Goal: Task Accomplishment & Management: Use online tool/utility

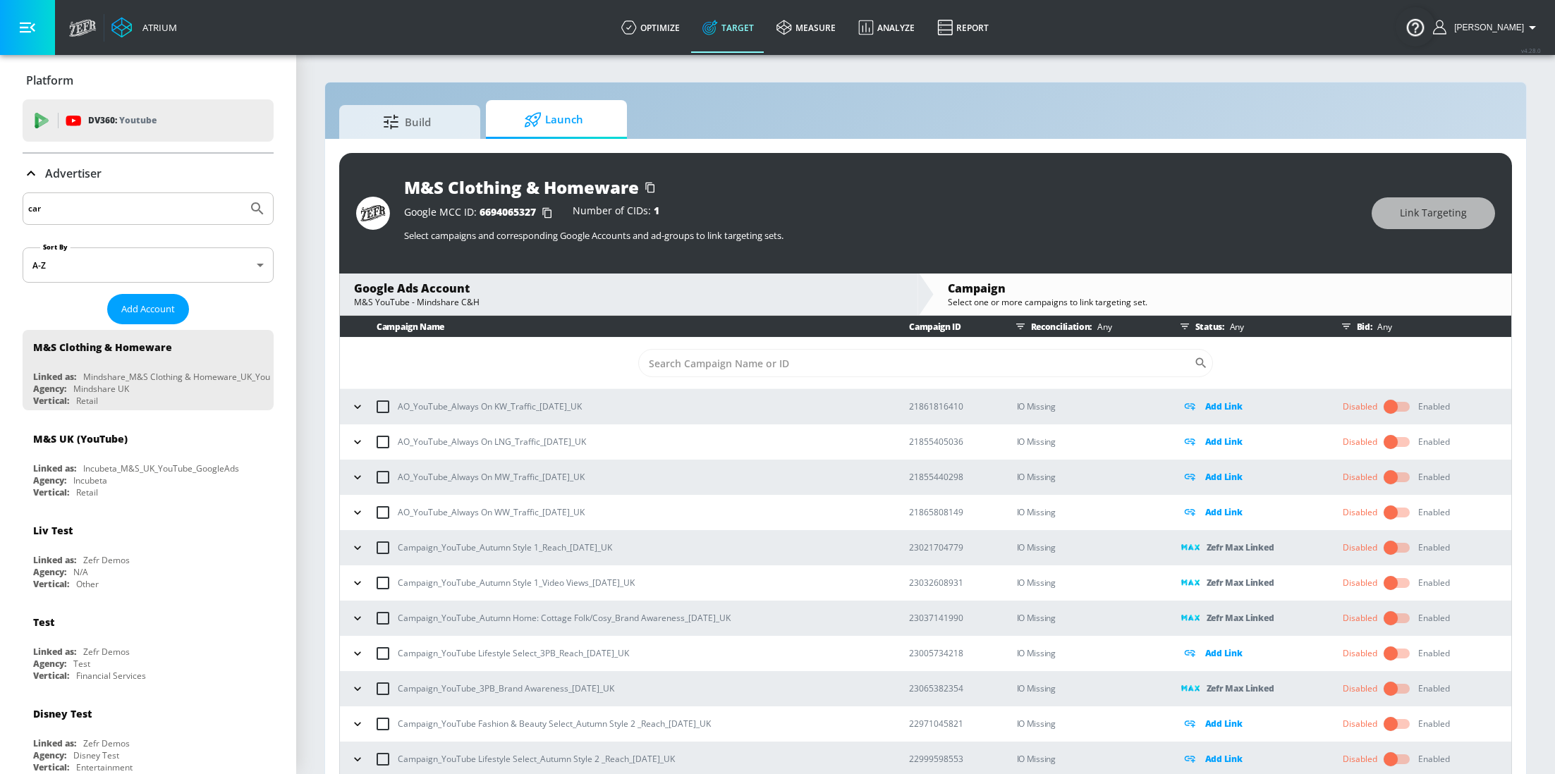
scroll to position [20, 0]
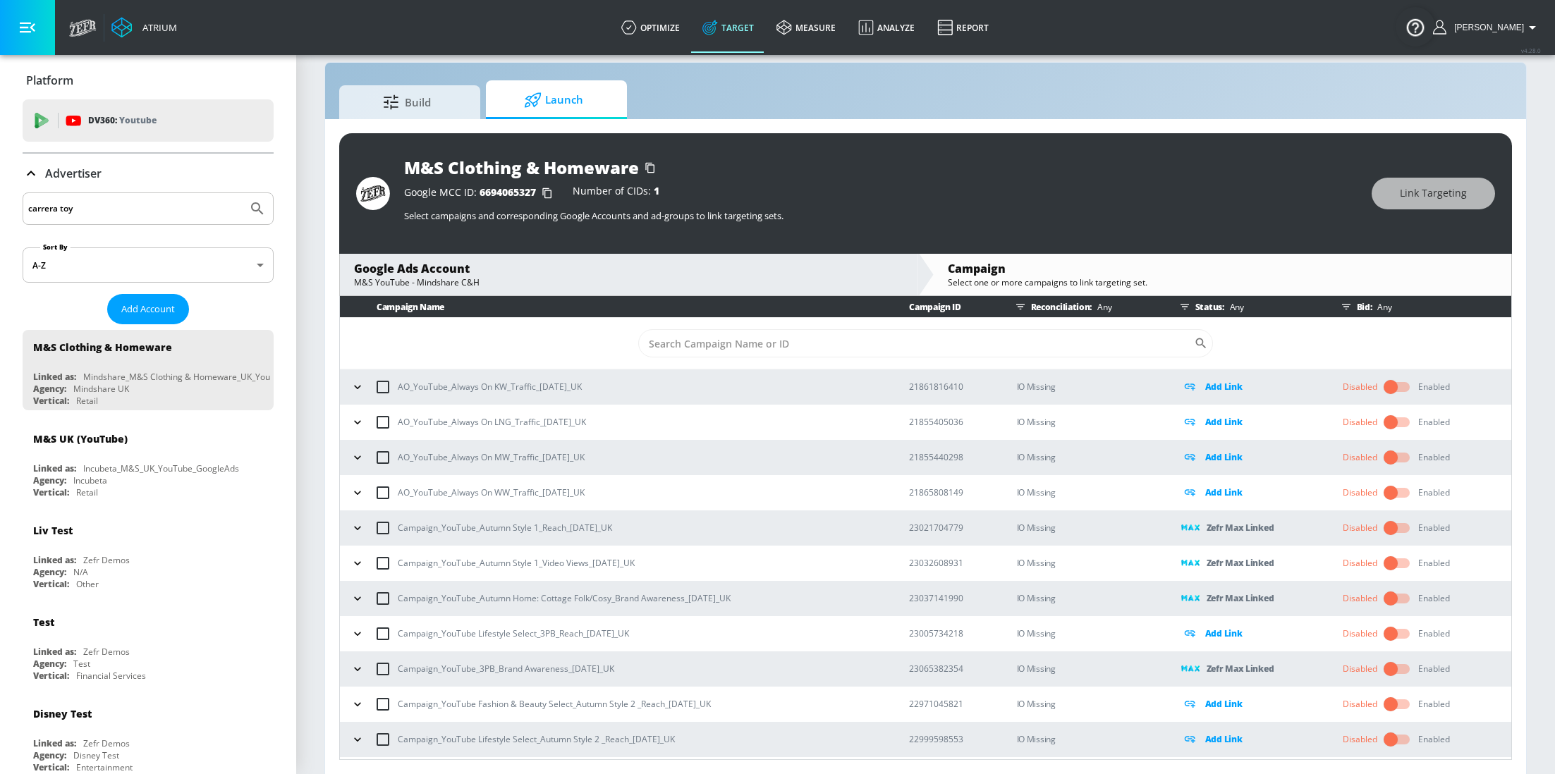
type input "carrera toy"
click at [242, 193] on button "Submit Search" at bounding box center [257, 208] width 31 height 31
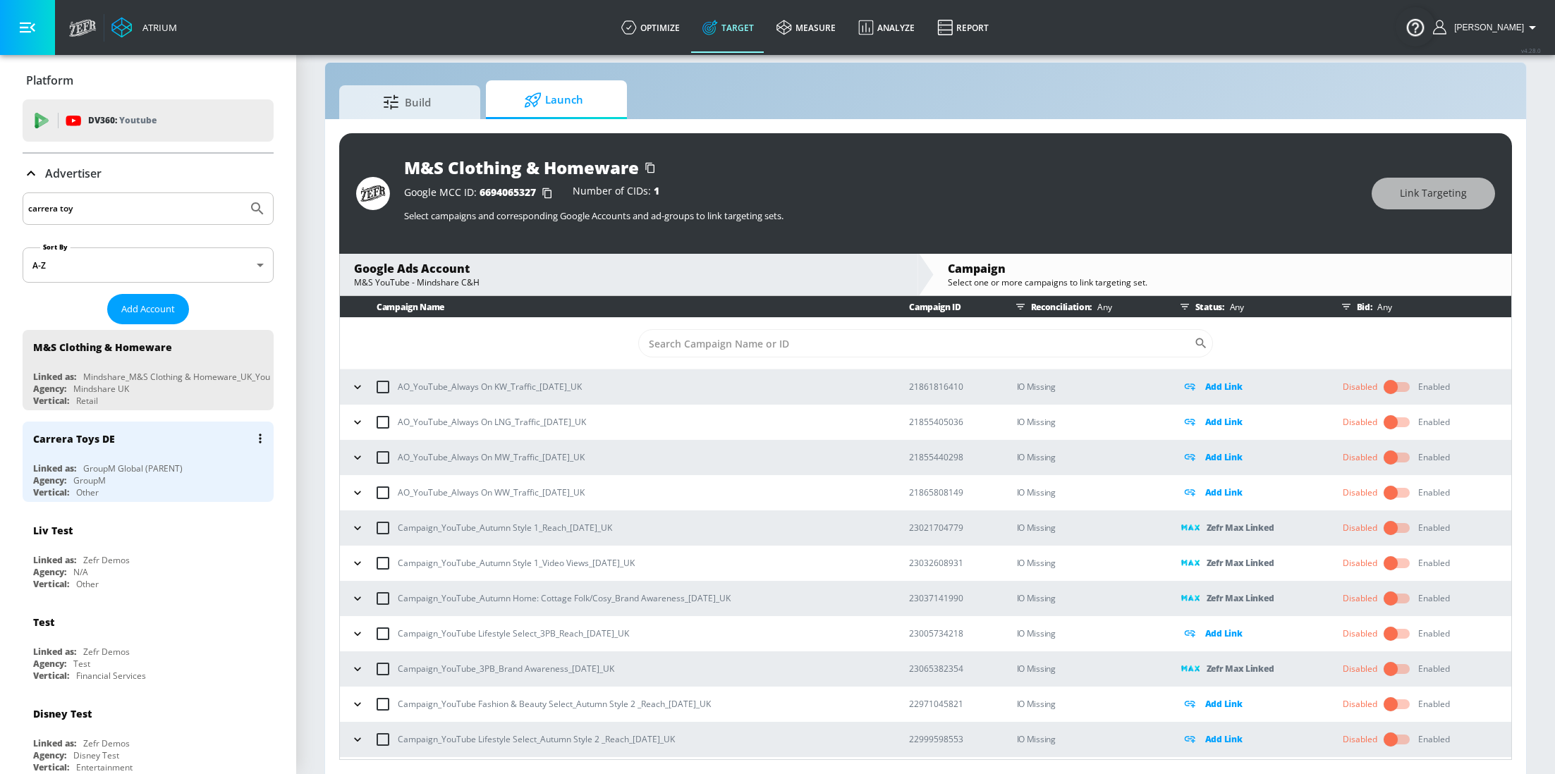
click at [176, 451] on div "Carrera Toys DE" at bounding box center [151, 439] width 237 height 34
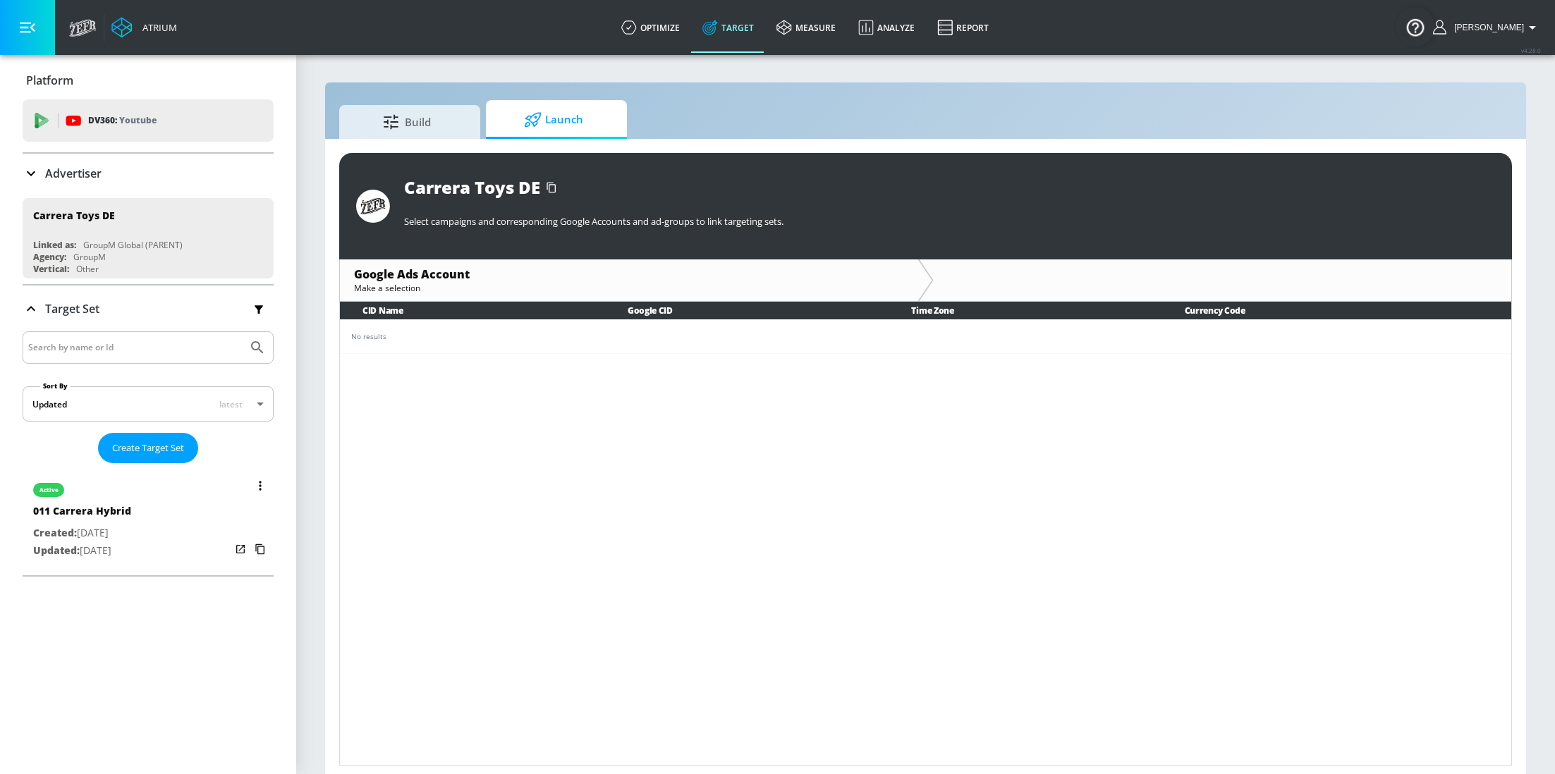
click at [160, 530] on div "active 011 Carrera Hybrid Created: [DATE] Updated: [DATE]" at bounding box center [148, 519] width 251 height 101
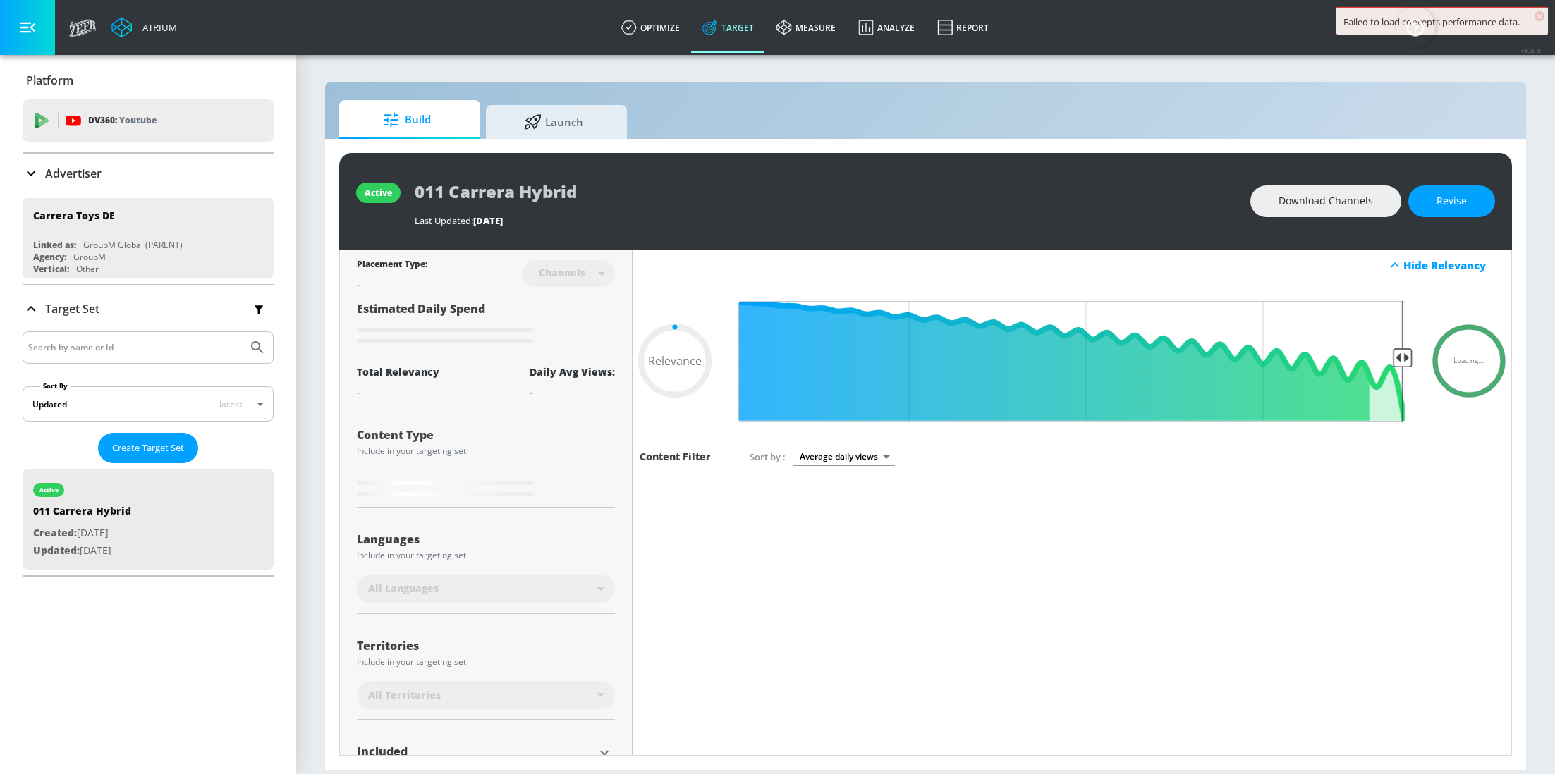
scroll to position [72, 0]
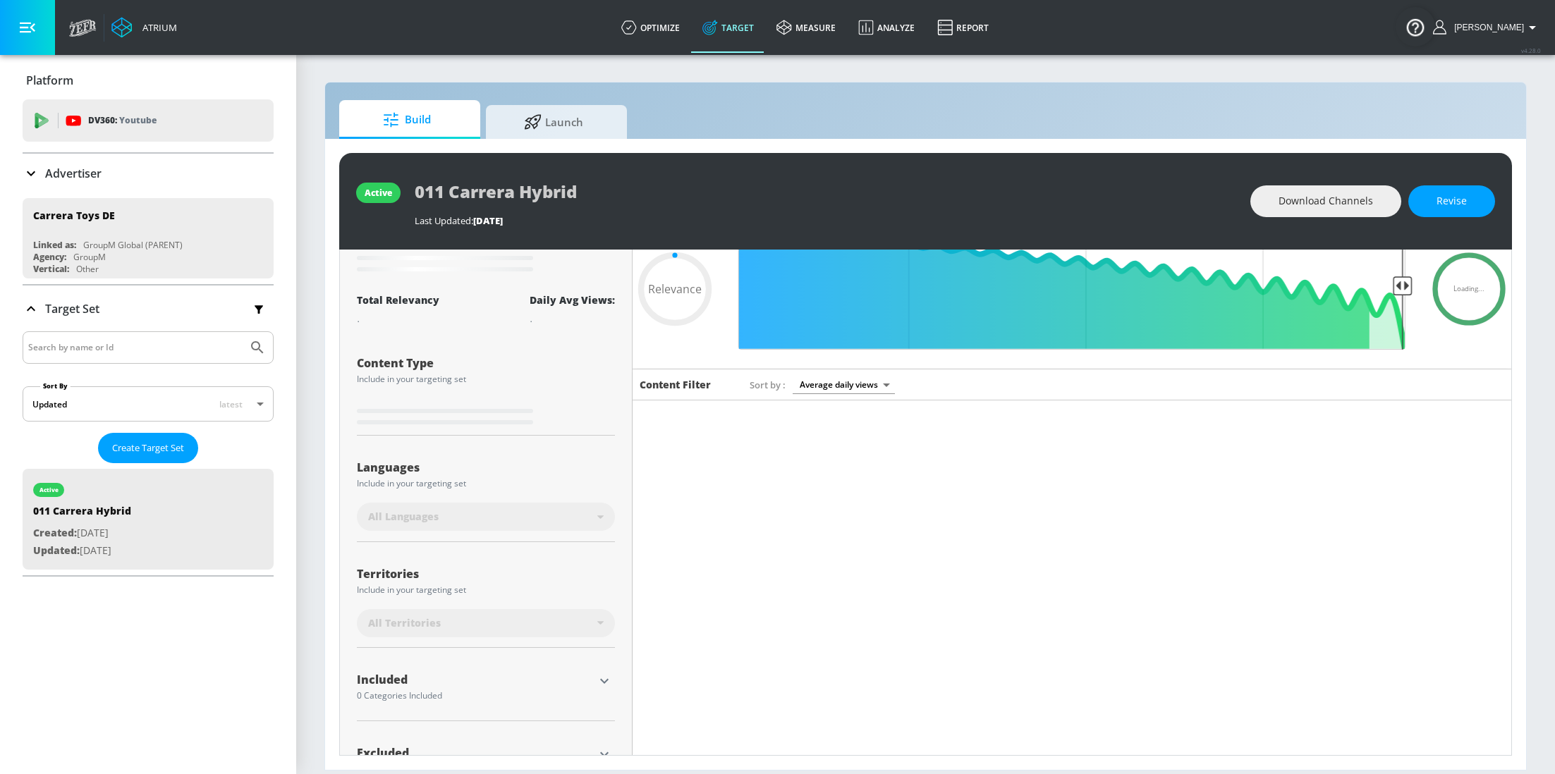
type input "0.6"
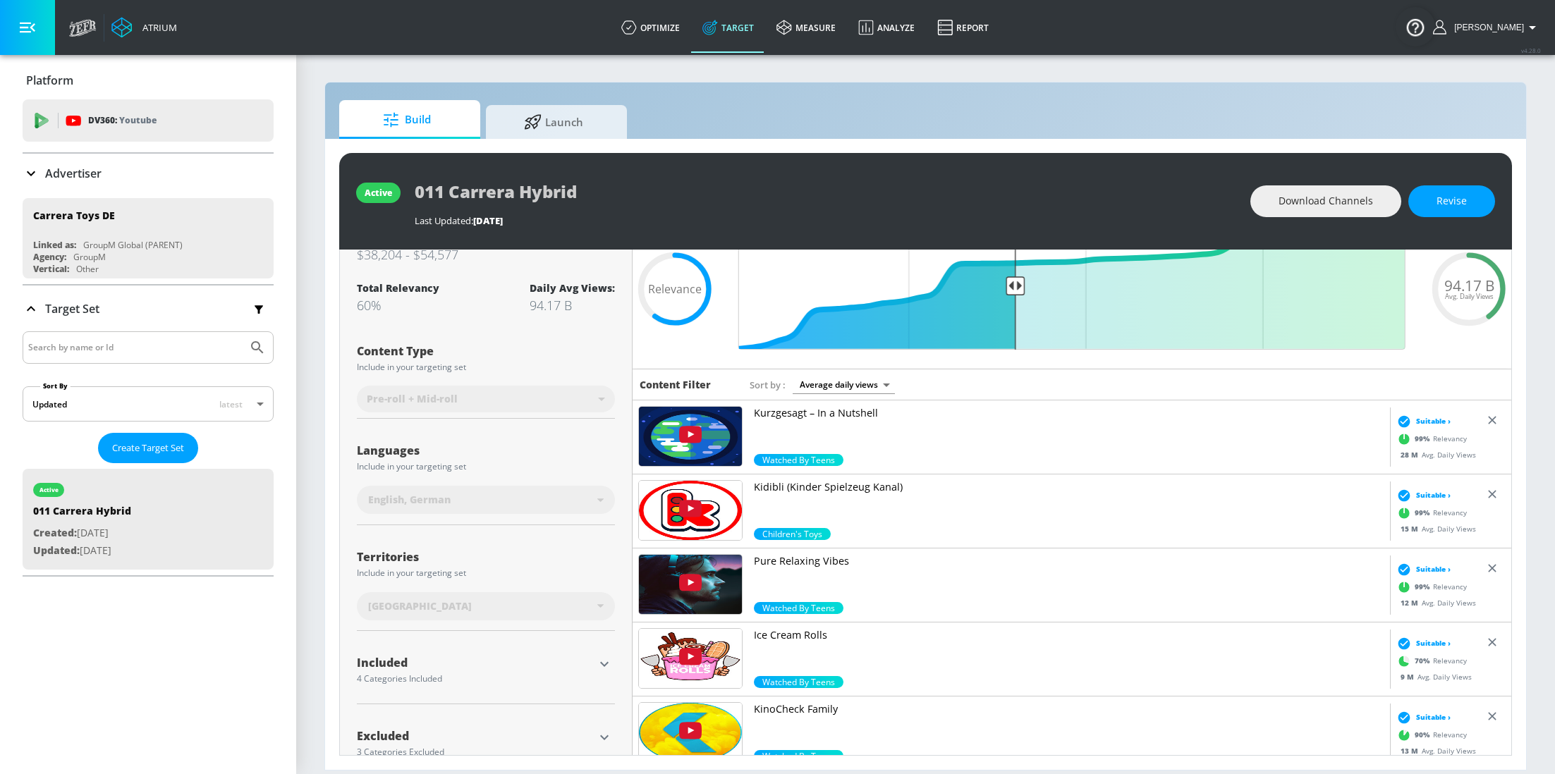
click at [83, 641] on div "Platform DV360: Youtube DV360: Youtube Advertiser carrera toy Sort By A-Z asc ​…" at bounding box center [148, 414] width 296 height 719
click at [157, 449] on span "Create Target Set" at bounding box center [148, 448] width 72 height 16
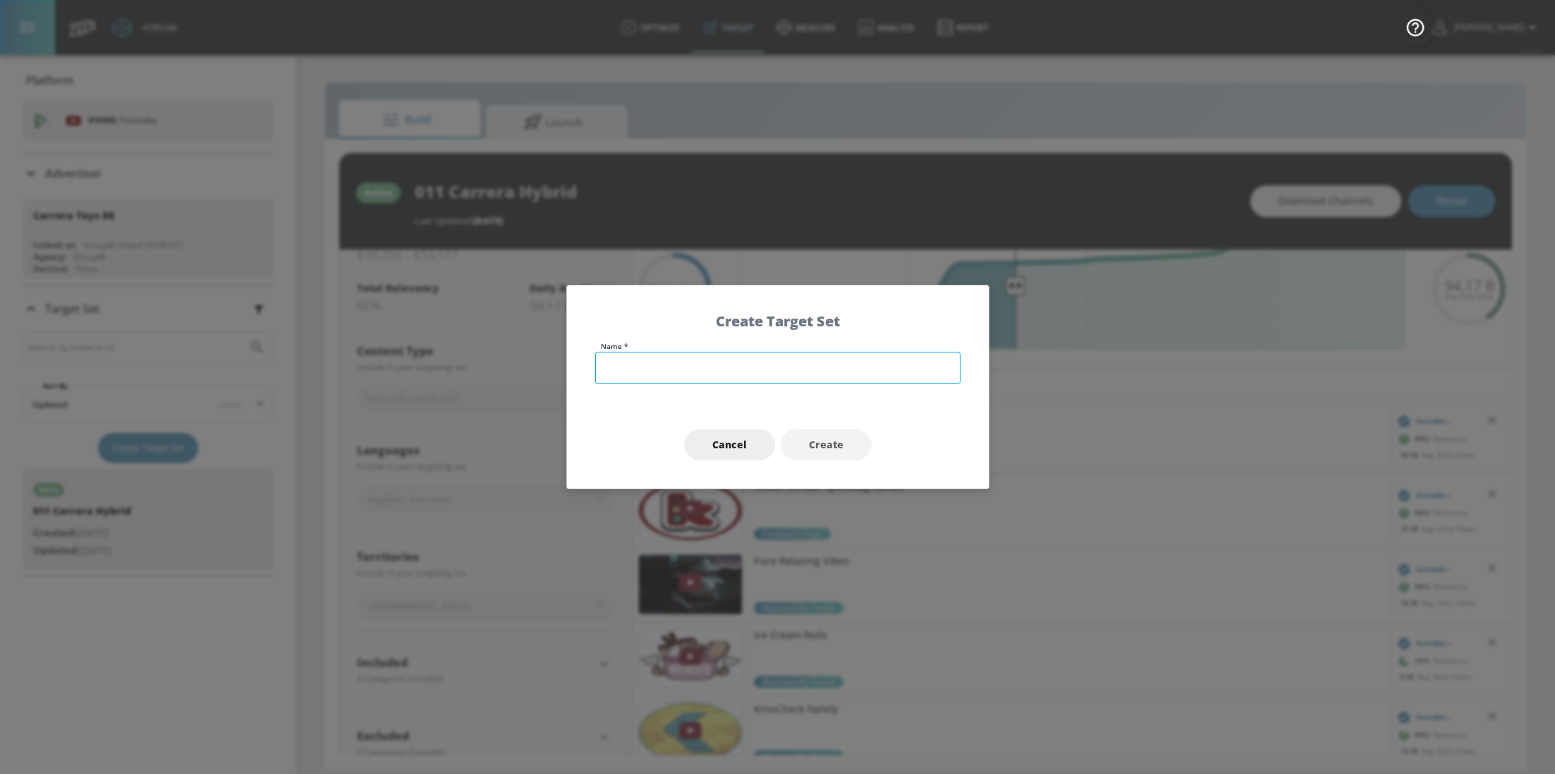
click at [651, 370] on input "text" at bounding box center [777, 368] width 365 height 32
type input "14-17 Gaming - ENG"
click at [817, 446] on span "Create" at bounding box center [826, 446] width 35 height 18
type input "14-17 Gaming - ENG"
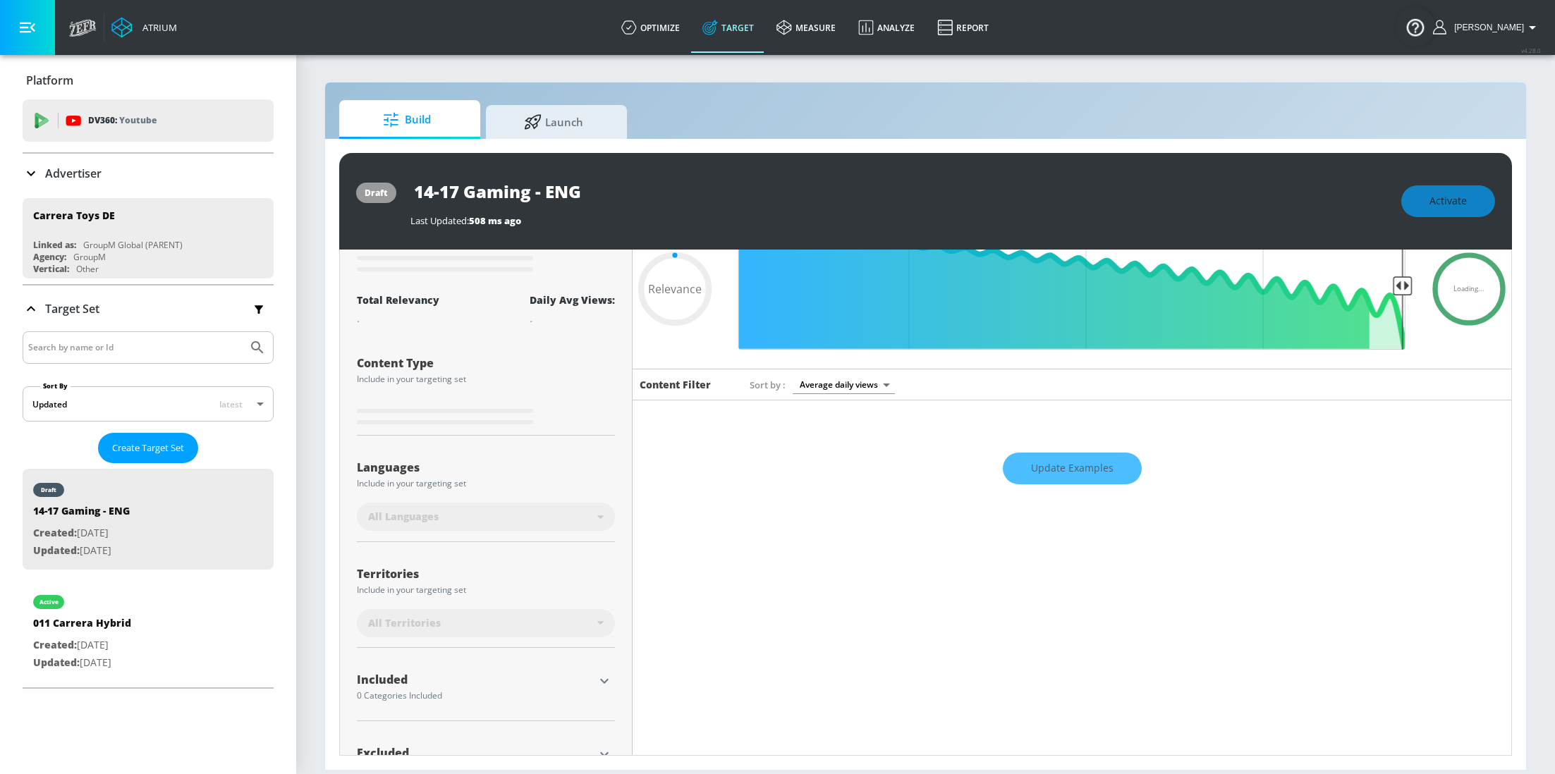
scroll to position [56, 0]
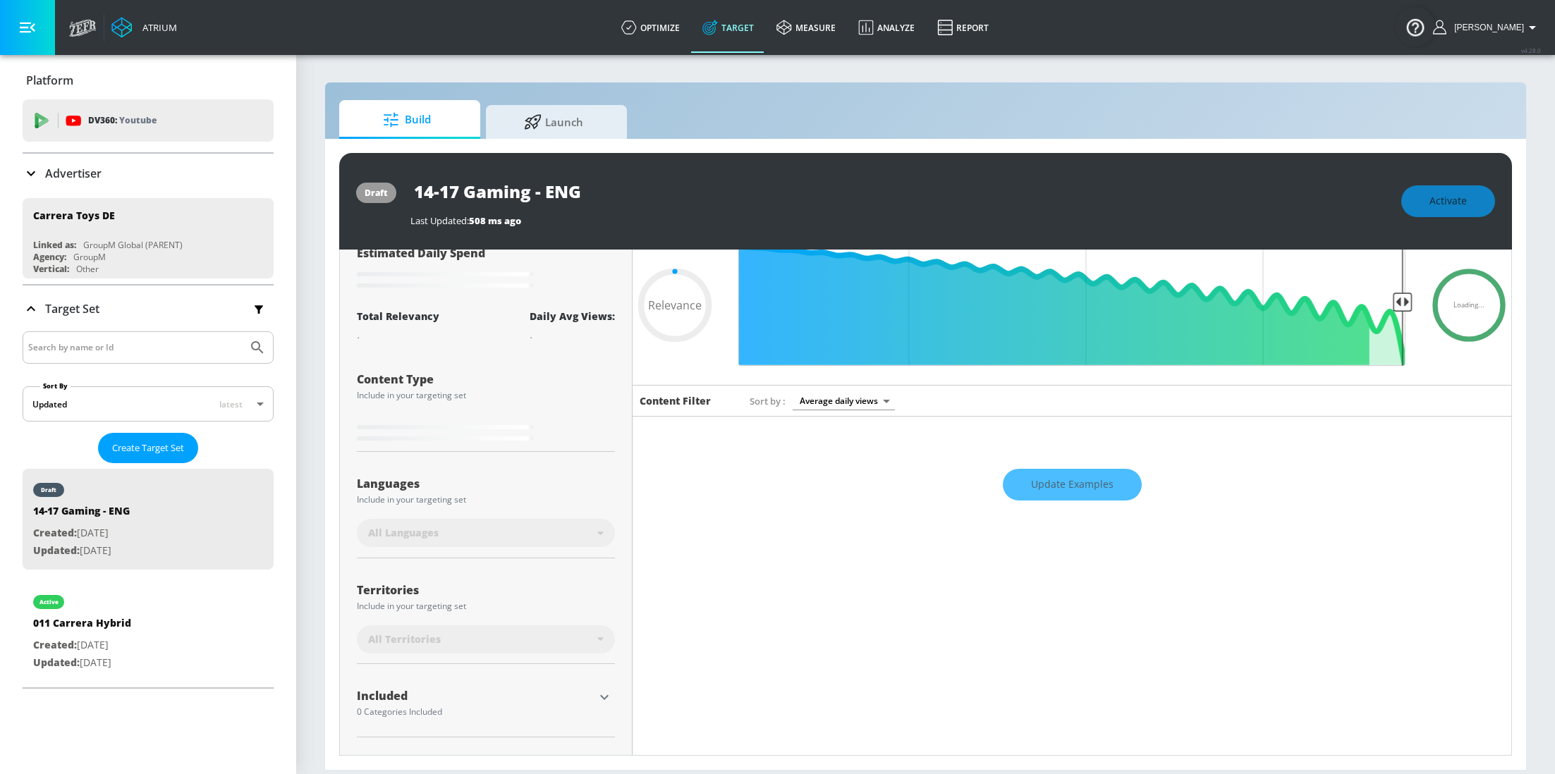
type input "0.6"
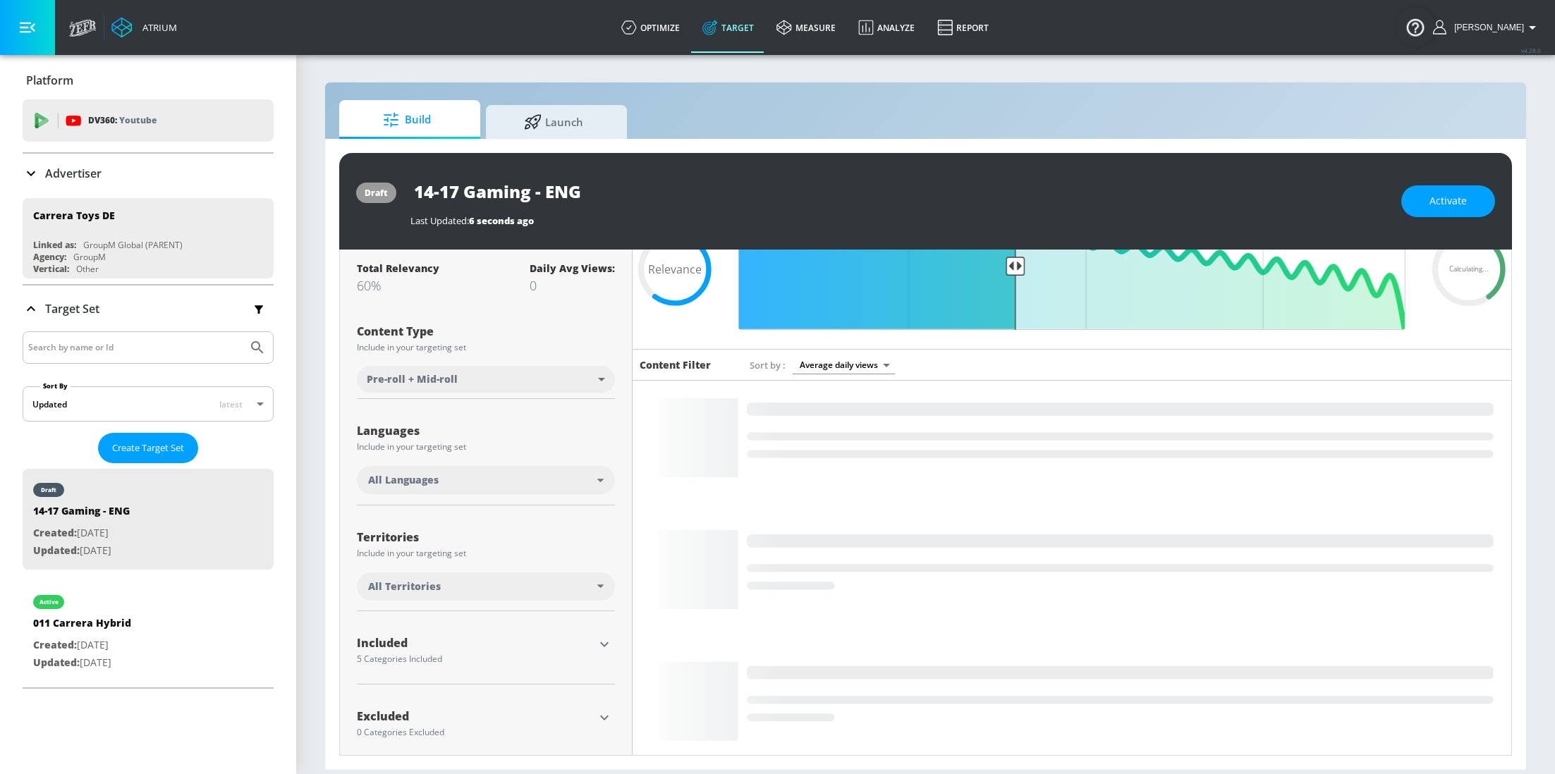
scroll to position [94, 0]
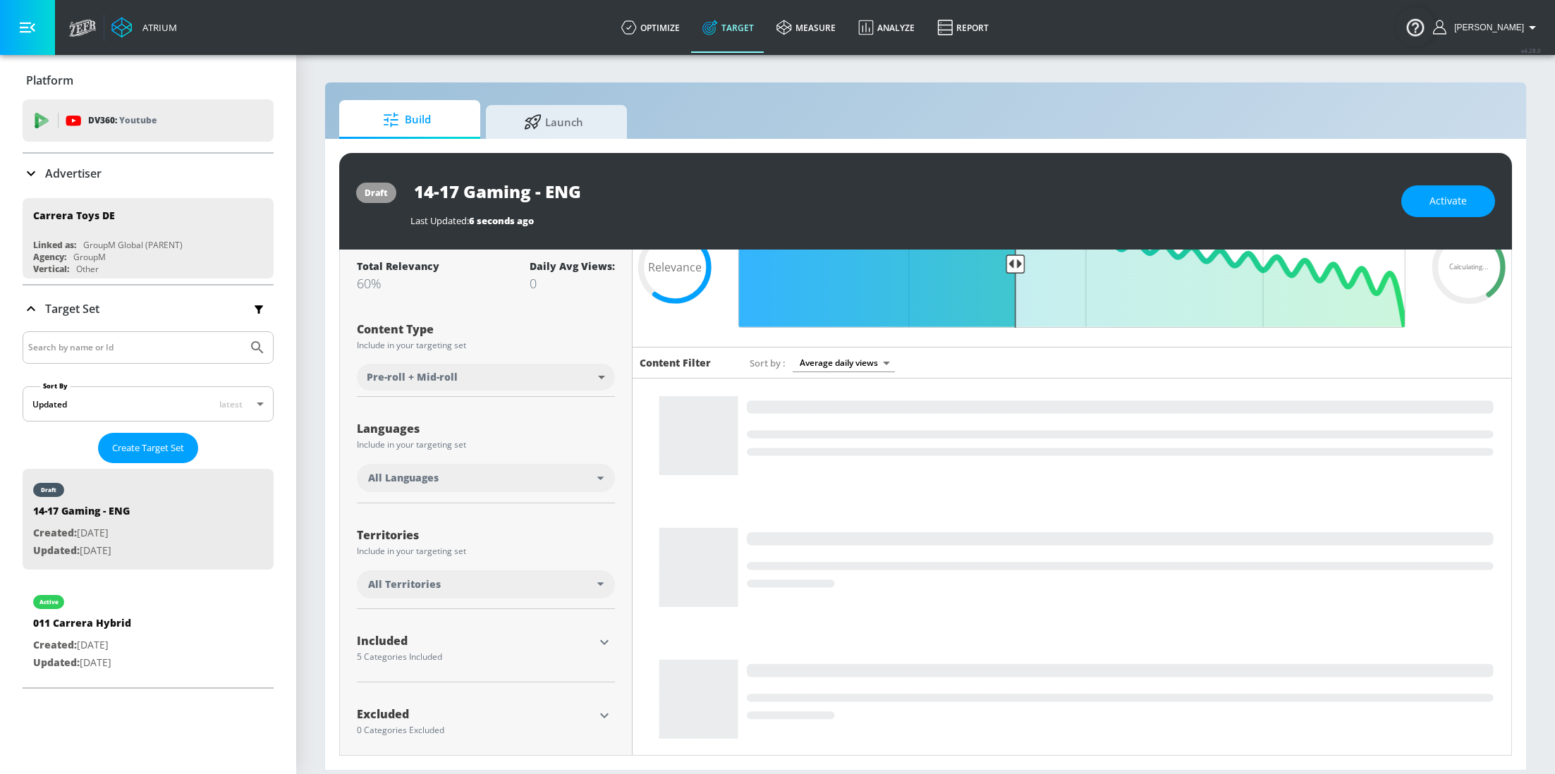
click at [594, 470] on div "All Languages" at bounding box center [486, 478] width 258 height 28
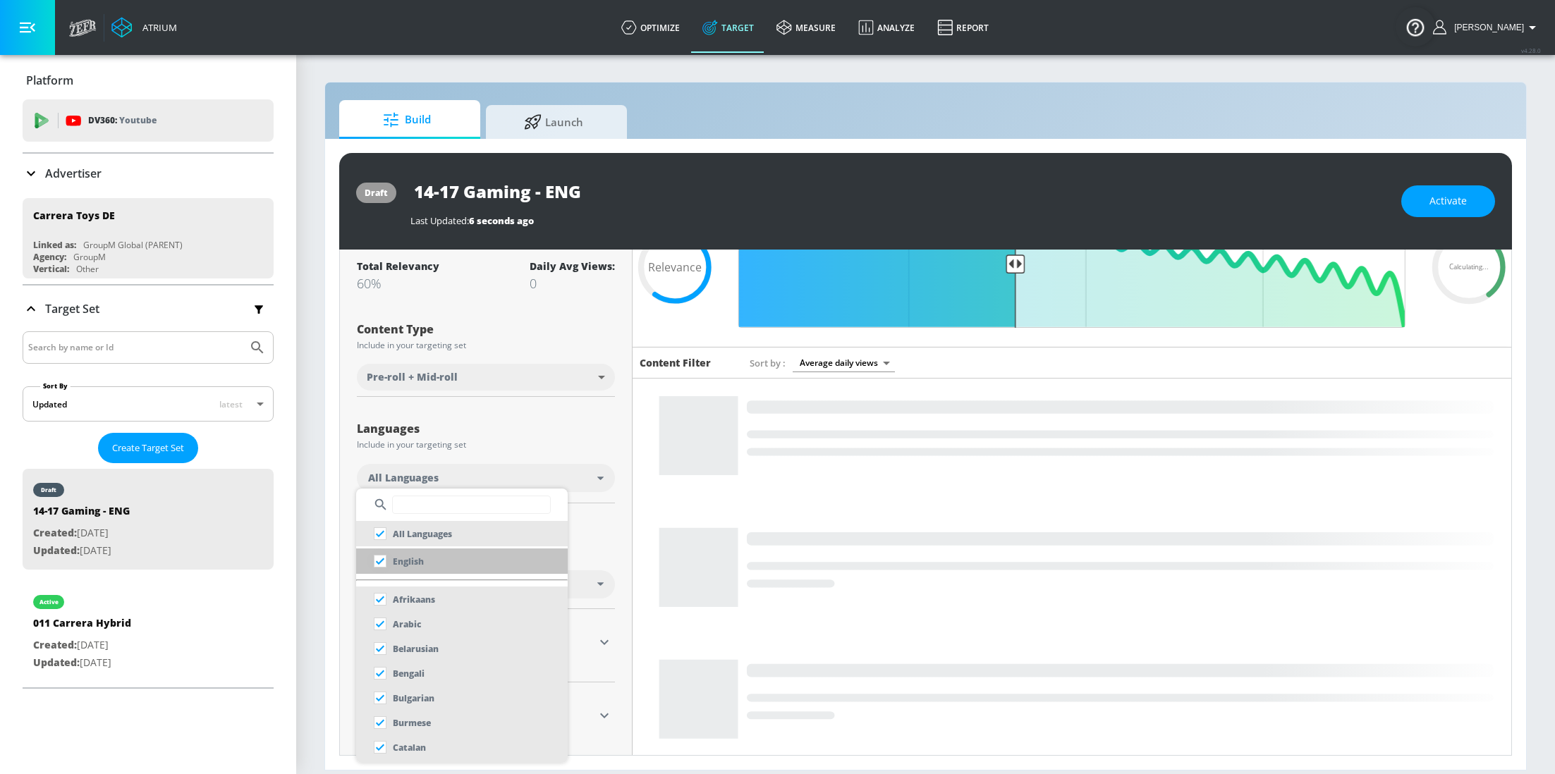
click at [384, 568] on input "checkbox" at bounding box center [379, 561] width 25 height 25
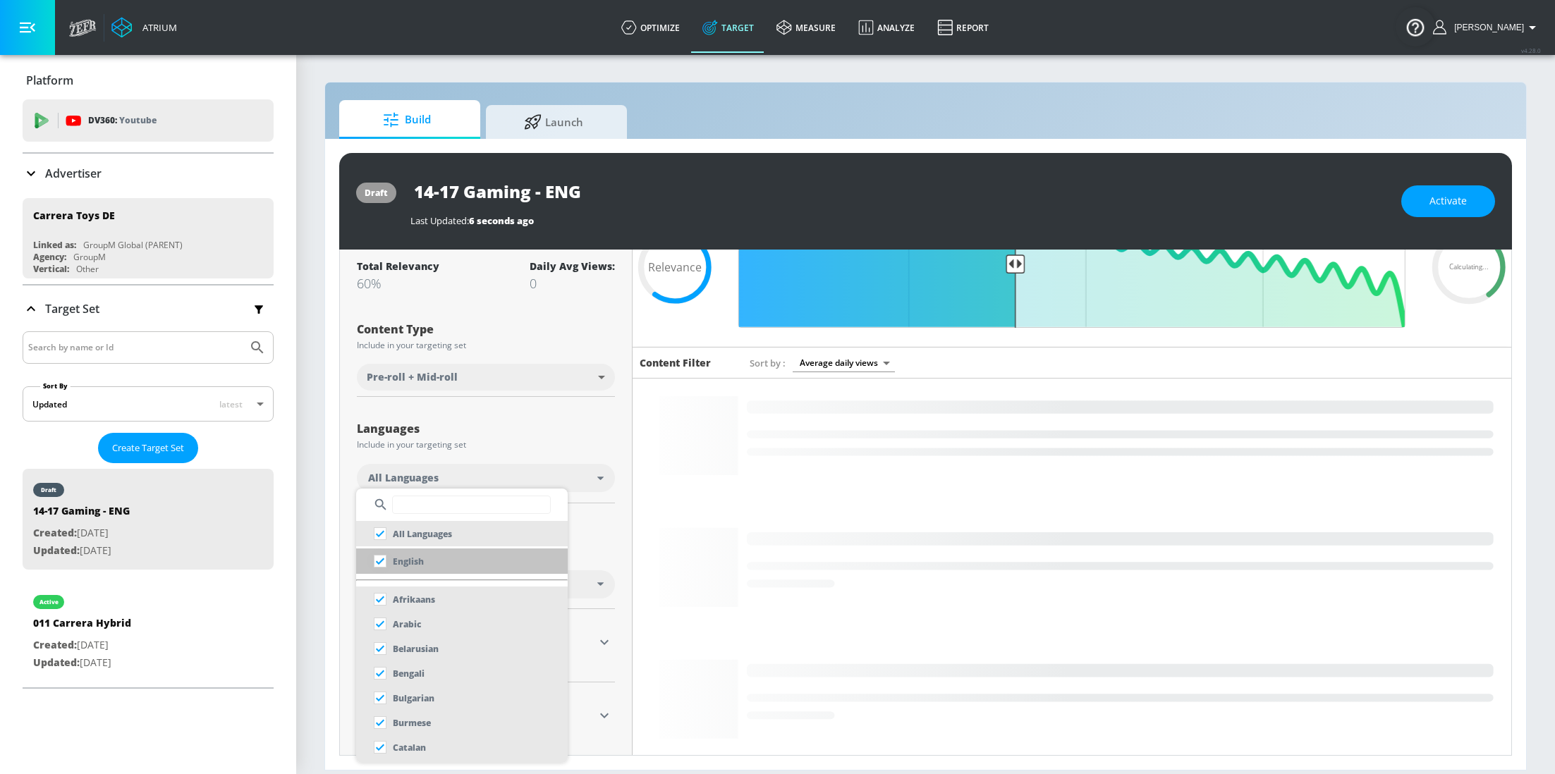
checkbox input "true"
checkbox input "false"
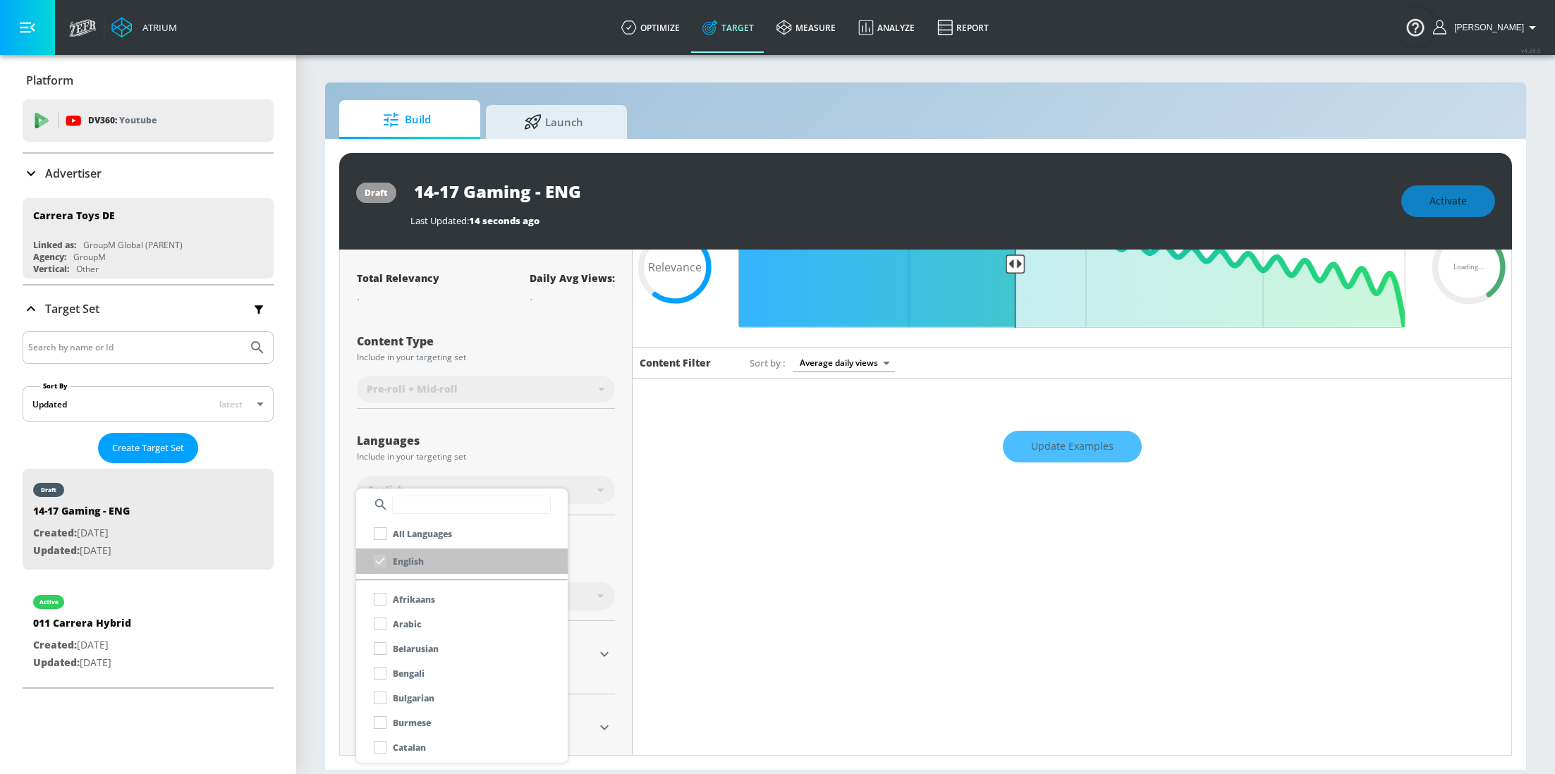
scroll to position [106, 0]
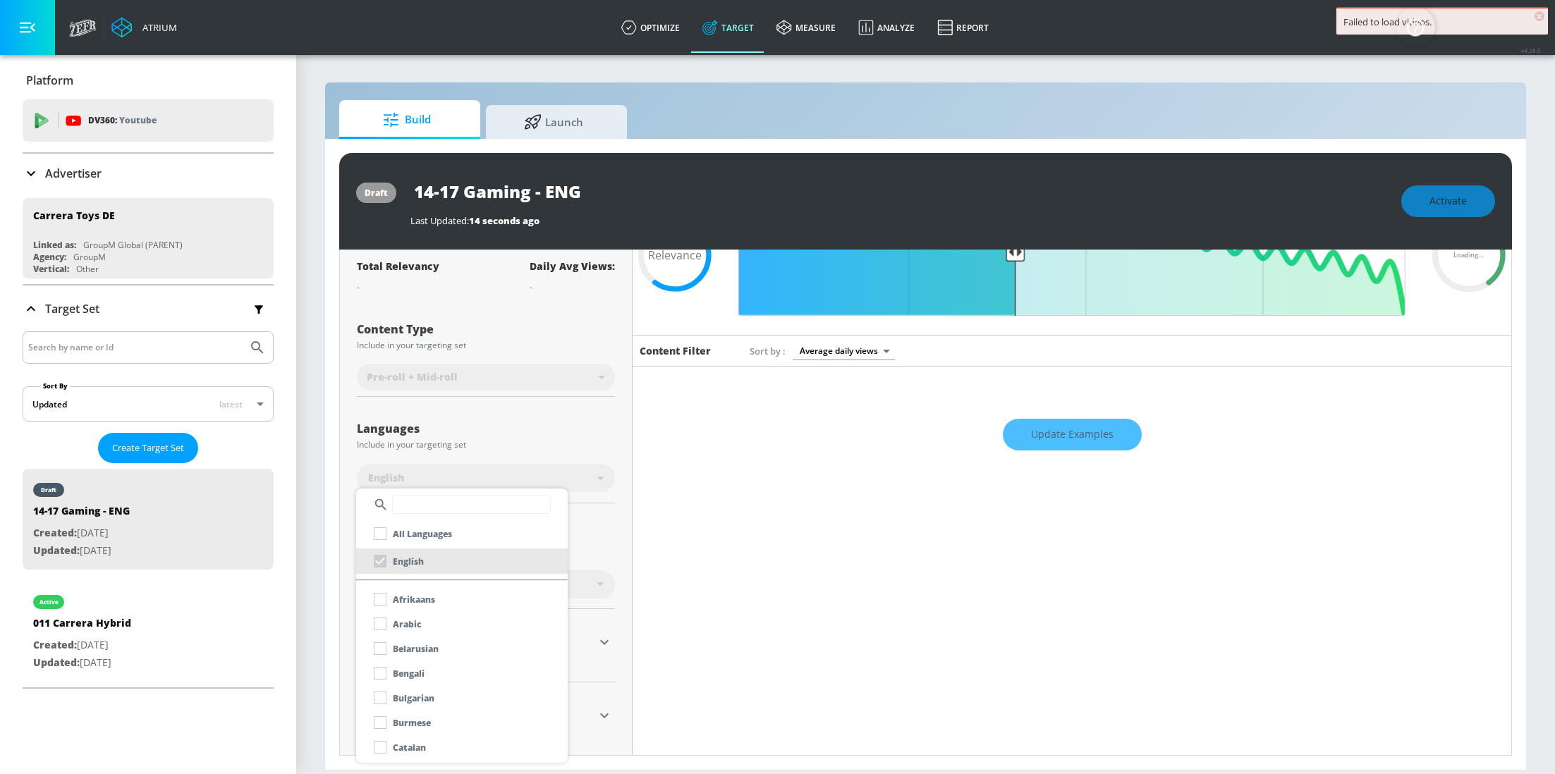
click at [603, 431] on div at bounding box center [777, 387] width 1555 height 774
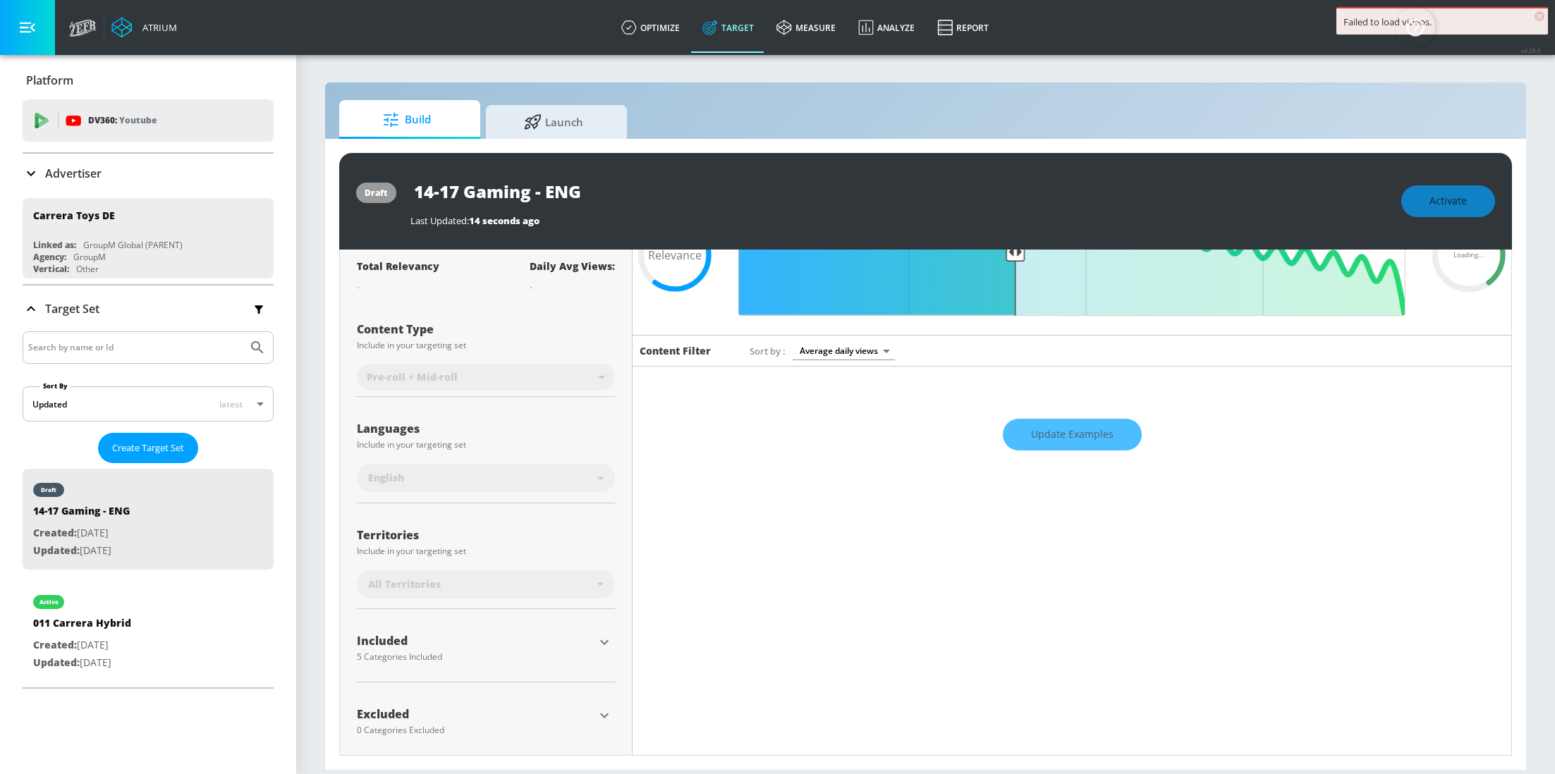
click at [1066, 444] on div "Update Examples" at bounding box center [1072, 434] width 879 height 49
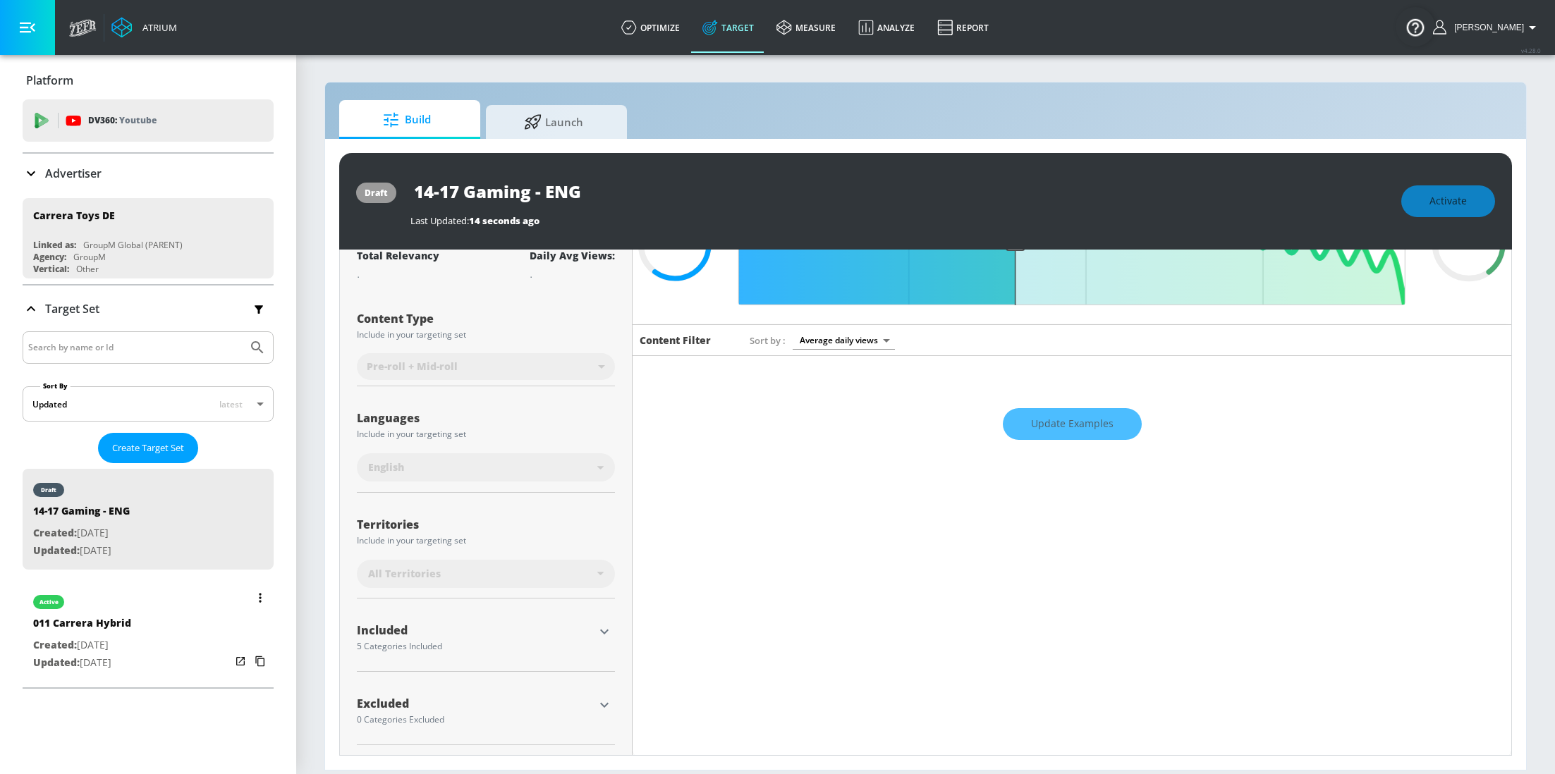
click at [128, 626] on div "011 Carrera Hybrid" at bounding box center [82, 626] width 98 height 20
type input "011 Carrera Hybrid"
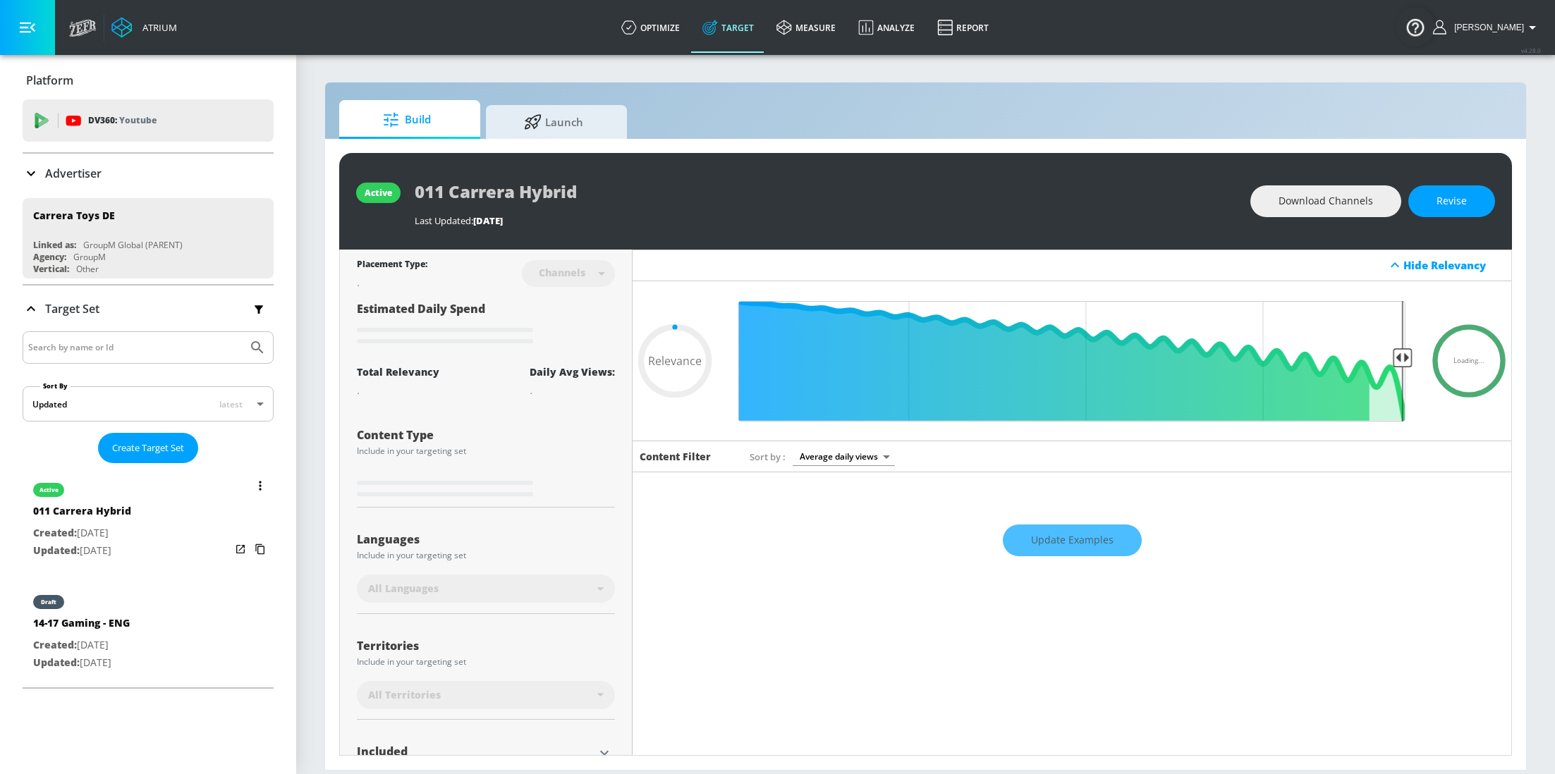
type input "0.05"
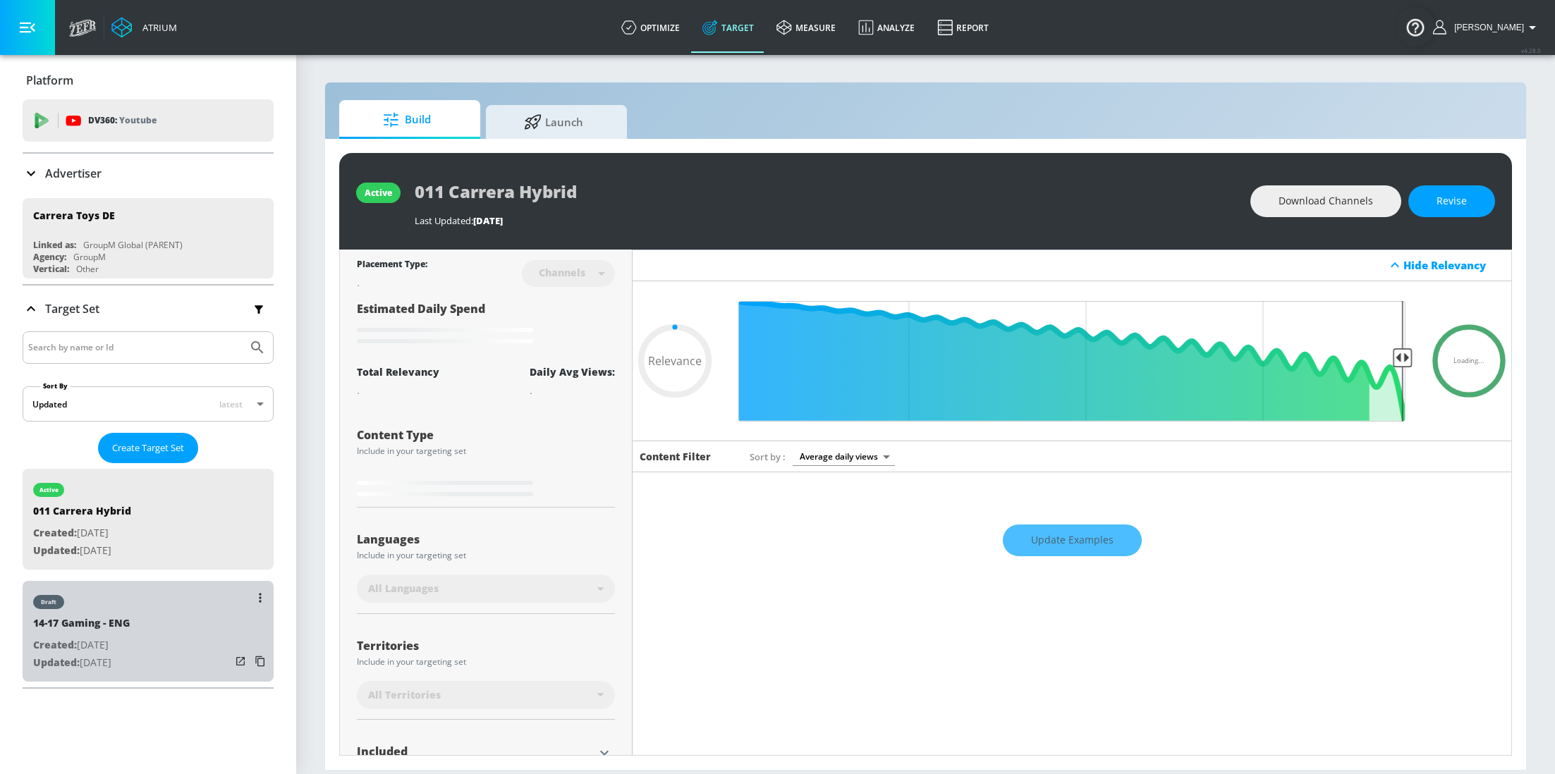
click at [147, 606] on div "draft 14-17 Gaming - ENG Created: [DATE] Updated: [DATE]" at bounding box center [148, 631] width 251 height 101
type input "14-17 Gaming - ENG"
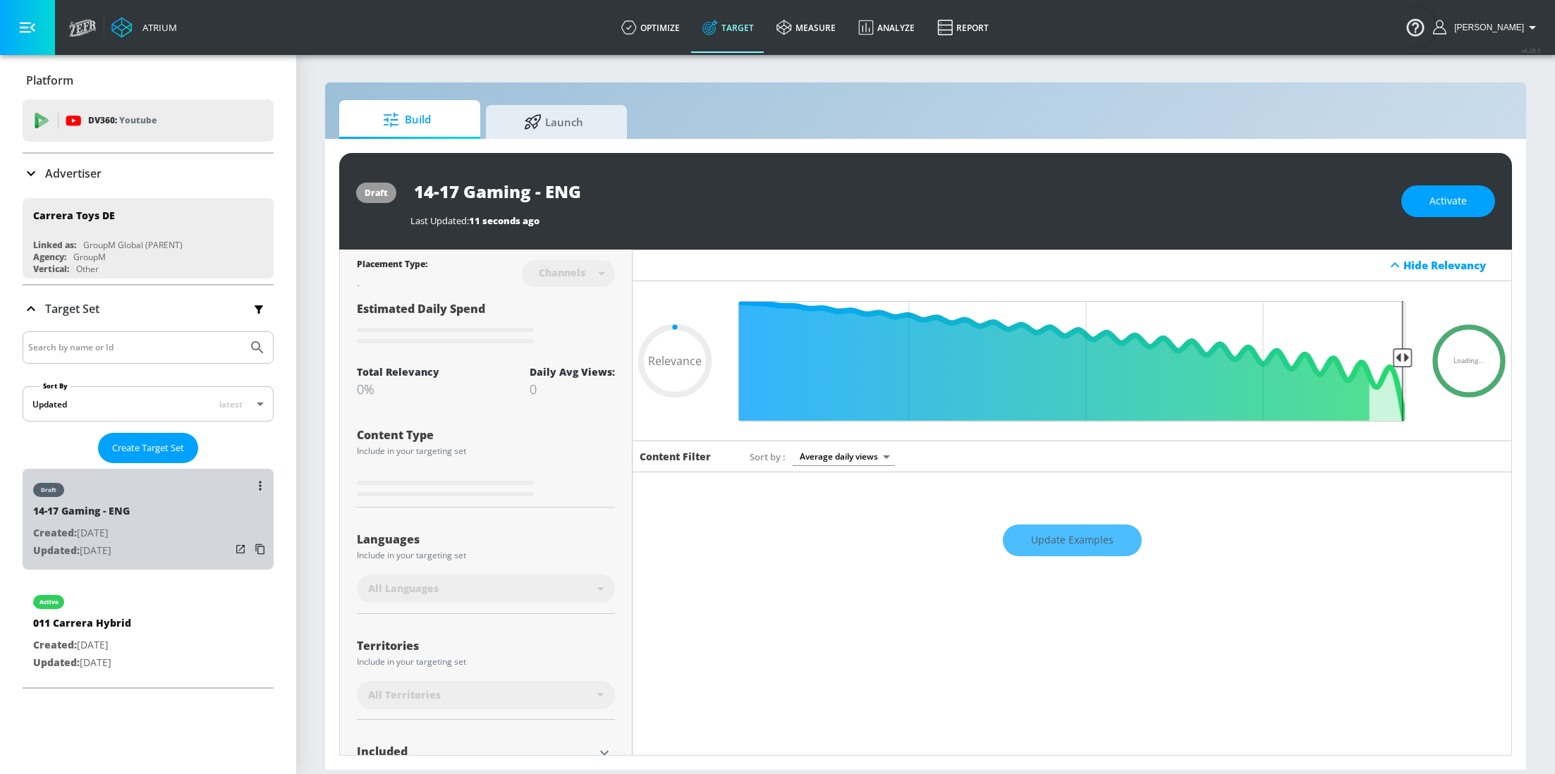
click at [165, 524] on div "draft 14-17 Gaming - ENG Created: [DATE] Updated: [DATE]" at bounding box center [148, 519] width 251 height 101
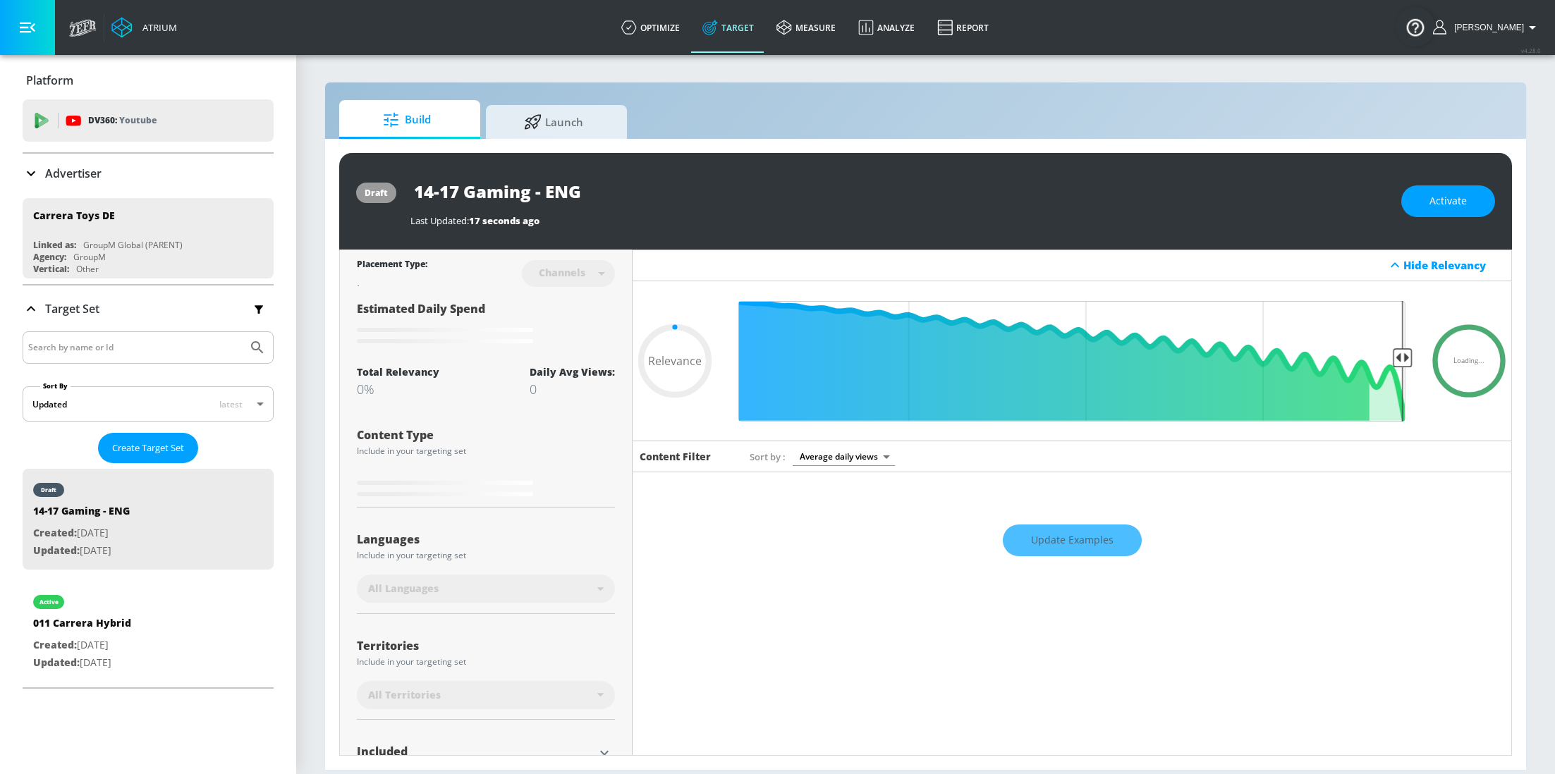
type input "0.6"
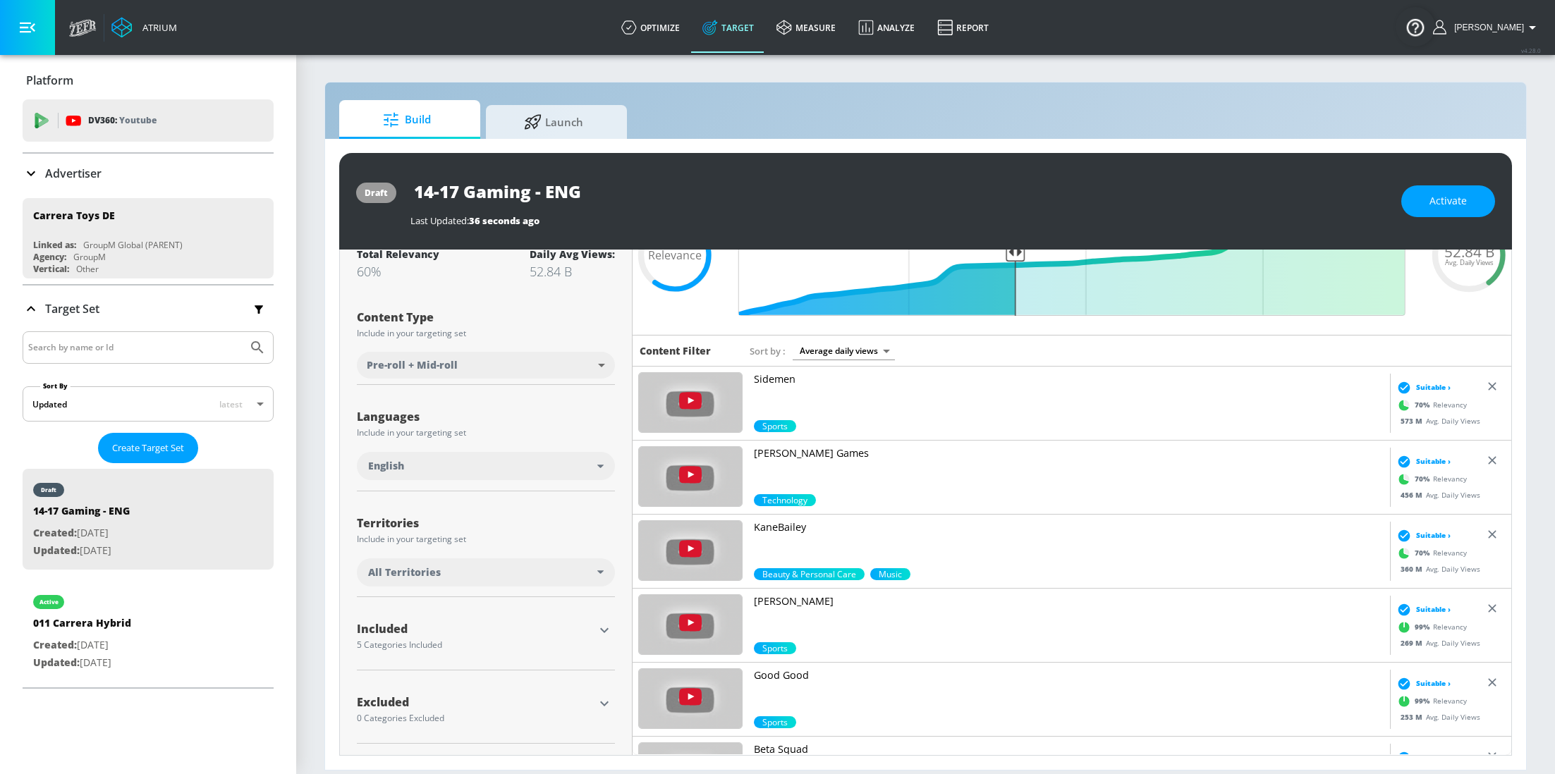
scroll to position [105, 0]
click at [602, 561] on div "All Territories" at bounding box center [486, 573] width 258 height 28
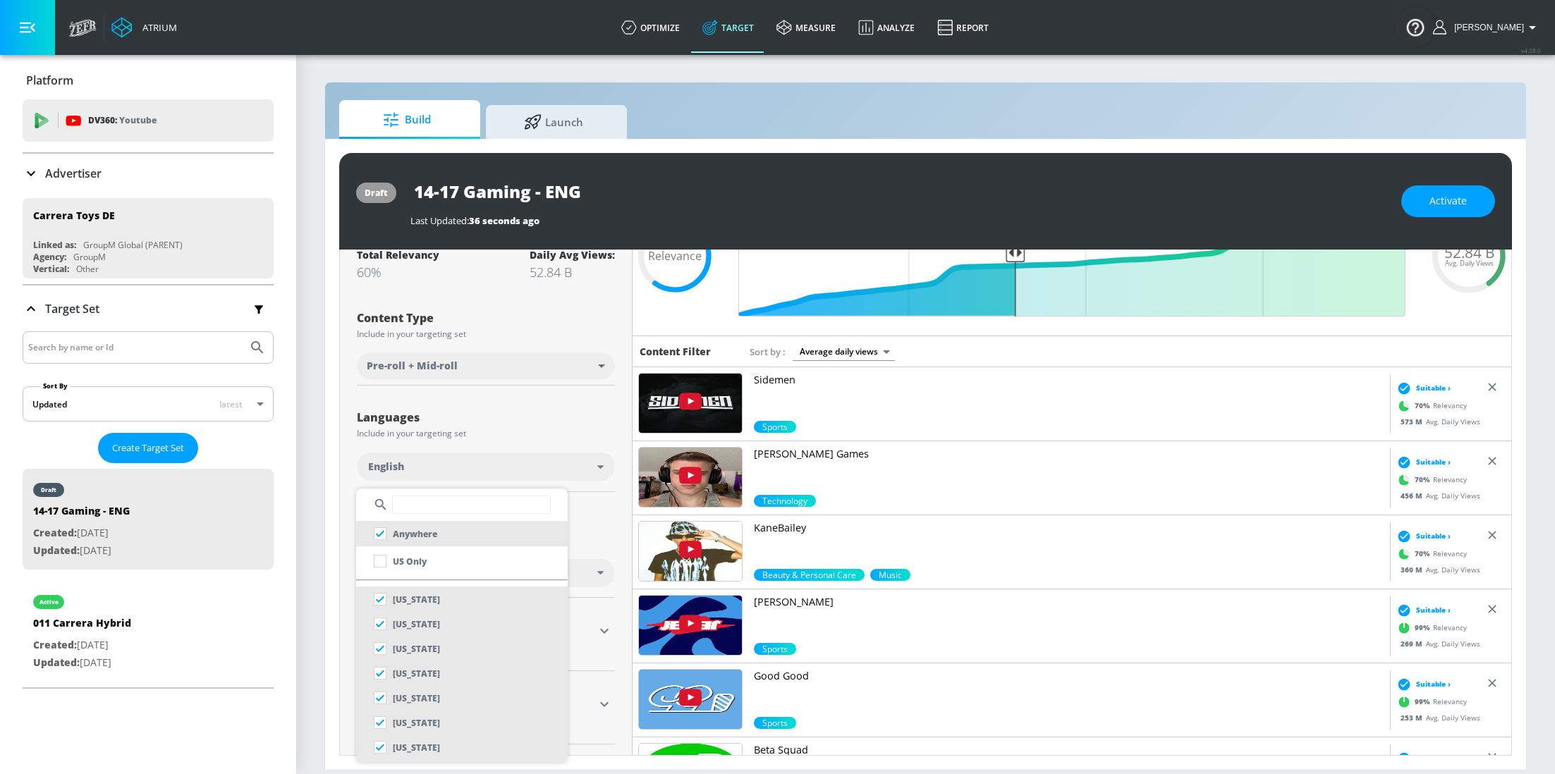
click at [617, 533] on div at bounding box center [777, 387] width 1555 height 774
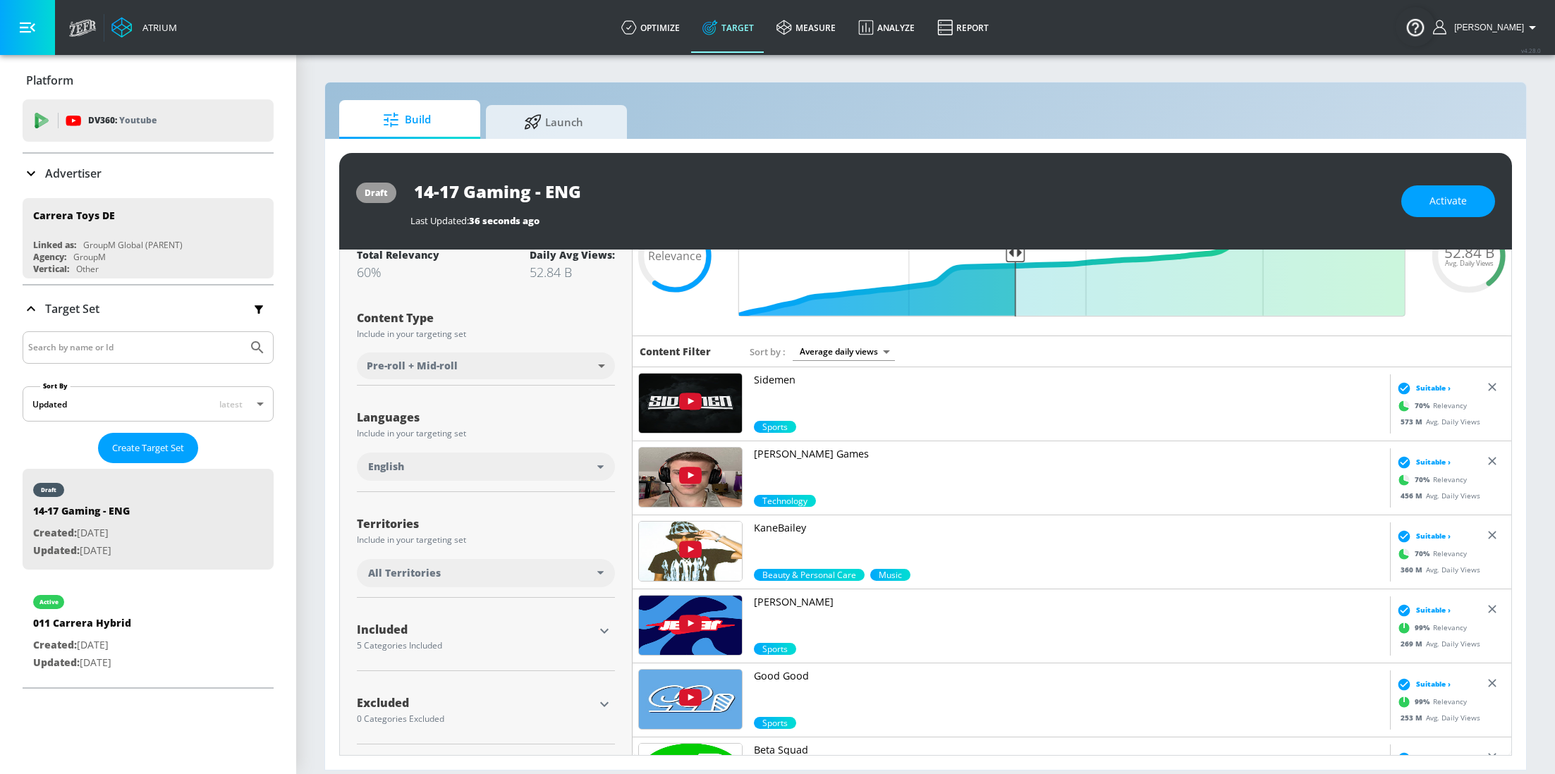
click at [602, 631] on icon "button" at bounding box center [604, 631] width 17 height 17
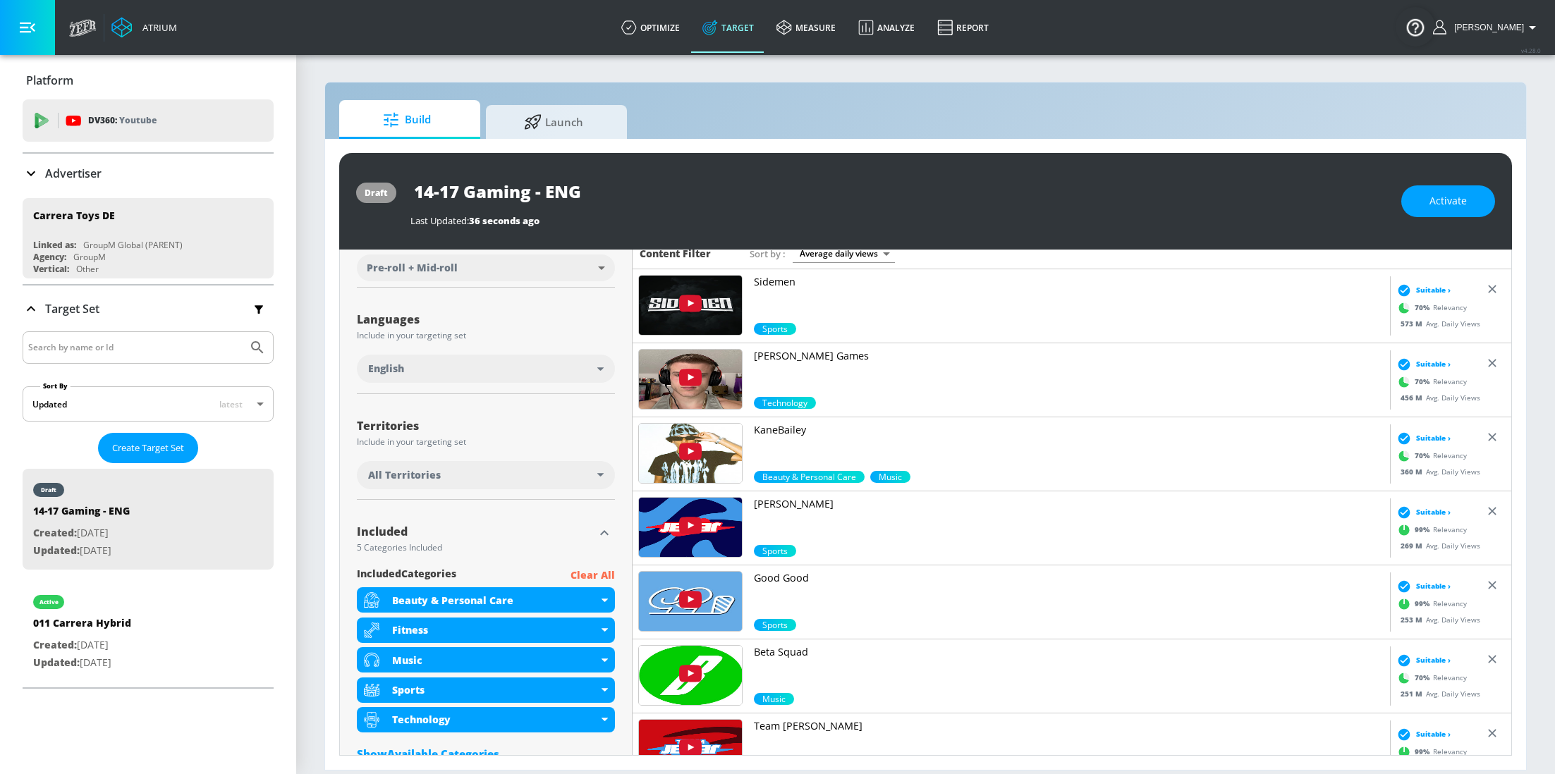
scroll to position [306, 0]
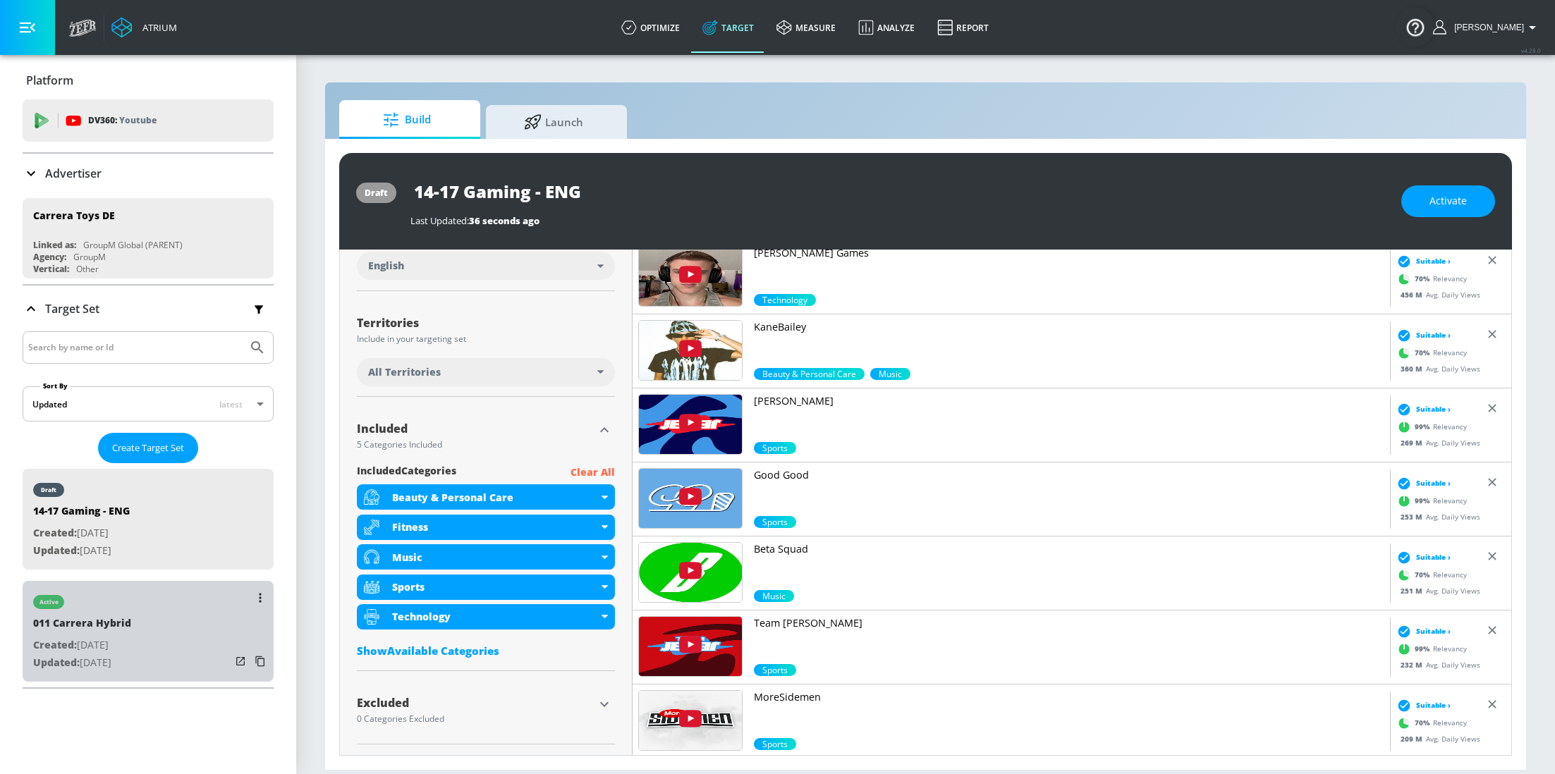
click at [144, 609] on div "active 011 Carrera Hybrid Created: Sep. 26, 2025 Updated: Sep. 26, 2025" at bounding box center [148, 631] width 251 height 101
type input "011 Carrera Hybrid"
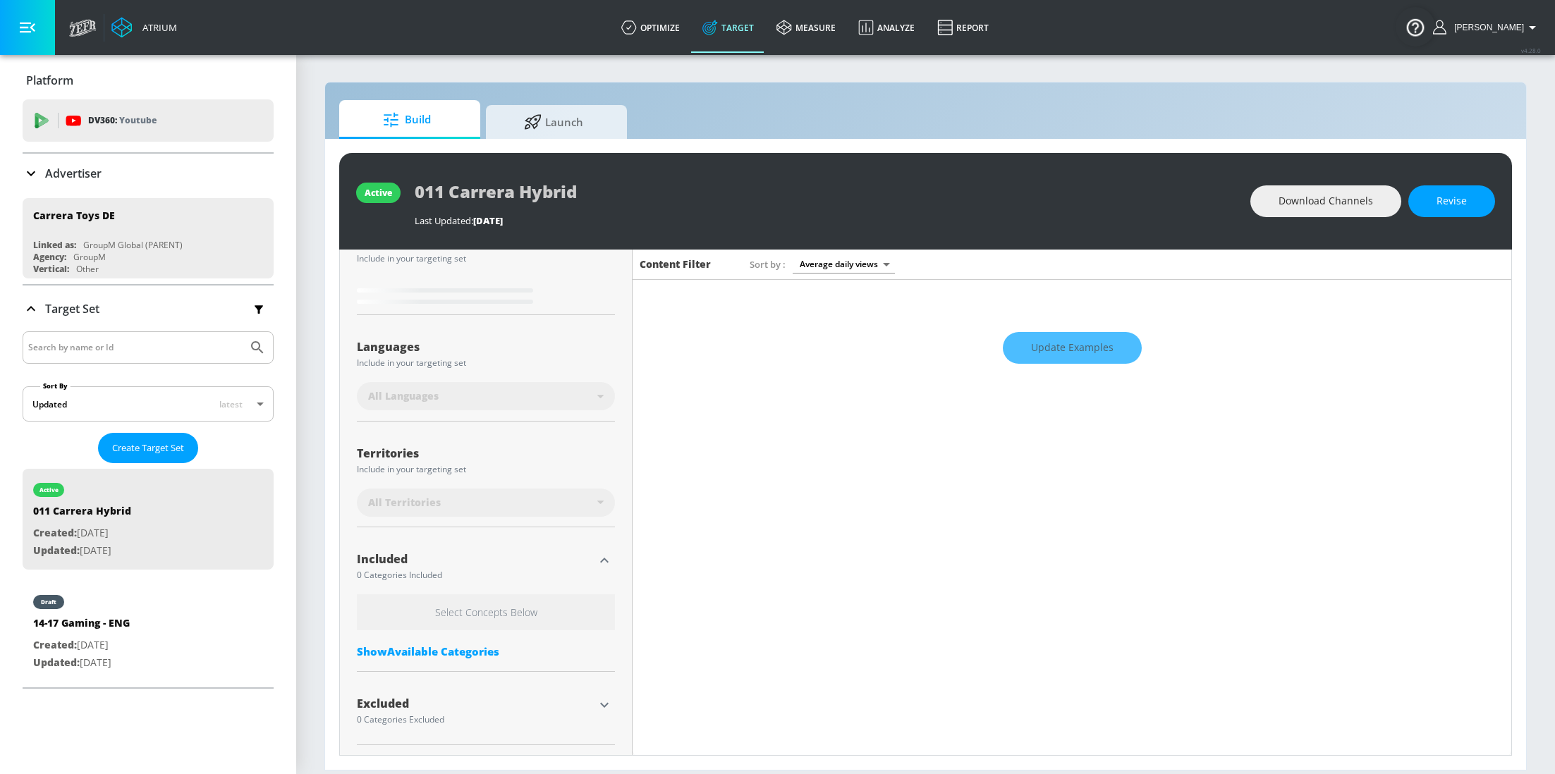
click at [1083, 346] on div "Update Examples" at bounding box center [1072, 347] width 879 height 49
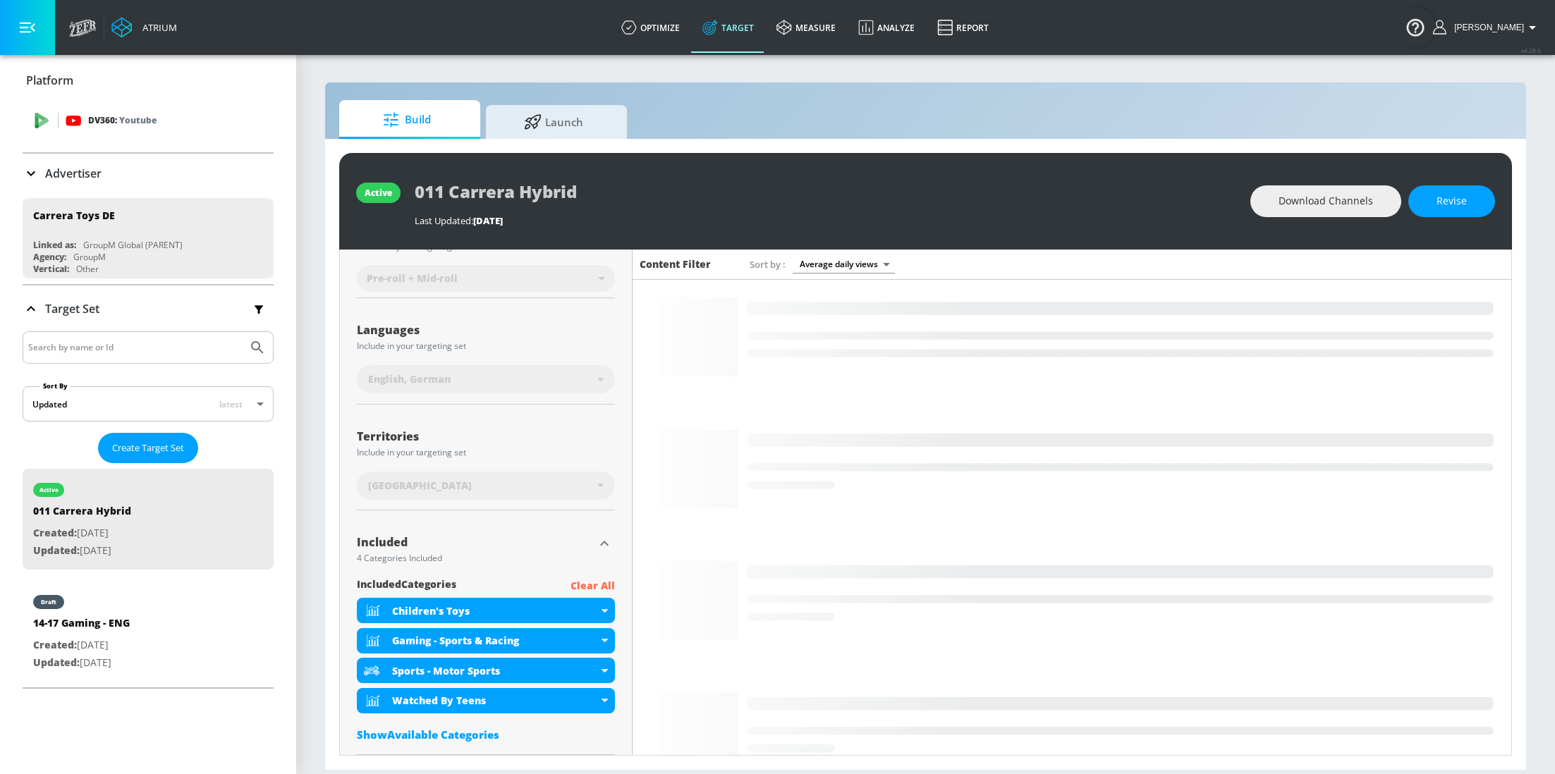
type input "0.6"
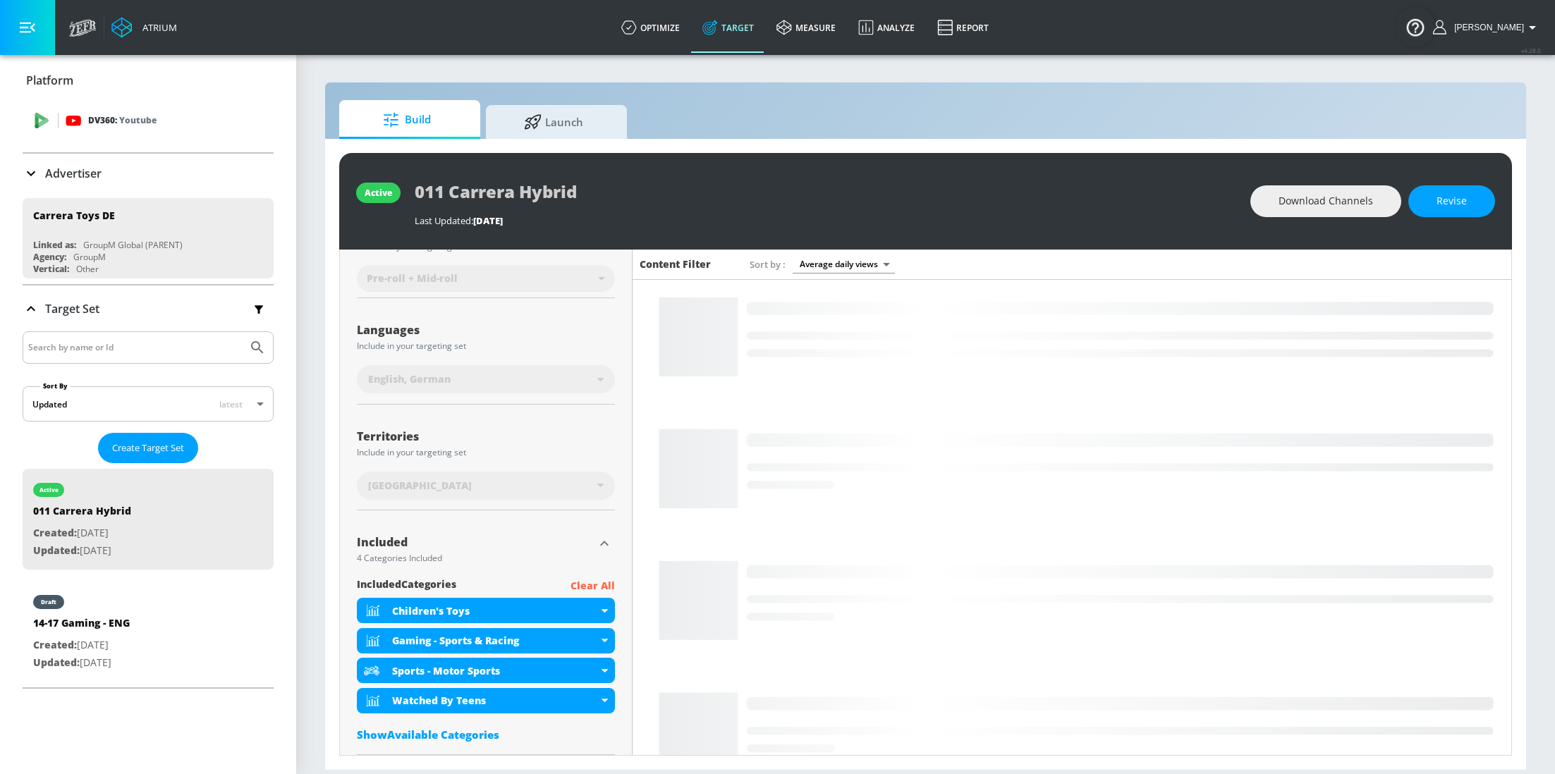
scroll to position [306, 0]
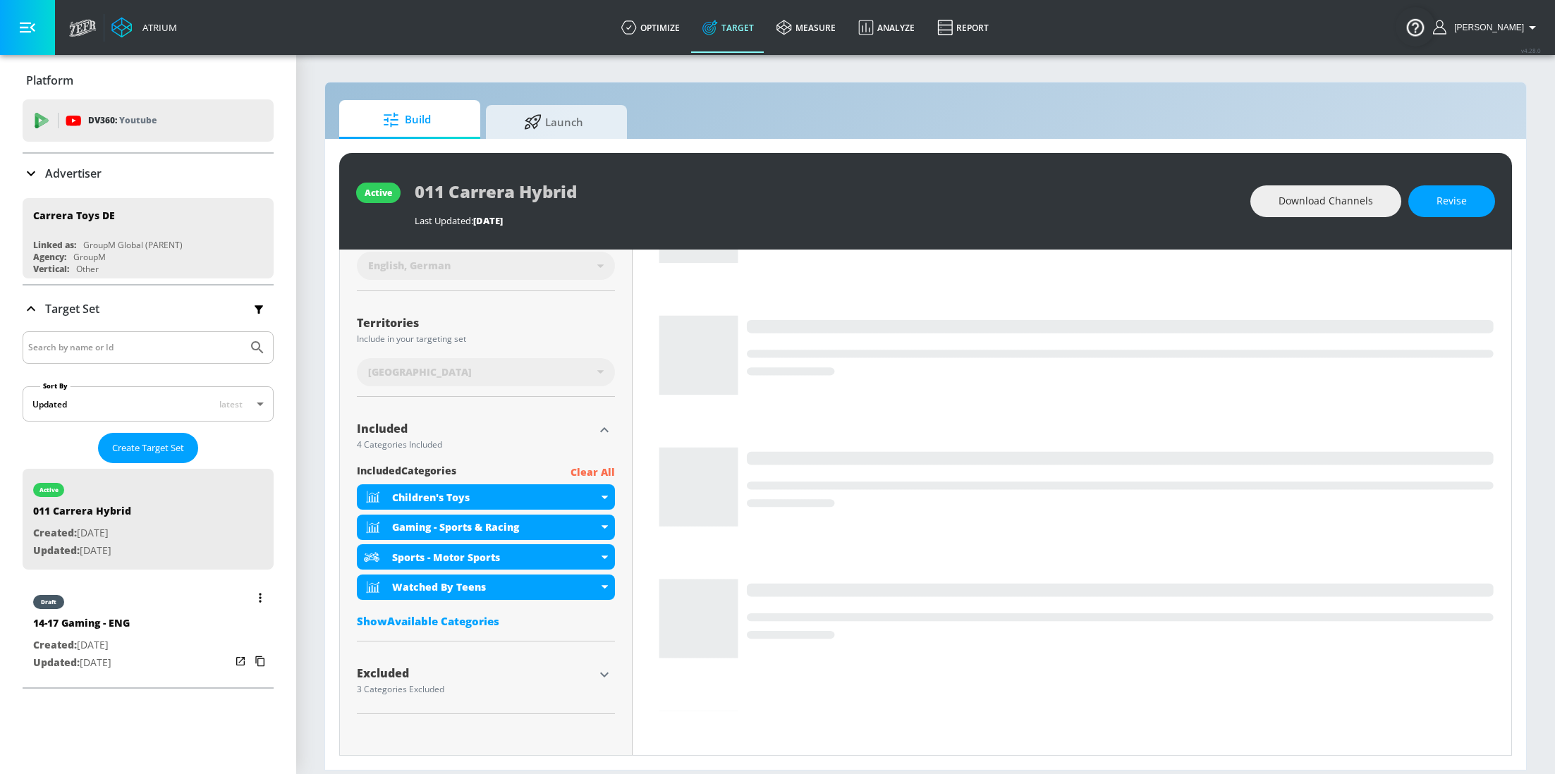
click at [101, 654] on p "Updated: Oct. 07, 2025" at bounding box center [81, 663] width 97 height 18
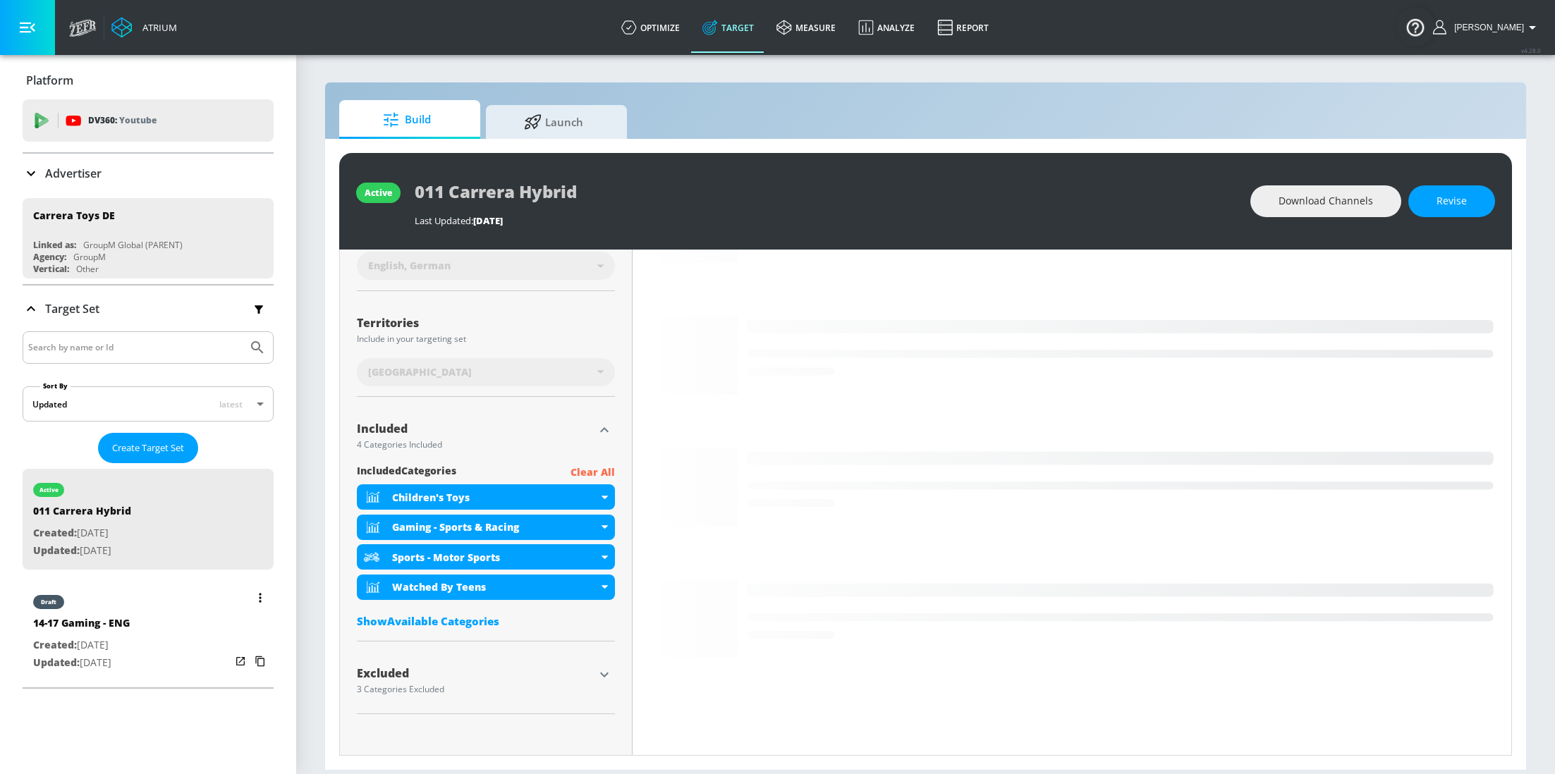
type input "14-17 Gaming - ENG"
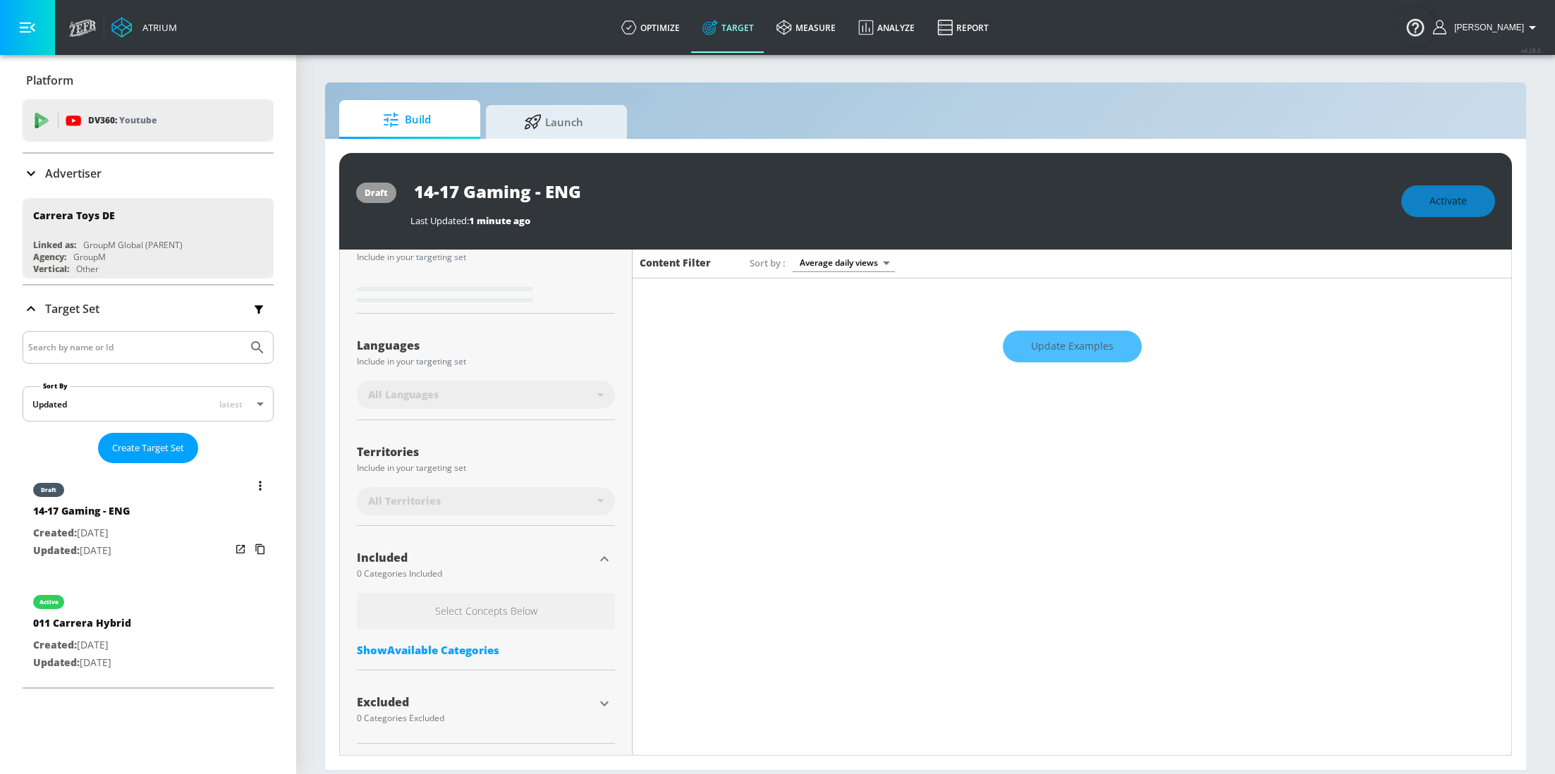
scroll to position [193, 0]
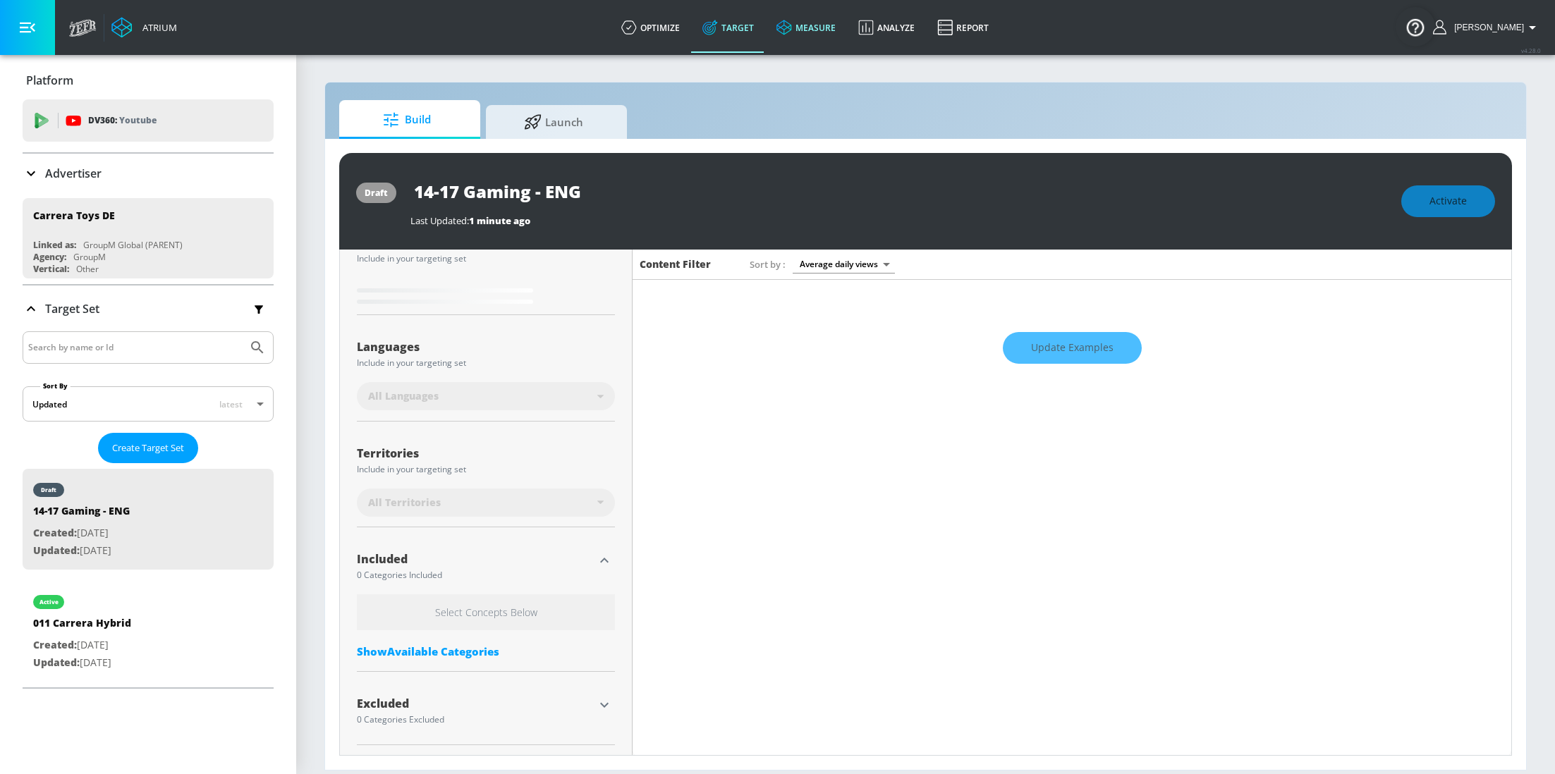
type input "0.6"
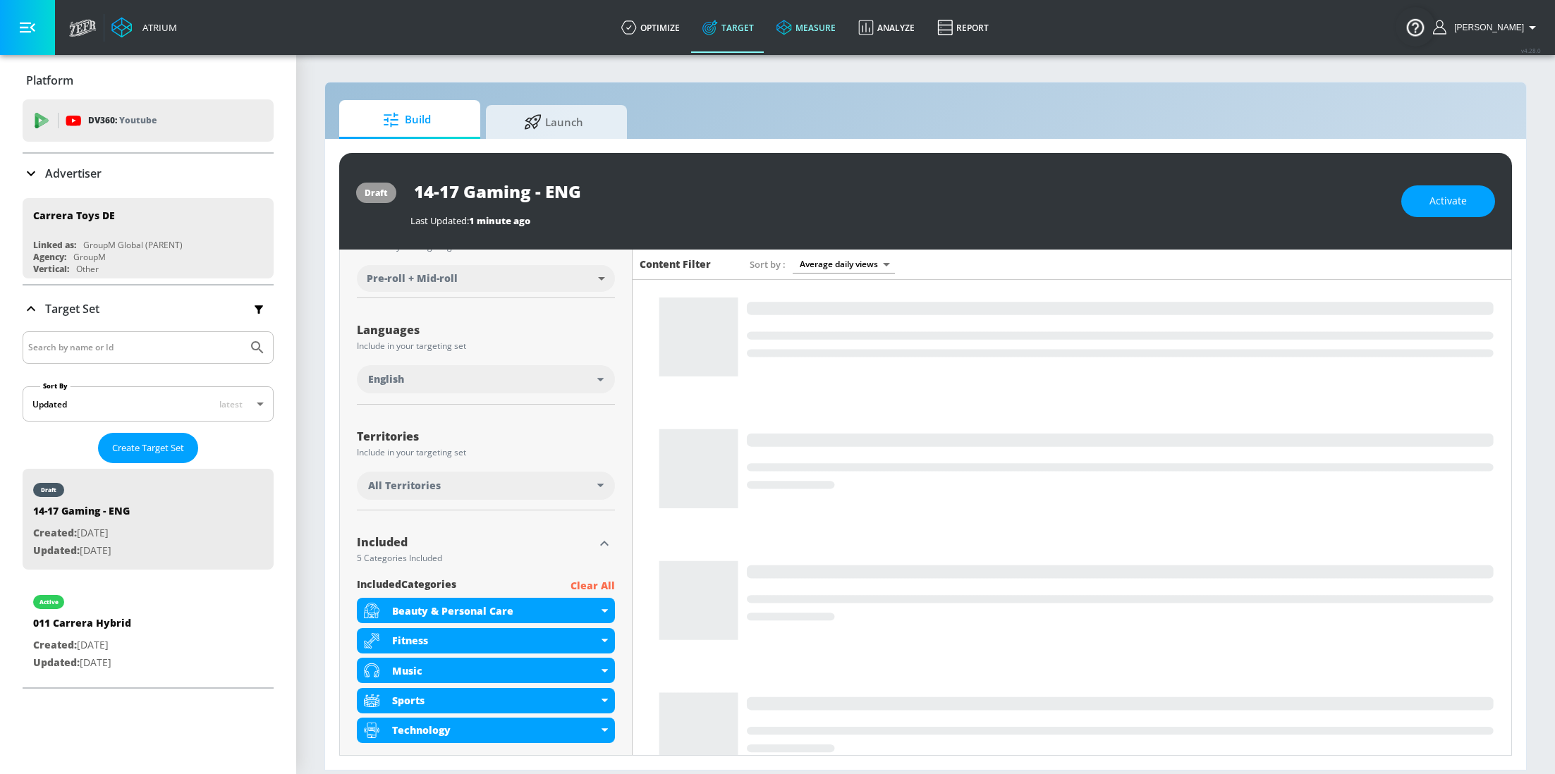
scroll to position [306, 0]
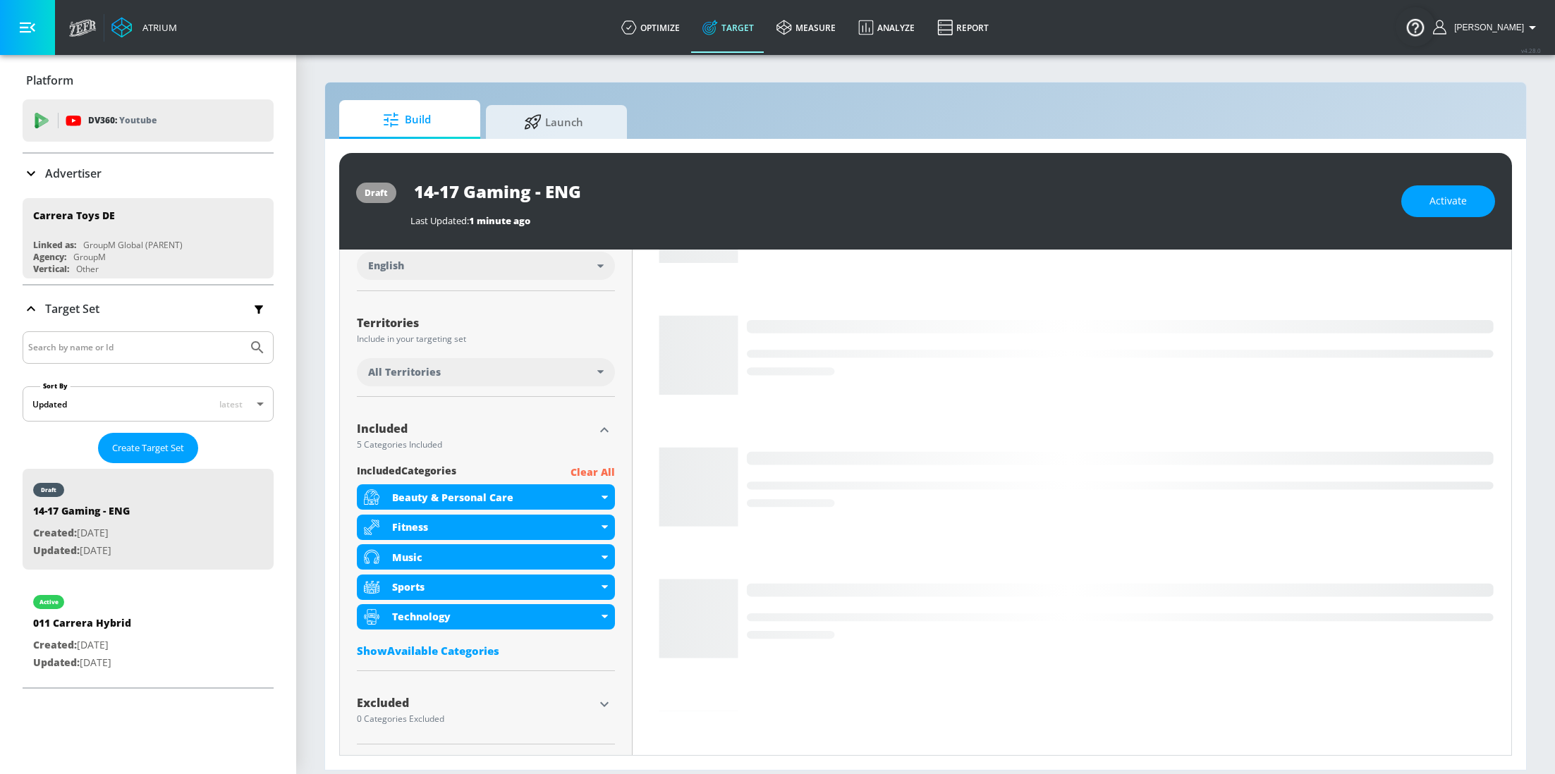
click at [591, 466] on p "Clear All" at bounding box center [593, 473] width 44 height 18
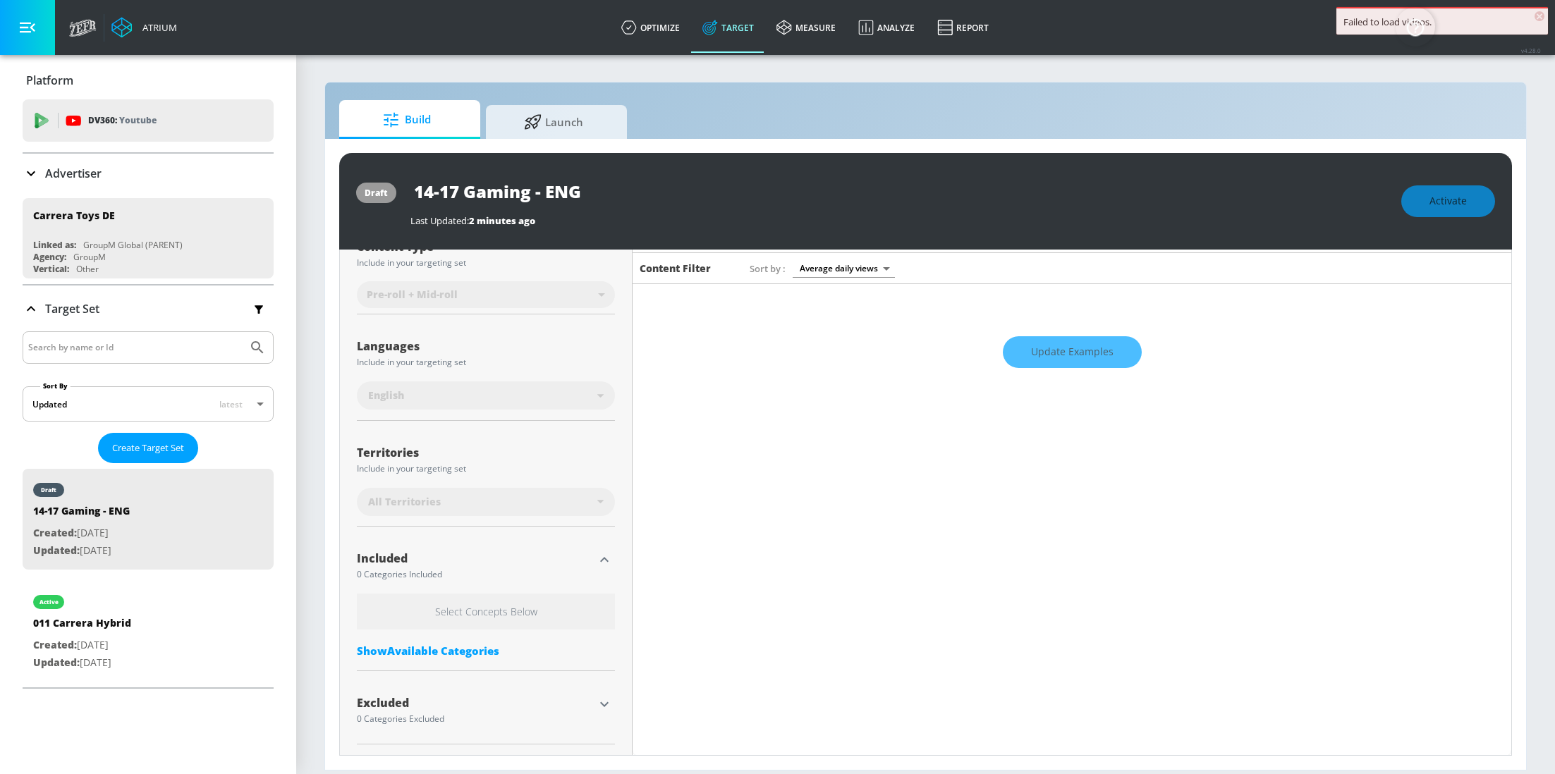
click at [446, 641] on div "Select Concepts Below Show Available Categories" at bounding box center [486, 629] width 258 height 71
click at [464, 647] on div "Show Available Categories" at bounding box center [486, 651] width 258 height 14
click at [481, 671] on input "Sort By" at bounding box center [476, 679] width 239 height 28
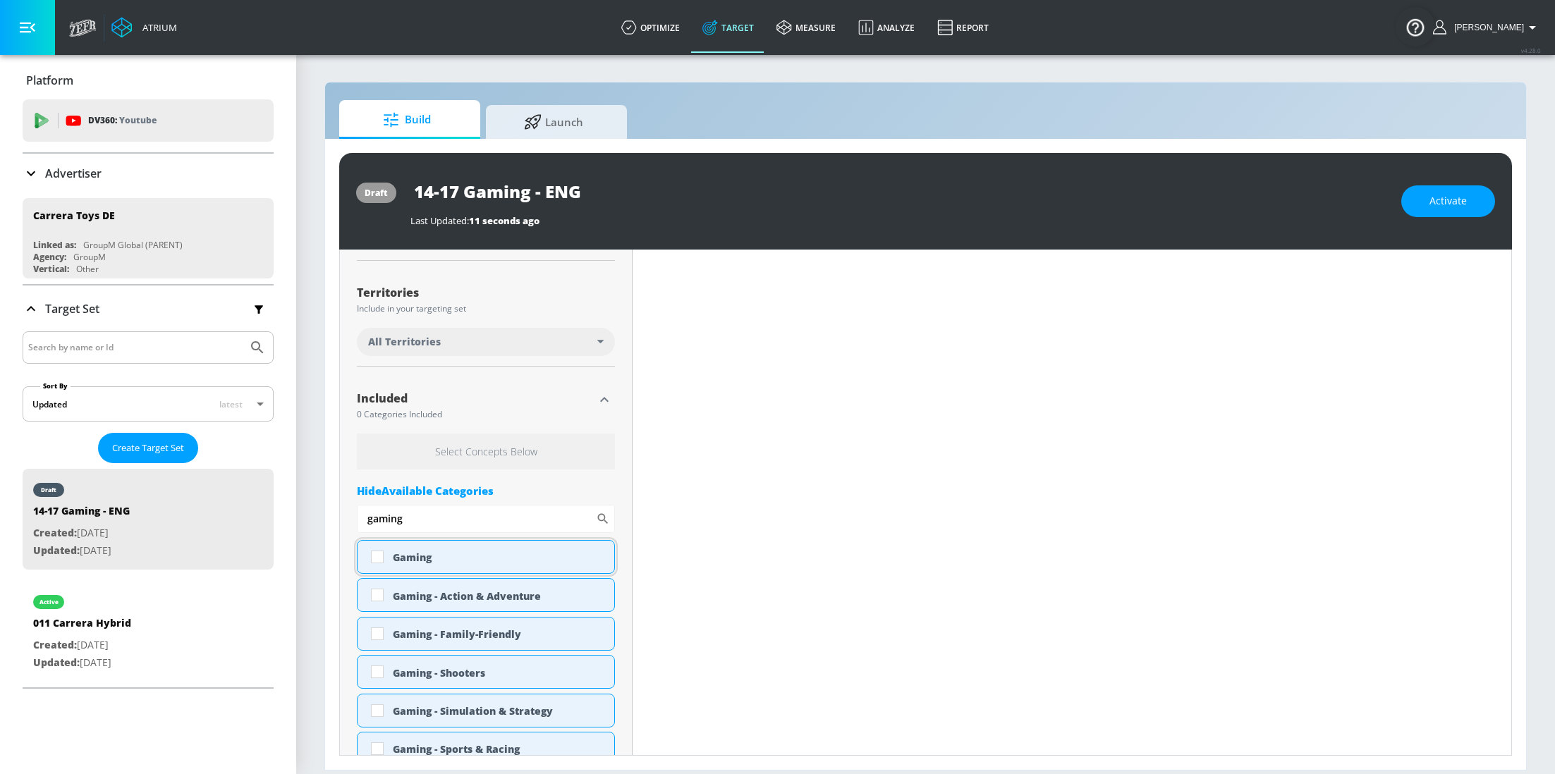
scroll to position [324, 0]
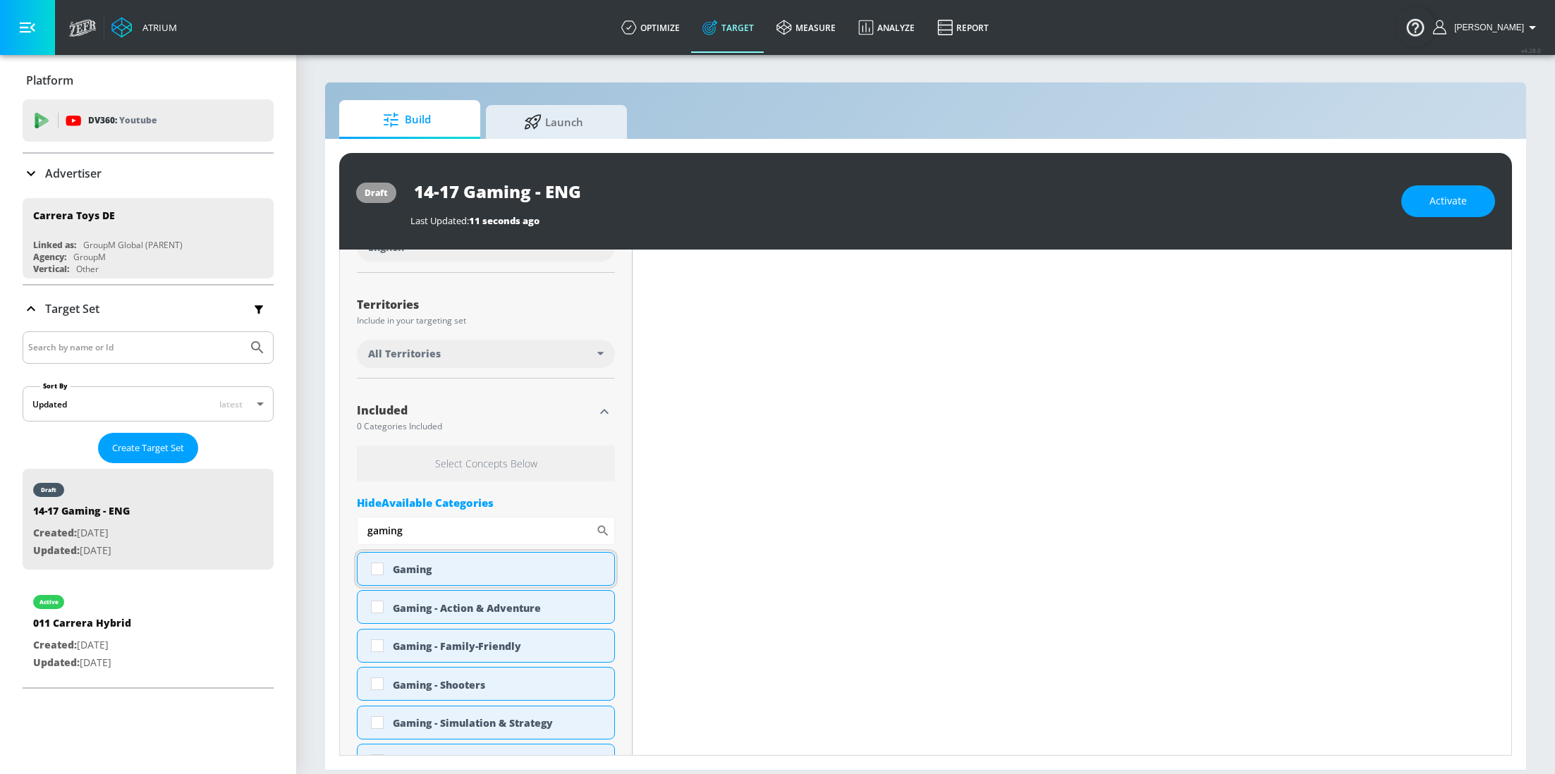
type input "gaming"
click at [381, 566] on input "checkbox" at bounding box center [377, 568] width 25 height 25
checkbox input "true"
click at [426, 536] on input "gaming" at bounding box center [476, 531] width 239 height 28
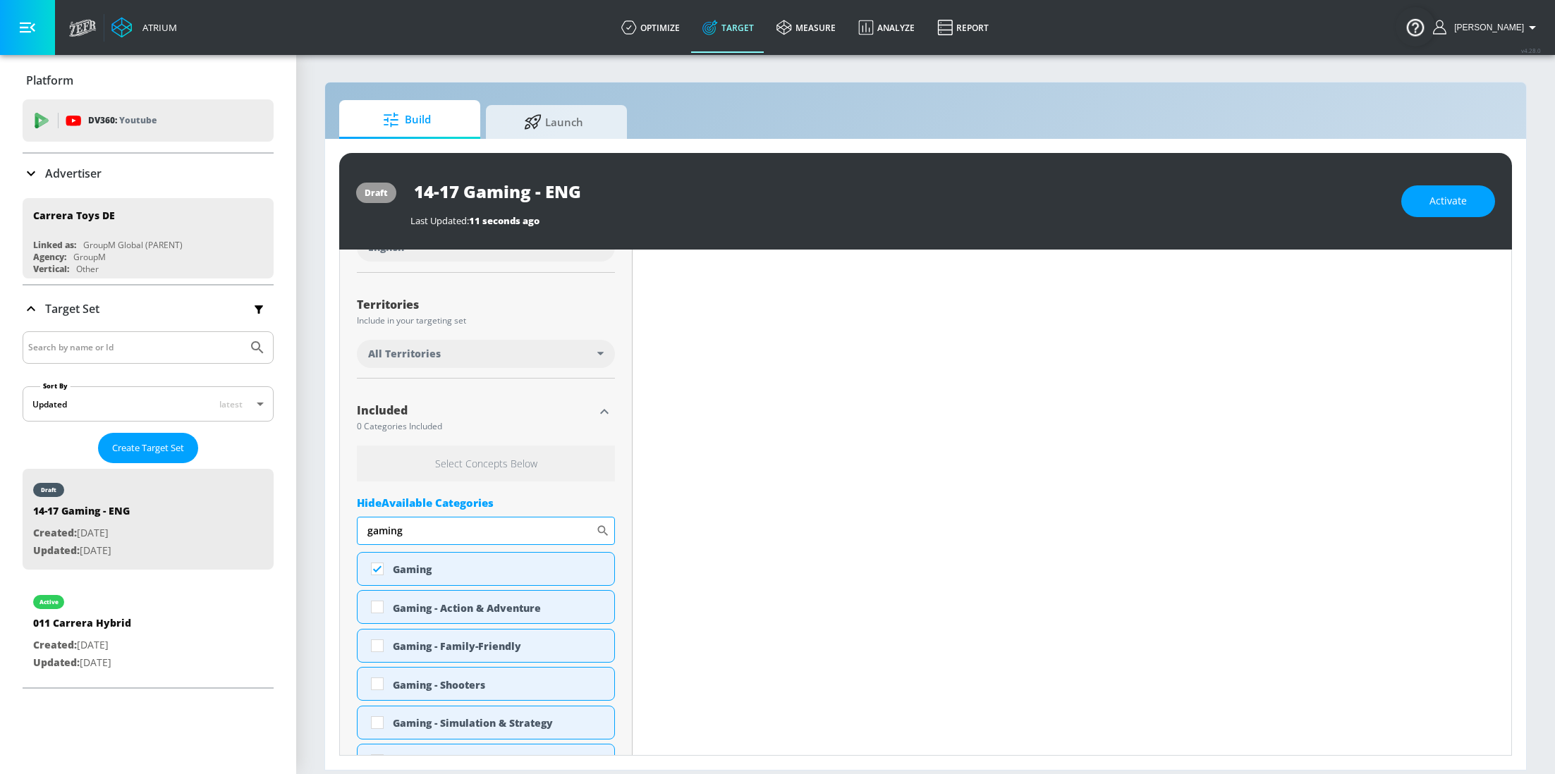
click at [426, 536] on input "gaming" at bounding box center [476, 531] width 239 height 28
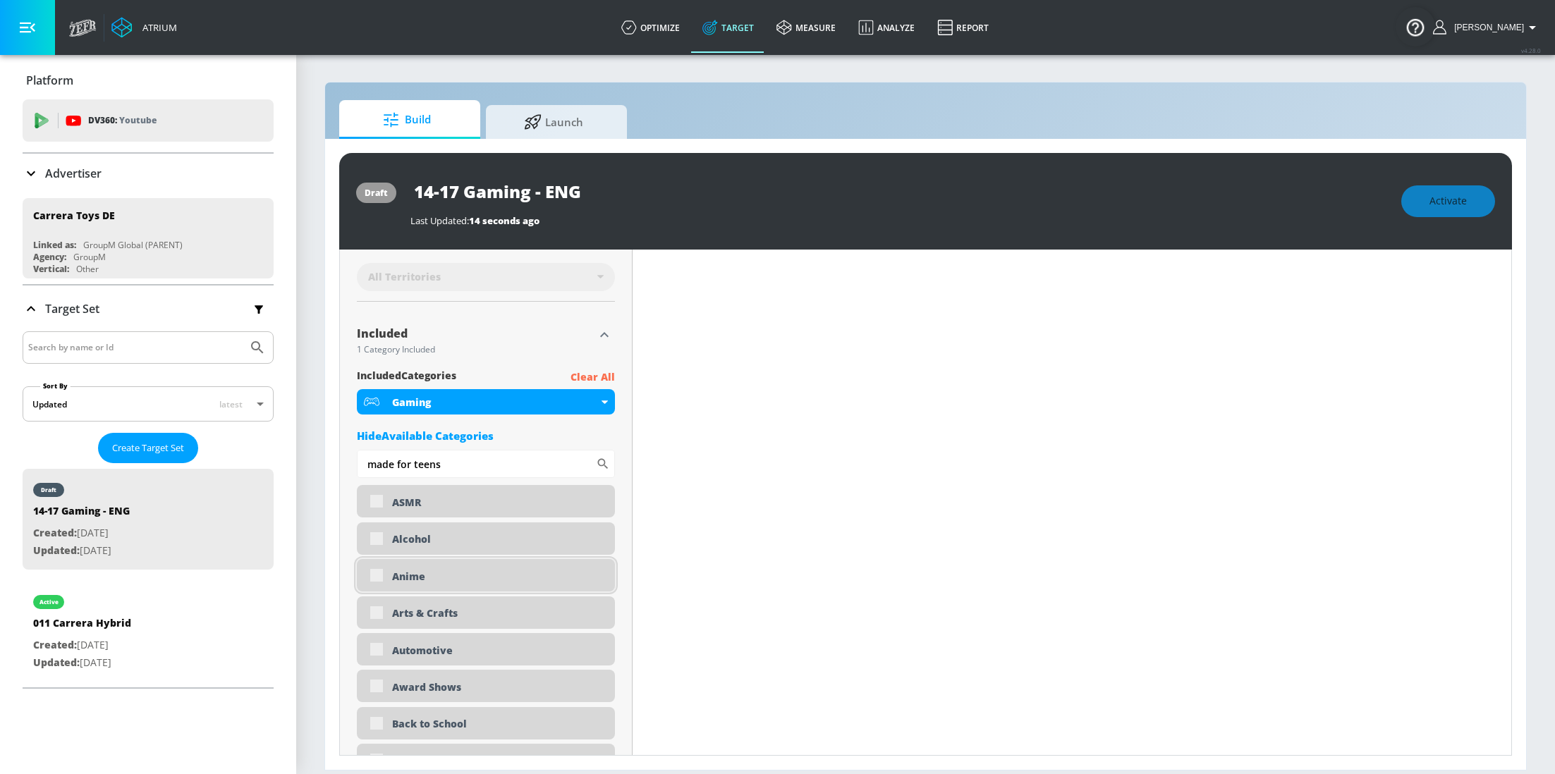
scroll to position [415, 0]
type input "made for teens"
click at [465, 467] on input "made for teens" at bounding box center [476, 463] width 239 height 28
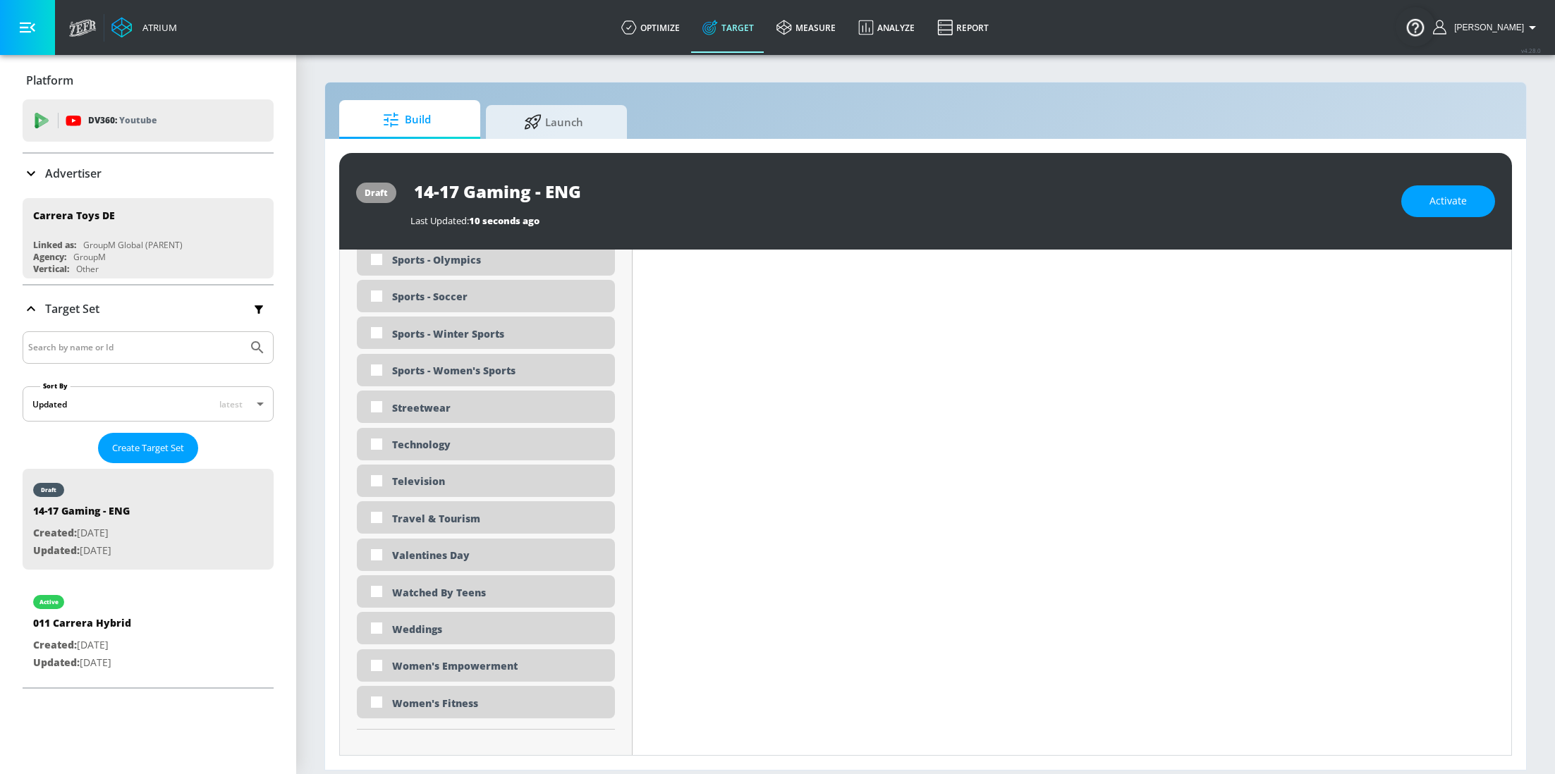
scroll to position [4157, 0]
click at [441, 595] on div "Watched By Teens" at bounding box center [486, 588] width 258 height 32
checkbox input "true"
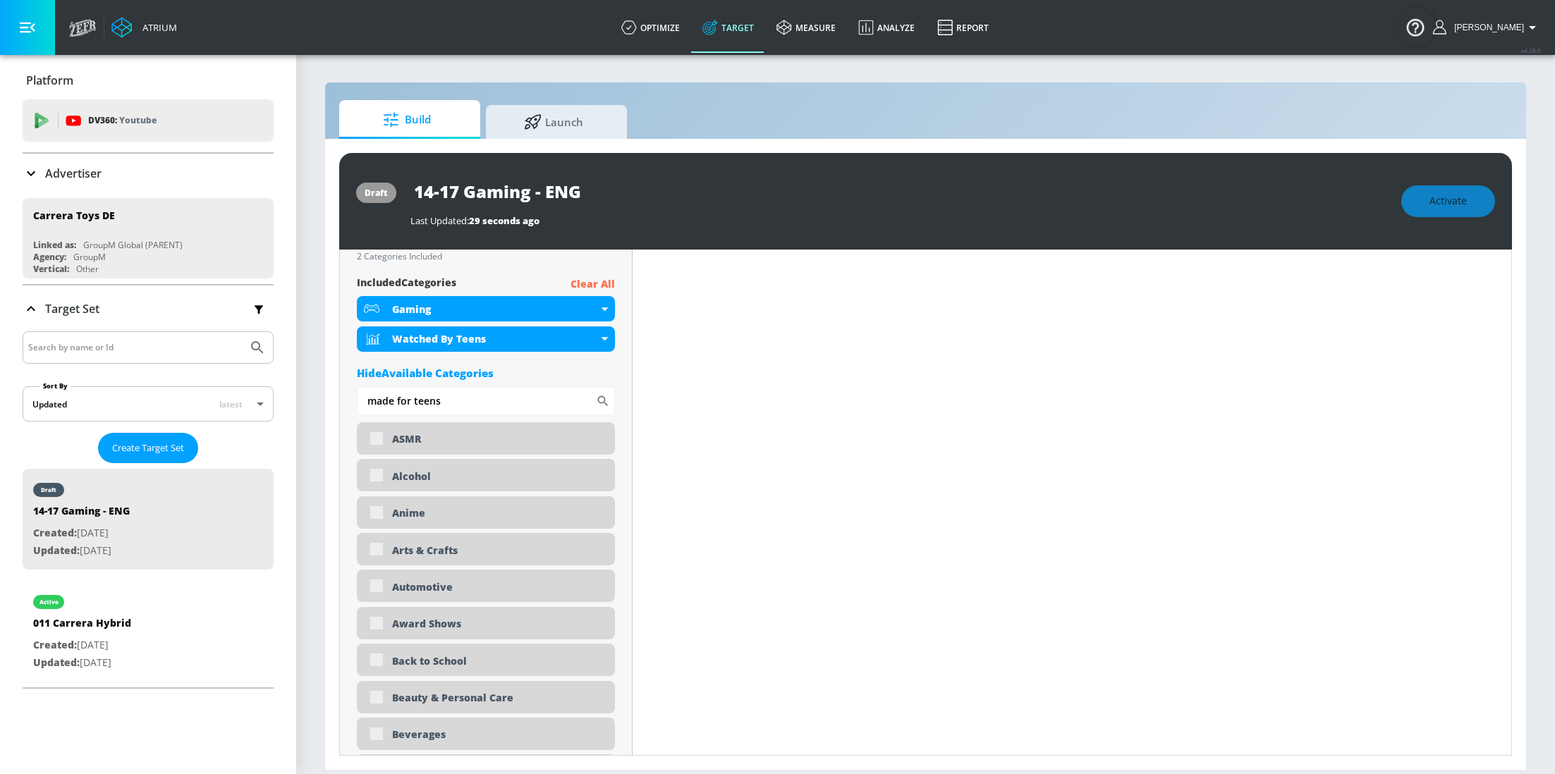
scroll to position [446, 0]
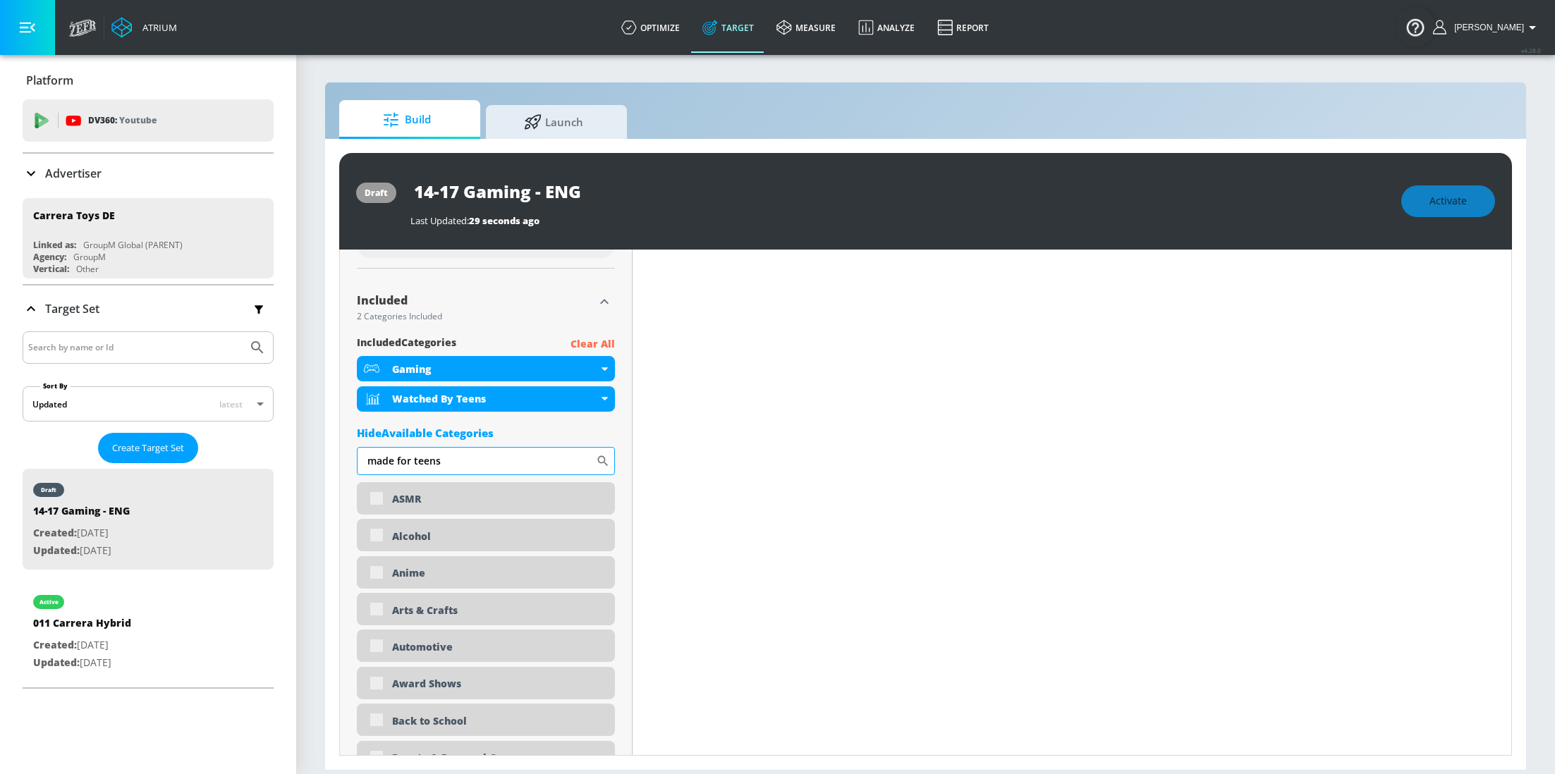
click at [463, 465] on input "made for teens" at bounding box center [476, 461] width 239 height 28
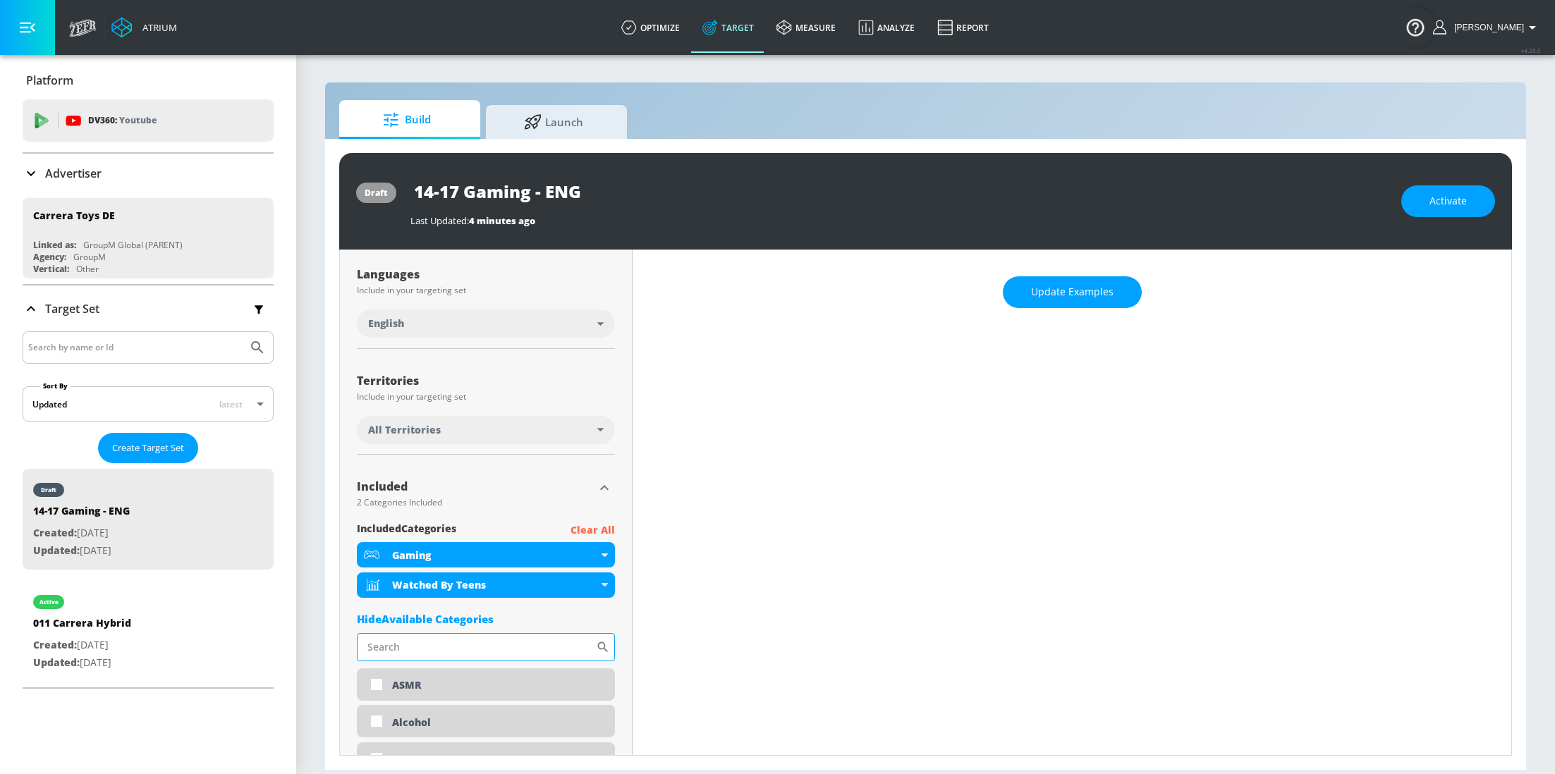
scroll to position [355, 0]
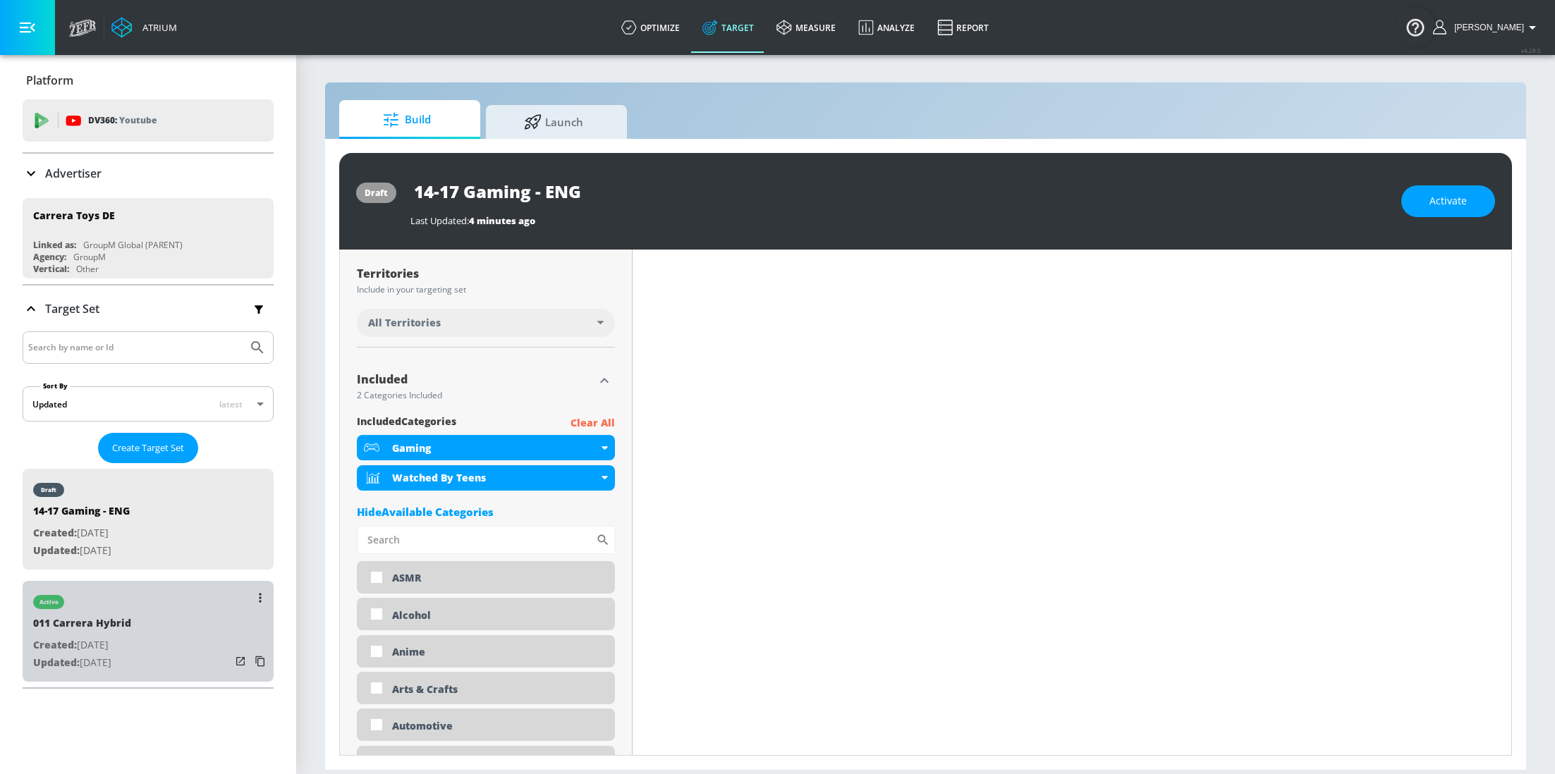
click at [131, 641] on p "Created: Sep. 26, 2025" at bounding box center [82, 646] width 98 height 18
type input "011 Carrera Hybrid"
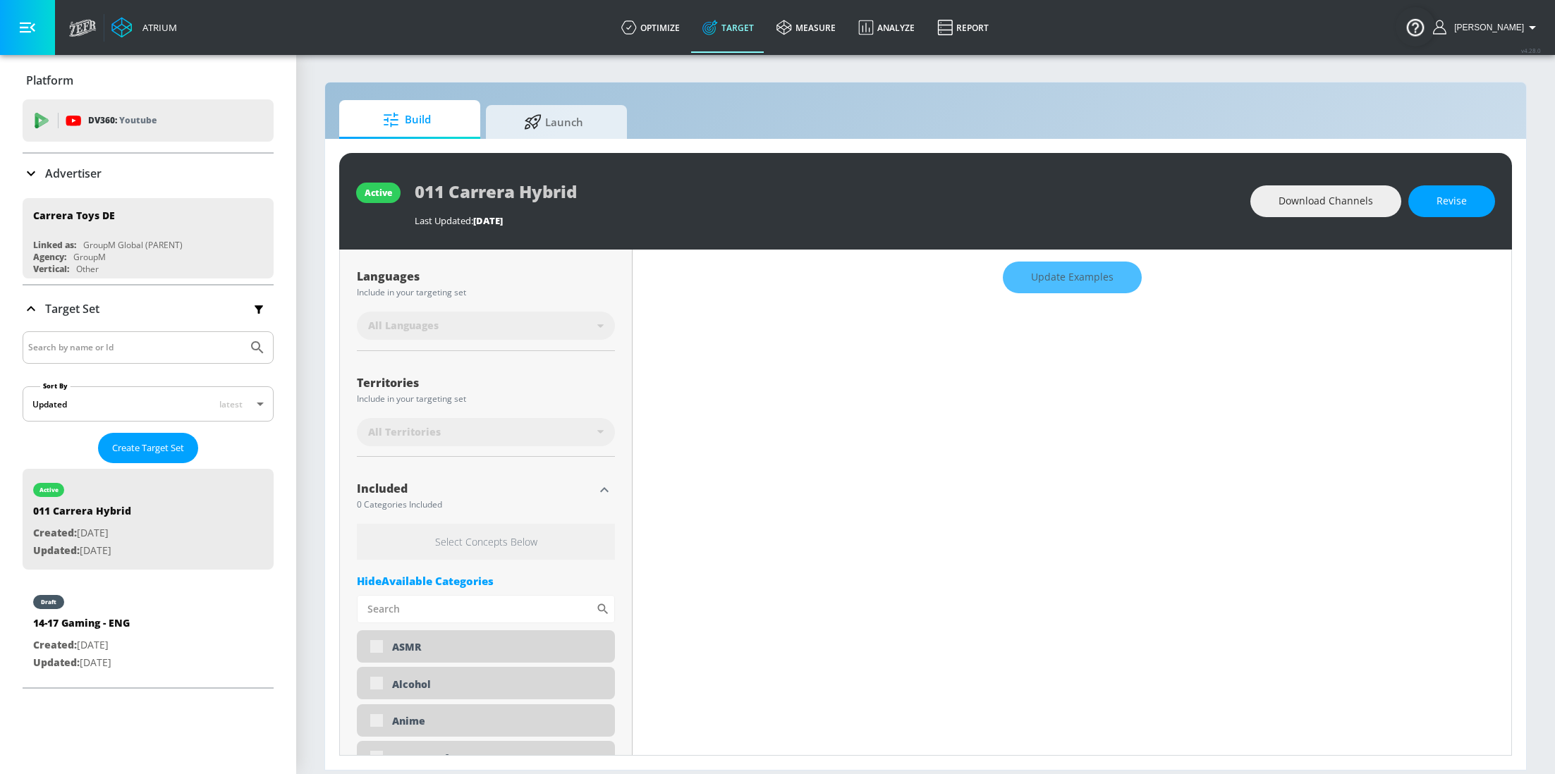
scroll to position [264, 0]
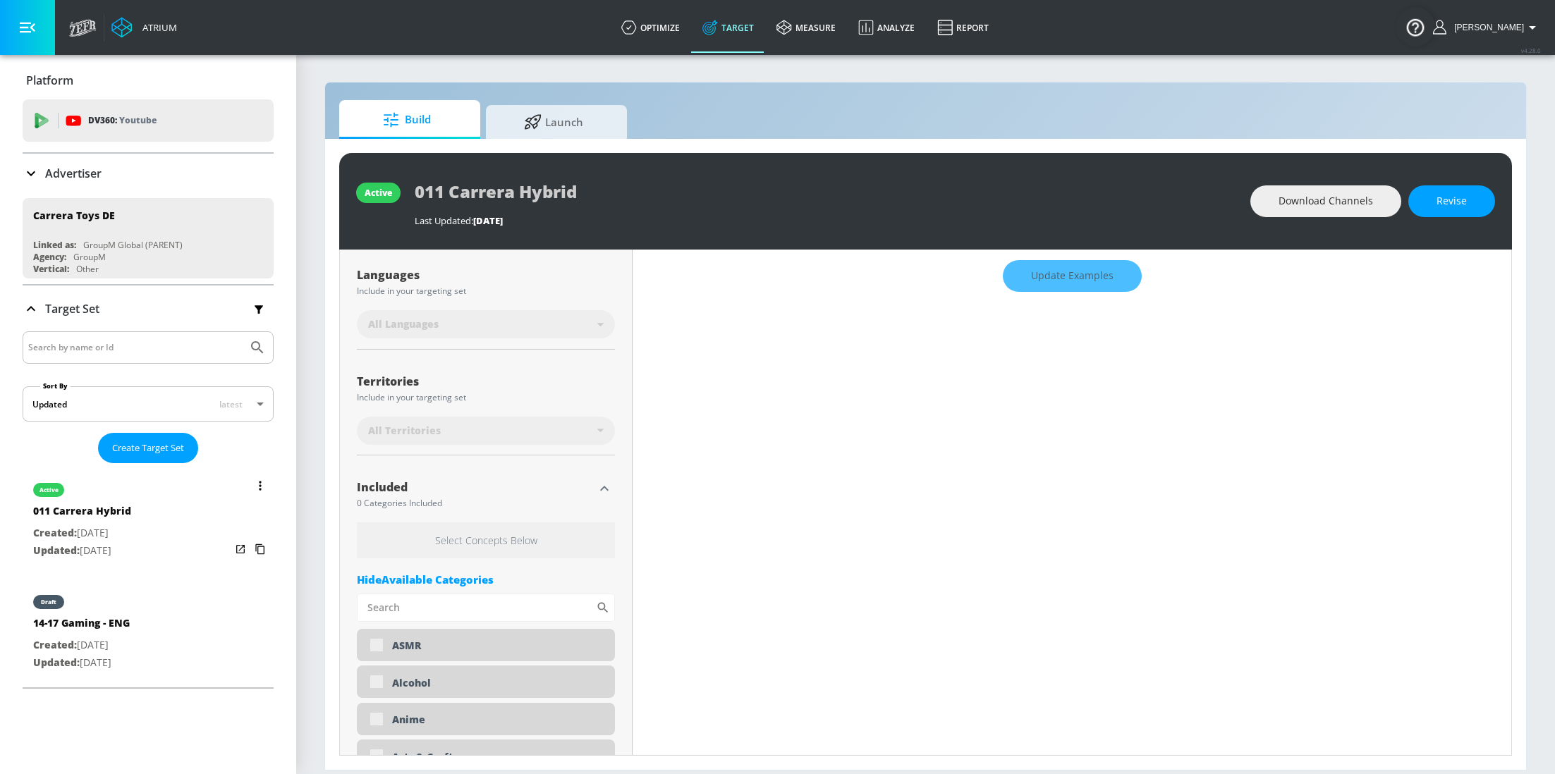
click at [105, 528] on p "Created: Sep. 26, 2025" at bounding box center [82, 534] width 98 height 18
type input "0.05"
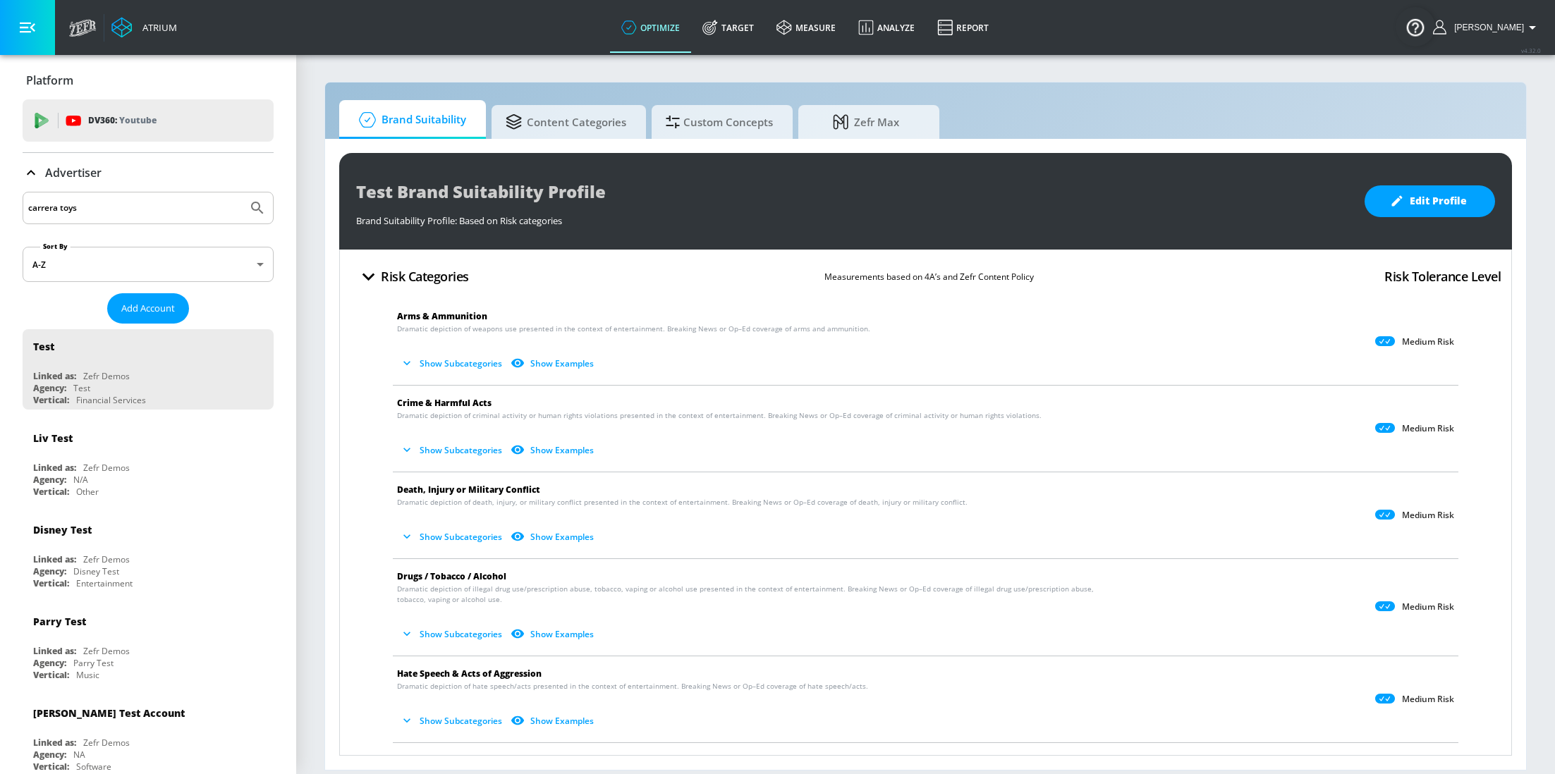
type input "carrera toys"
click at [242, 193] on button "Submit Search" at bounding box center [257, 208] width 31 height 31
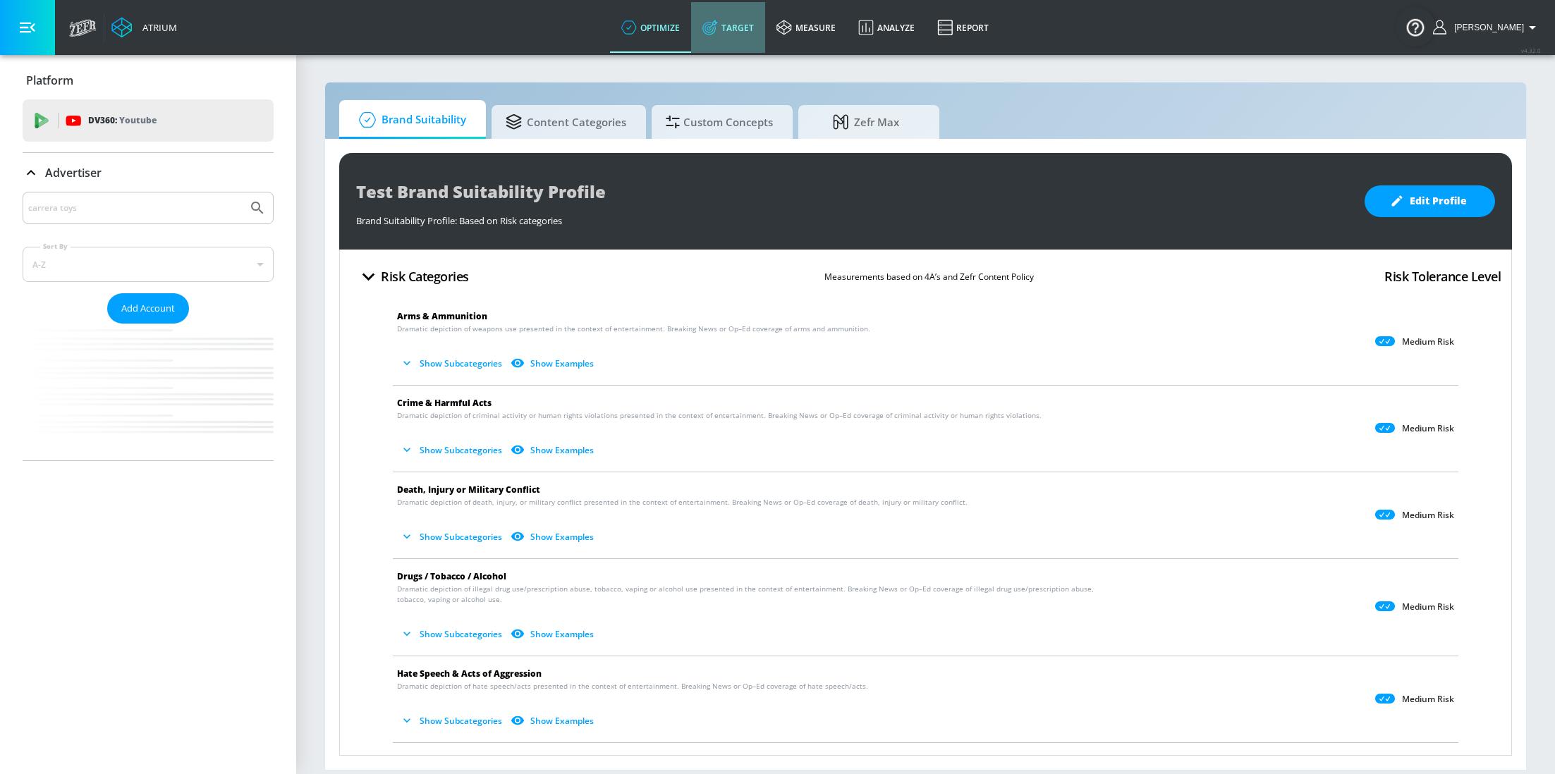
click at [744, 30] on link "Target" at bounding box center [728, 27] width 74 height 51
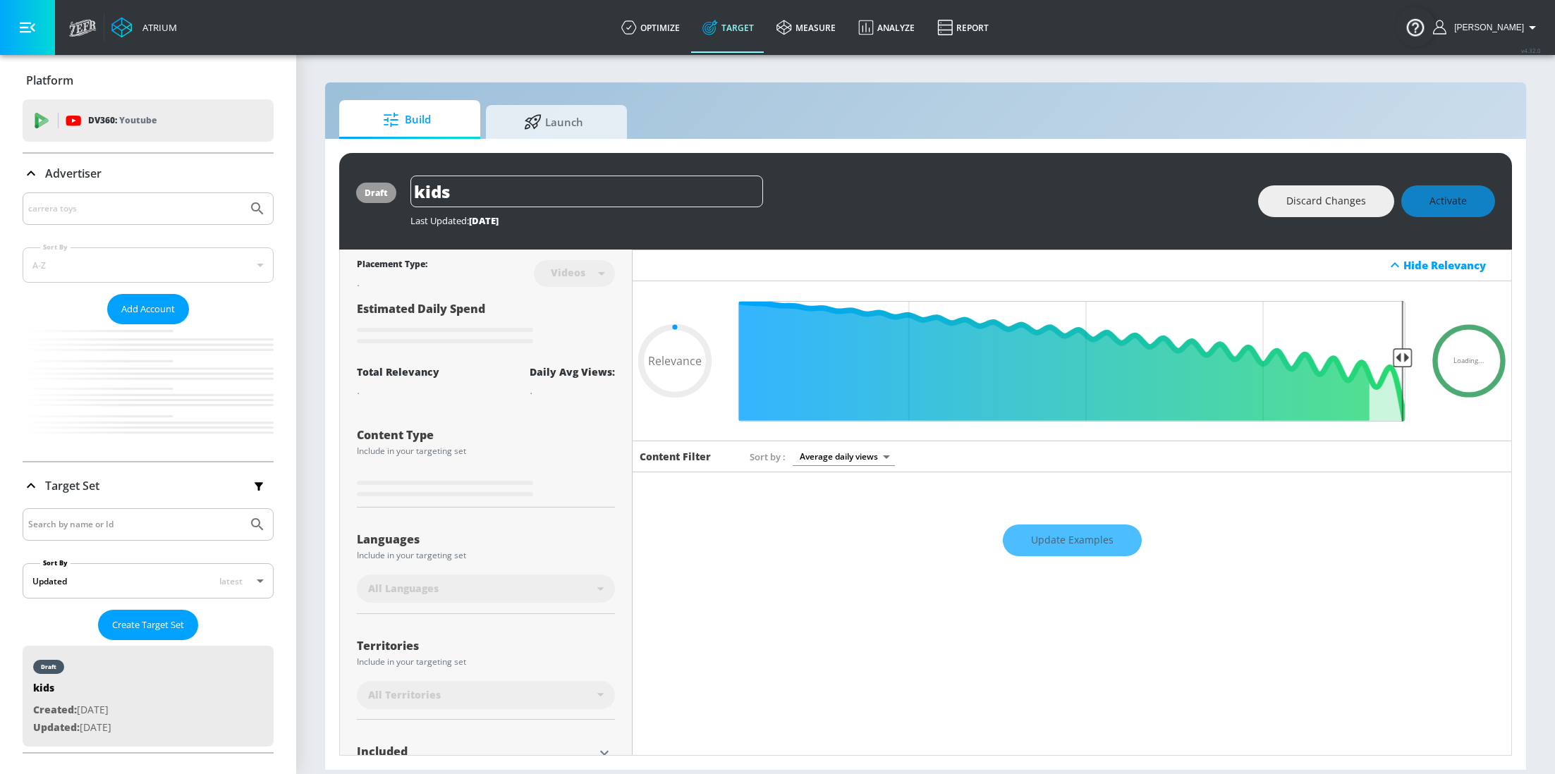
type input "0.05"
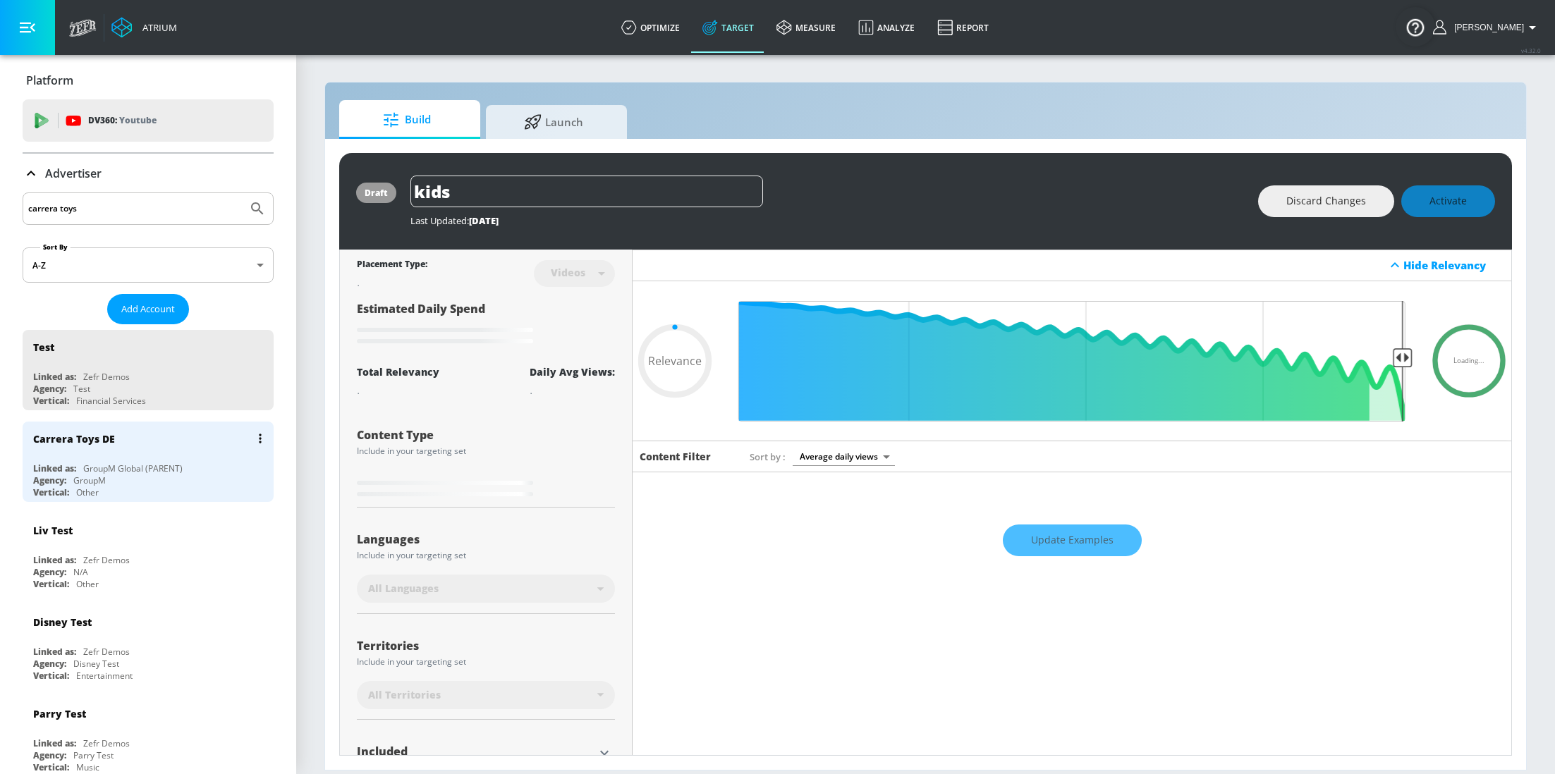
click at [98, 463] on div "GroupM Global (PARENT)" at bounding box center [132, 469] width 99 height 12
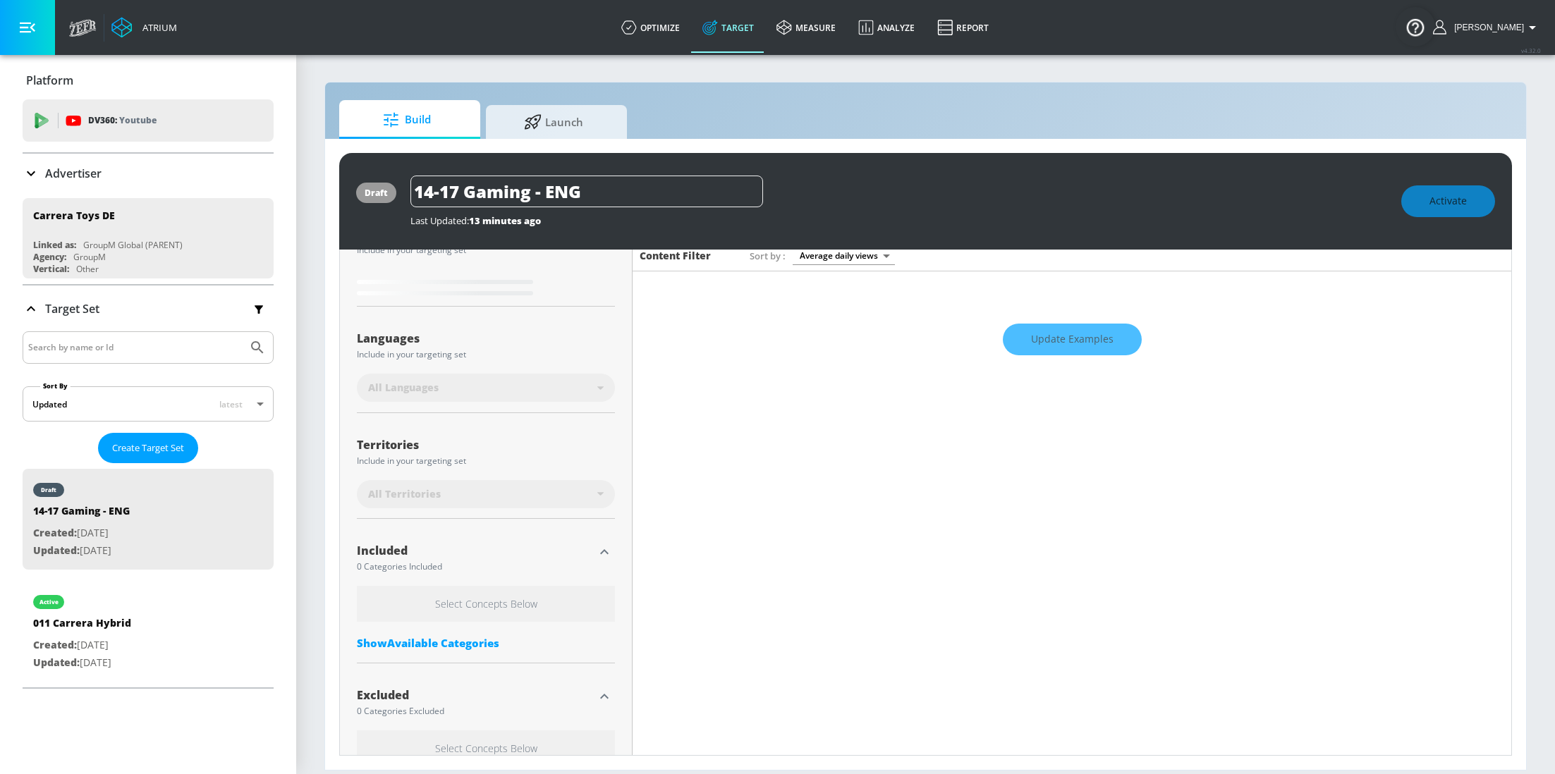
scroll to position [204, 0]
type input "0.6"
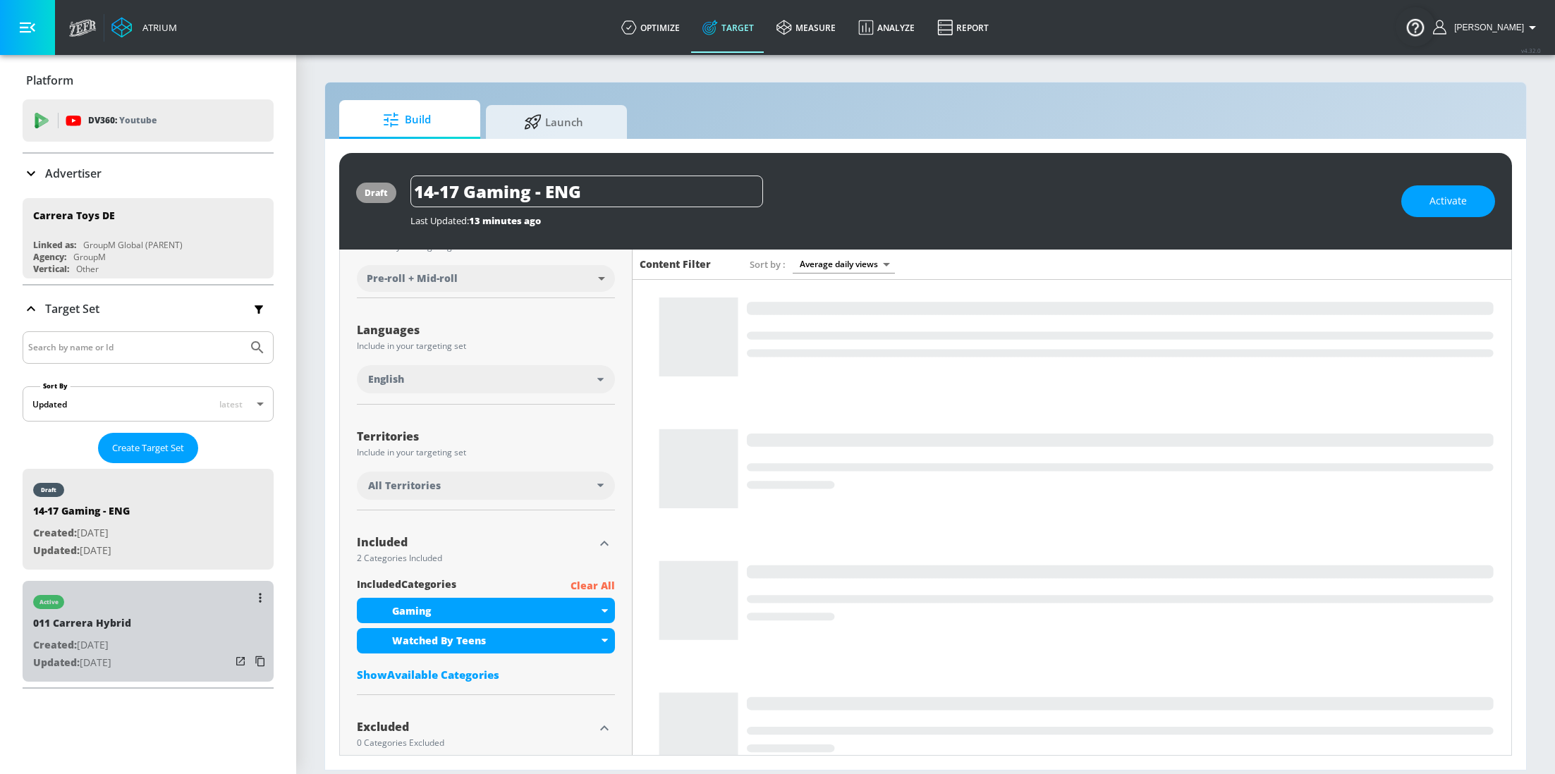
click at [145, 640] on div "active 011 Carrera Hybrid Created: [DATE] Updated: [DATE]" at bounding box center [148, 631] width 251 height 101
type input "011 Carrera Hybrid"
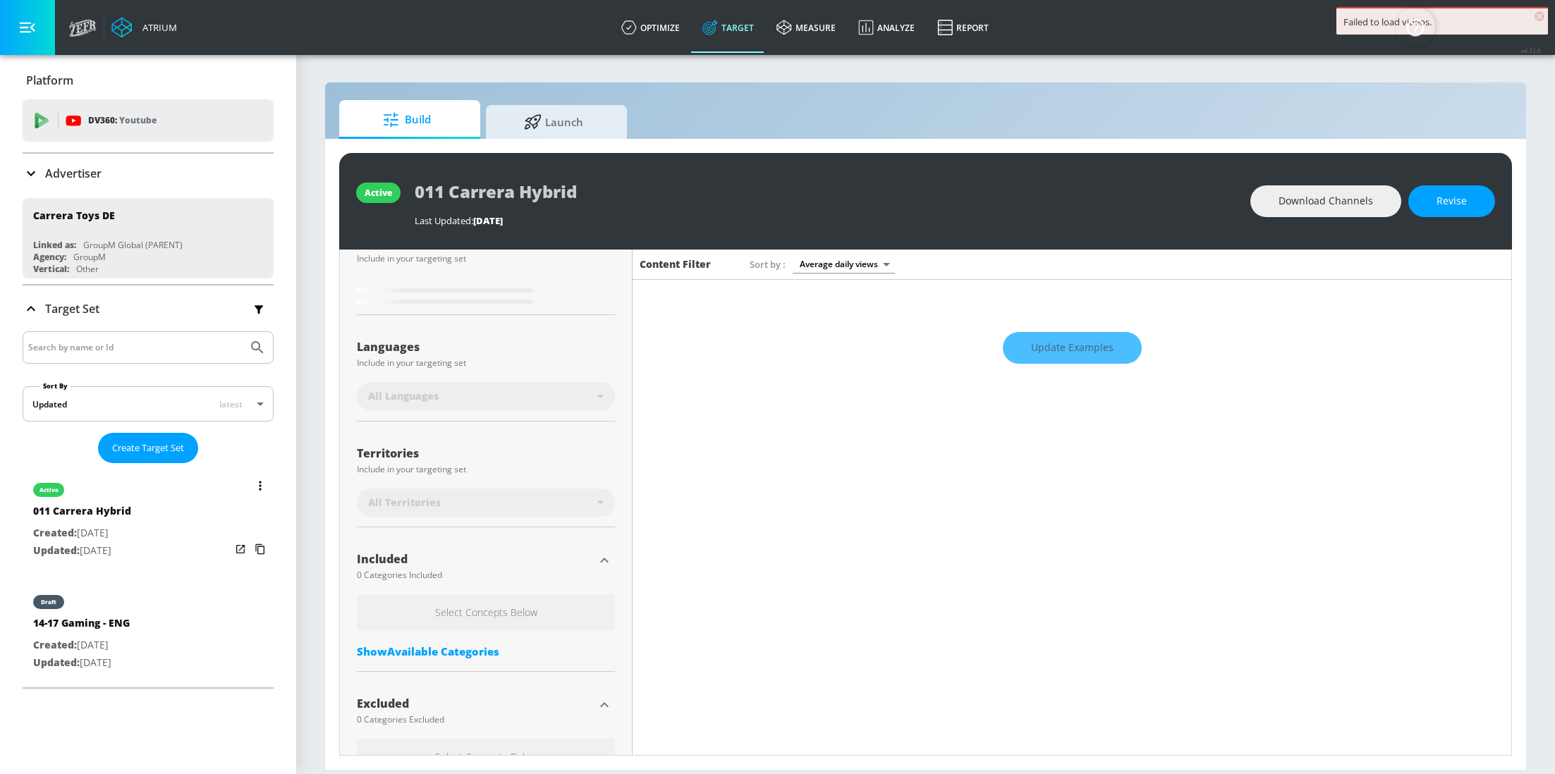
scroll to position [204, 0]
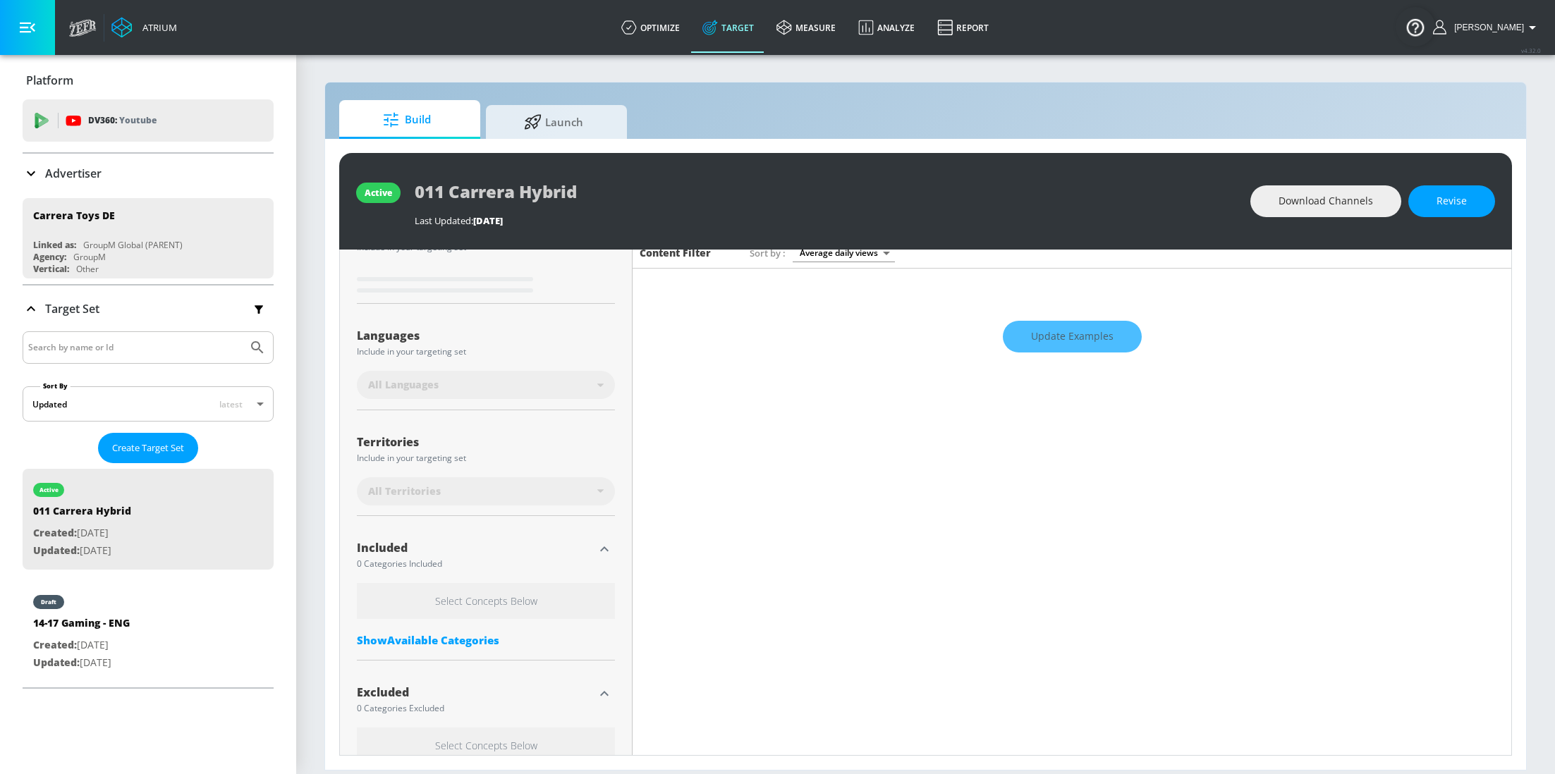
type input "0.6"
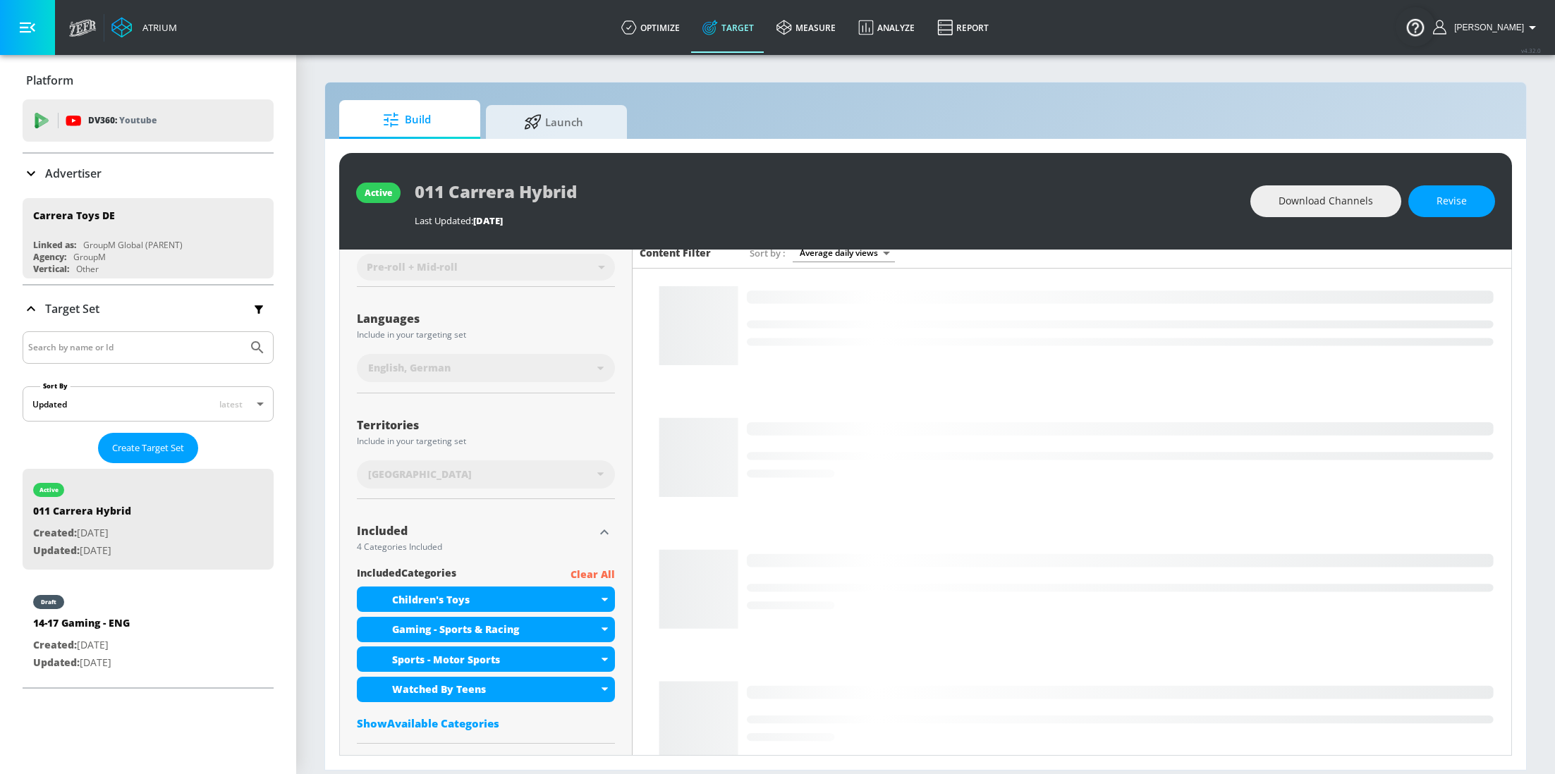
scroll to position [193, 0]
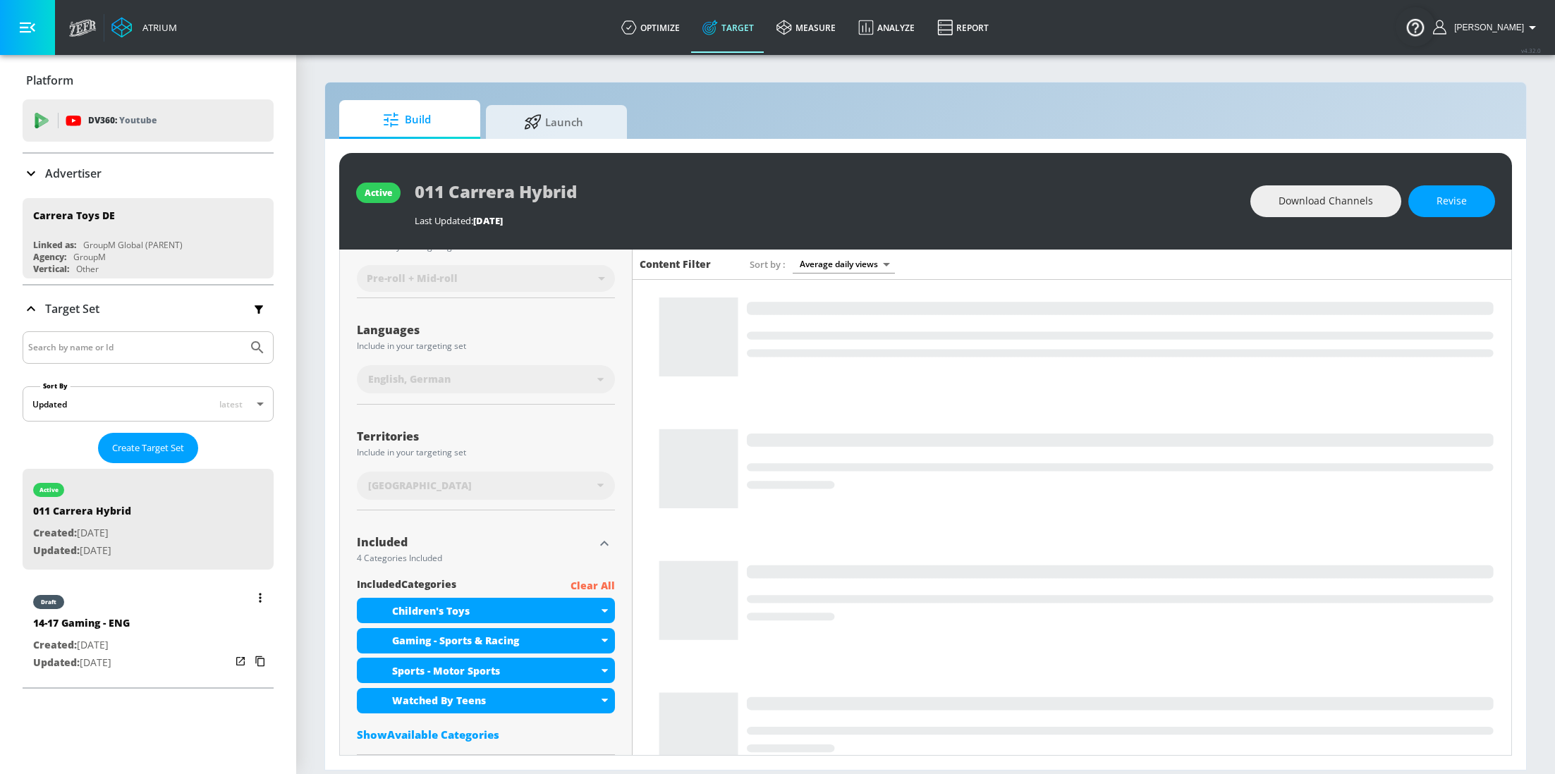
click at [123, 624] on div "14-17 Gaming - ENG" at bounding box center [81, 626] width 97 height 20
type input "14-17 Gaming - ENG"
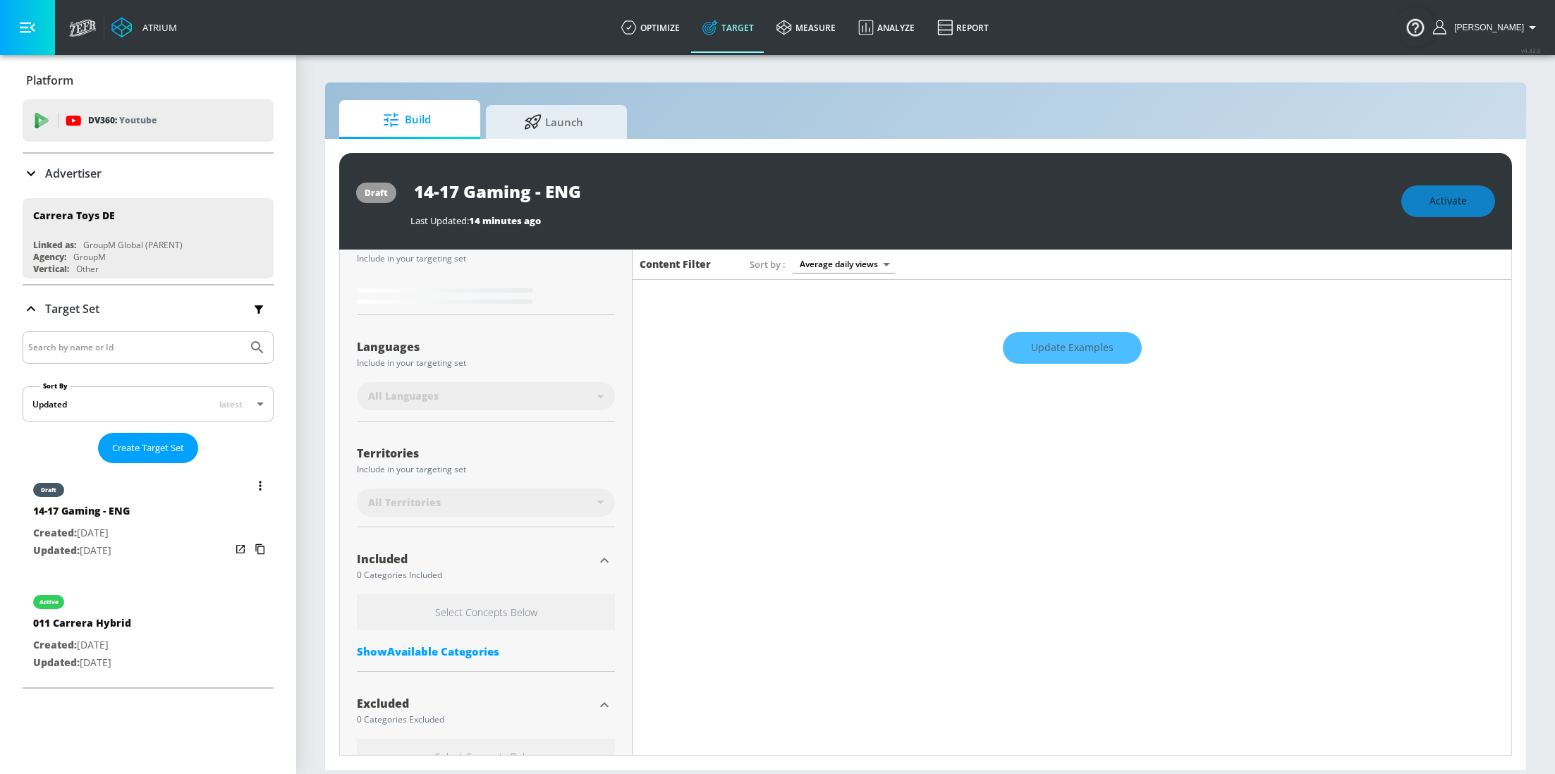
scroll to position [204, 0]
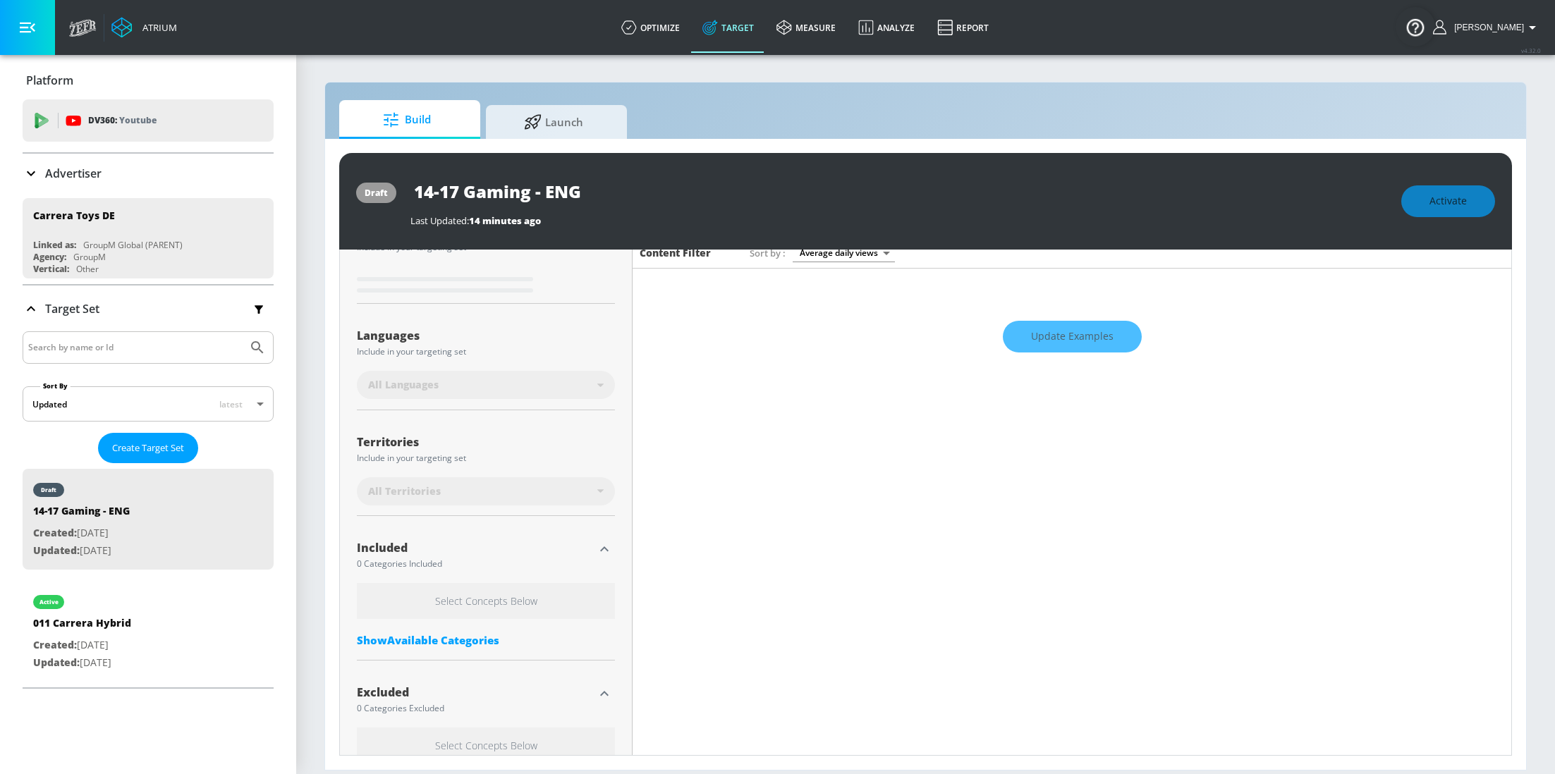
type input "0.6"
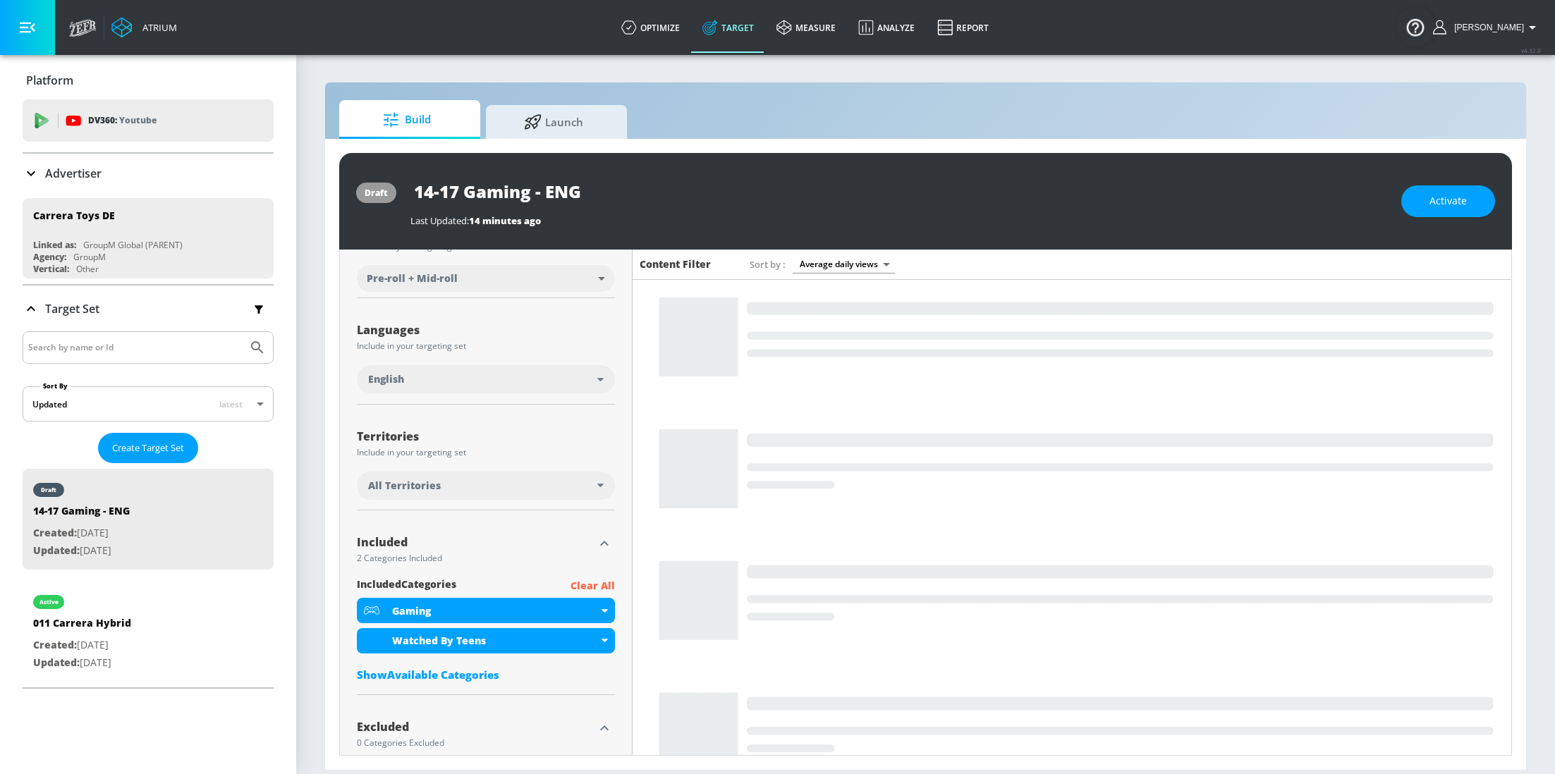
click at [434, 678] on div "Show Available Categories" at bounding box center [486, 675] width 258 height 14
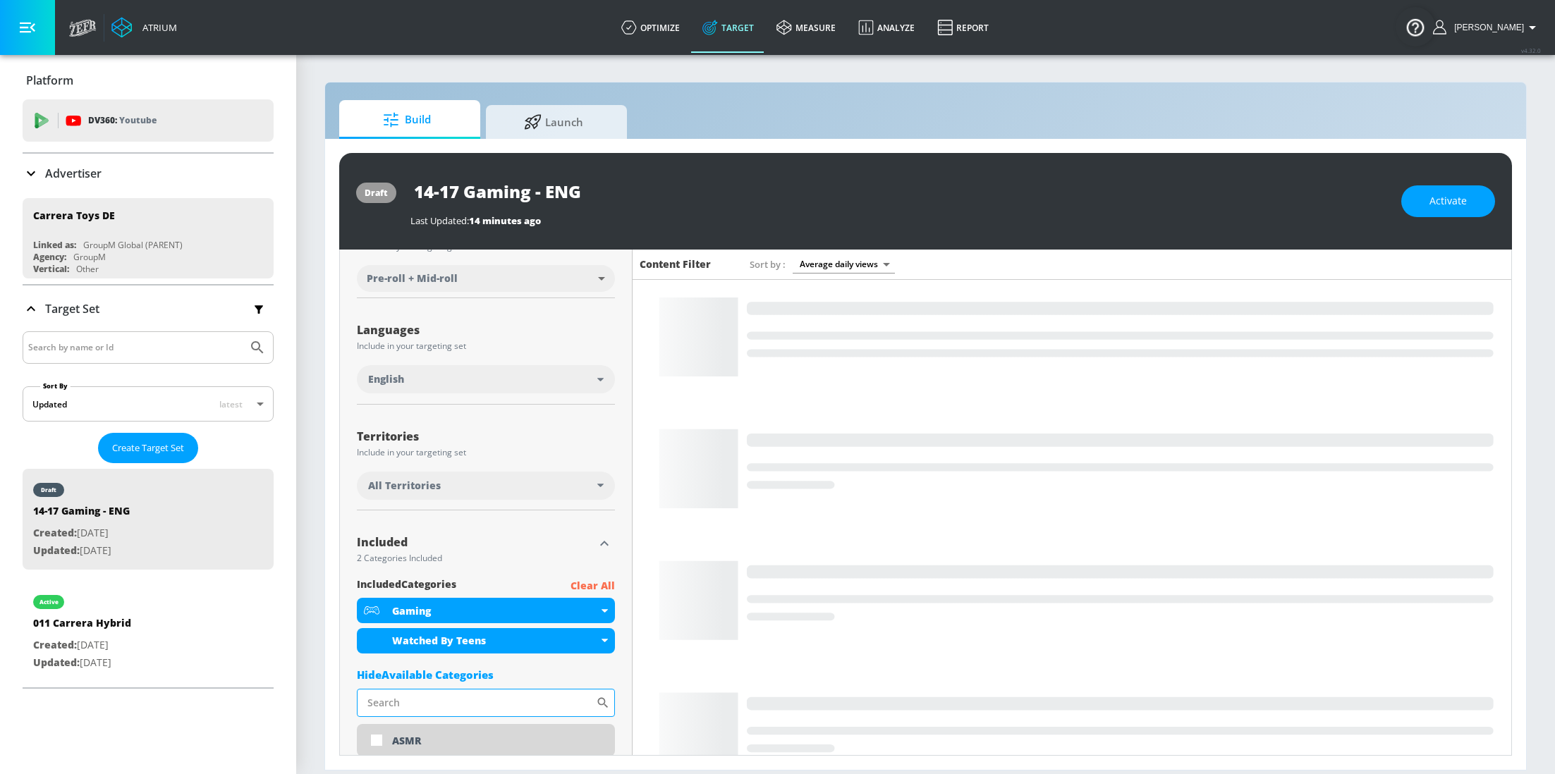
click at [489, 689] on input "Sort By" at bounding box center [476, 703] width 239 height 28
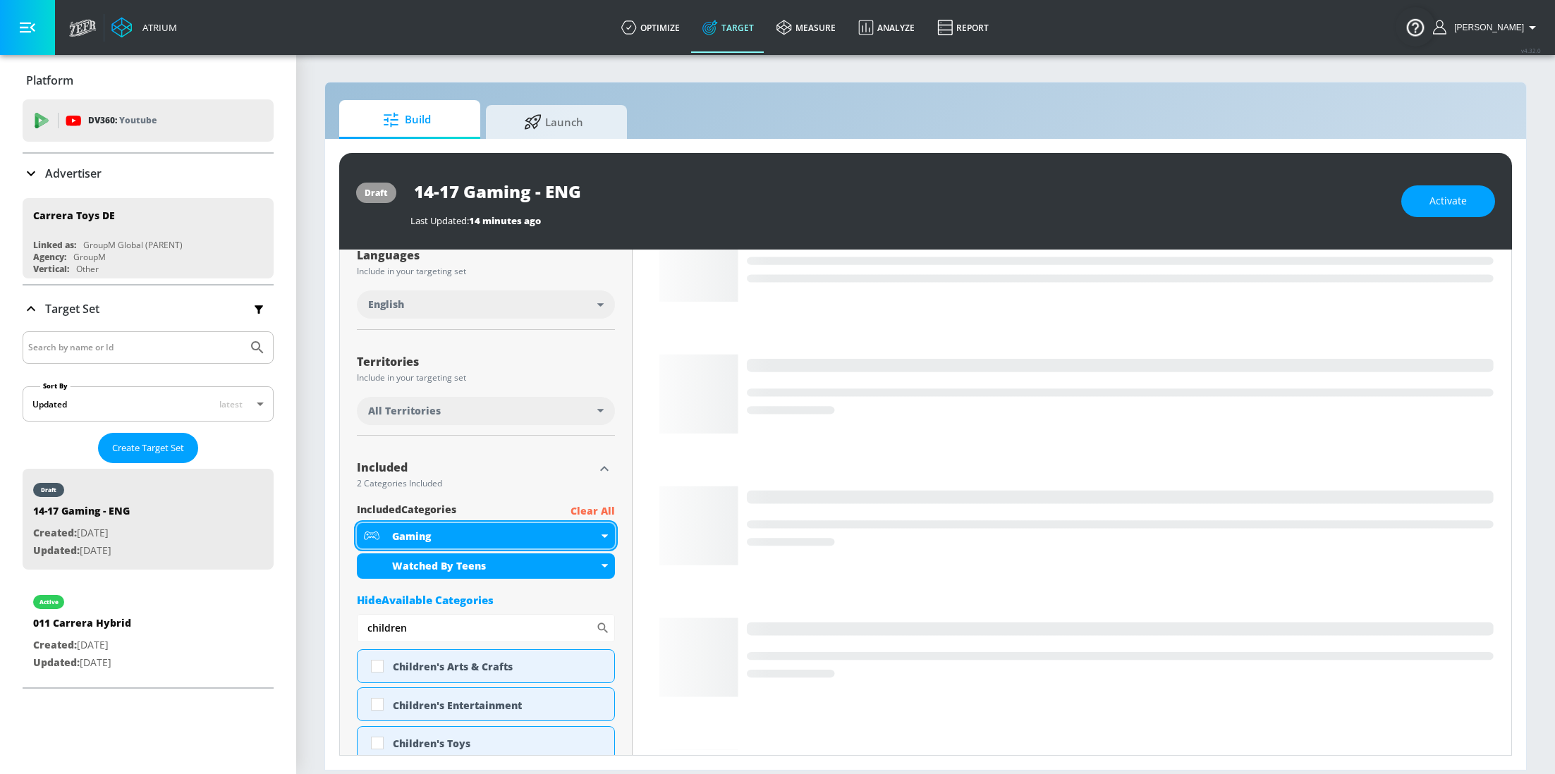
scroll to position [314, 0]
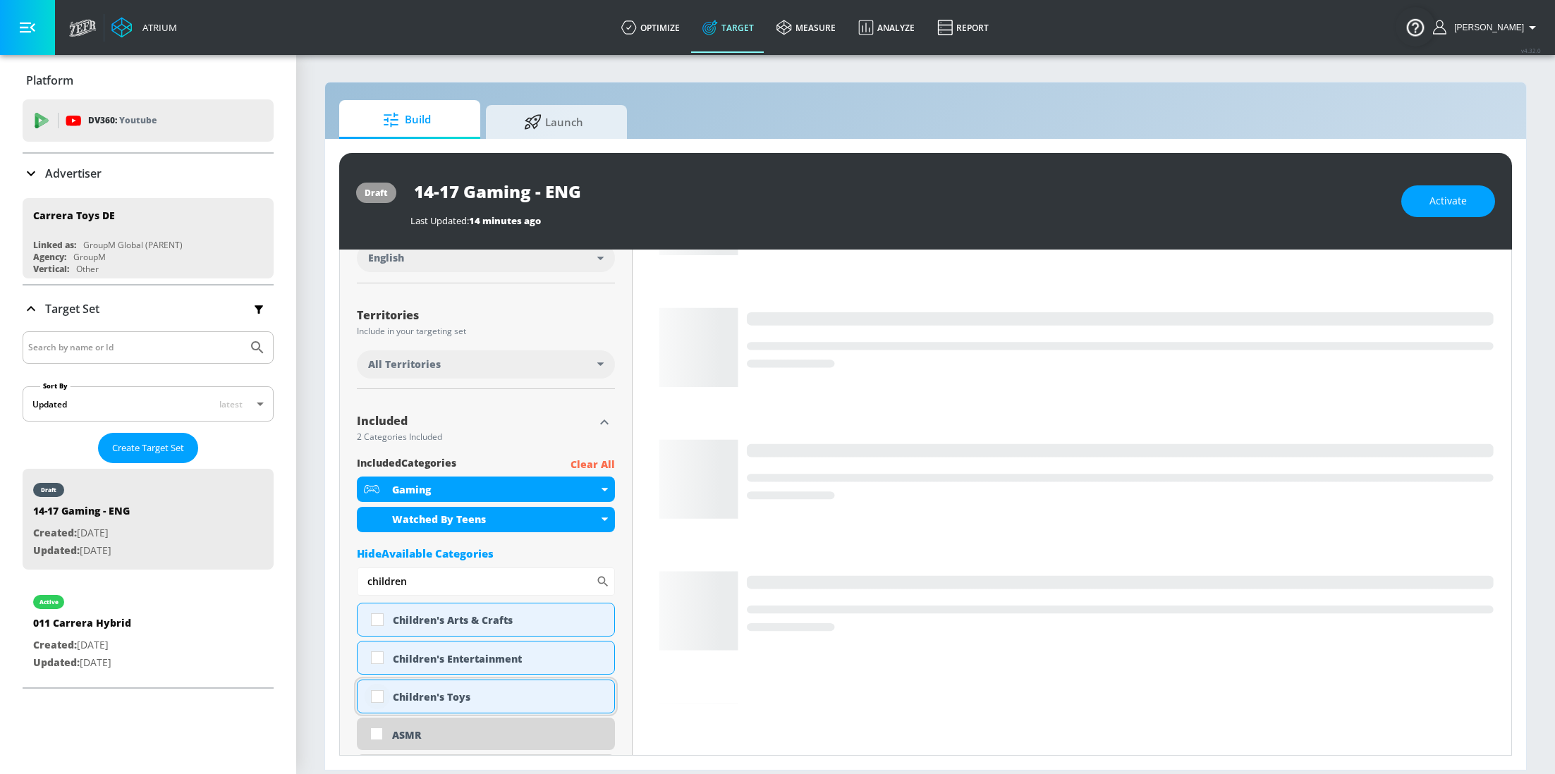
type input "children"
click at [384, 701] on input "checkbox" at bounding box center [377, 696] width 25 height 25
checkbox input "true"
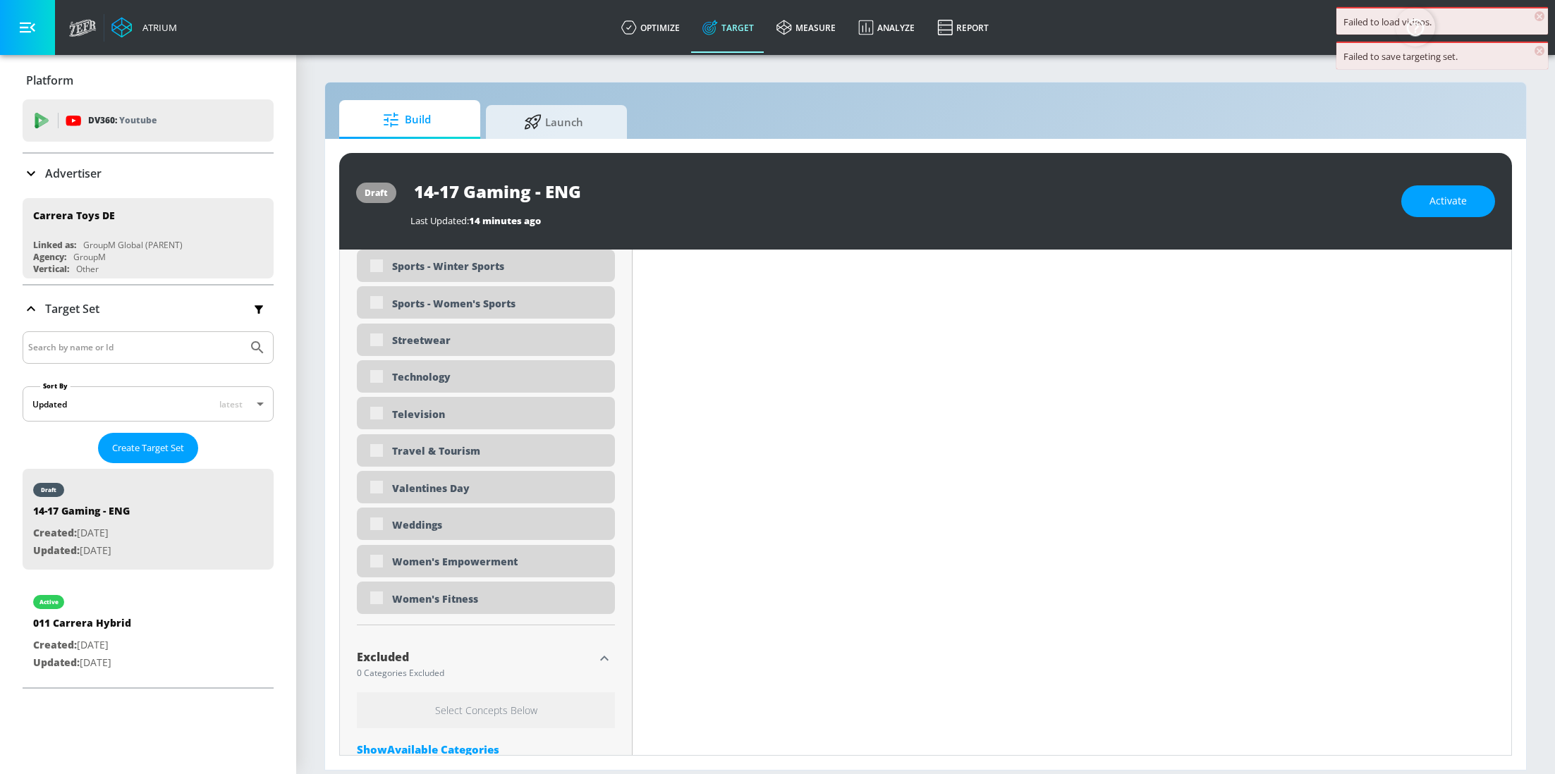
scroll to position [4338, 0]
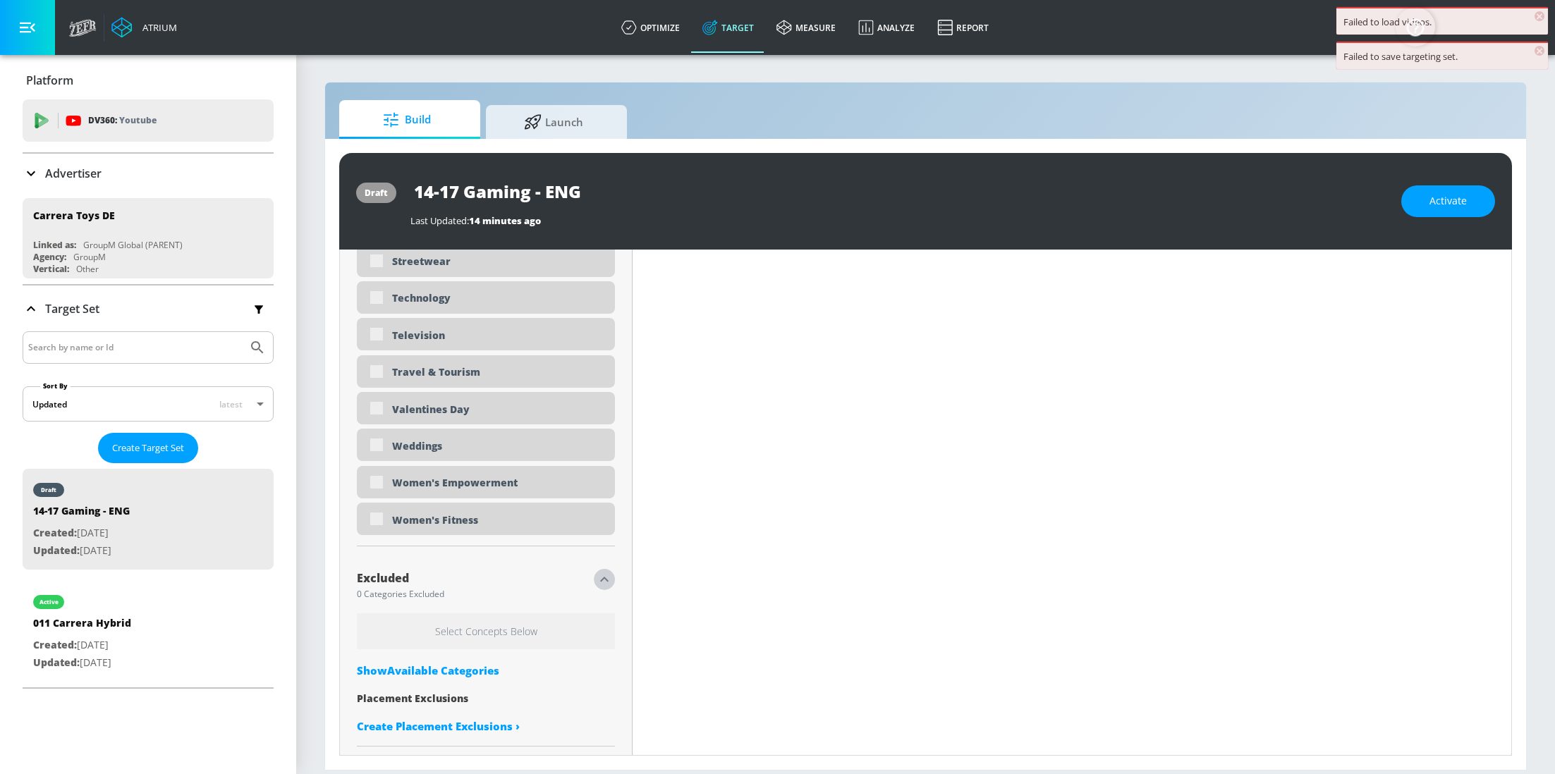
click at [610, 576] on icon "button" at bounding box center [604, 579] width 17 height 17
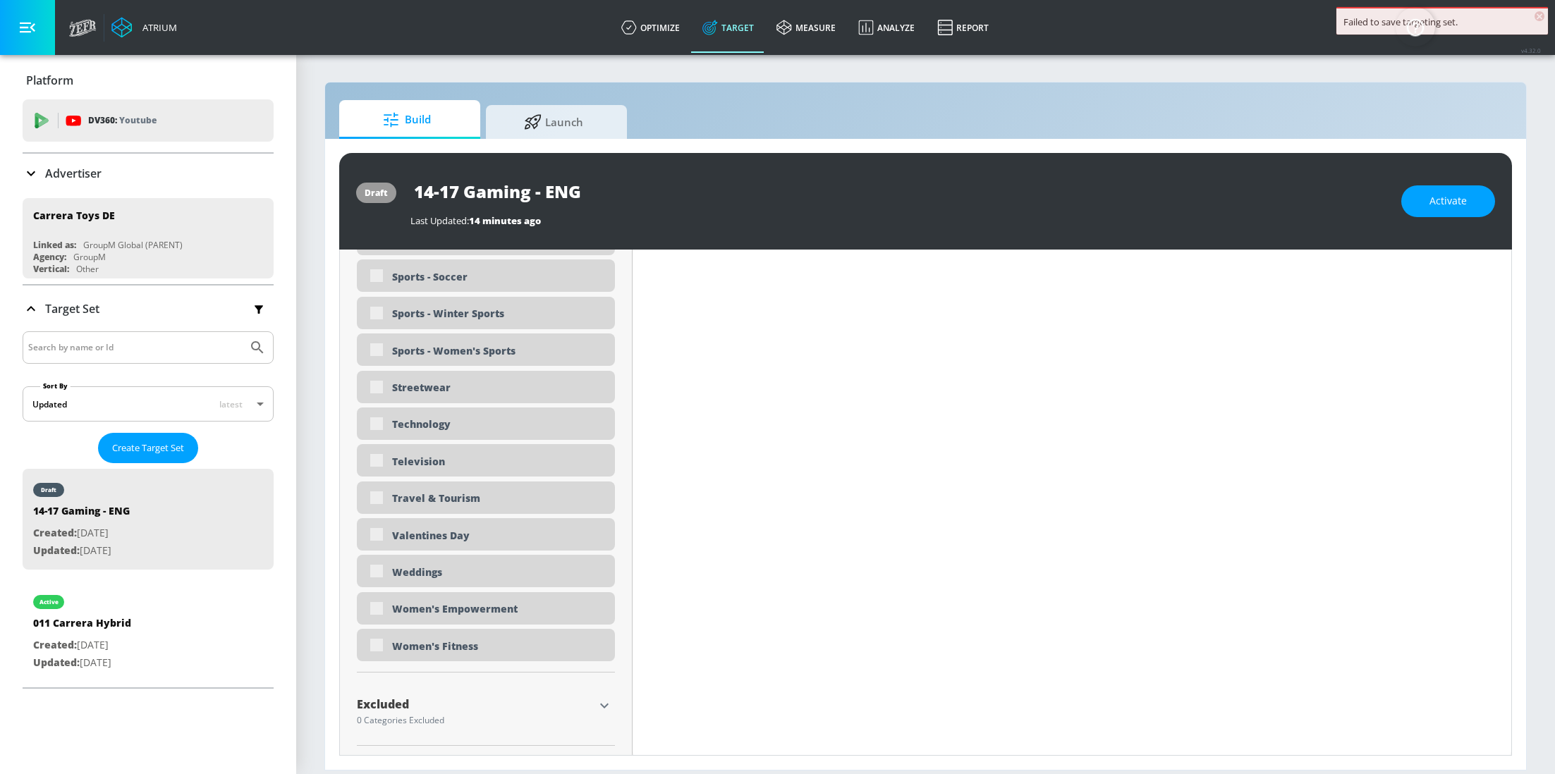
scroll to position [4211, 0]
click at [594, 699] on button "button" at bounding box center [604, 706] width 21 height 21
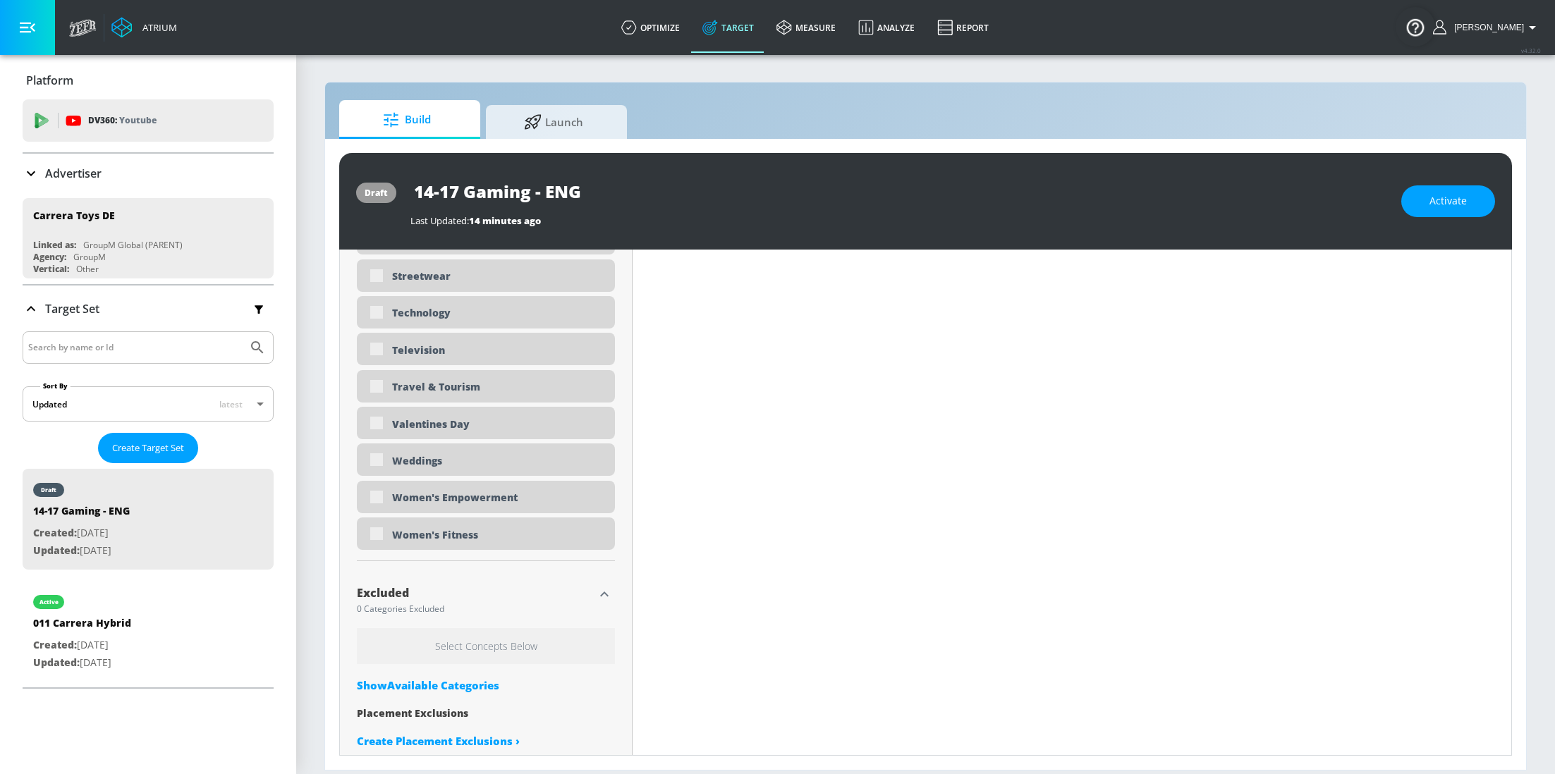
scroll to position [4338, 0]
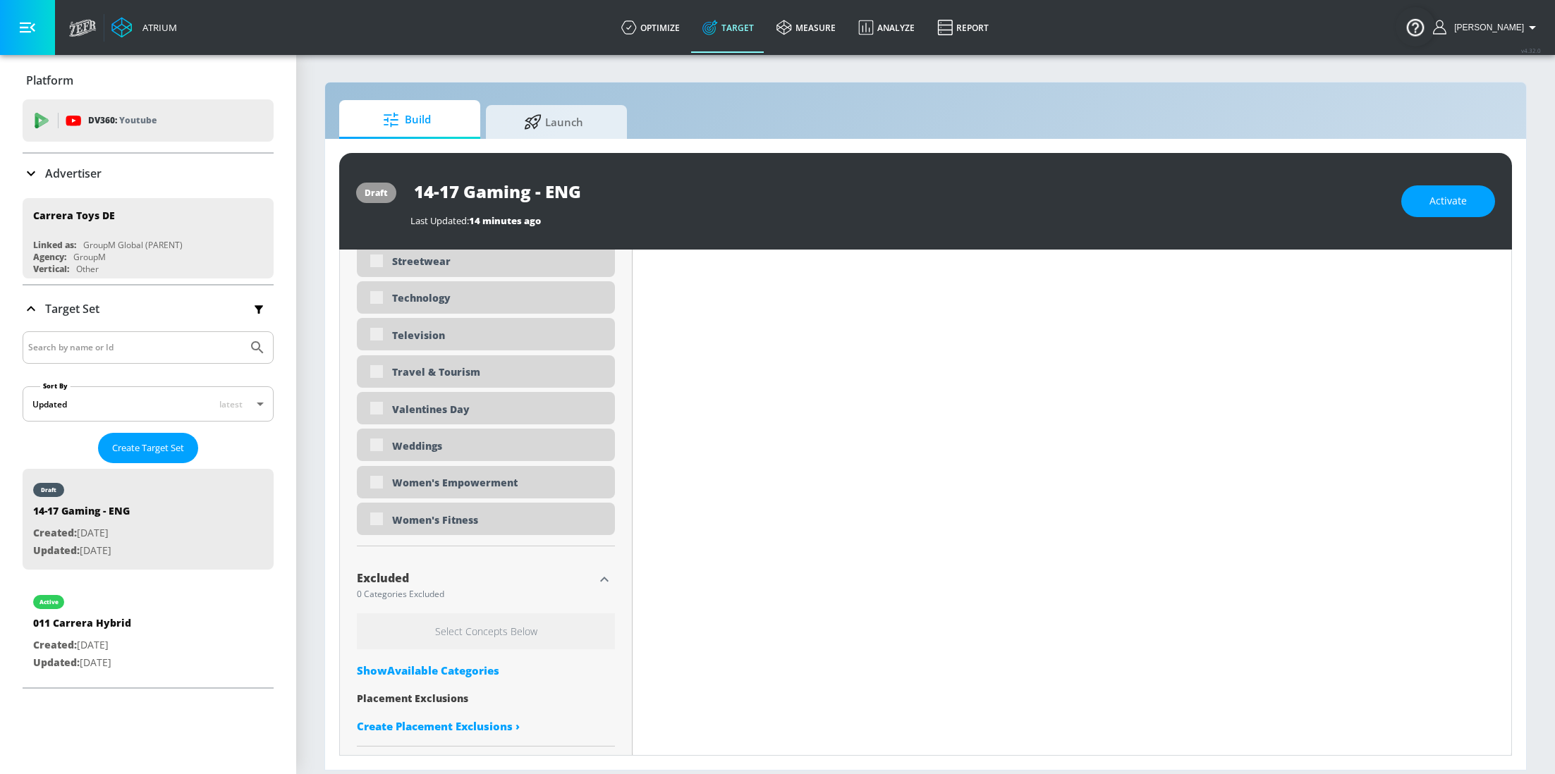
click at [451, 669] on div "Show Available Categories" at bounding box center [486, 671] width 258 height 14
click at [476, 700] on input "Sort By" at bounding box center [476, 699] width 239 height 28
type input "shoote"
click at [373, 735] on div "Gaming - Shooters" at bounding box center [486, 737] width 258 height 34
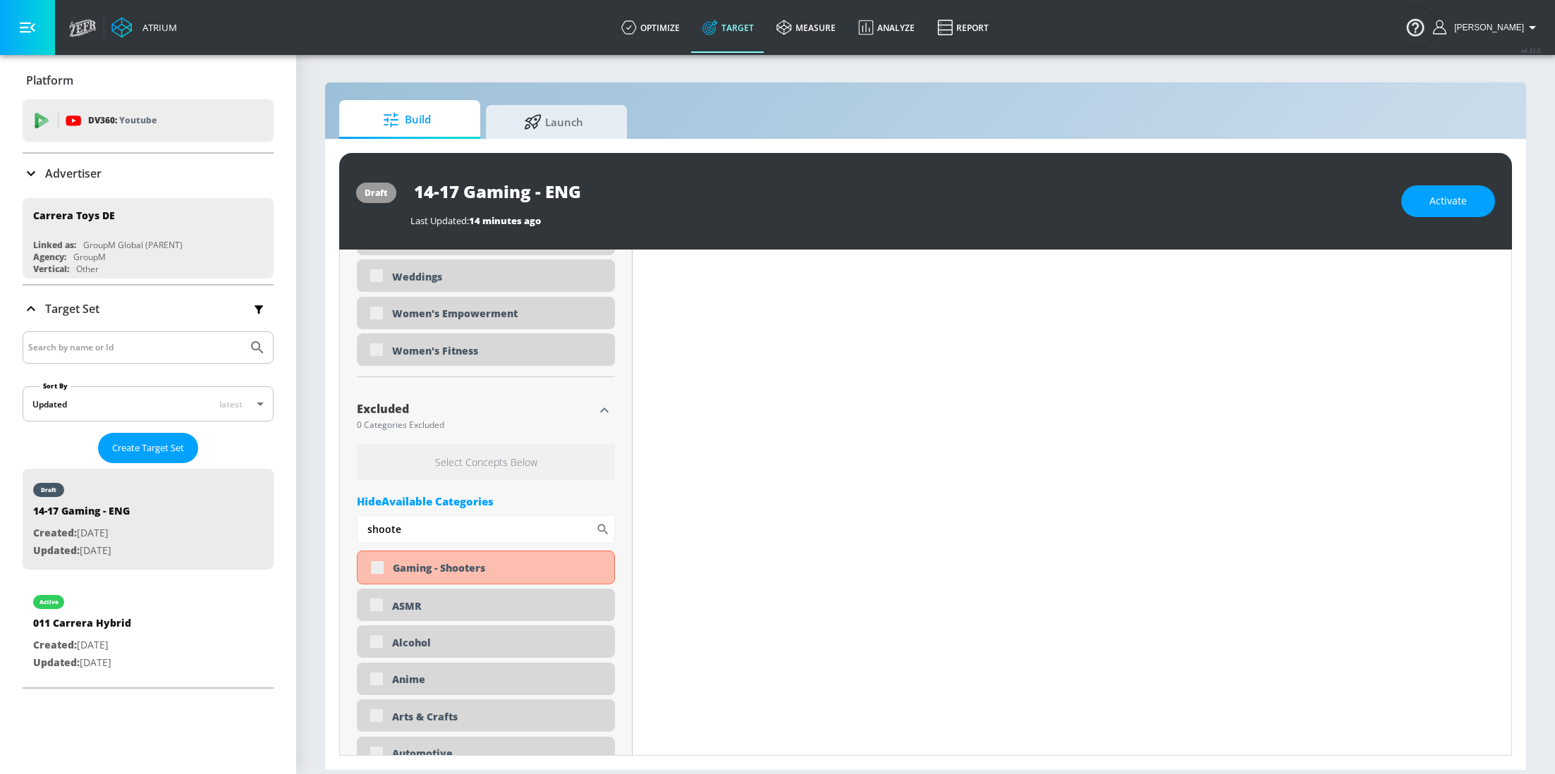
scroll to position [4508, 0]
click at [373, 568] on div "Gaming - Shooters" at bounding box center [486, 566] width 258 height 34
click at [371, 572] on div "Gaming - Shooters" at bounding box center [486, 566] width 258 height 34
click at [374, 570] on div "Gaming - Shooters" at bounding box center [486, 566] width 258 height 34
click at [375, 562] on div "Gaming - Shooters" at bounding box center [486, 566] width 258 height 34
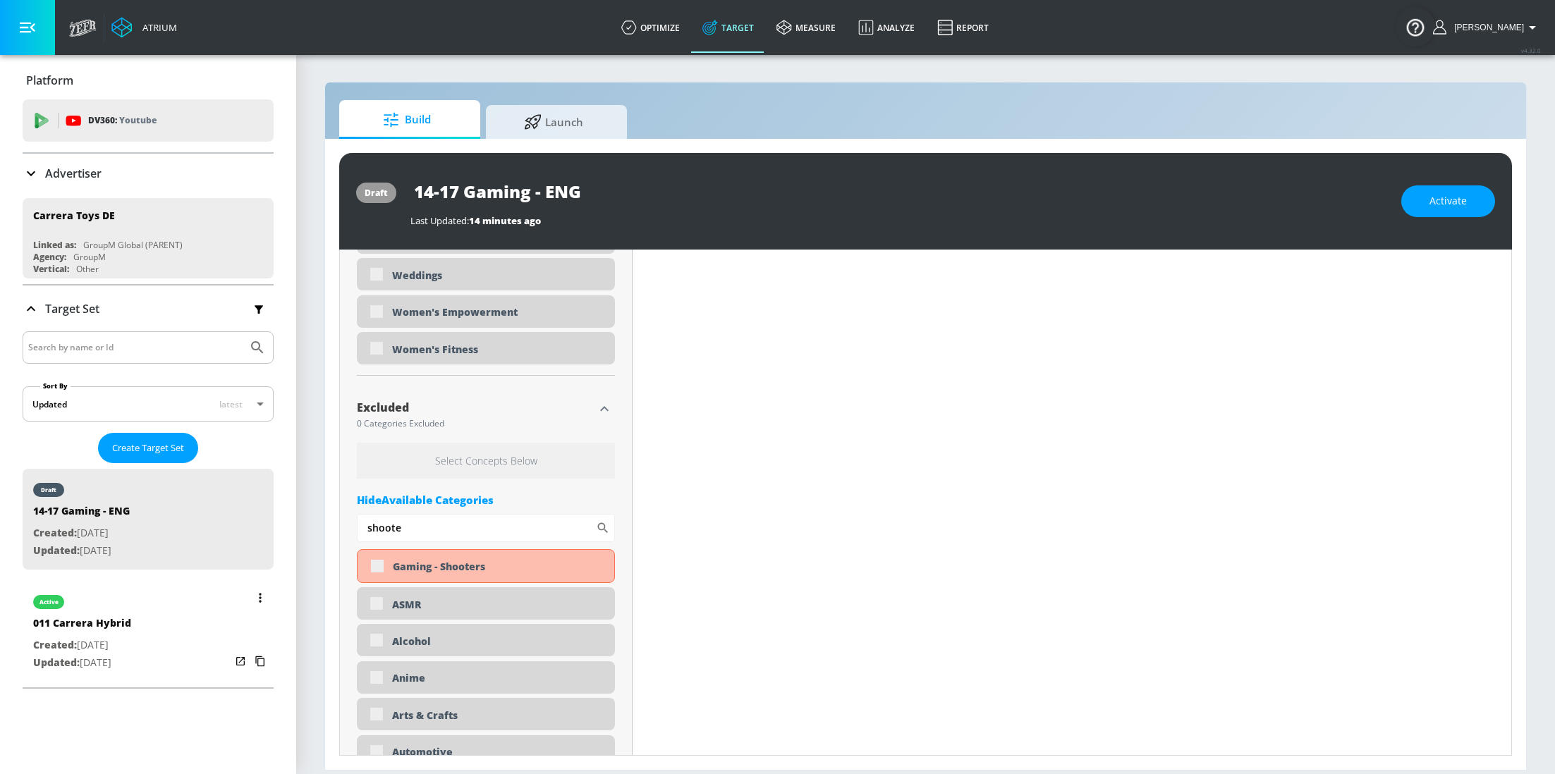
click at [108, 664] on p "Updated: Sep. 26, 2025" at bounding box center [82, 663] width 98 height 18
type input "011 Carrera Hybrid"
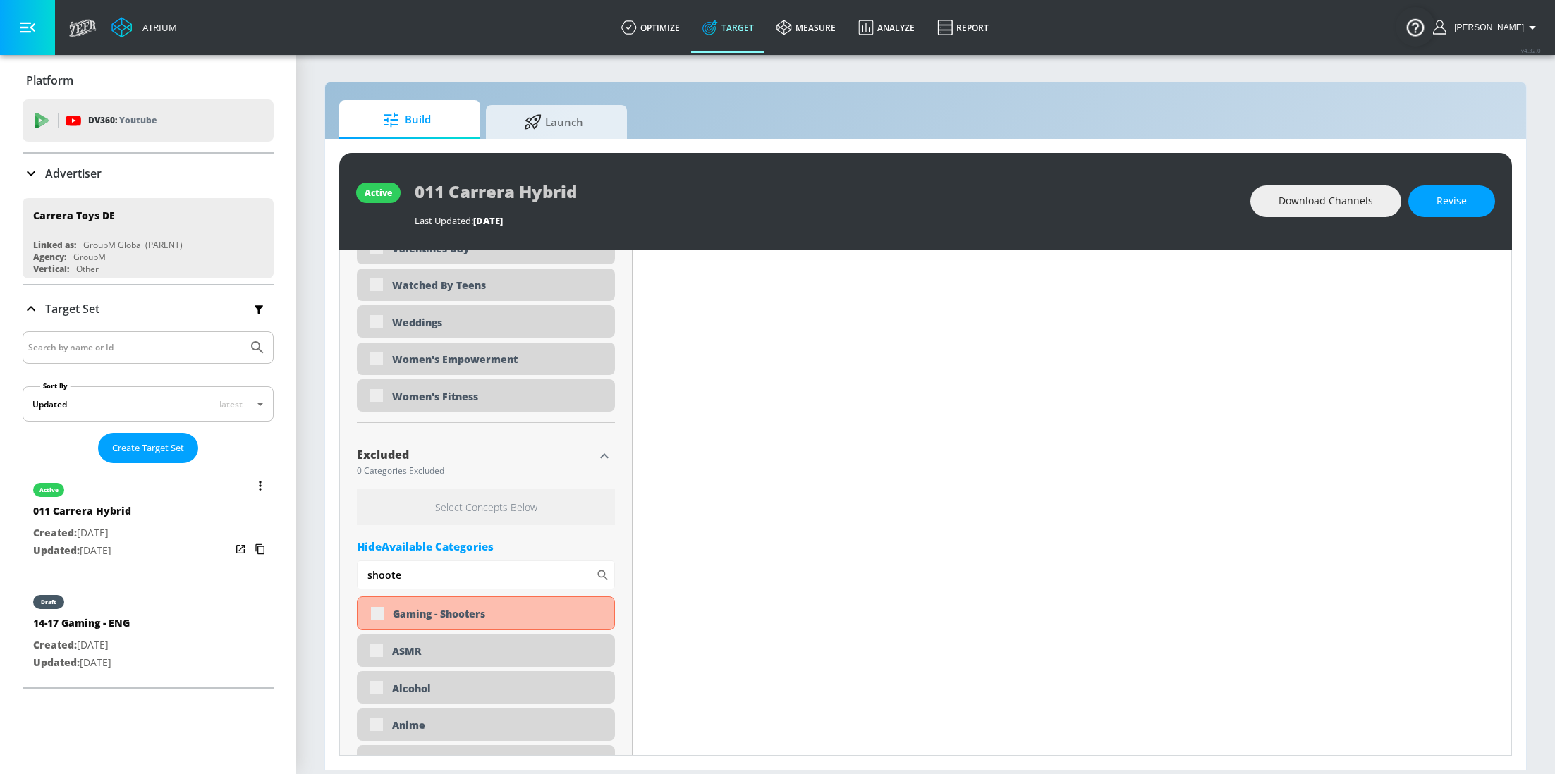
type input "0.05"
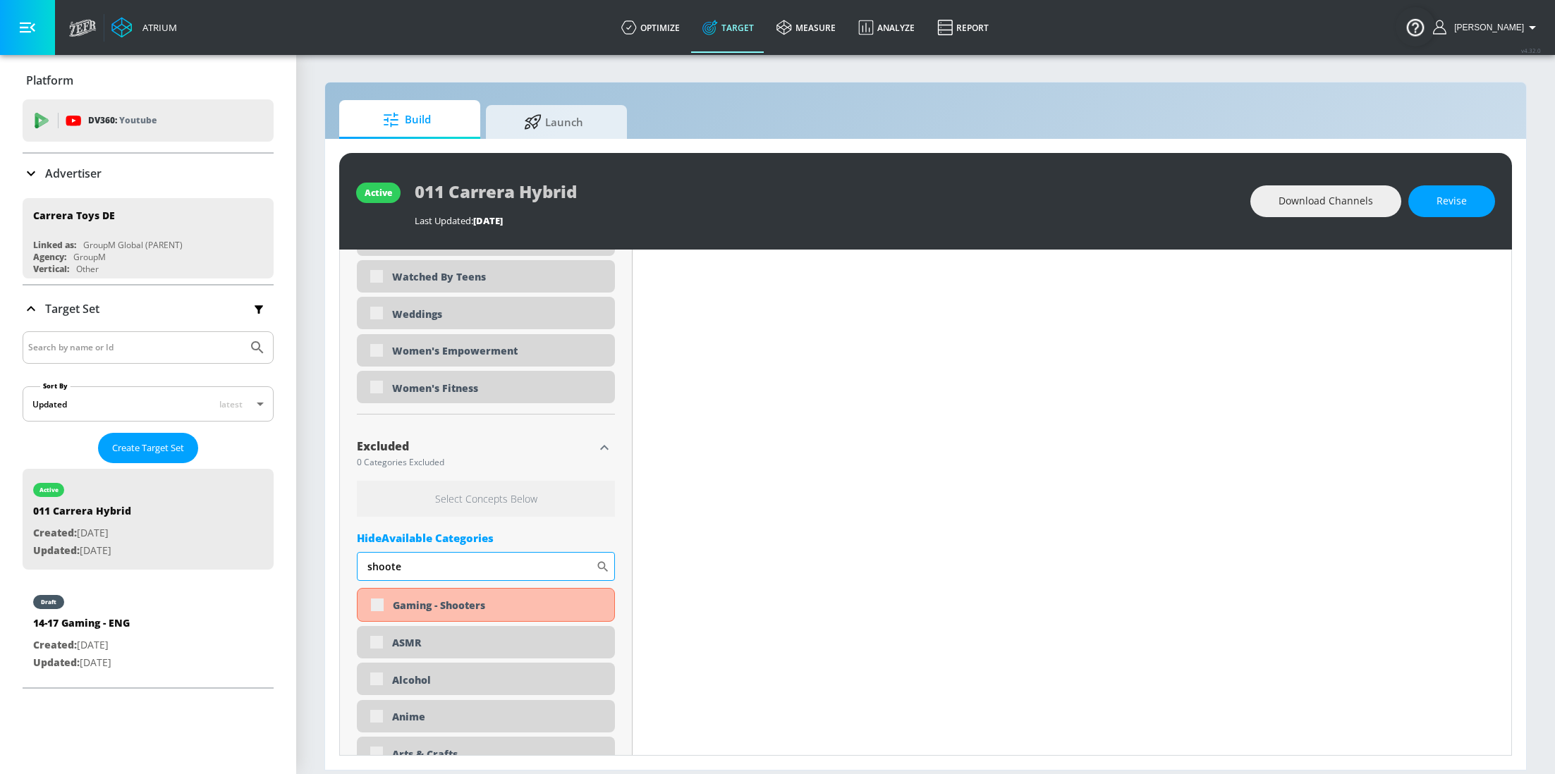
scroll to position [4520, 0]
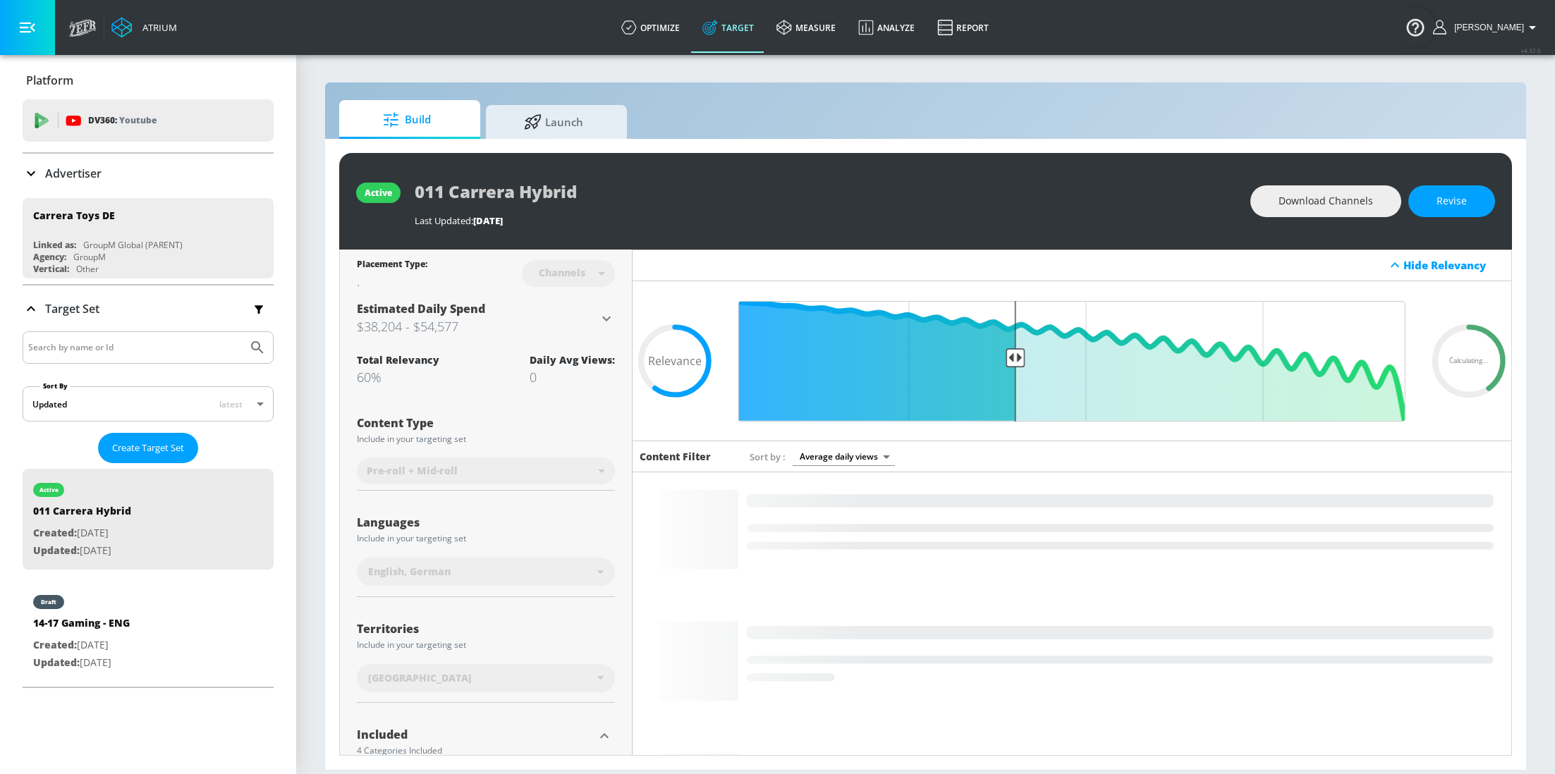
scroll to position [329, 0]
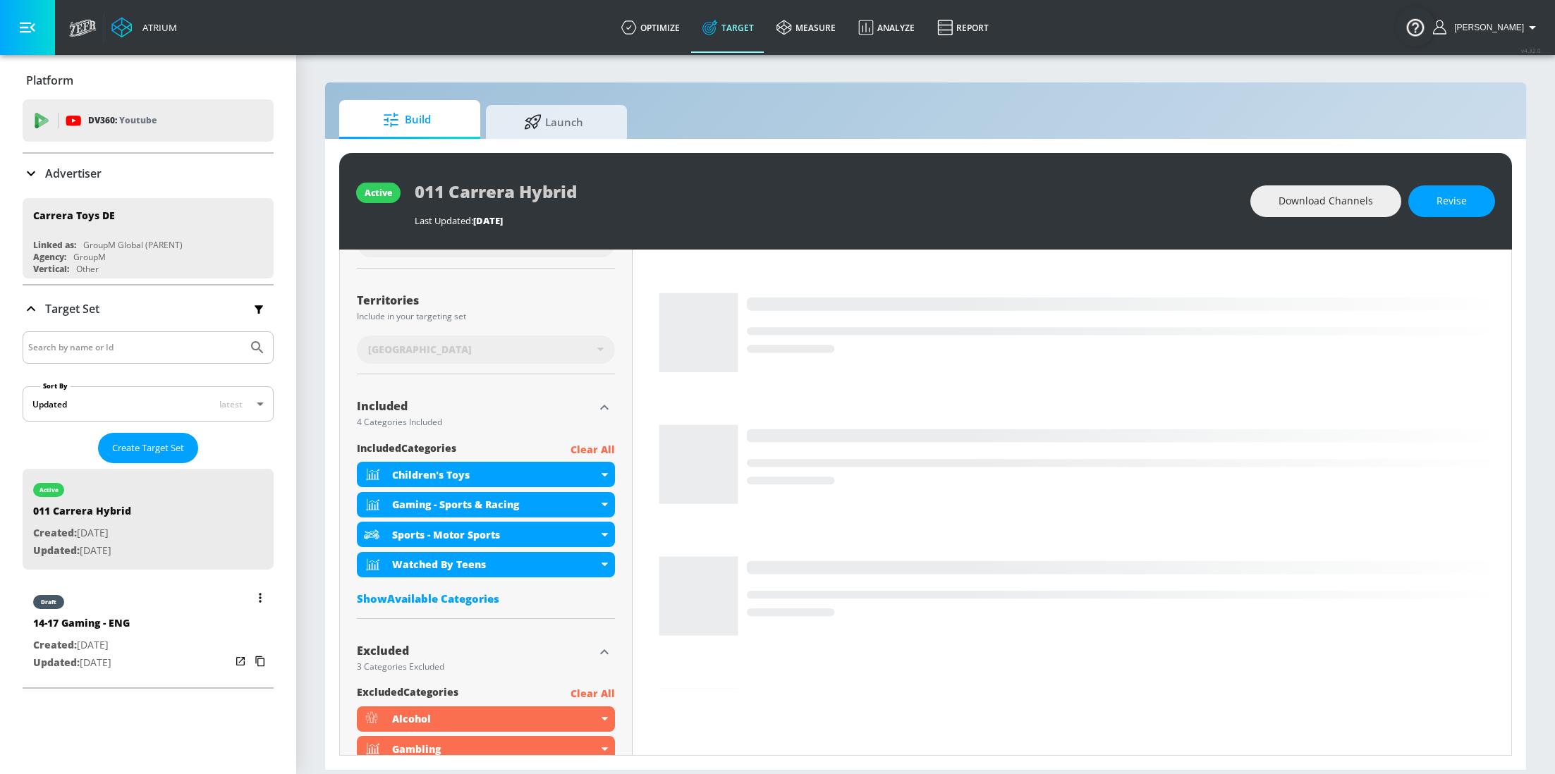
click at [83, 626] on div "14-17 Gaming - ENG" at bounding box center [81, 626] width 97 height 20
type input "14-17 Gaming - ENG"
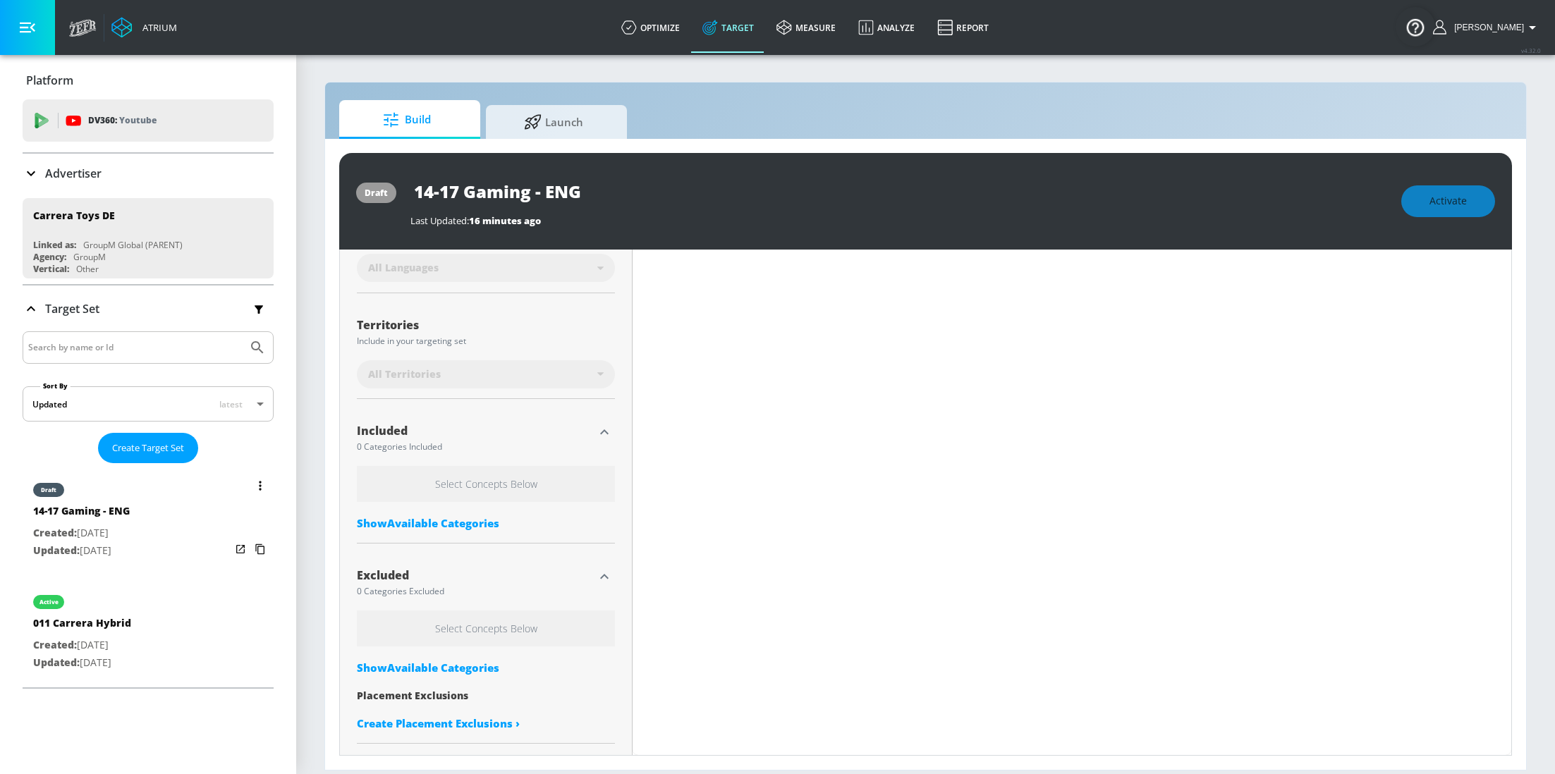
scroll to position [319, 0]
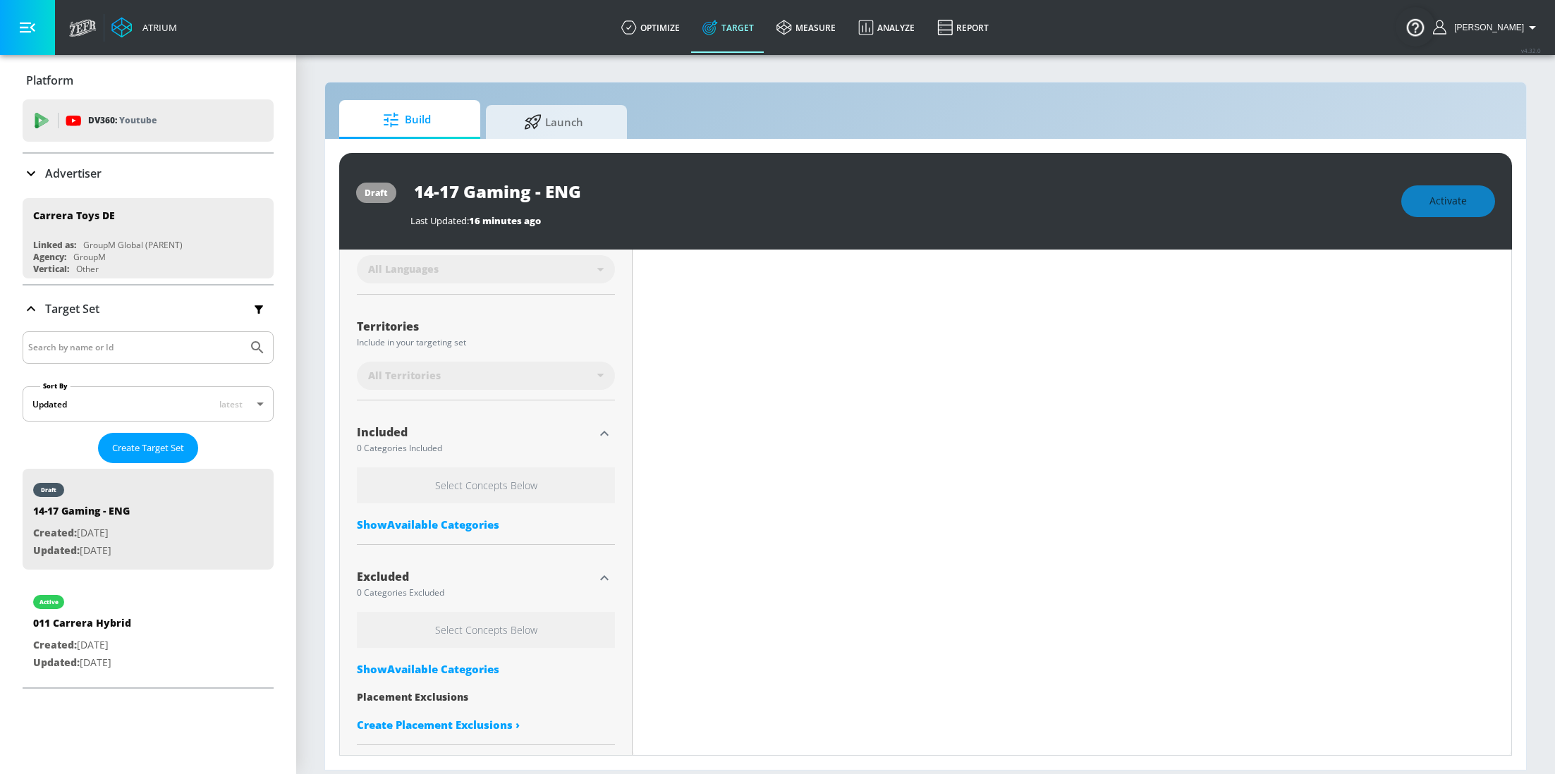
type input "0.6"
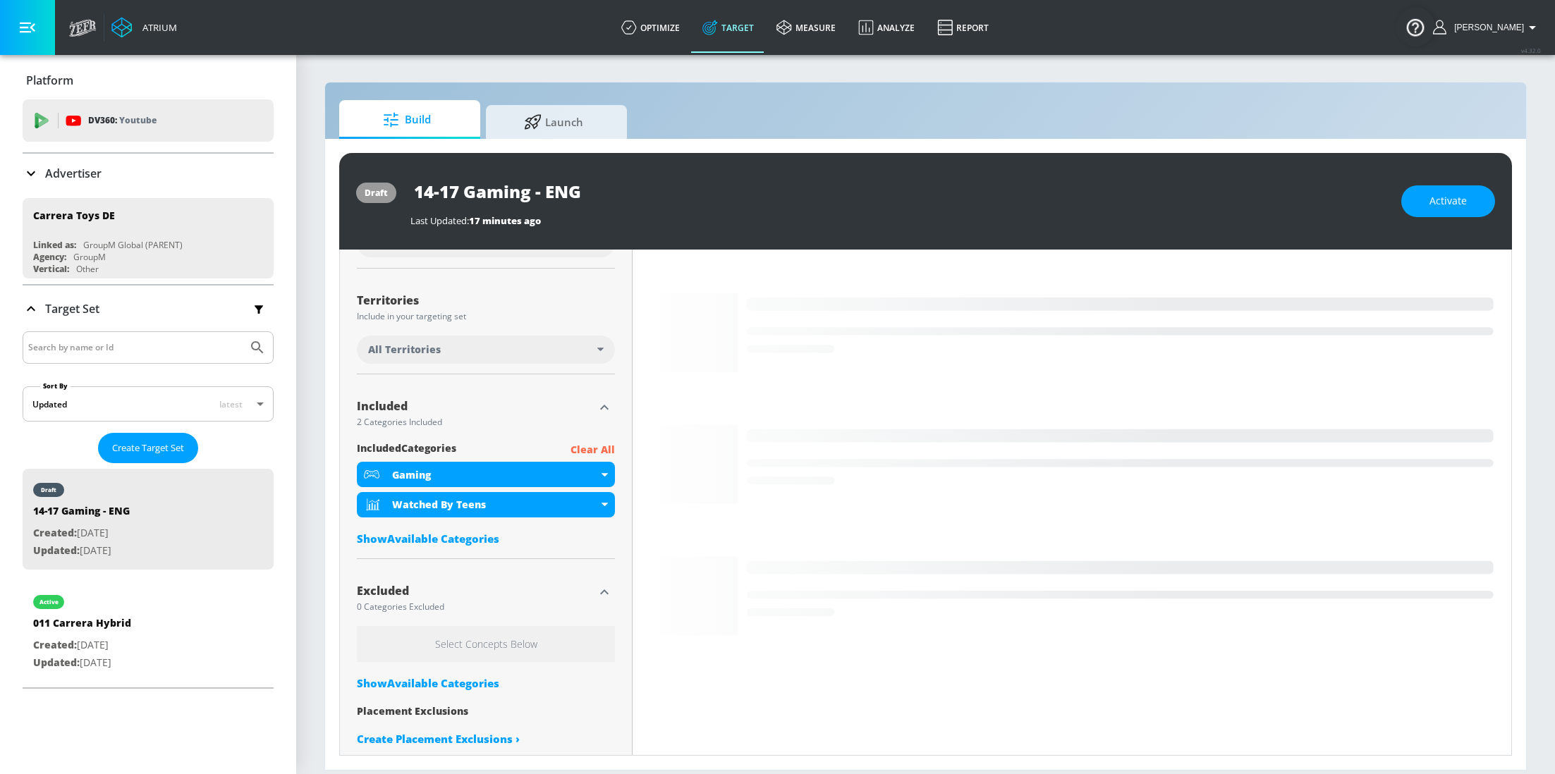
scroll to position [343, 0]
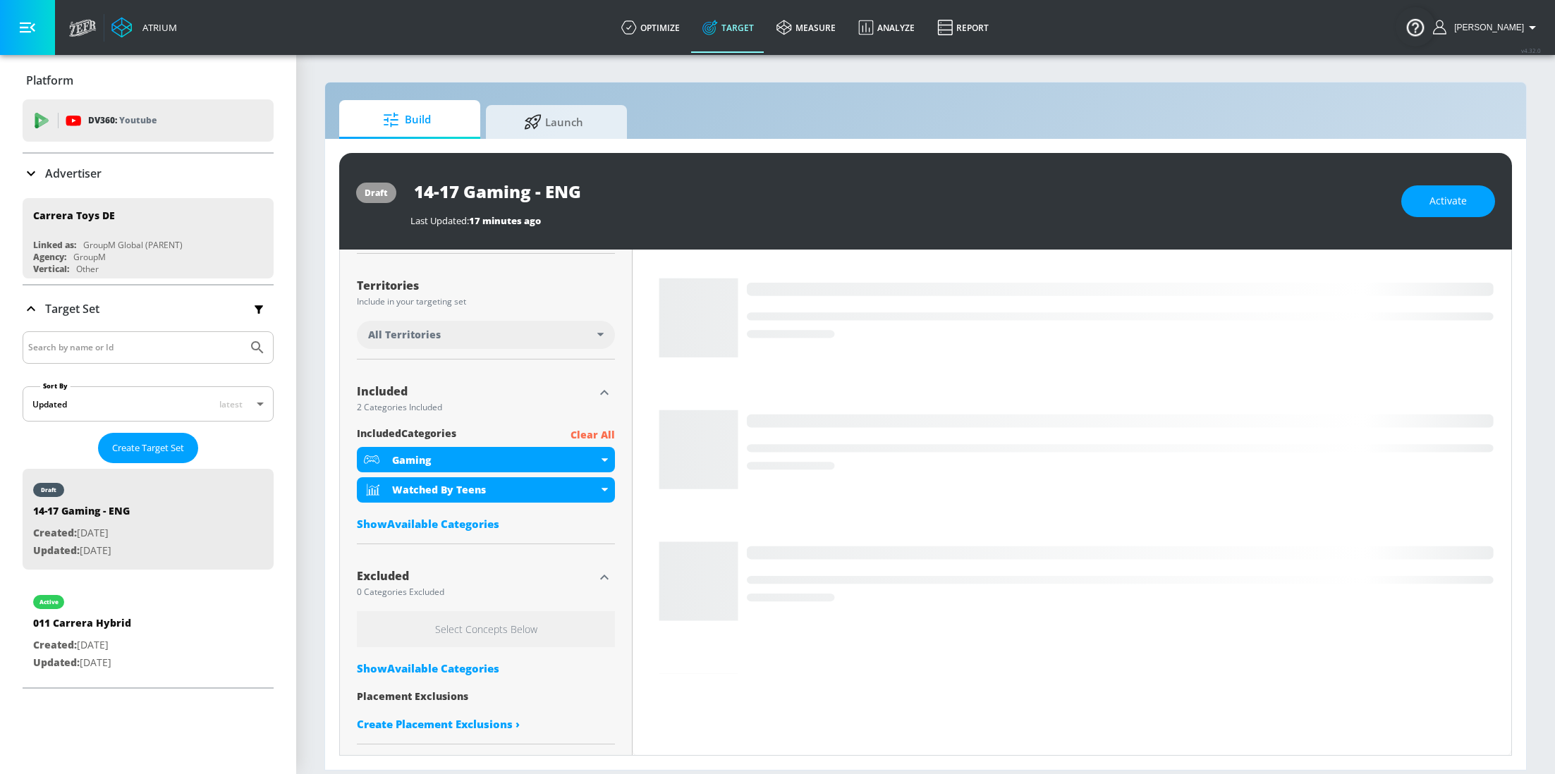
click at [429, 518] on div "Show Available Categories" at bounding box center [486, 524] width 258 height 14
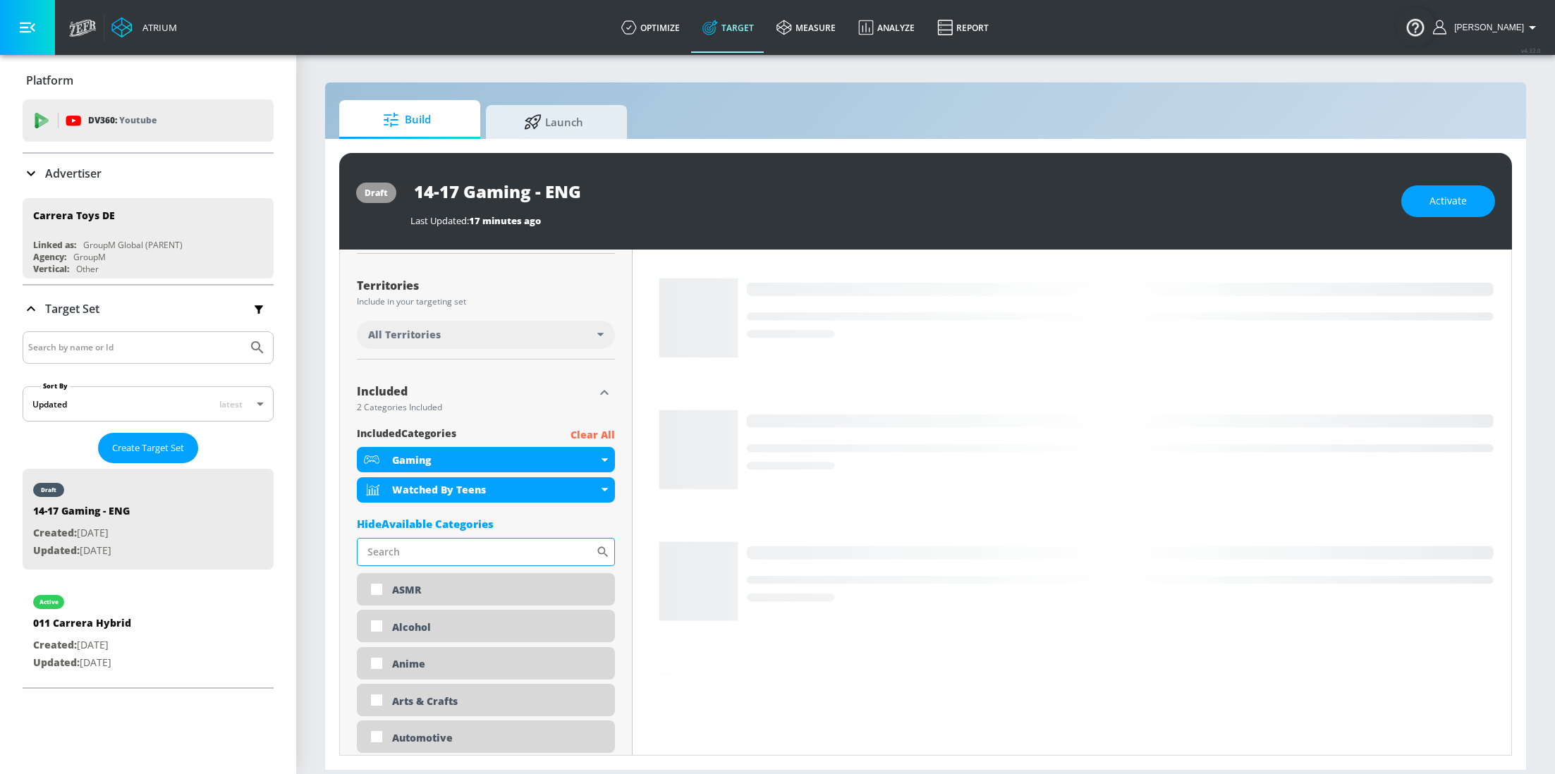
click at [459, 549] on input "Sort By" at bounding box center [476, 552] width 239 height 28
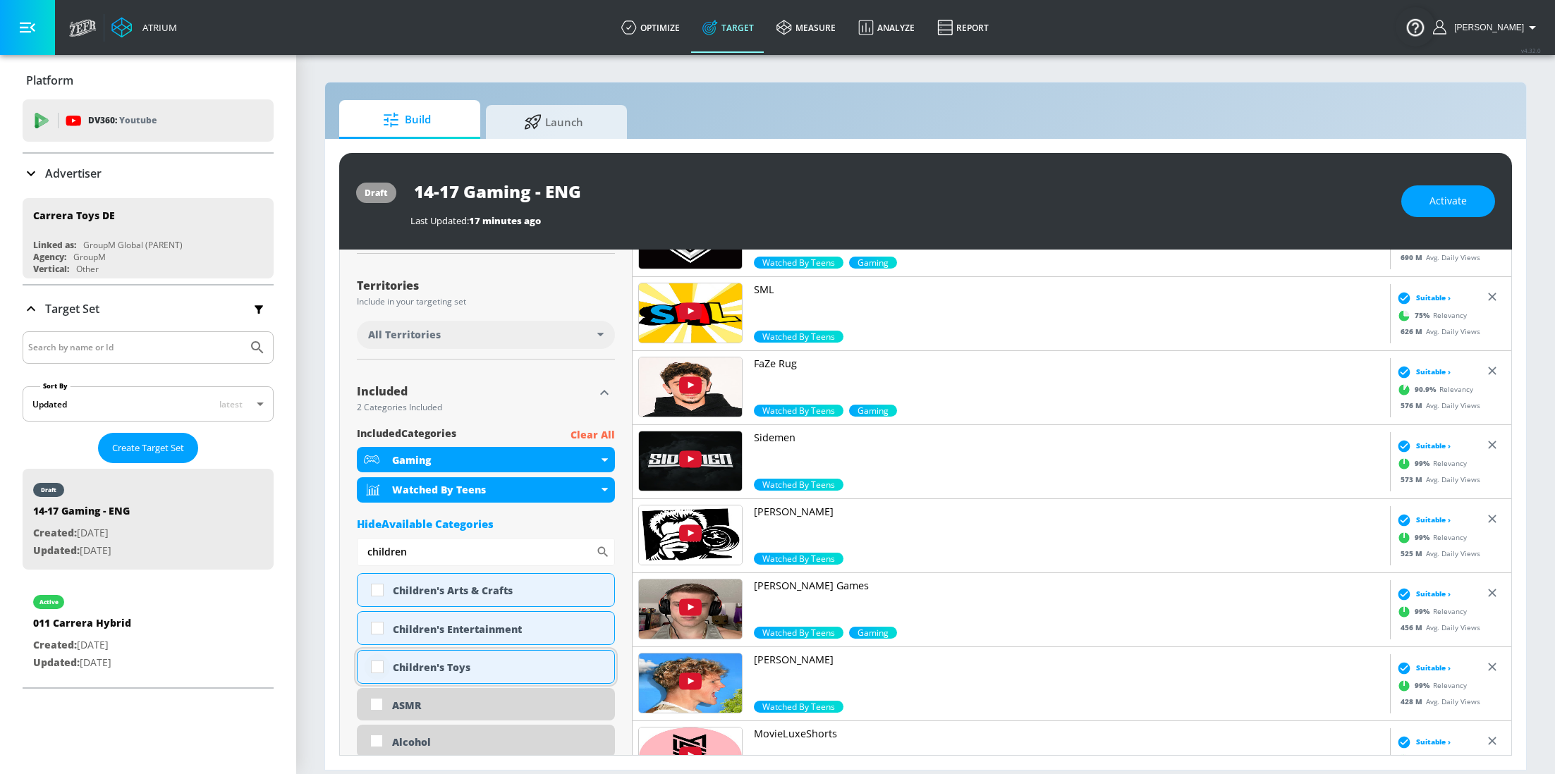
type input "children"
click at [375, 668] on input "checkbox" at bounding box center [377, 666] width 25 height 25
checkbox input "true"
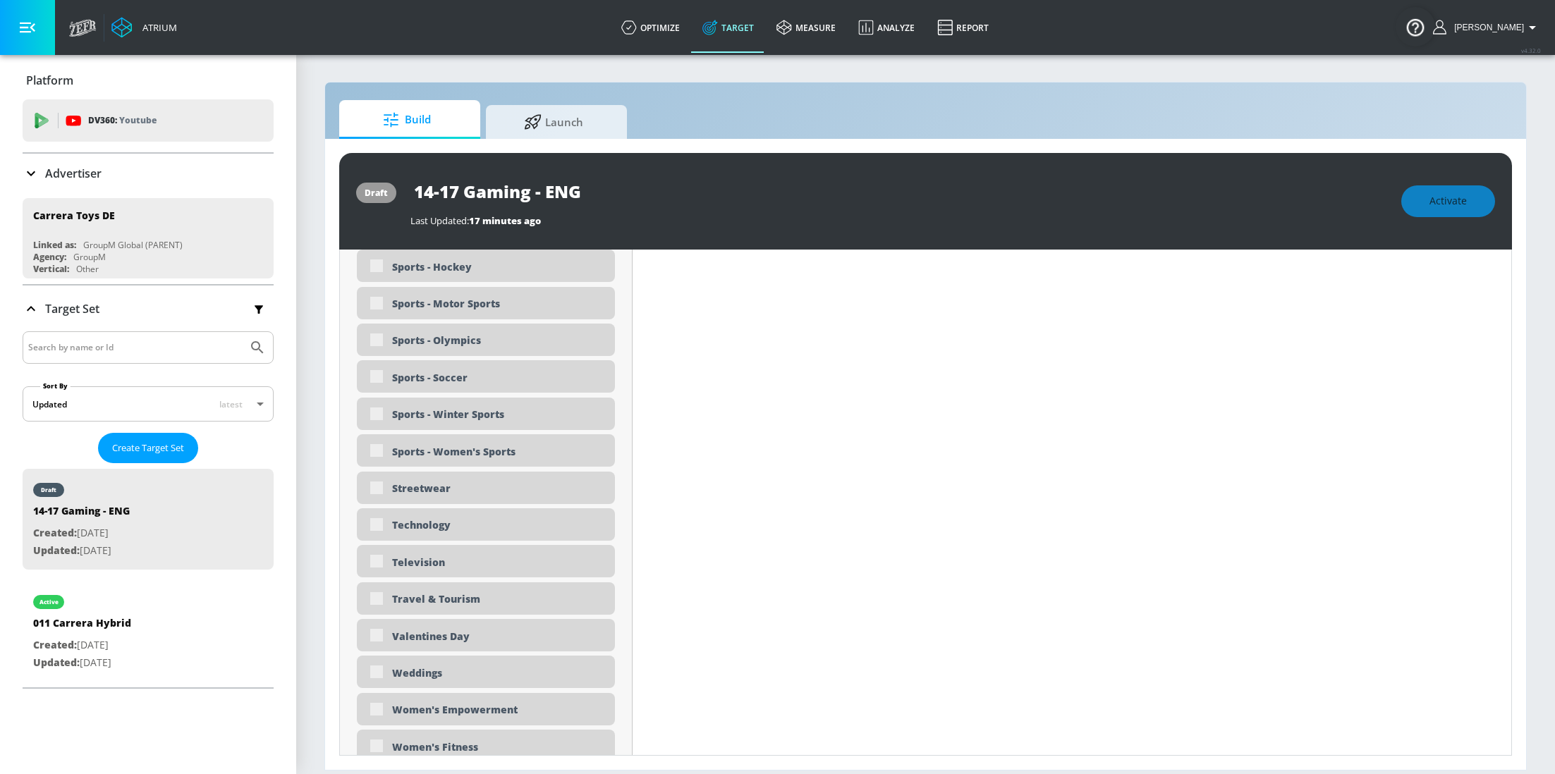
scroll to position [4338, 0]
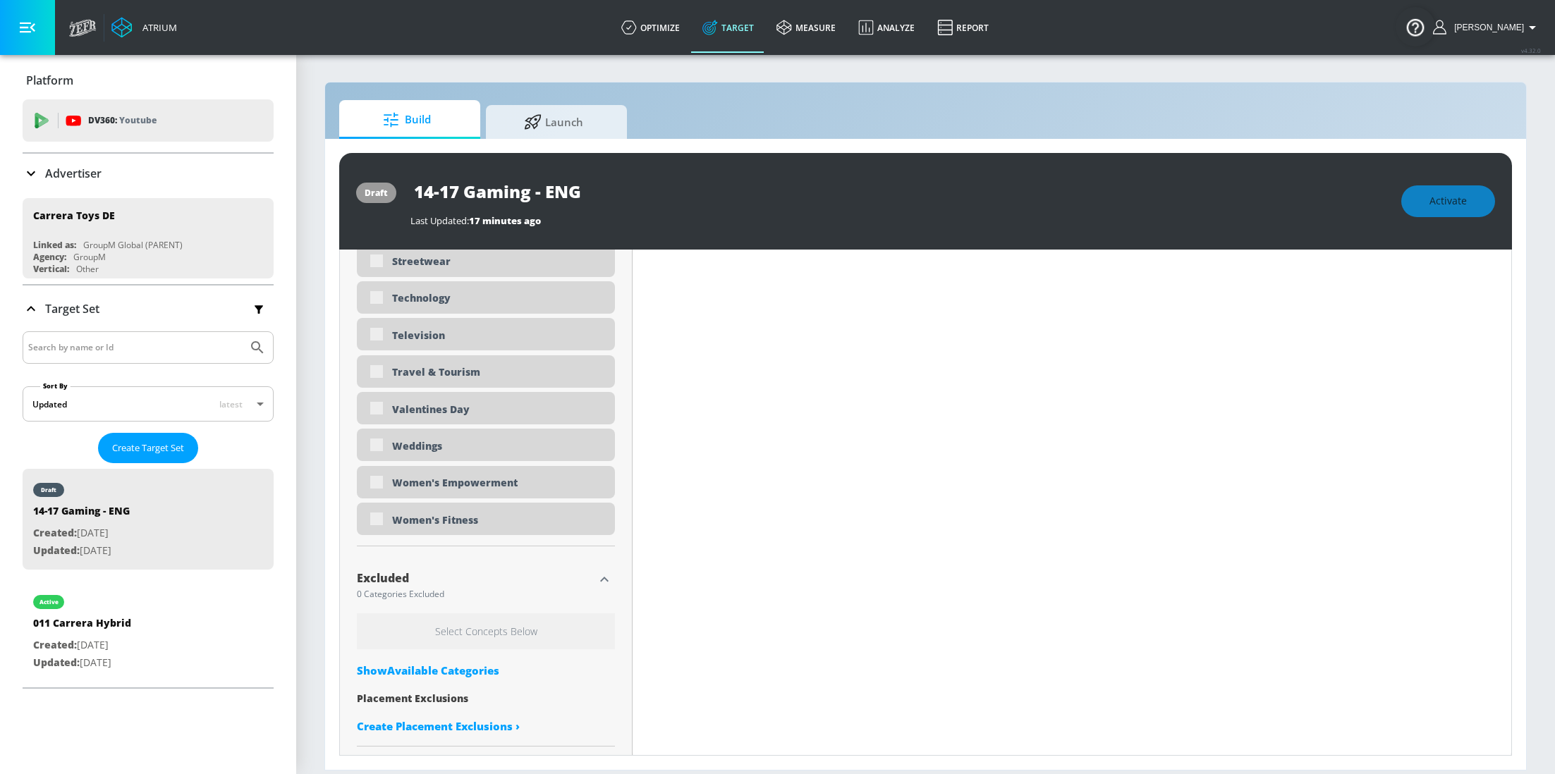
click at [465, 674] on div "Show Available Categories" at bounding box center [486, 671] width 258 height 14
click at [443, 686] on input "Sort By" at bounding box center [476, 699] width 239 height 28
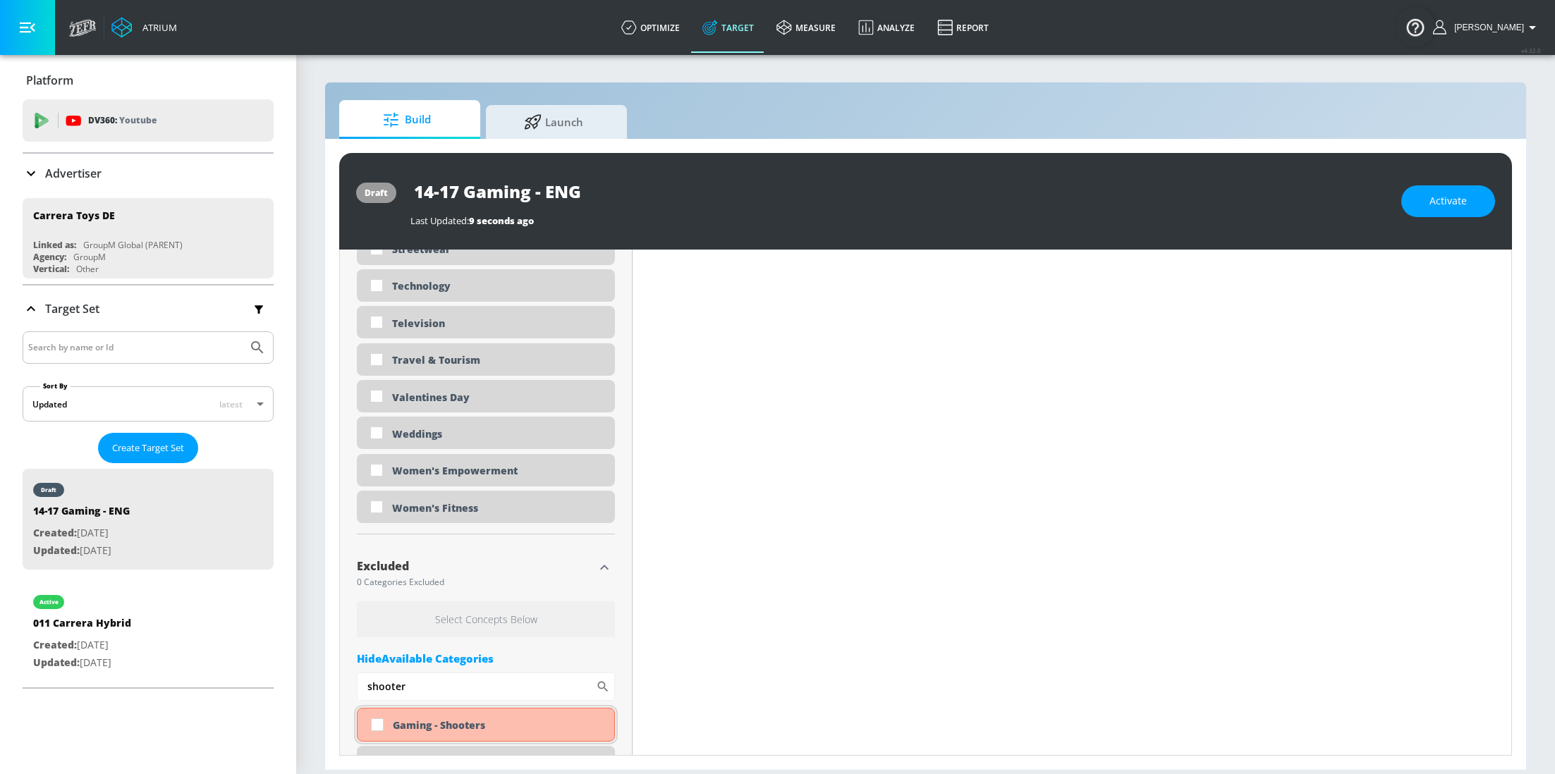
scroll to position [4327, 0]
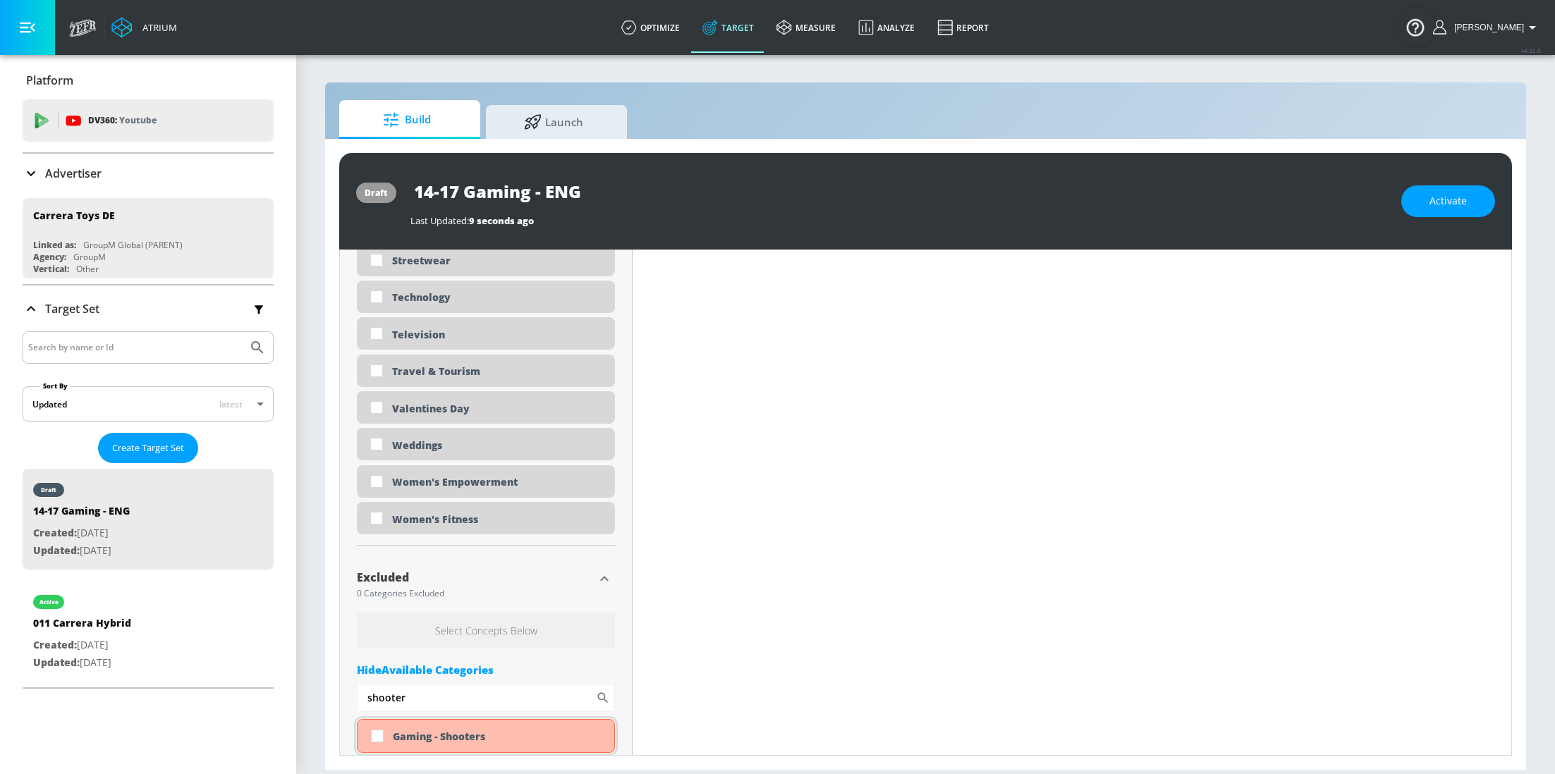
type input "shooter"
click at [370, 733] on input "checkbox" at bounding box center [377, 736] width 25 height 25
checkbox input "true"
click at [424, 693] on input "shooter" at bounding box center [476, 698] width 239 height 28
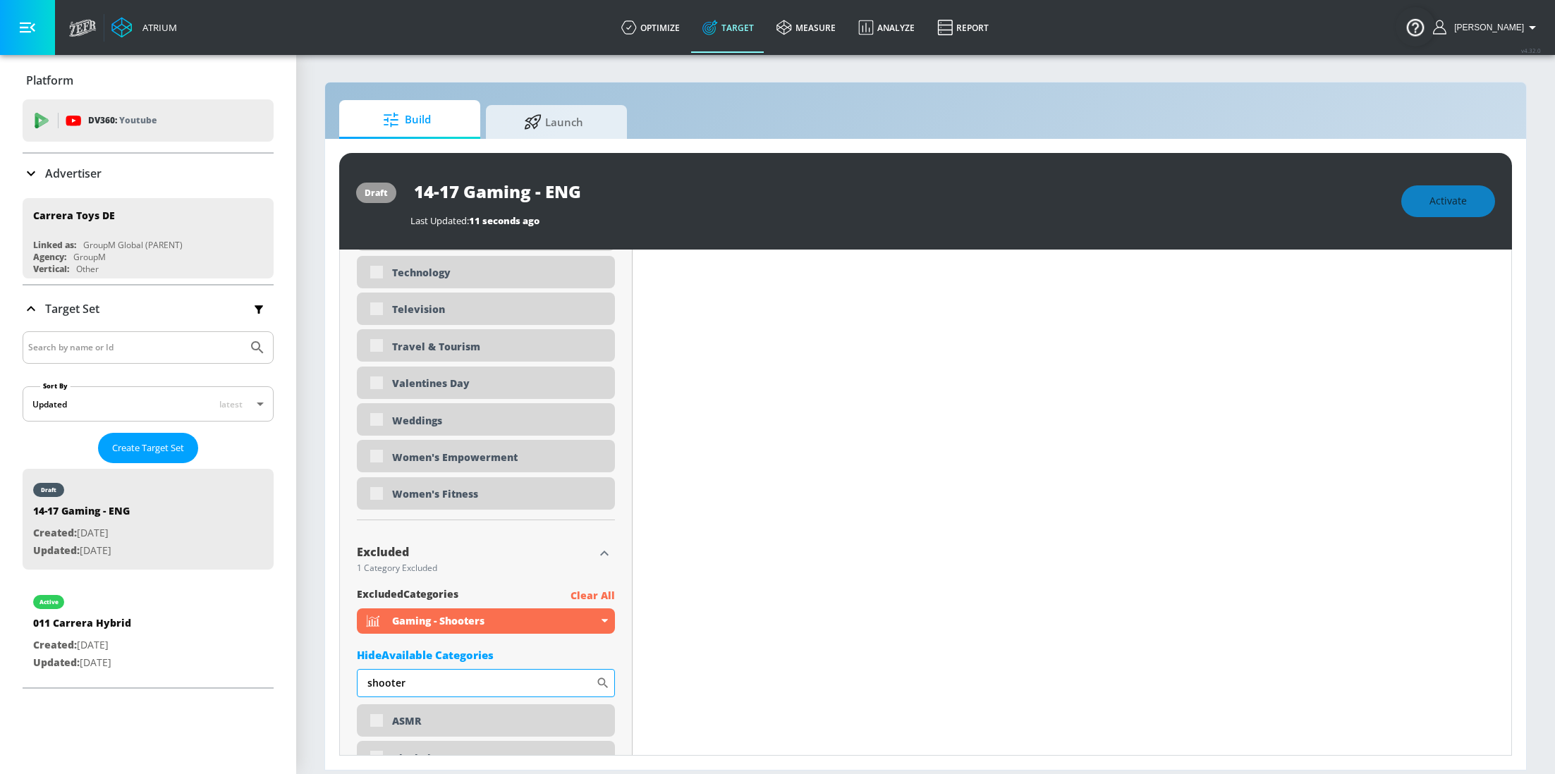
scroll to position [4301, 0]
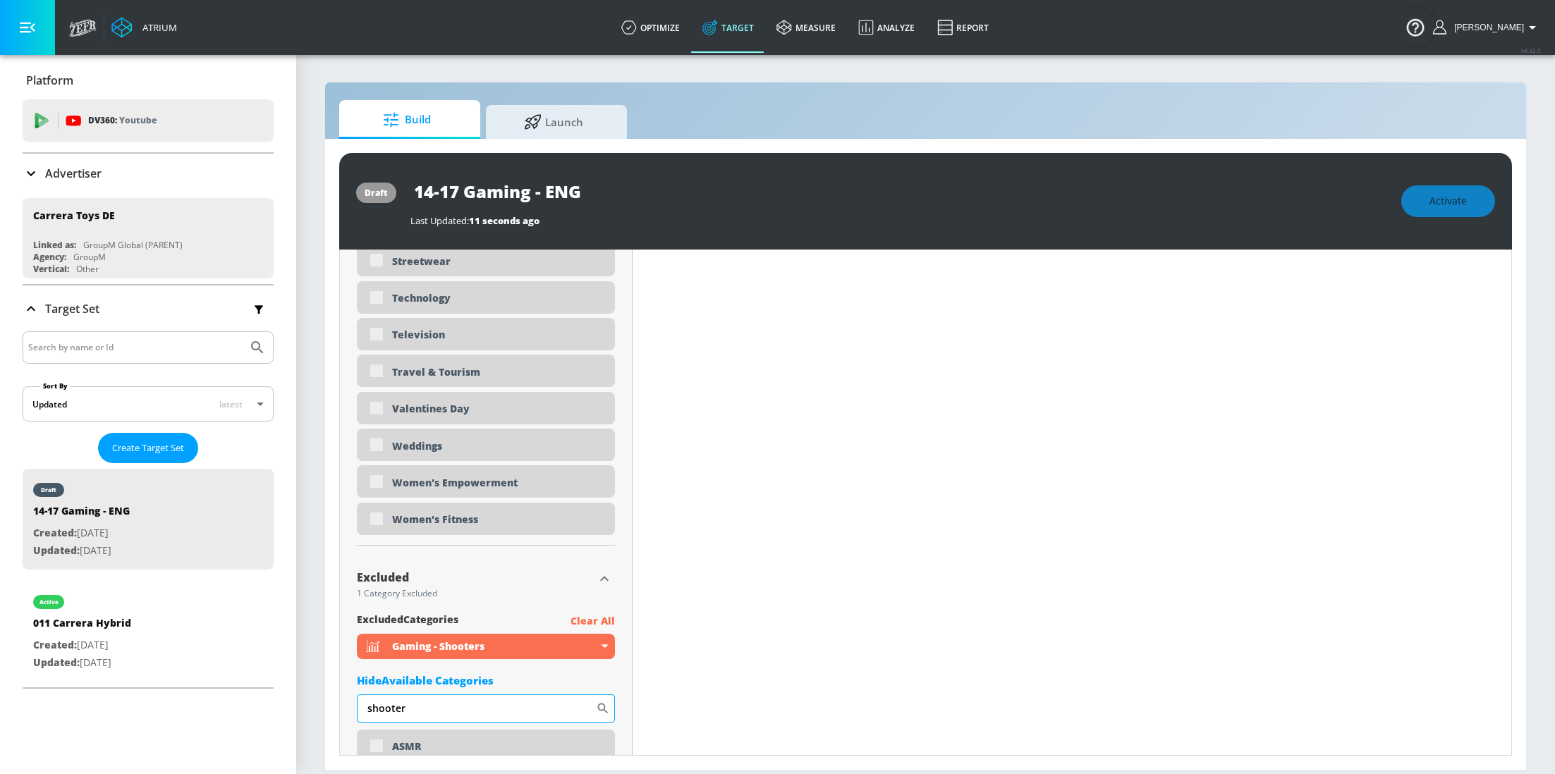
click at [424, 695] on input "shooter" at bounding box center [476, 709] width 239 height 28
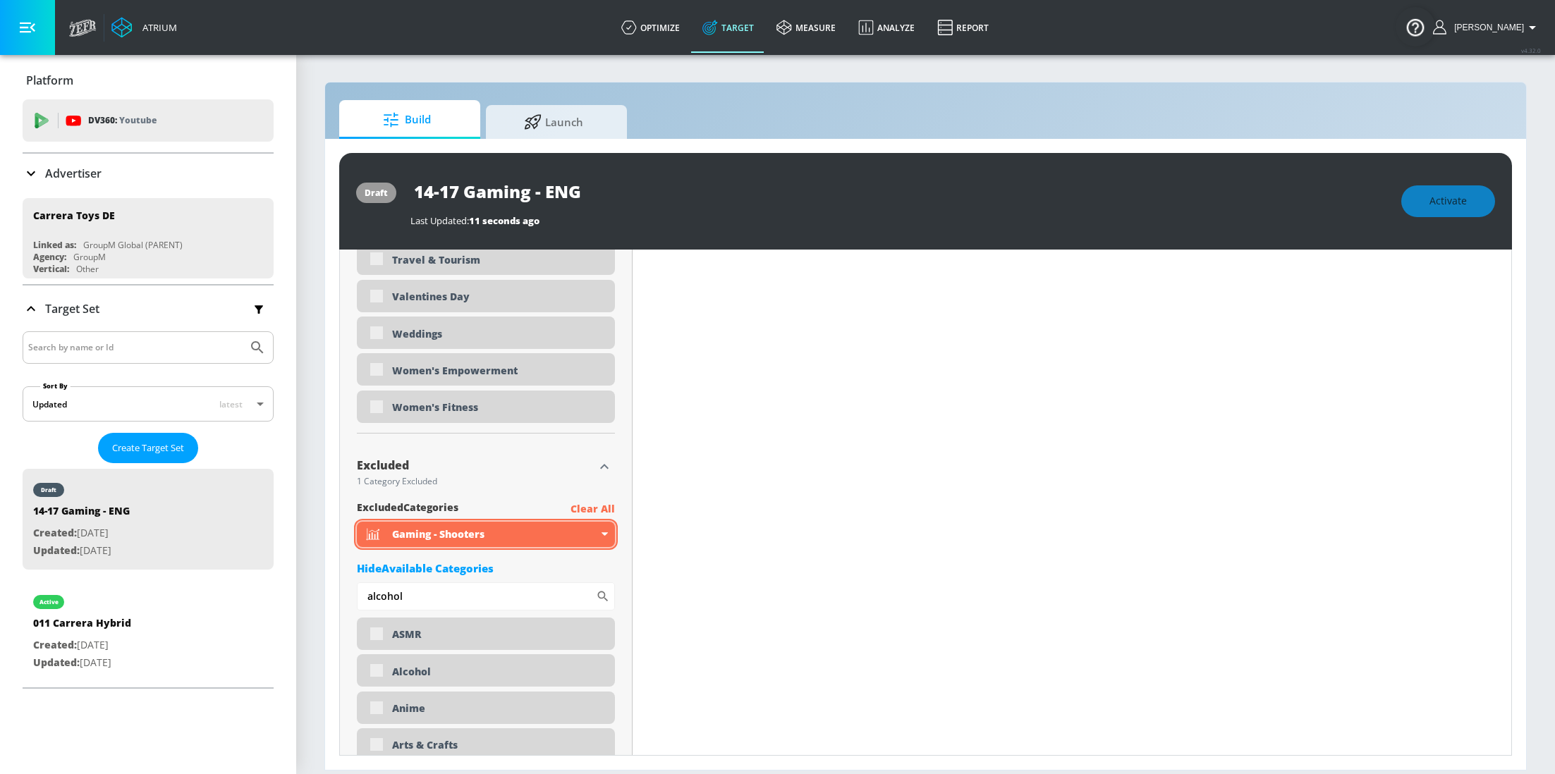
scroll to position [4414, 0]
click at [377, 673] on div "Alcohol" at bounding box center [486, 670] width 258 height 32
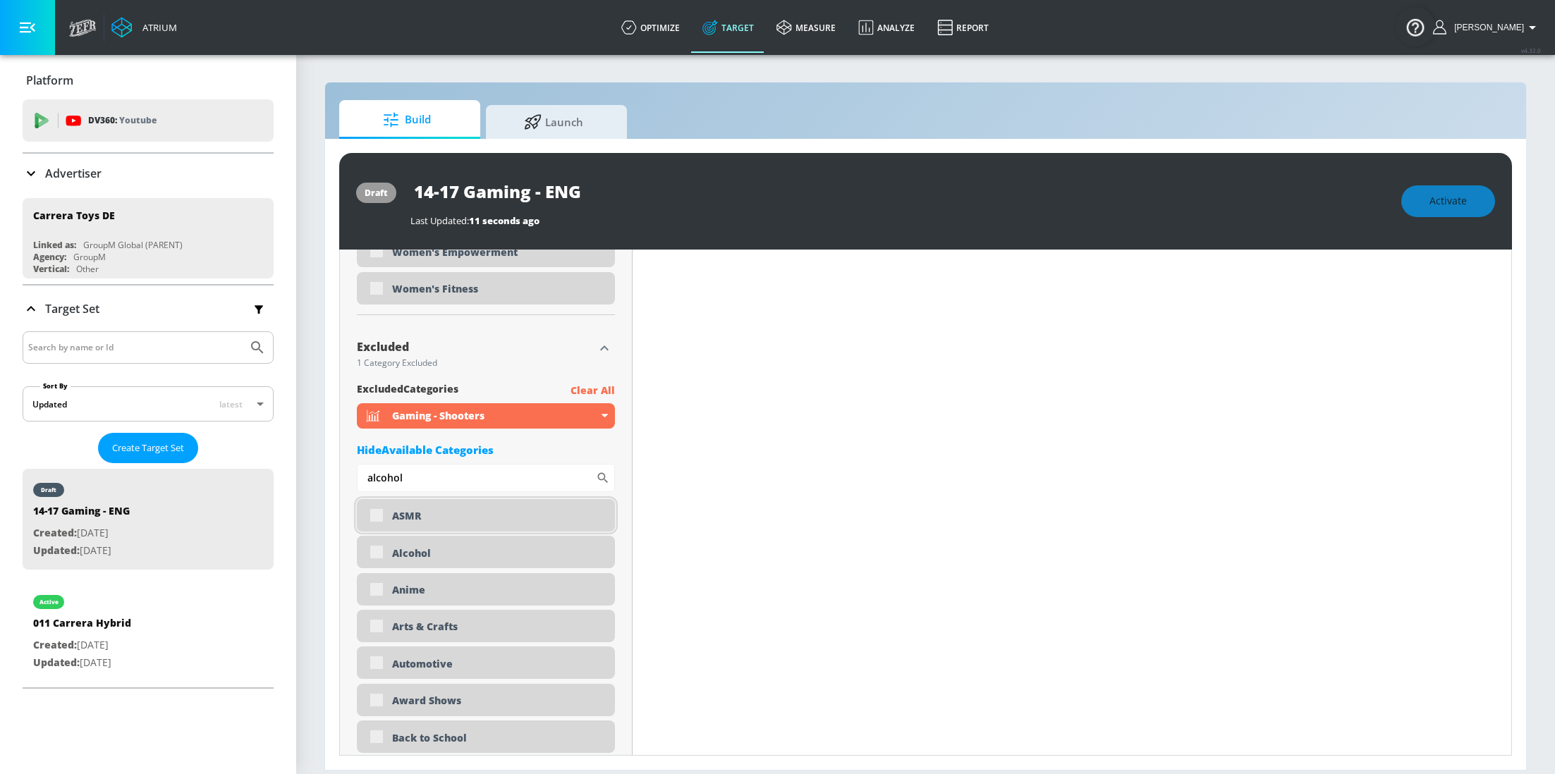
scroll to position [4509, 0]
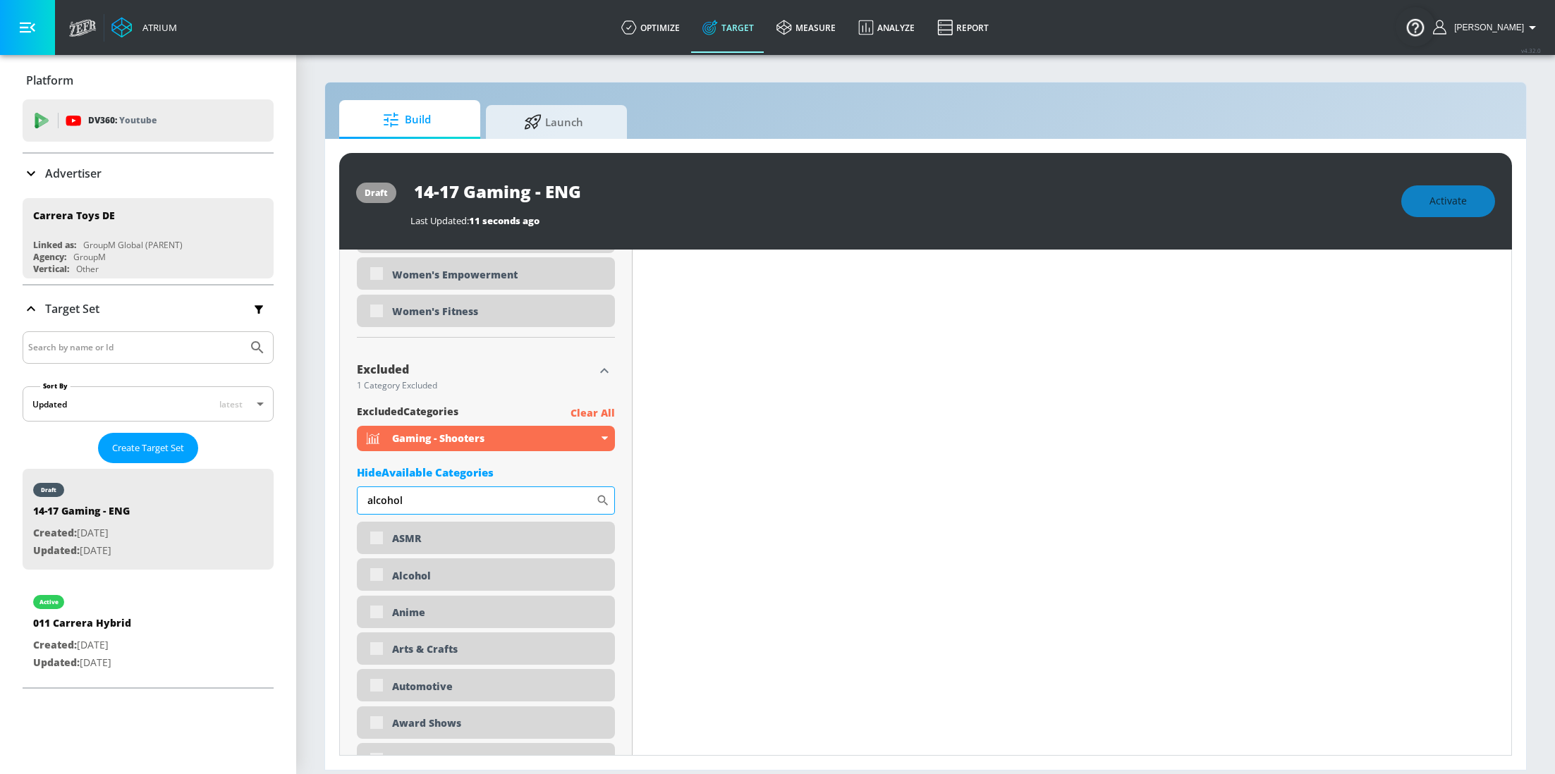
click at [420, 503] on input "alcohol" at bounding box center [476, 501] width 239 height 28
type input "alcohol"
click at [378, 533] on div "Alcohol" at bounding box center [486, 539] width 258 height 34
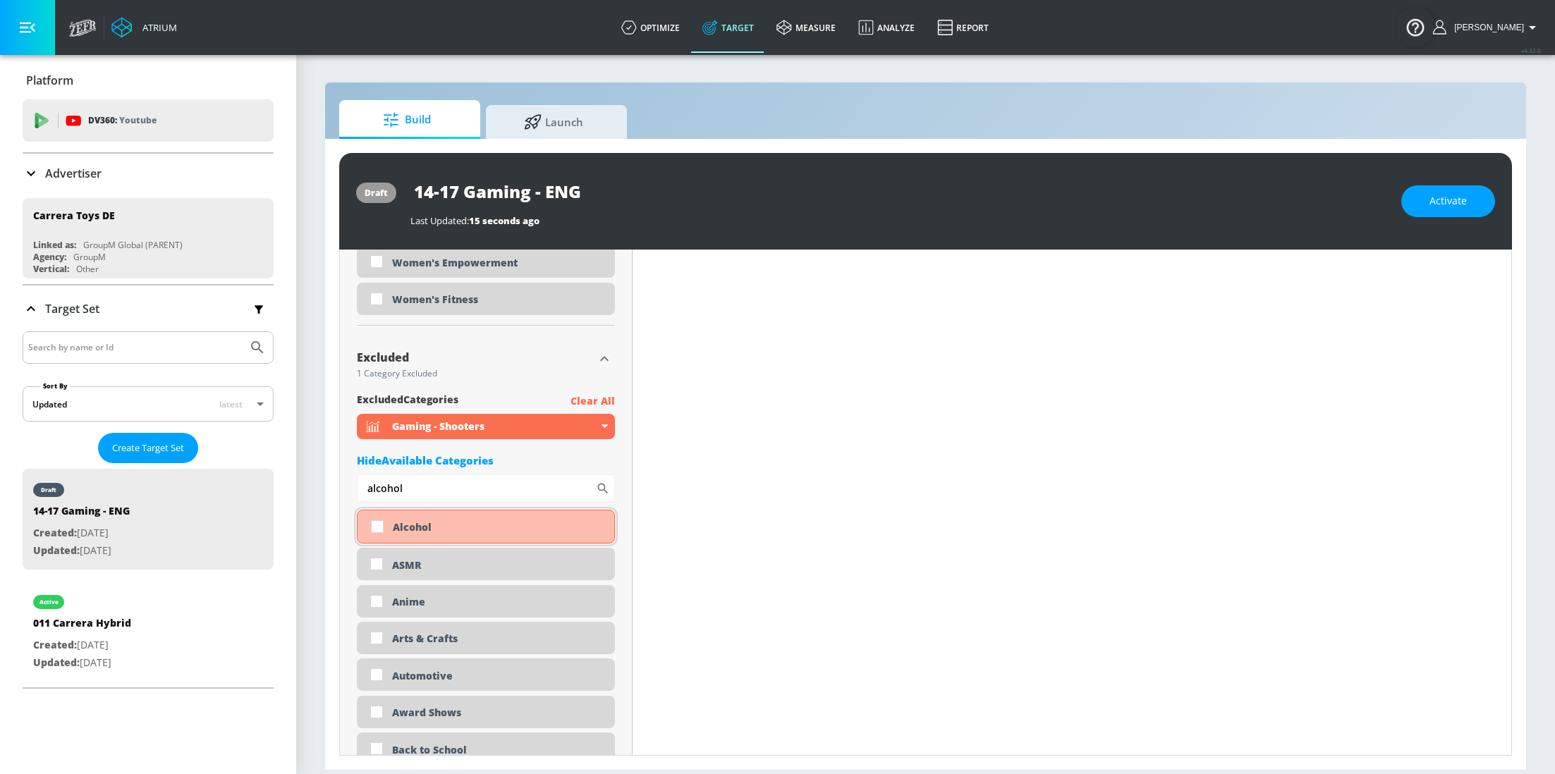
scroll to position [4498, 0]
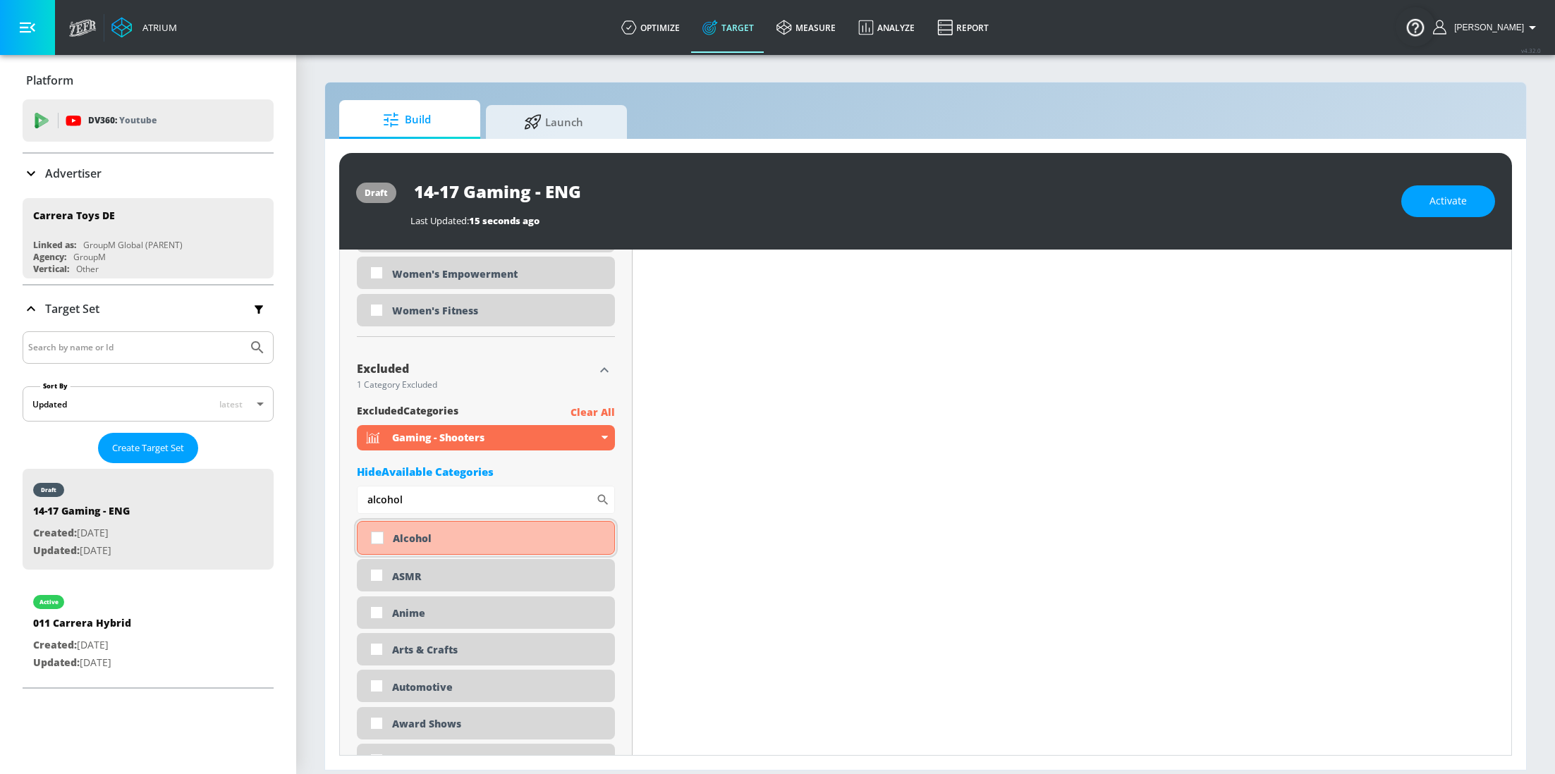
click at [378, 539] on input "checkbox" at bounding box center [377, 537] width 25 height 25
checkbox input "true"
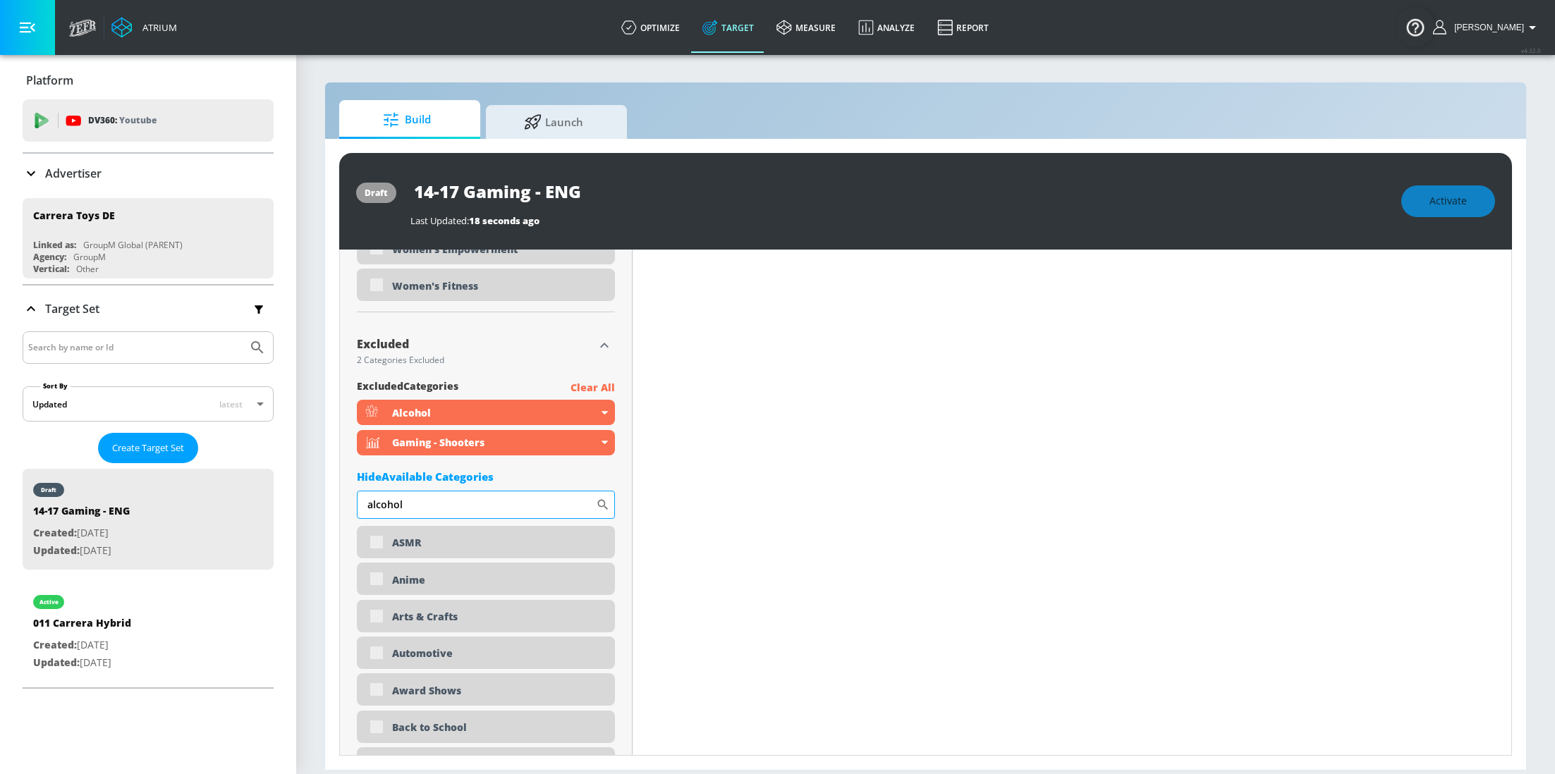
scroll to position [4509, 0]
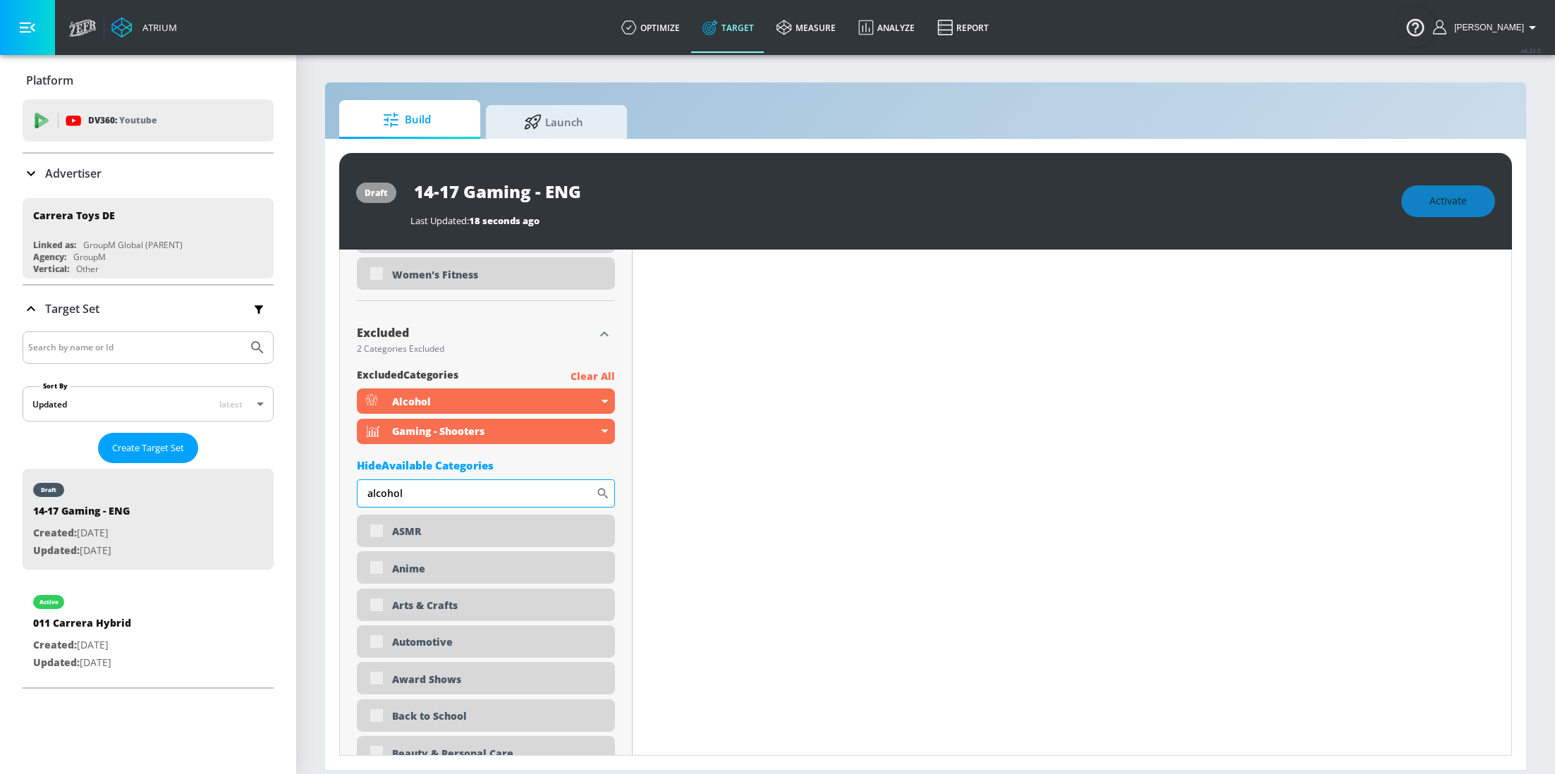
click at [430, 499] on input "alcohol" at bounding box center [476, 494] width 239 height 28
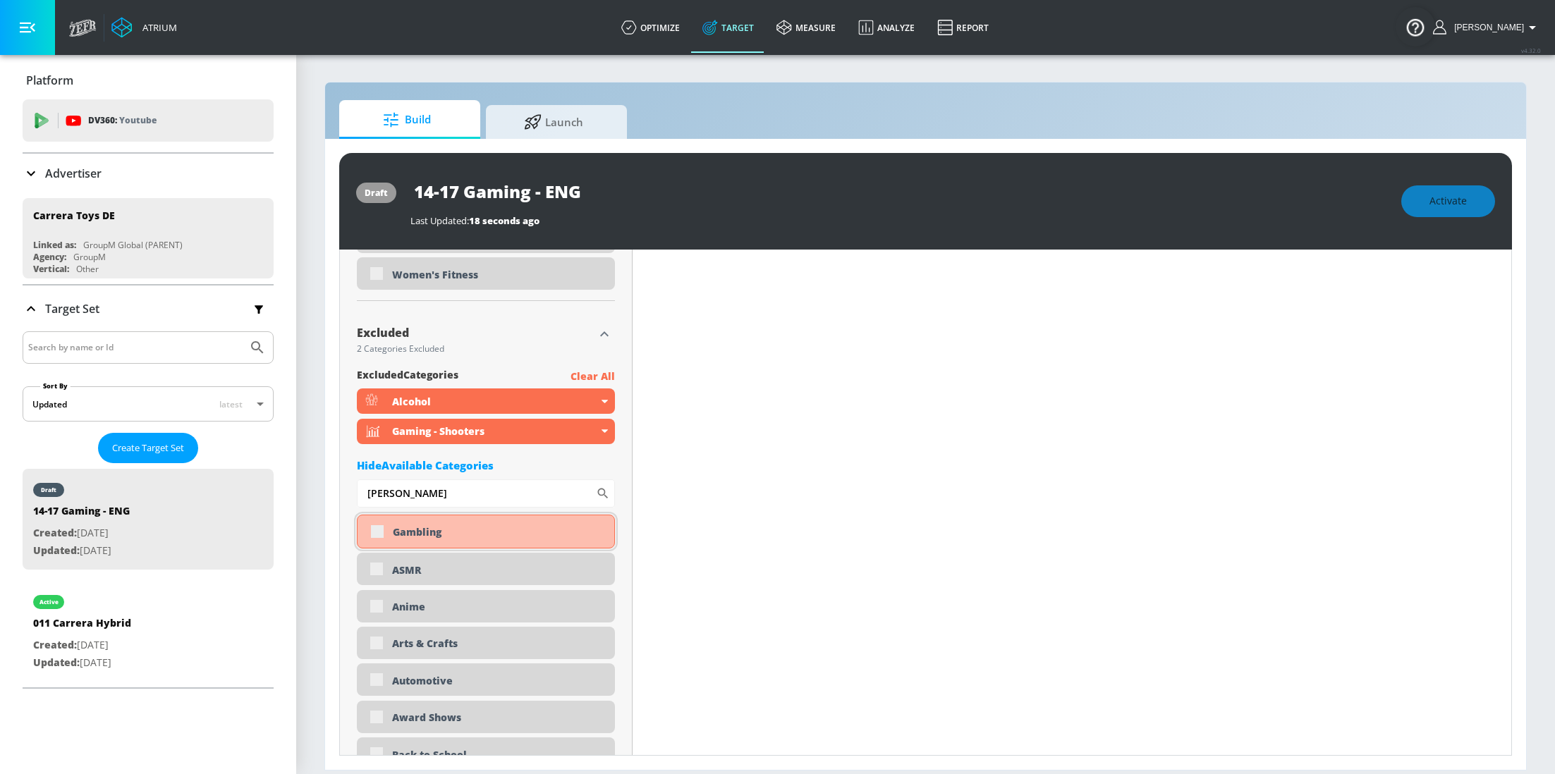
type input "gamblin"
click at [377, 531] on div "Gambling" at bounding box center [486, 532] width 258 height 34
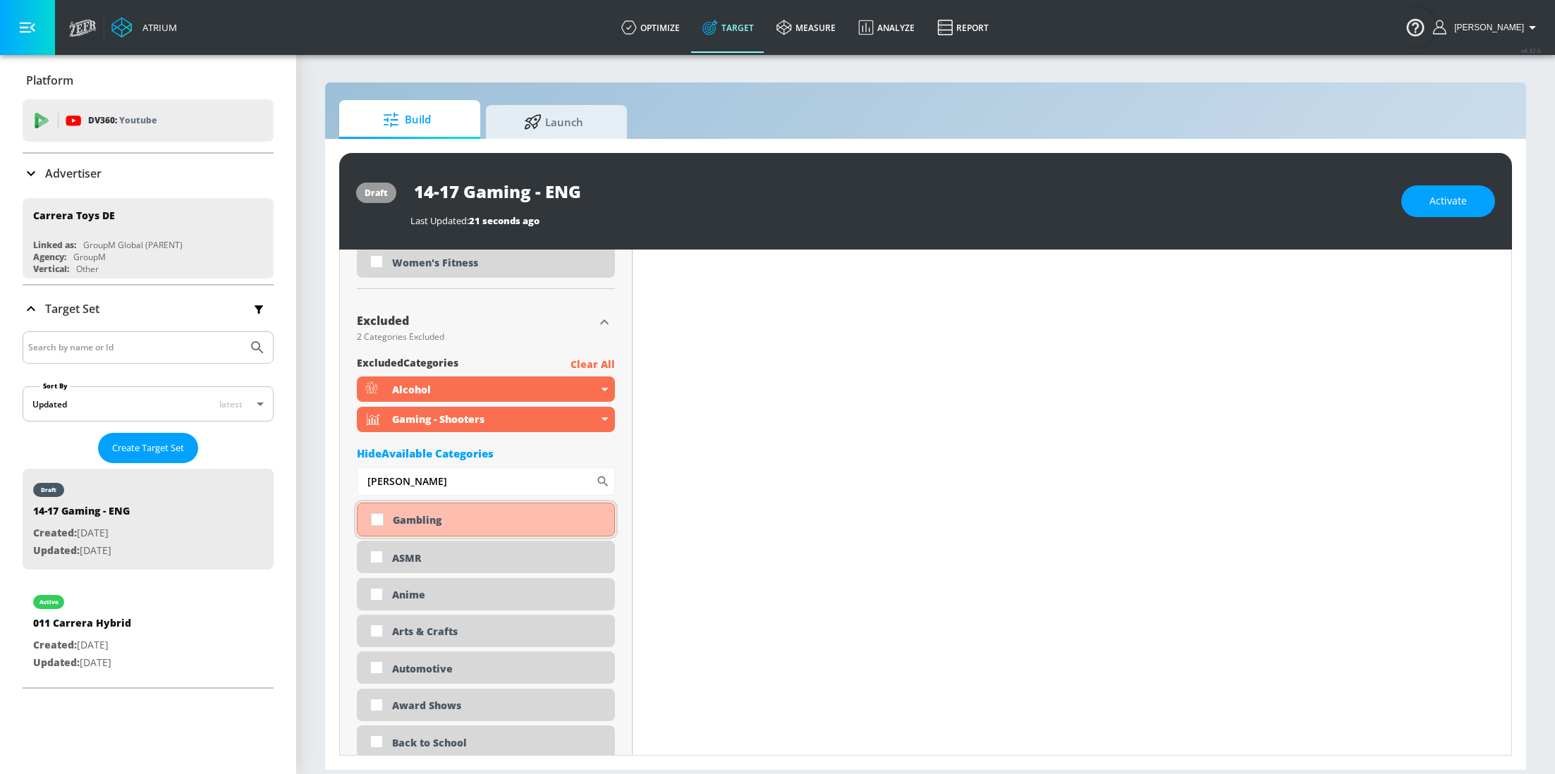
scroll to position [4498, 0]
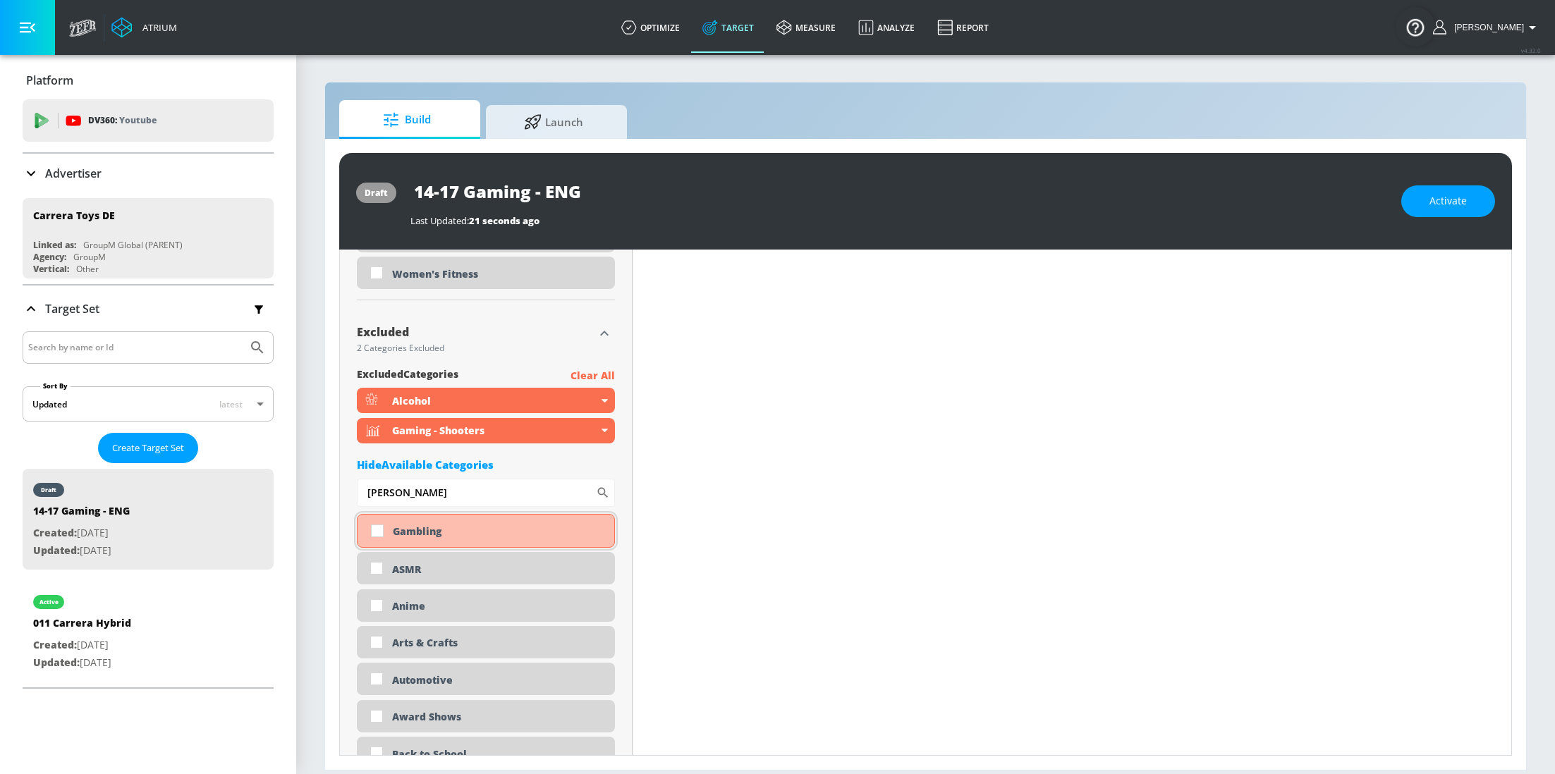
click at [377, 534] on input "checkbox" at bounding box center [377, 530] width 25 height 25
checkbox input "true"
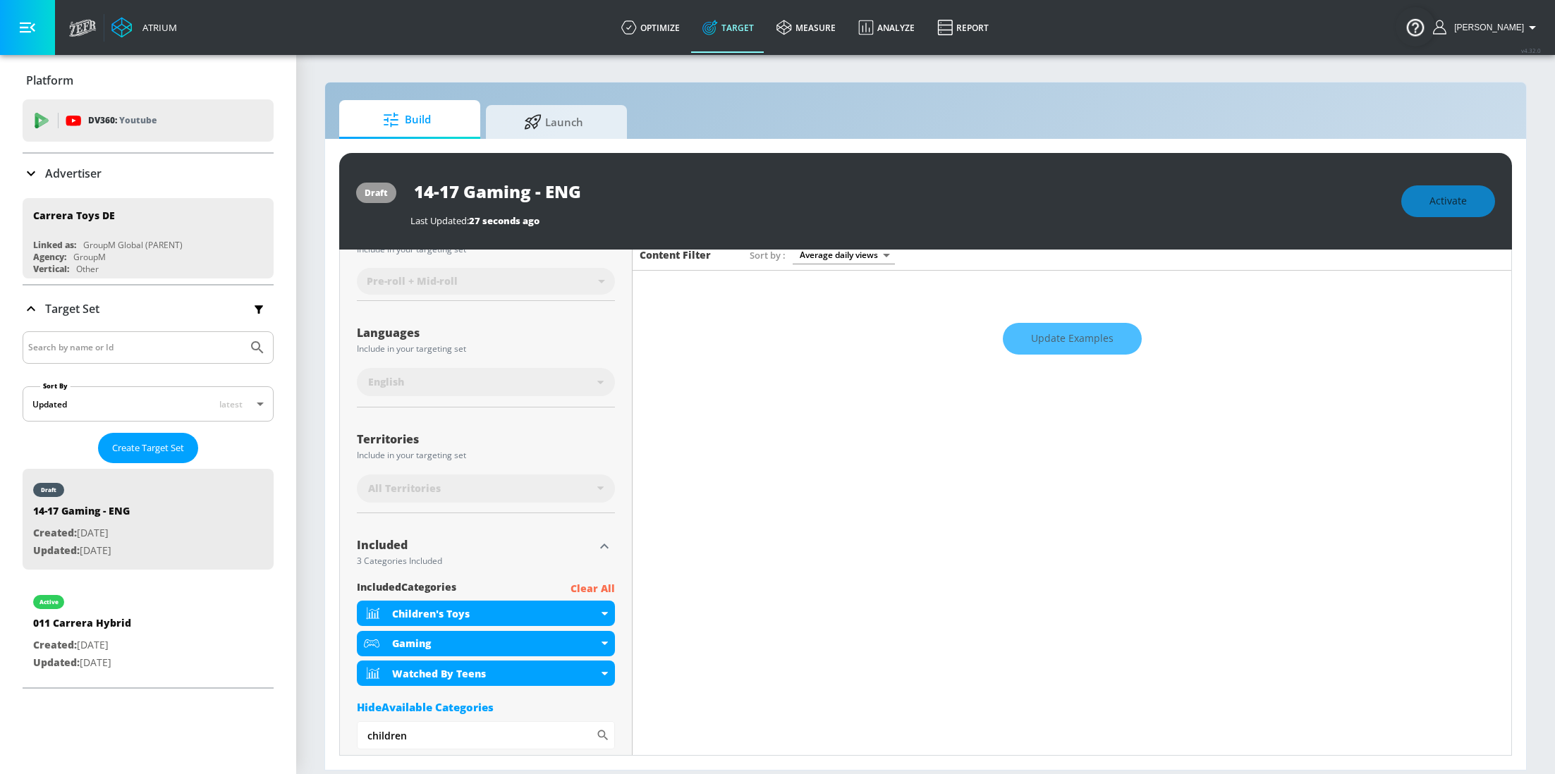
scroll to position [0, 0]
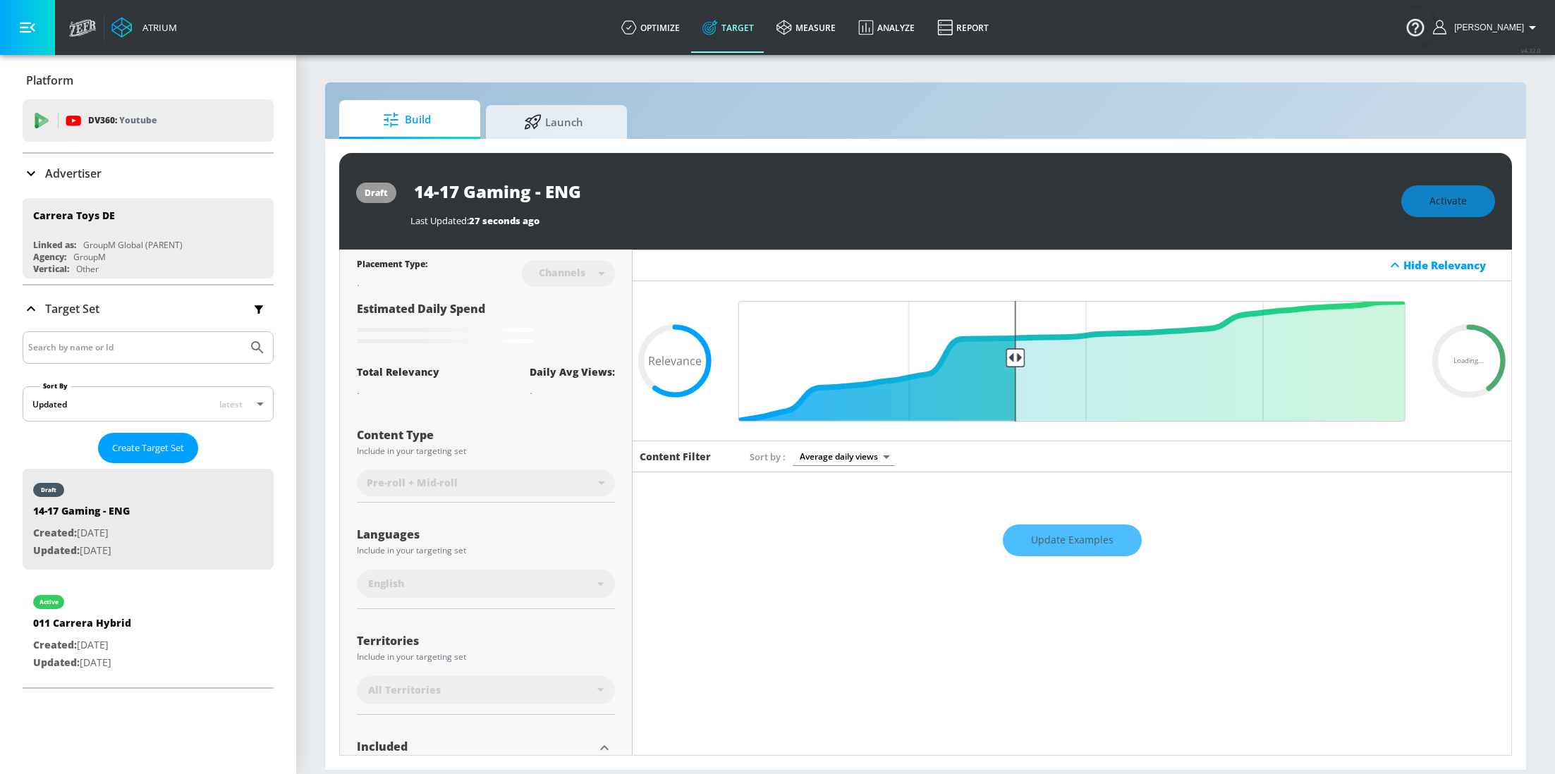
click at [586, 695] on div "All Territories" at bounding box center [482, 690] width 229 height 14
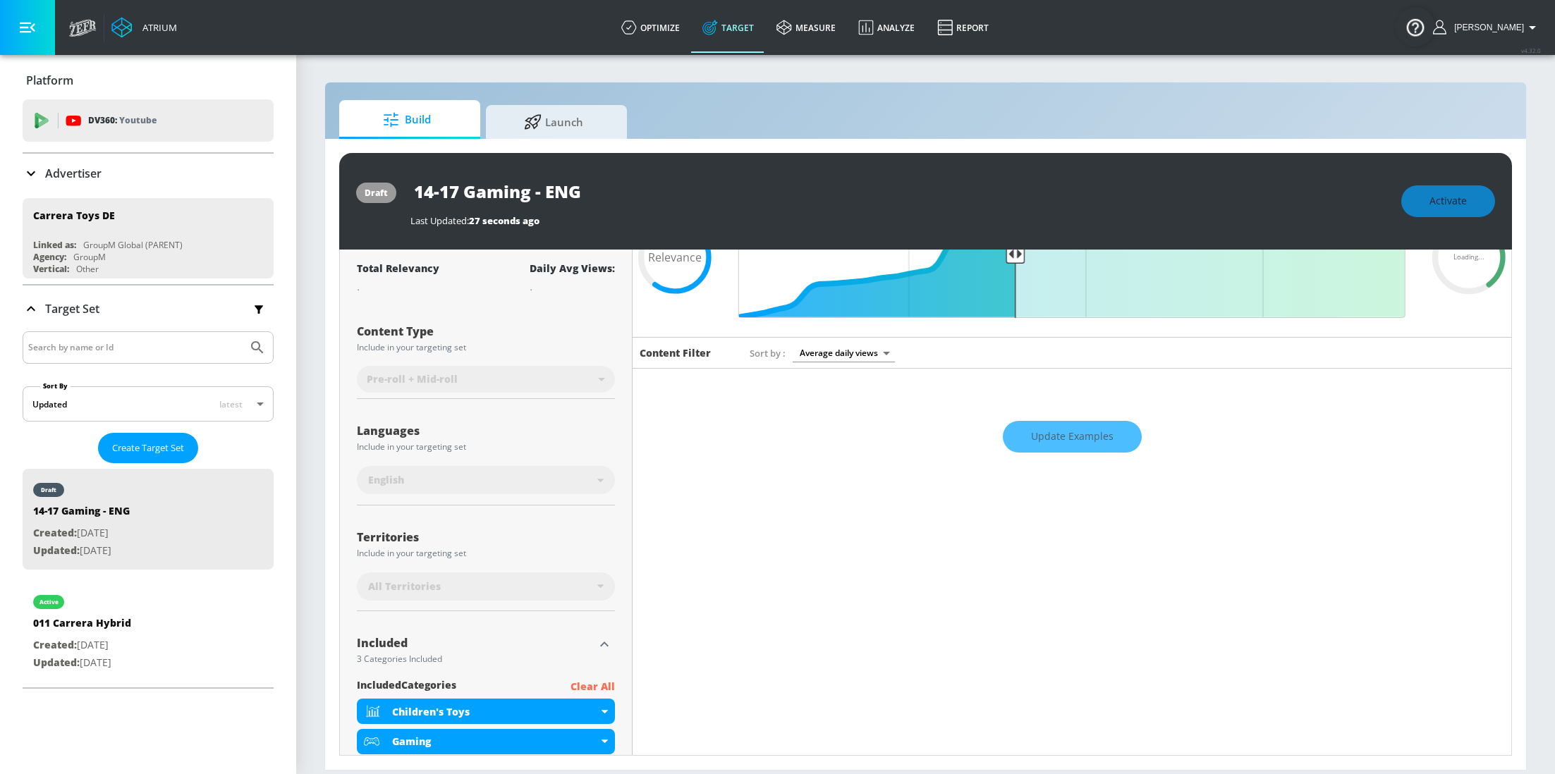
scroll to position [95, 0]
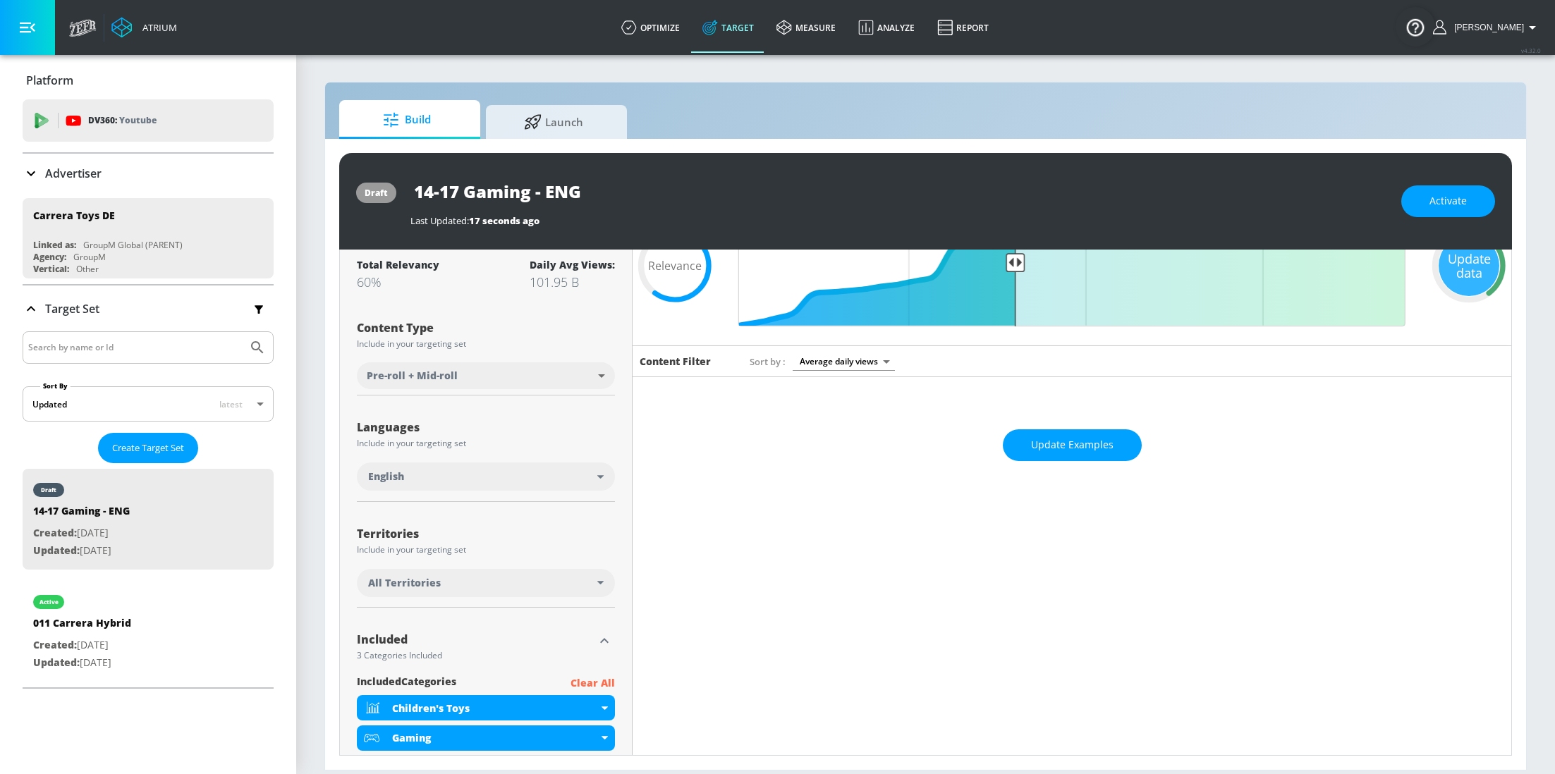
click at [603, 583] on icon at bounding box center [600, 583] width 6 height 4
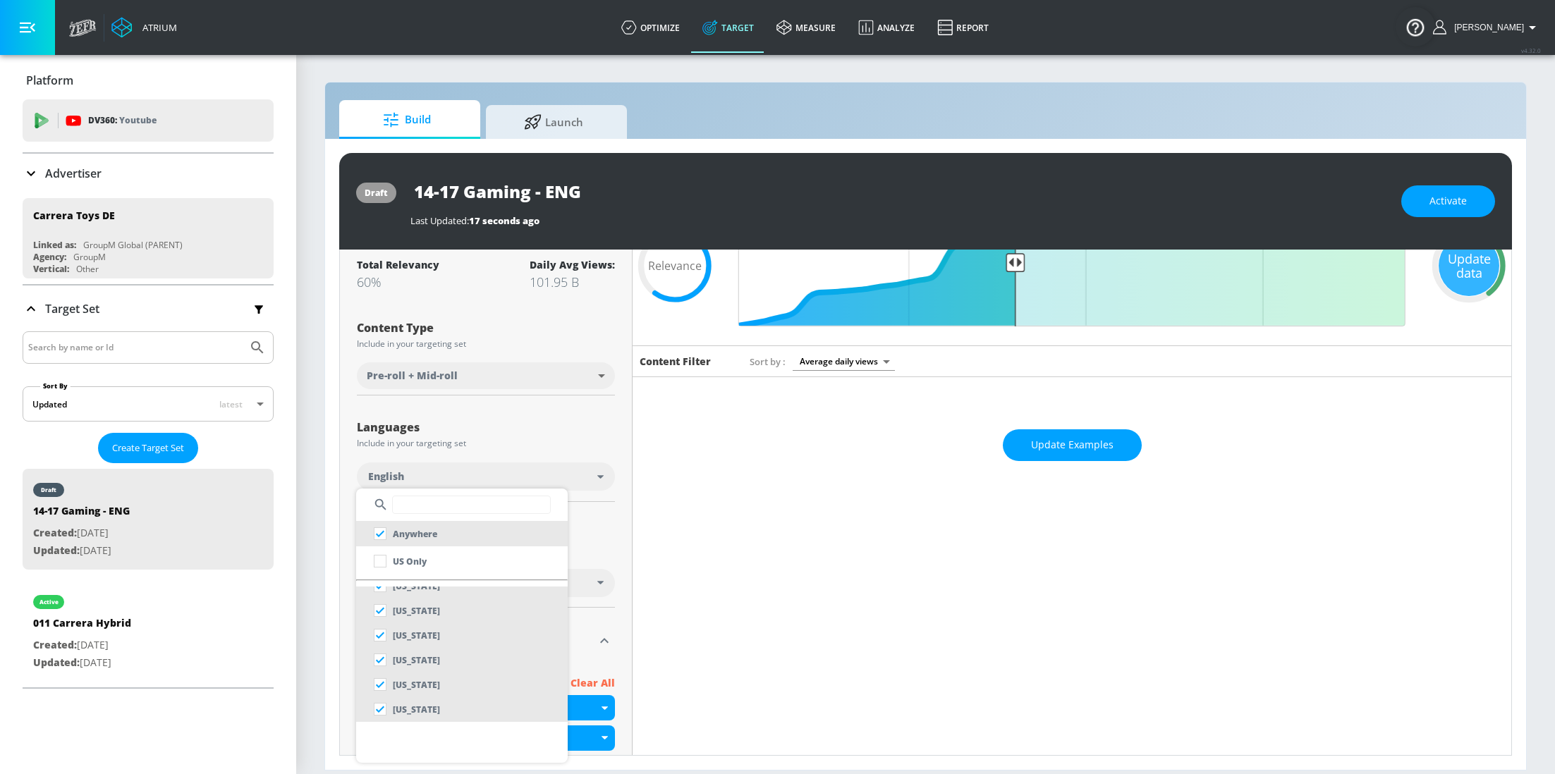
scroll to position [466, 0]
click at [444, 511] on input "text" at bounding box center [471, 505] width 159 height 18
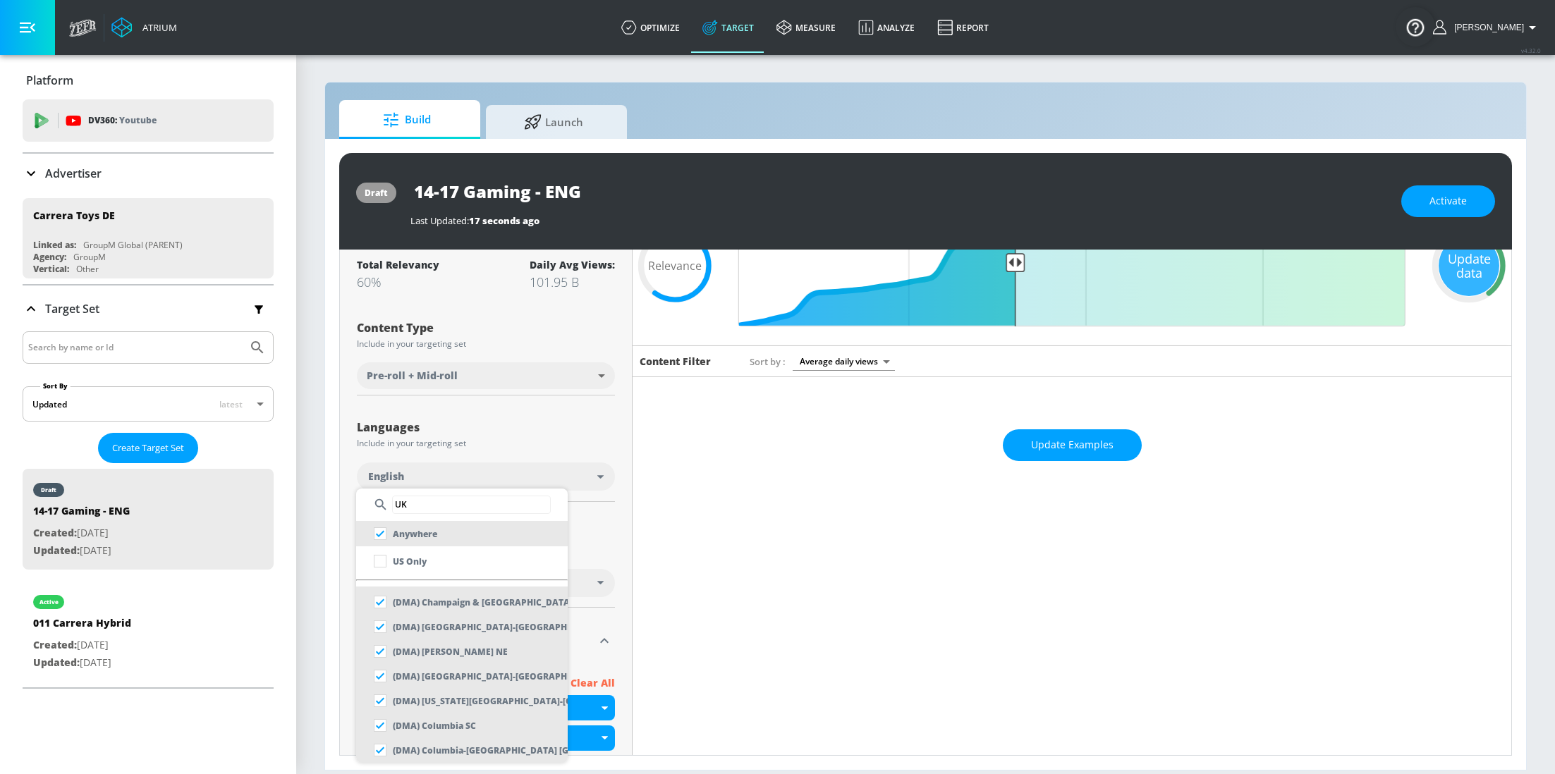
scroll to position [0, 0]
type input "U"
click at [415, 510] on input "text" at bounding box center [471, 505] width 159 height 18
type input "u"
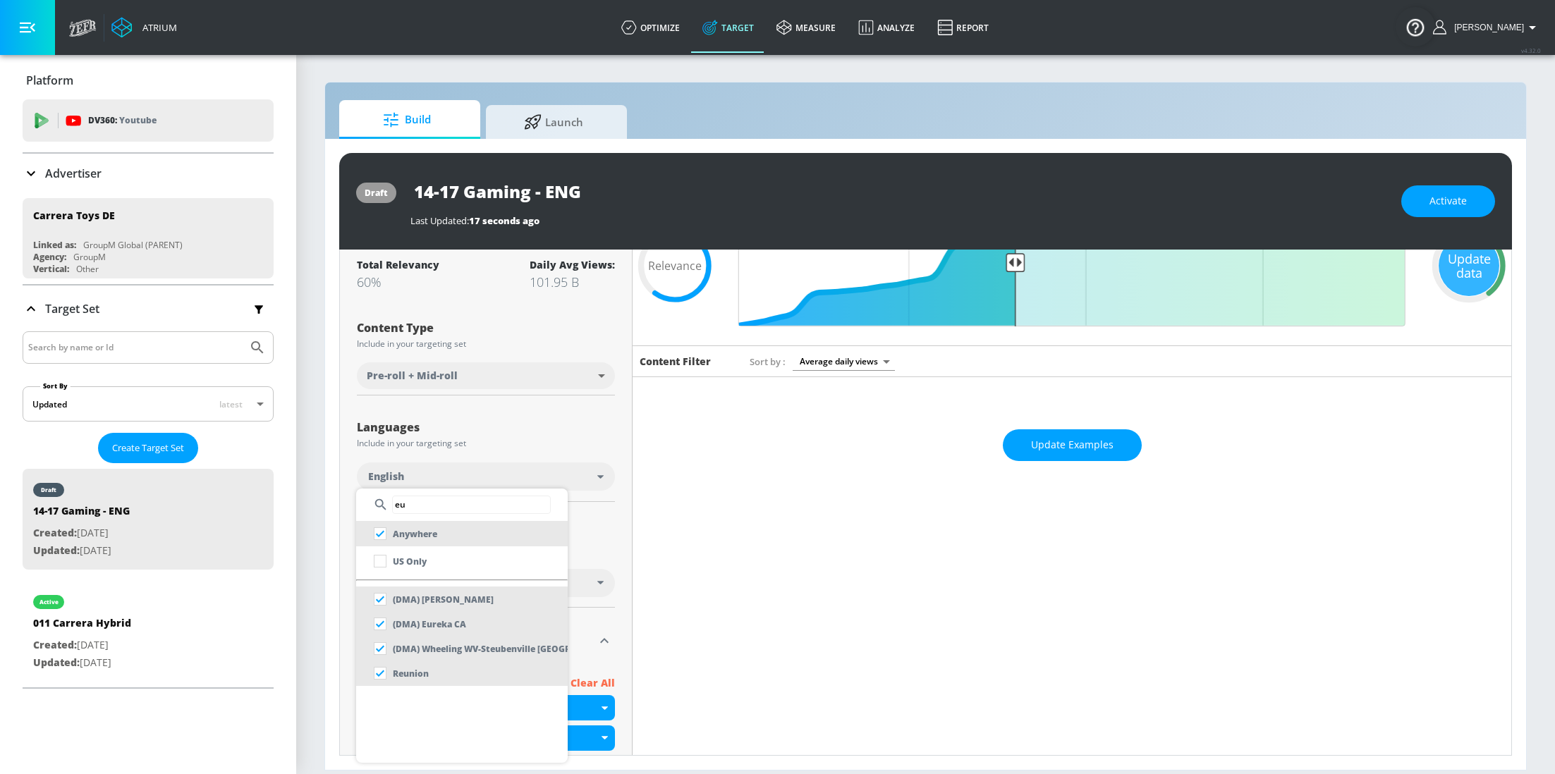
type input "e"
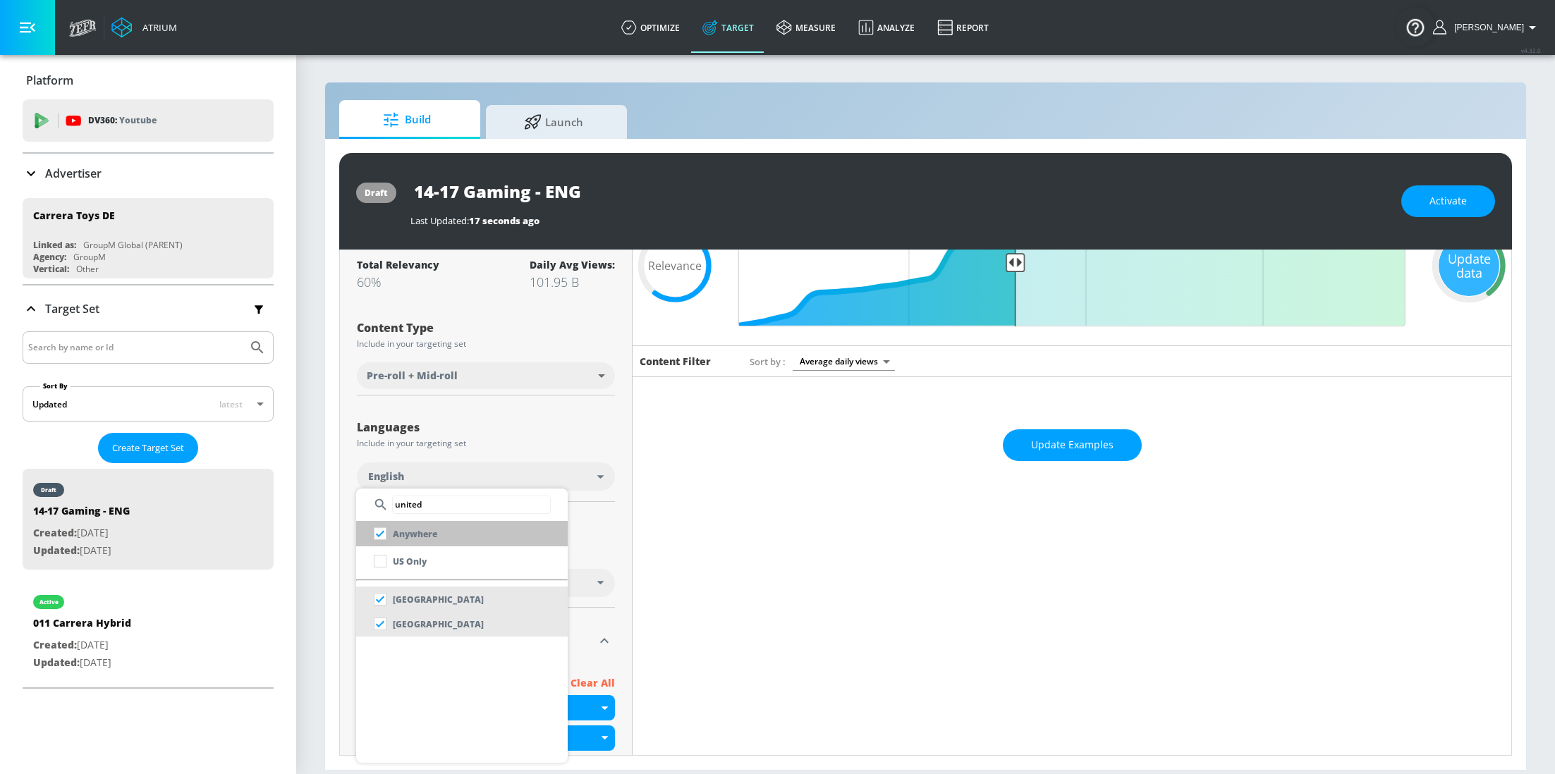
type input "united"
click at [382, 537] on input "checkbox" at bounding box center [379, 533] width 25 height 25
click at [373, 623] on input "checkbox" at bounding box center [379, 623] width 25 height 25
checkbox input "false"
click at [626, 538] on div at bounding box center [777, 387] width 1555 height 774
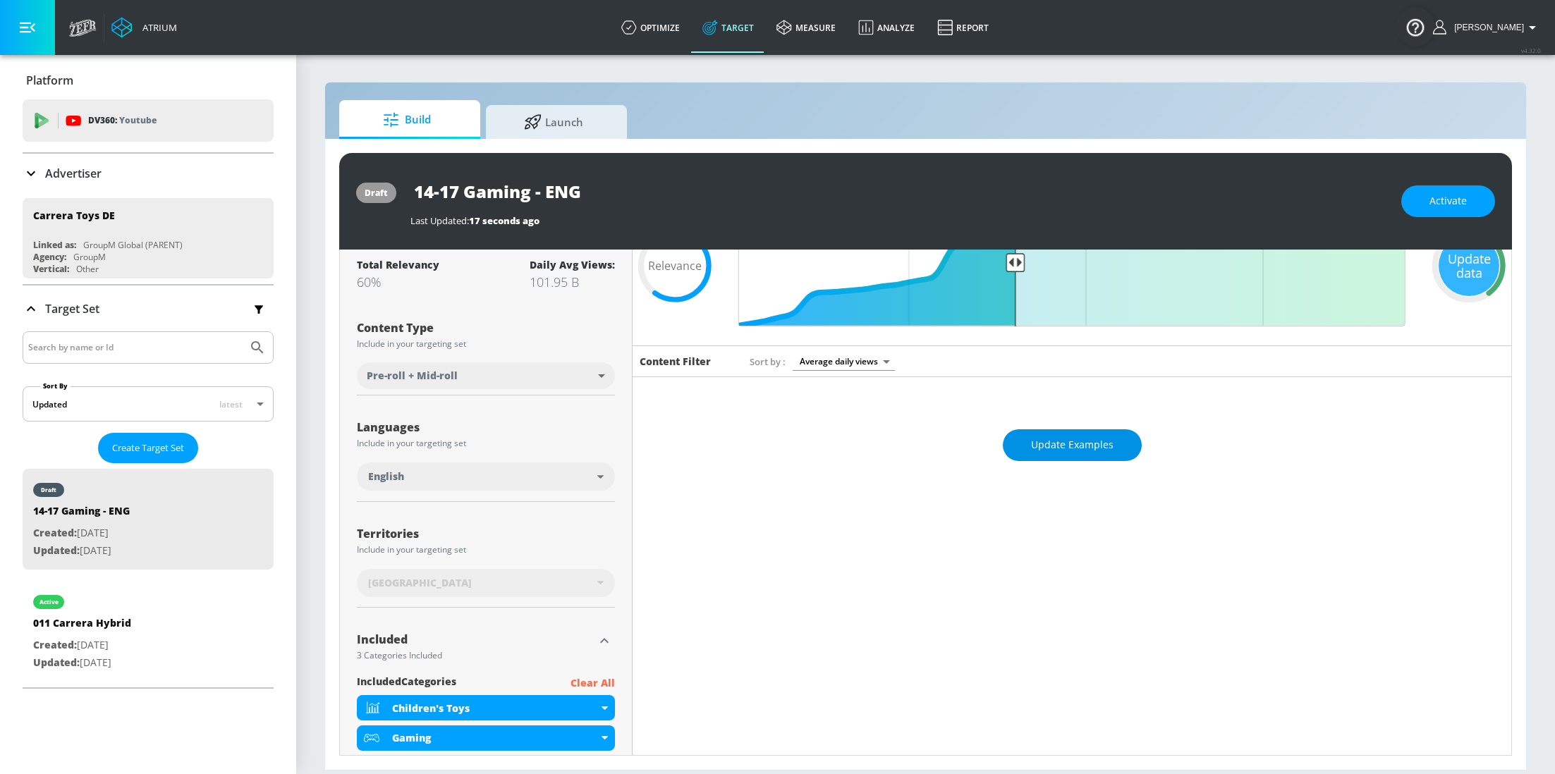
click at [1067, 441] on span "Update Examples" at bounding box center [1072, 446] width 83 height 18
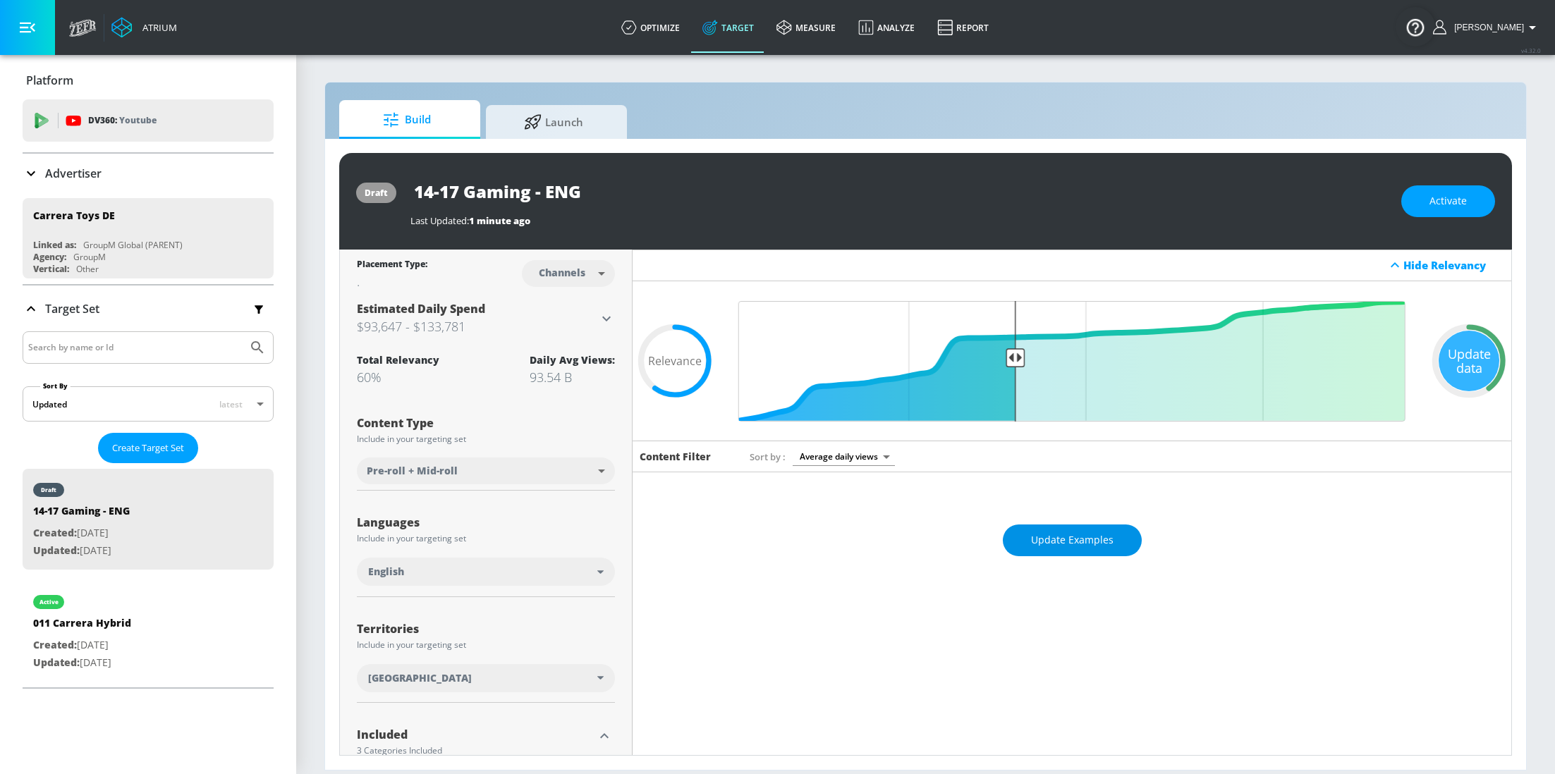
click at [1063, 541] on span "Update Examples" at bounding box center [1072, 541] width 83 height 18
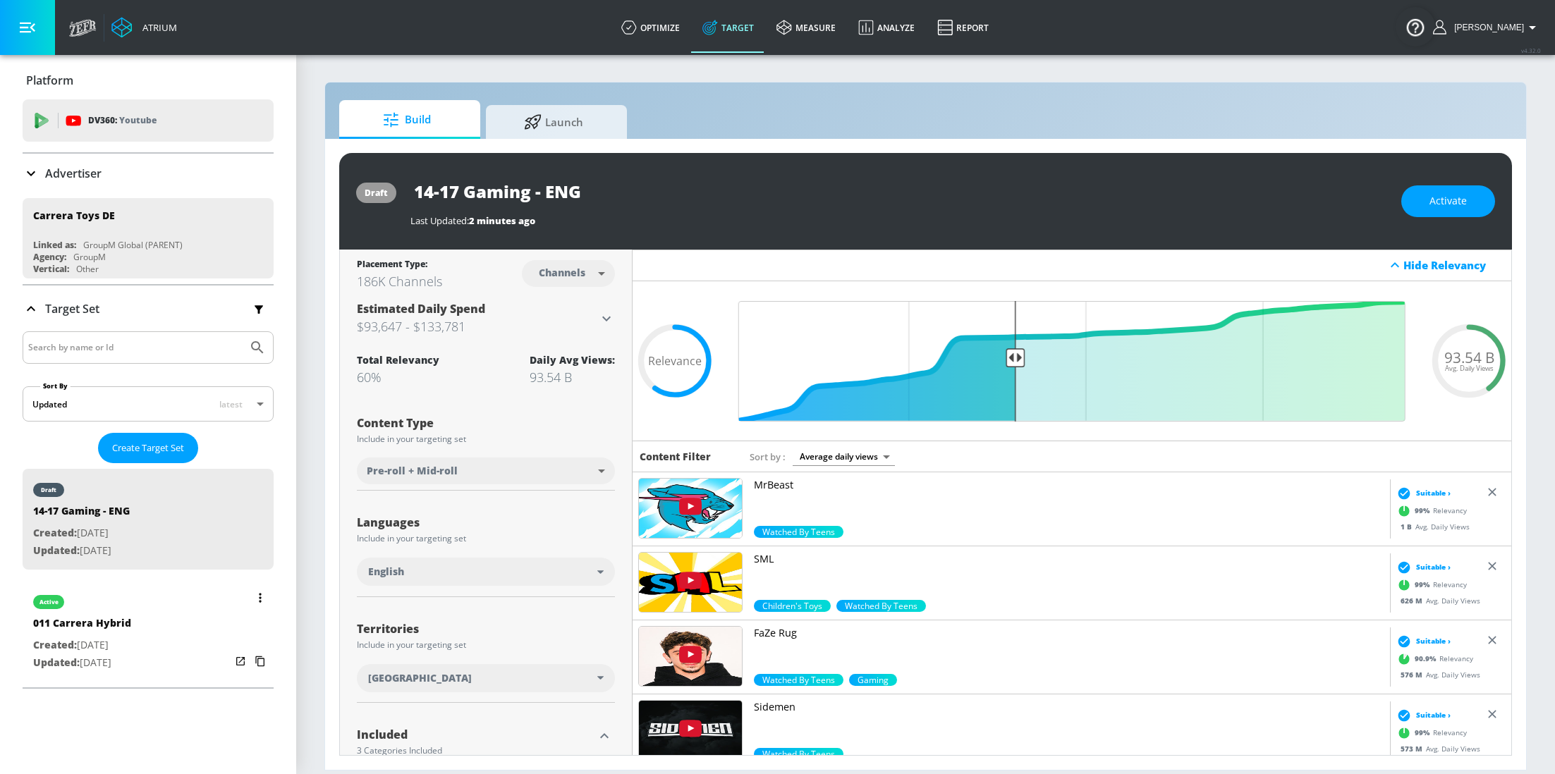
click at [60, 643] on span "Created:" at bounding box center [55, 644] width 44 height 13
type input "011 Carrera Hybrid"
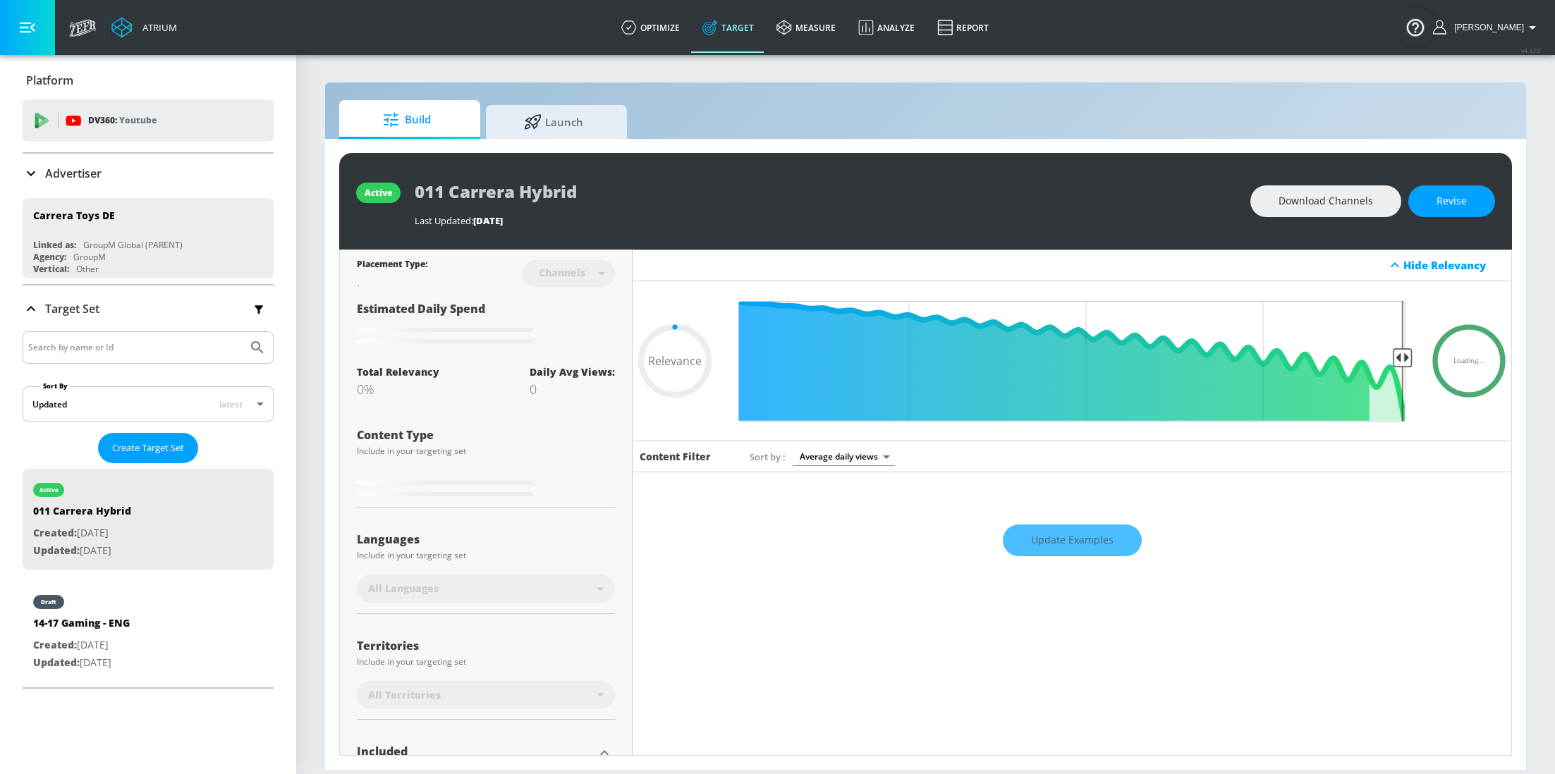
click at [1063, 541] on div "Update Examples" at bounding box center [1072, 540] width 879 height 49
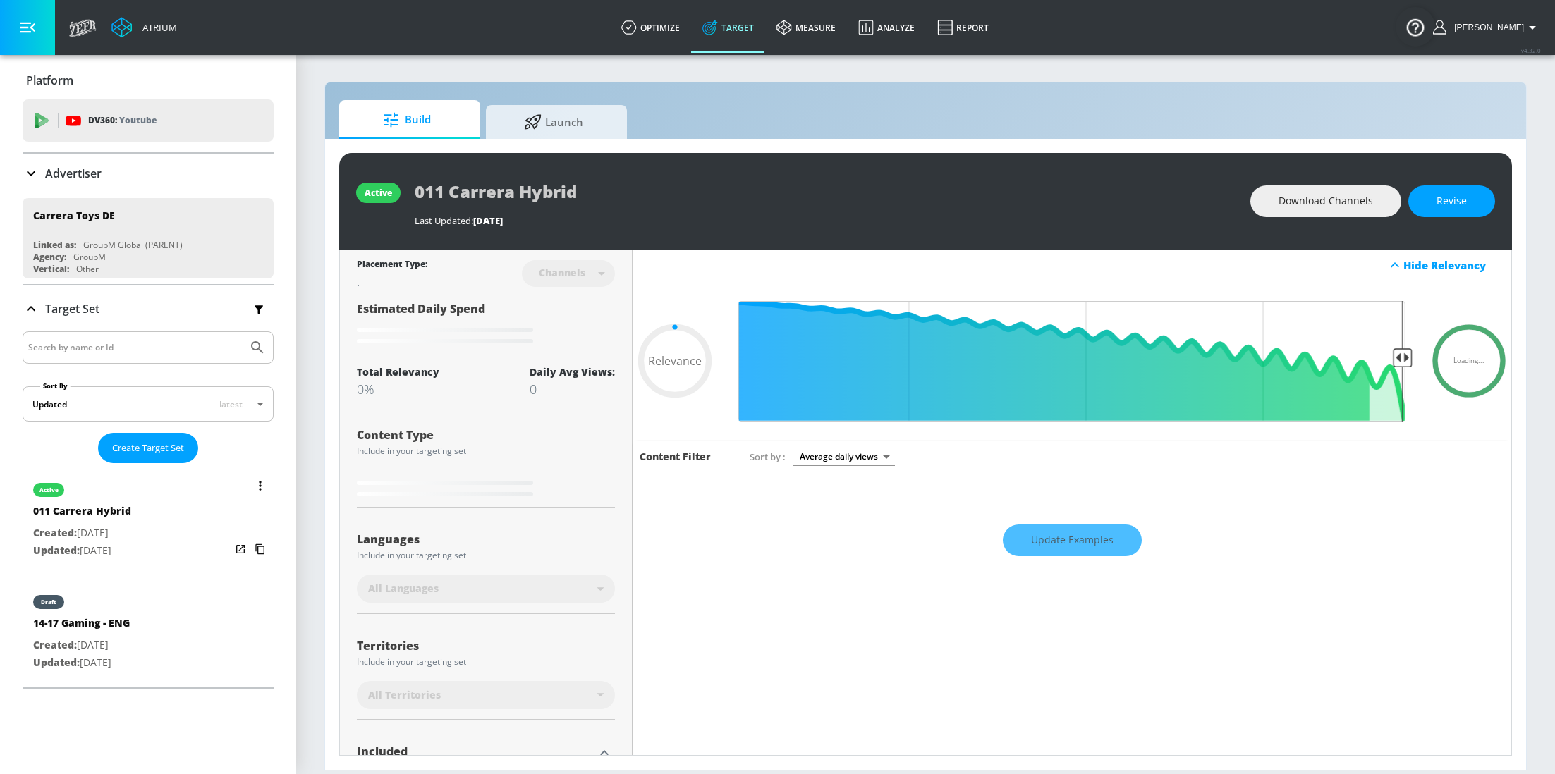
click at [152, 496] on div "active 011 Carrera Hybrid Created: [DATE] Updated: [DATE]" at bounding box center [148, 519] width 251 height 101
type input "0.05"
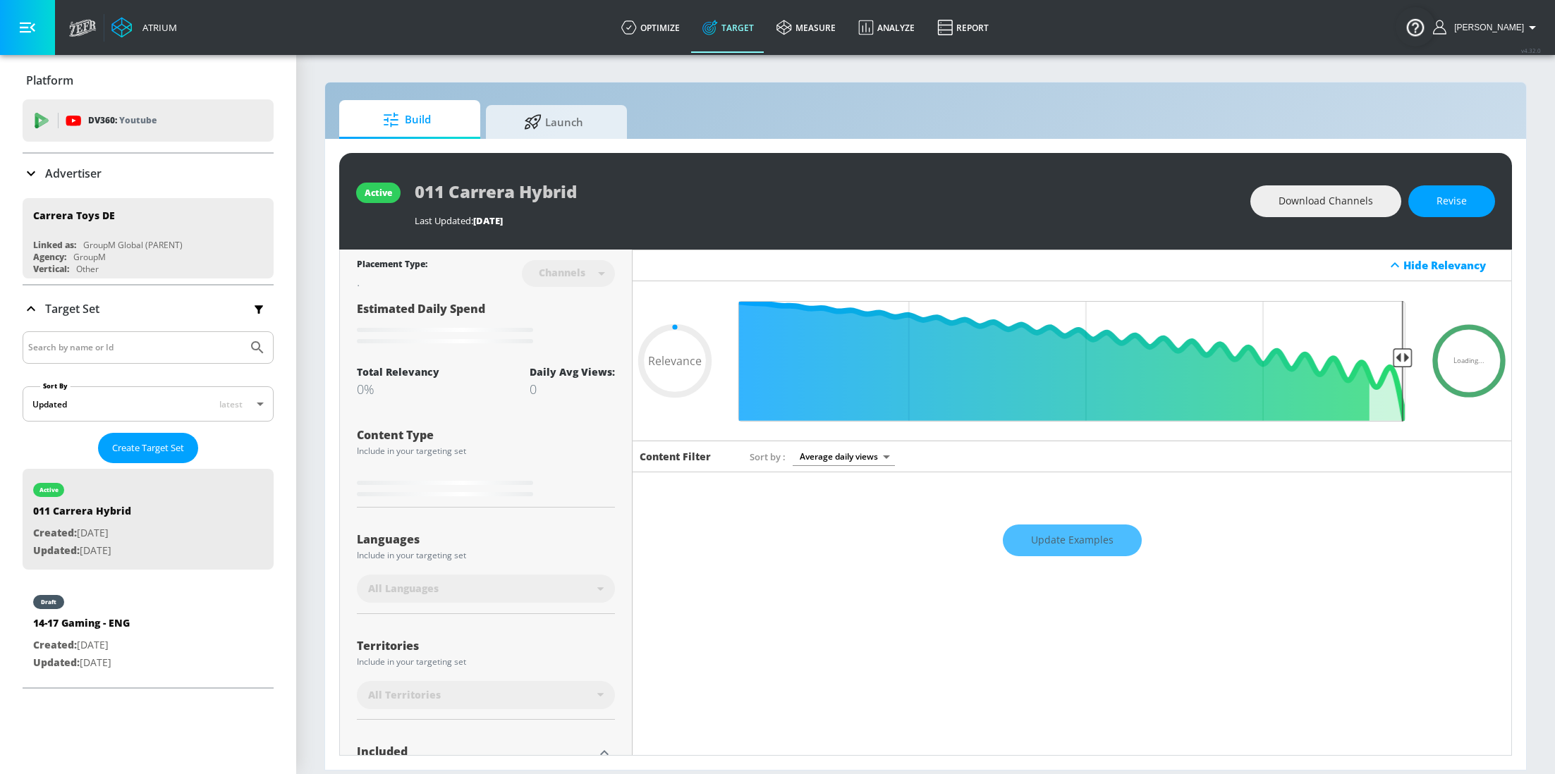
click at [1035, 551] on div "Update Examples" at bounding box center [1072, 540] width 879 height 49
click at [1067, 537] on div "Update Examples" at bounding box center [1072, 540] width 879 height 49
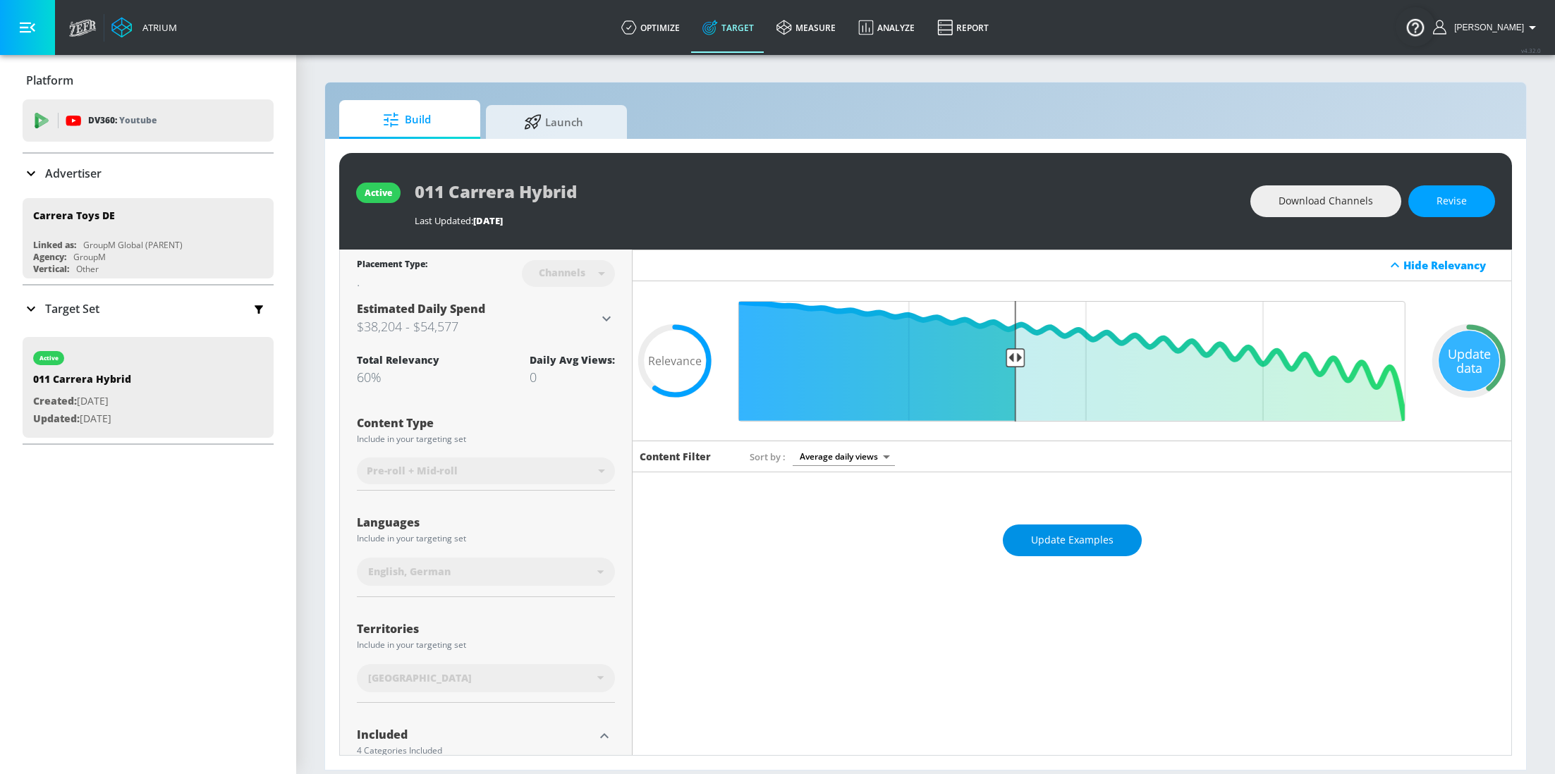
click at [1089, 542] on span "Update Examples" at bounding box center [1072, 541] width 83 height 18
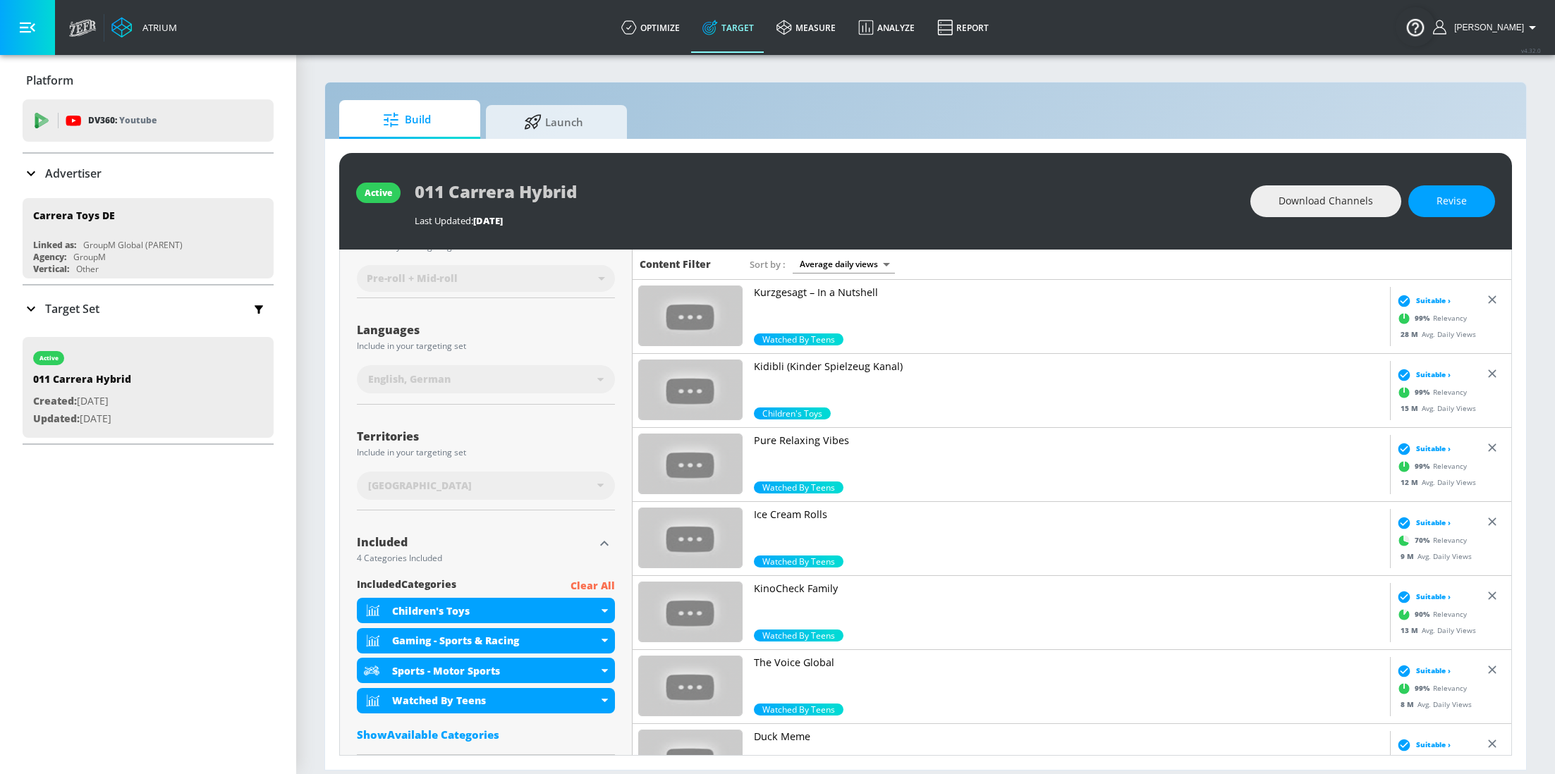
scroll to position [193, 0]
click at [64, 312] on p "Target Set" at bounding box center [72, 309] width 54 height 16
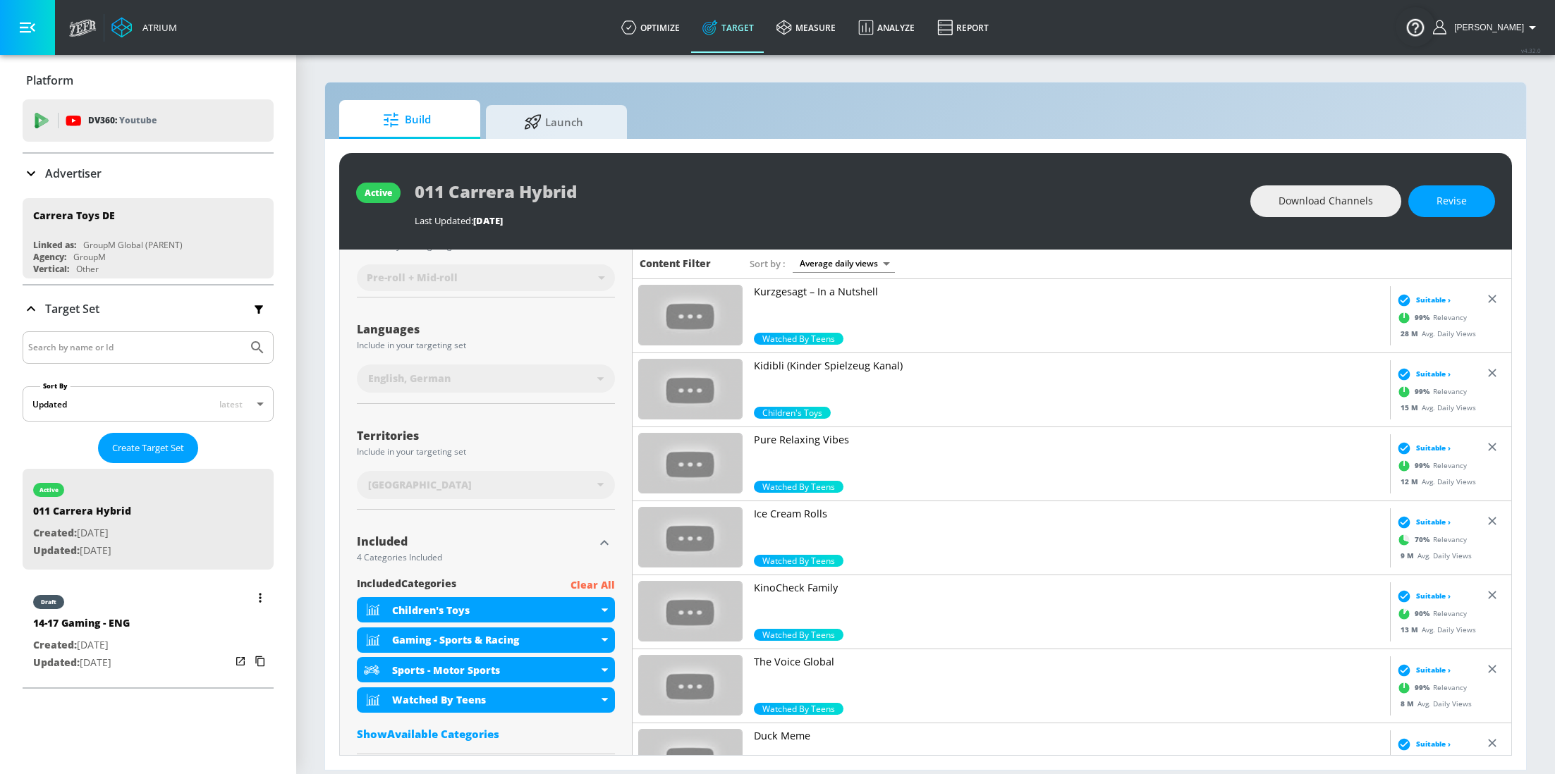
click at [130, 638] on p "Created: [DATE]" at bounding box center [81, 646] width 97 height 18
type input "14-17 Gaming - ENG"
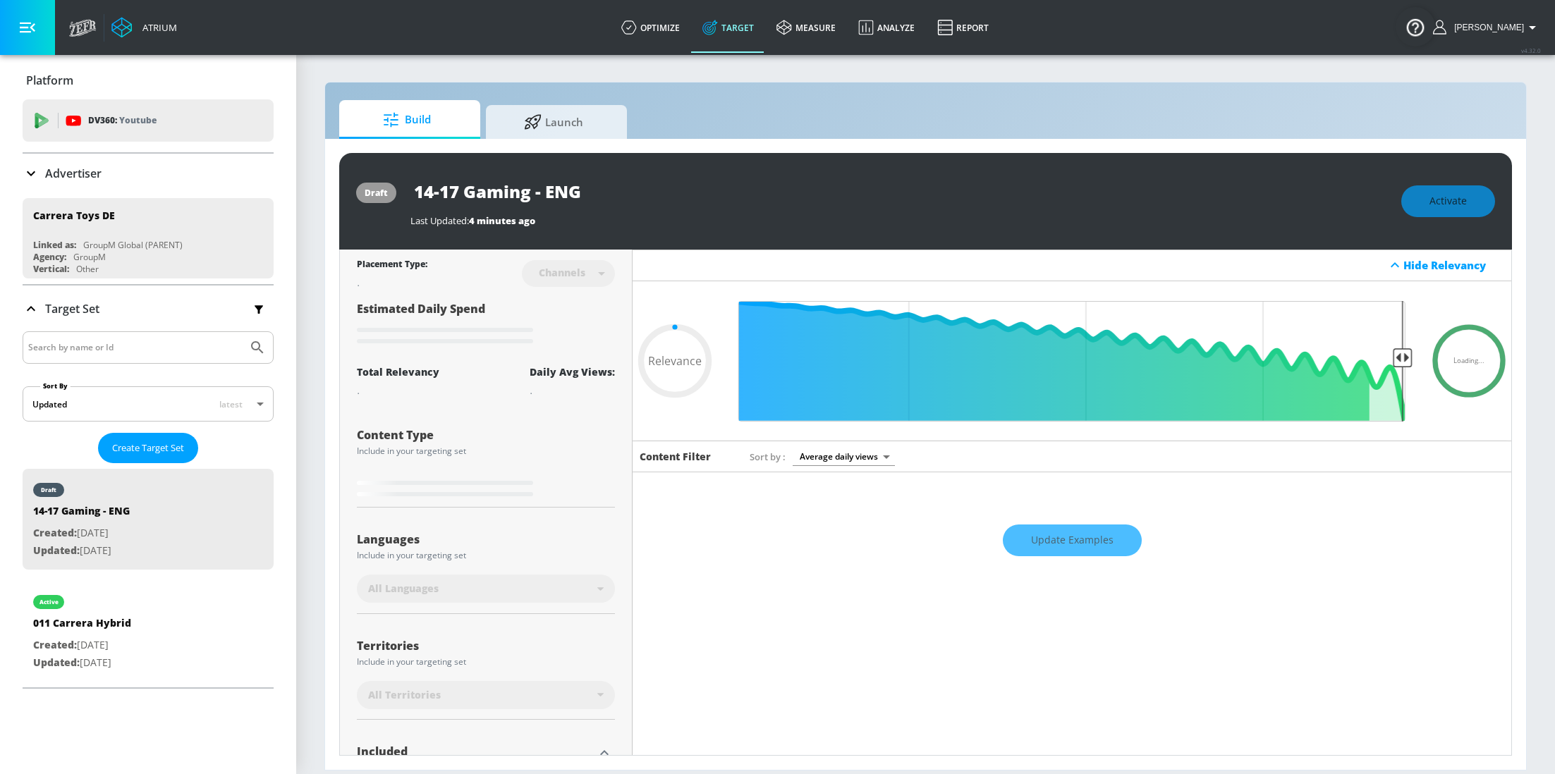
type input "0.6"
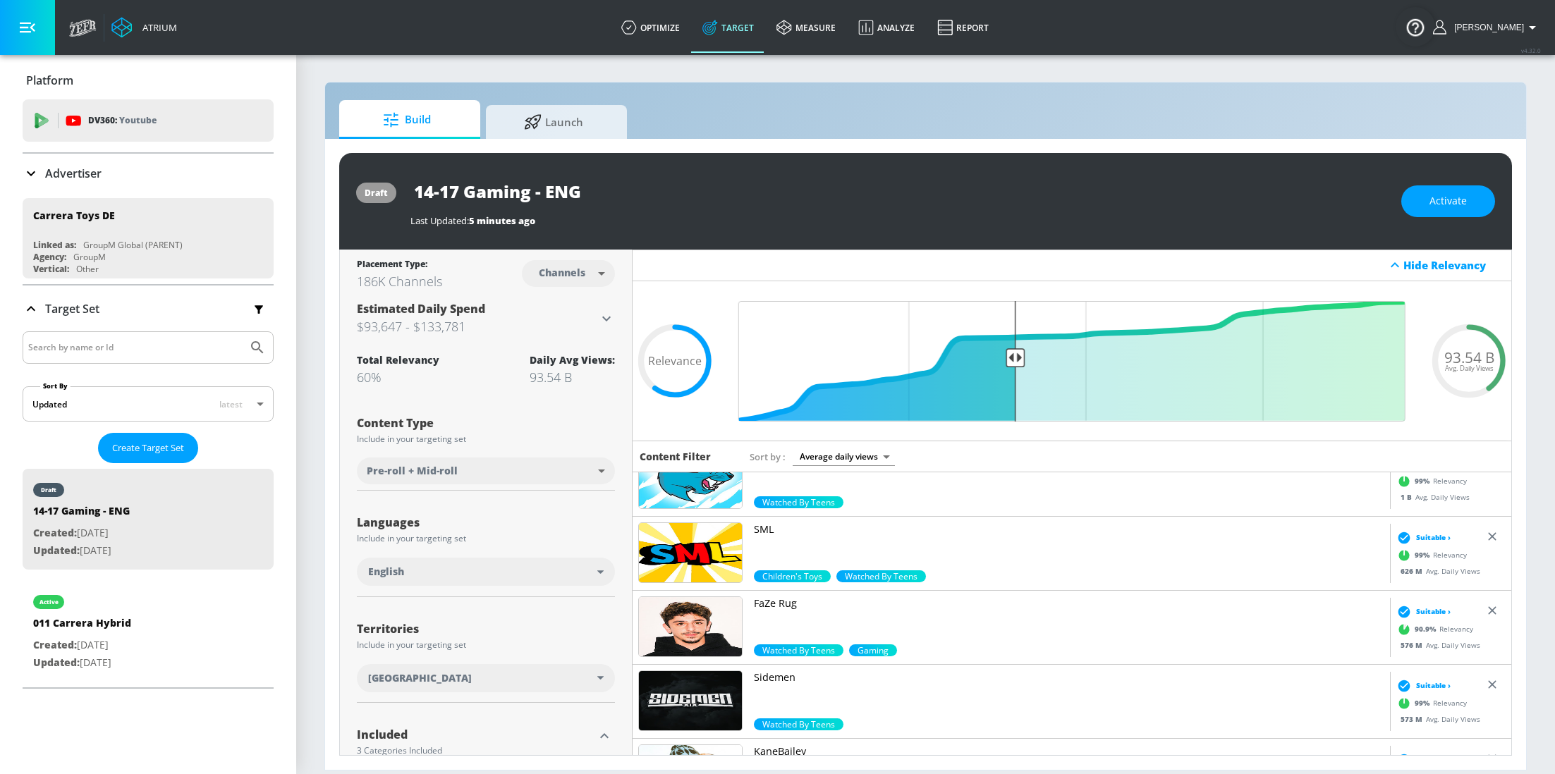
scroll to position [6, 0]
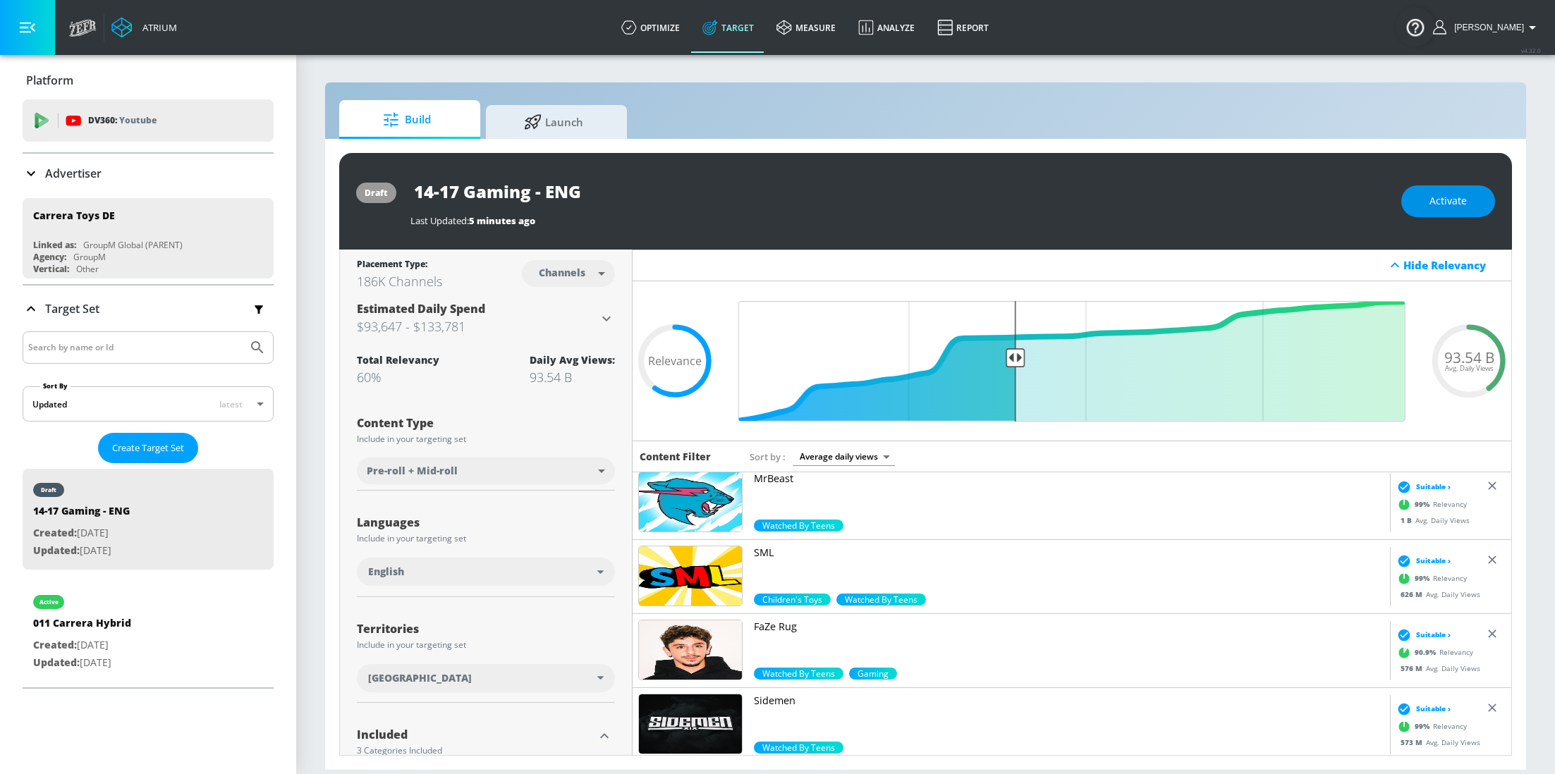
click at [1429, 205] on button "Activate" at bounding box center [1448, 201] width 94 height 32
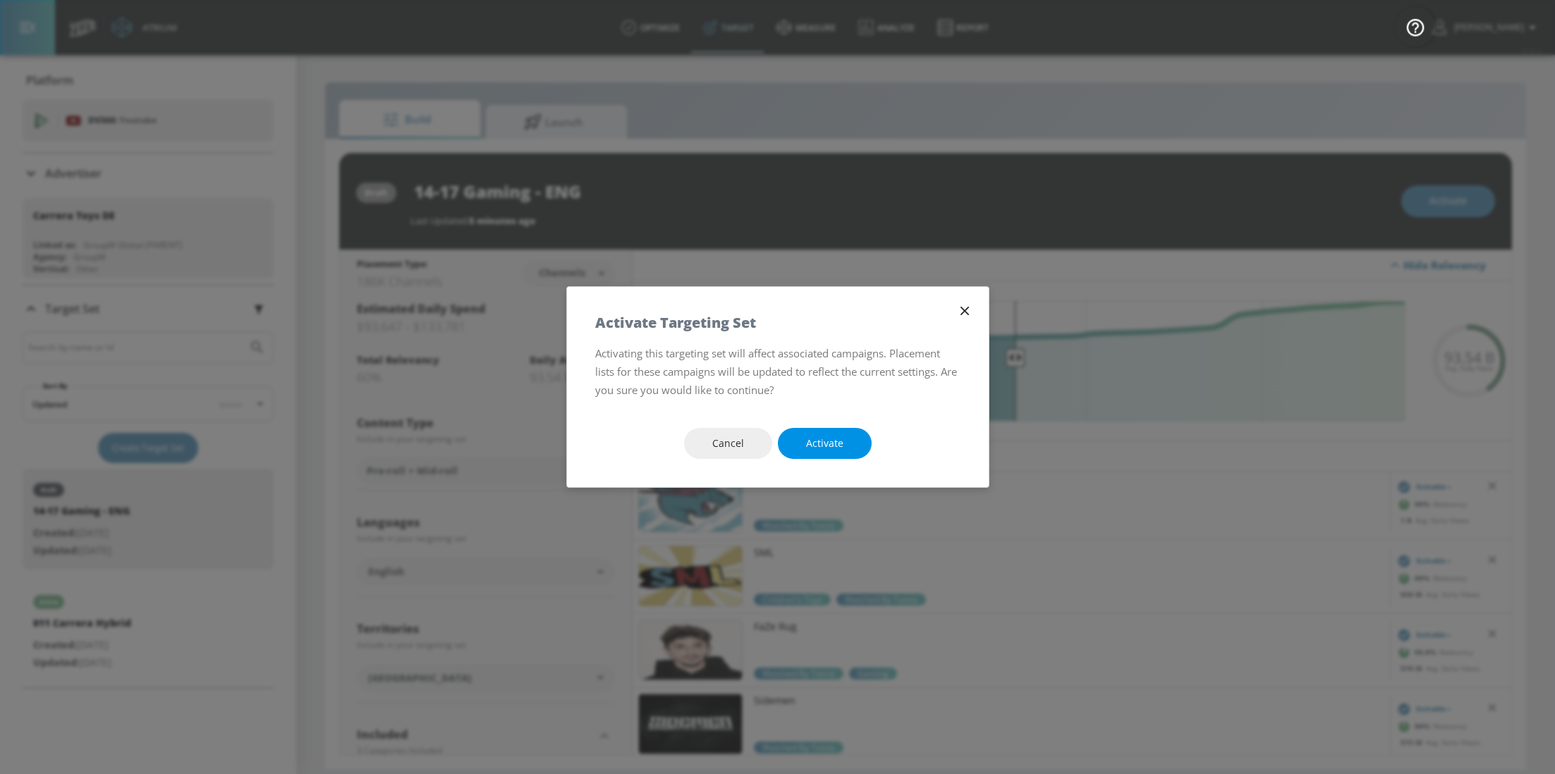
click at [825, 439] on span "Activate" at bounding box center [824, 444] width 37 height 18
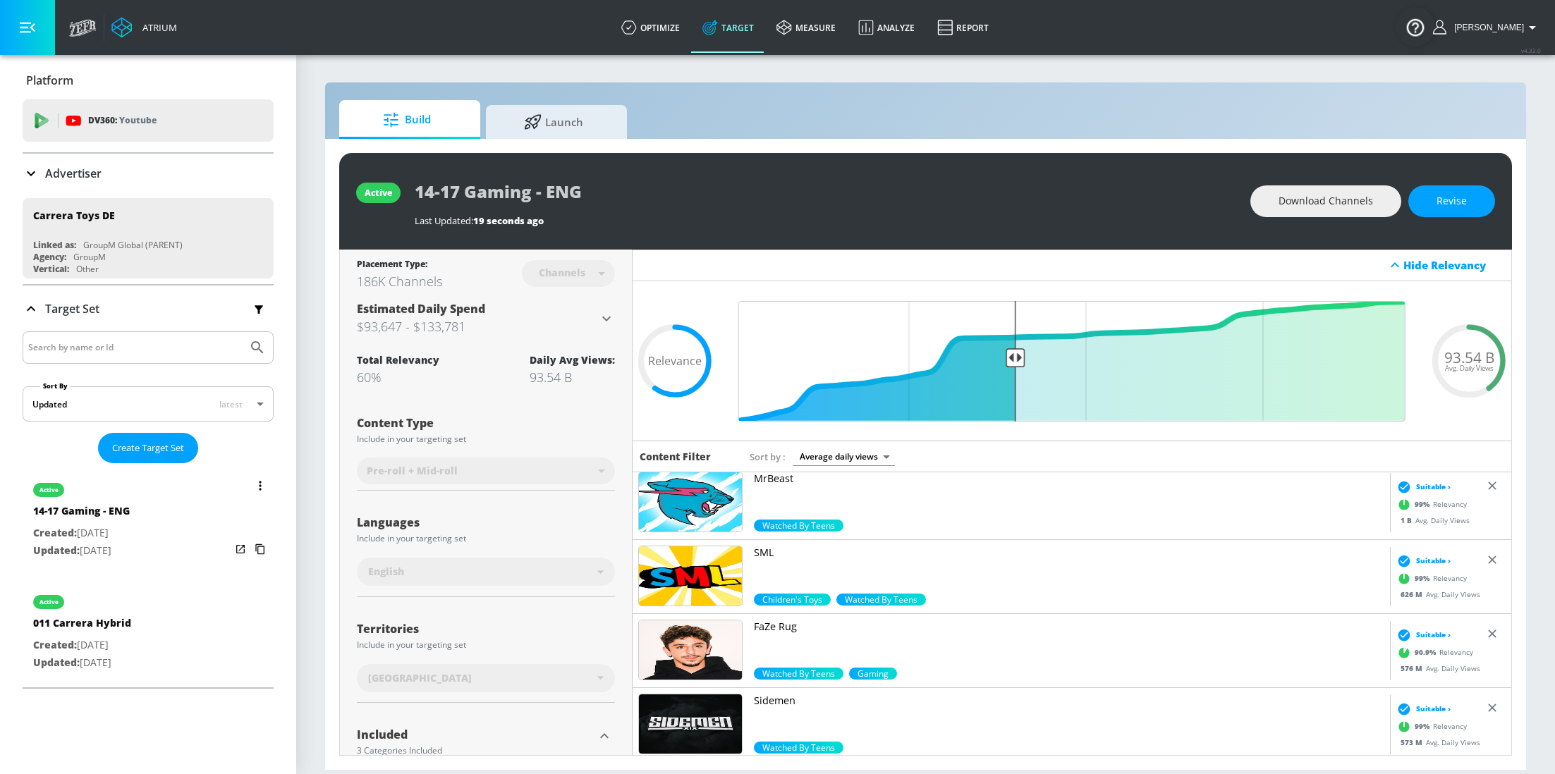
click at [259, 483] on icon "list of Target Set" at bounding box center [260, 485] width 2 height 9
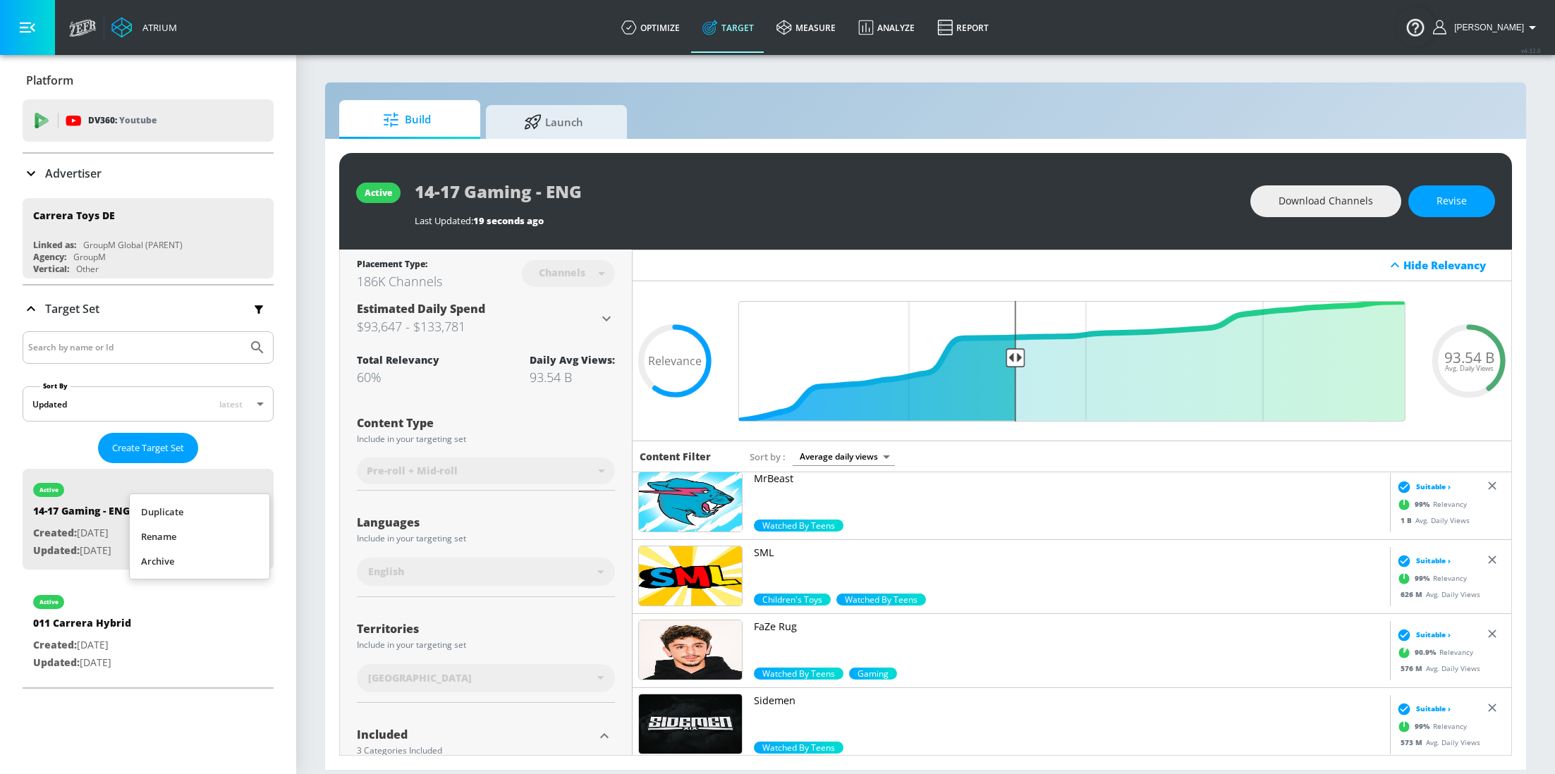
click at [193, 509] on li "Duplicate" at bounding box center [200, 512] width 140 height 25
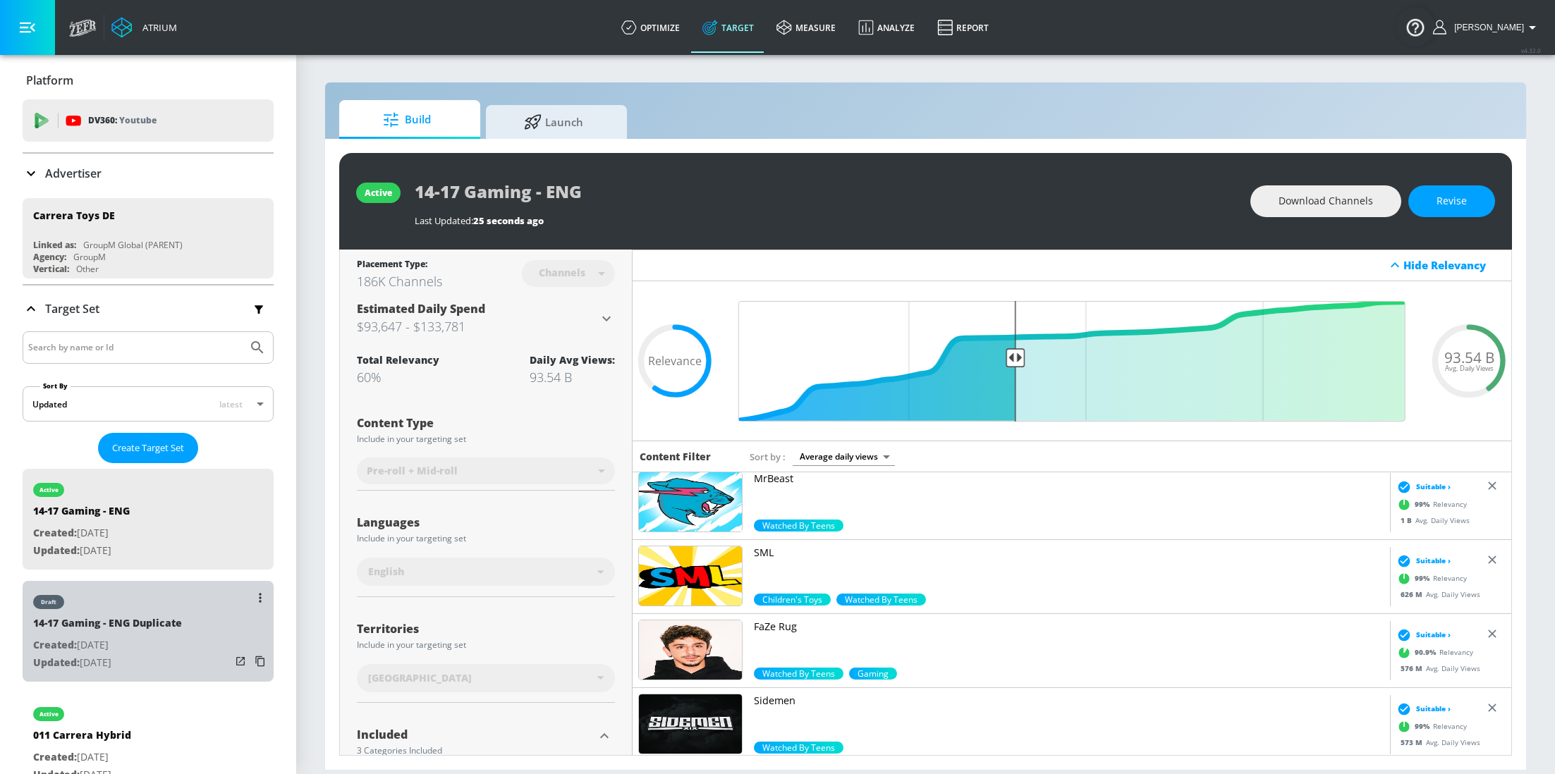
click at [176, 622] on div "14-17 Gaming - ENG Duplicate" at bounding box center [107, 626] width 149 height 20
type input "14-17 Gaming - ENG Duplicate"
type input "0.05"
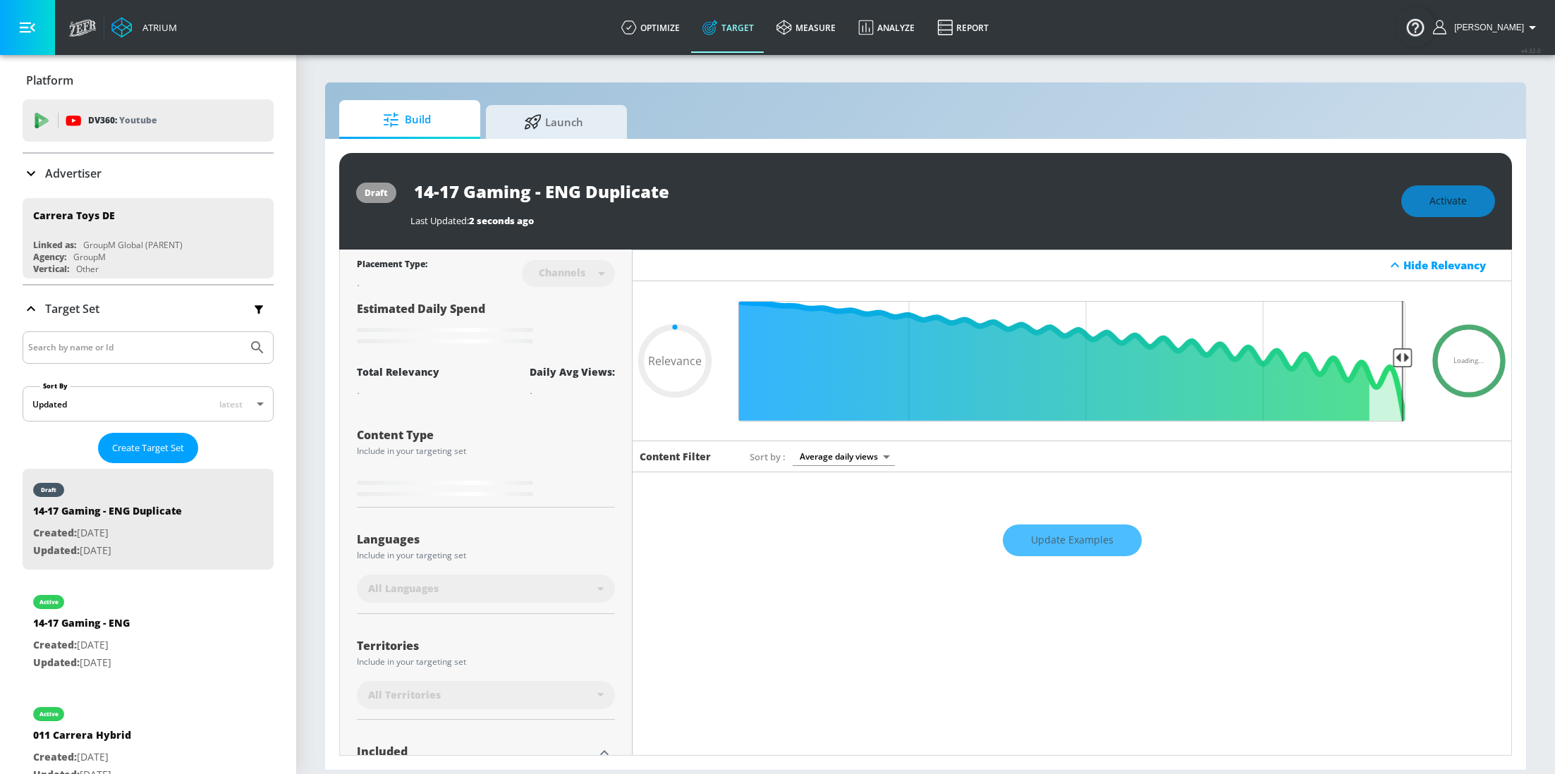
drag, startPoint x: 686, startPoint y: 195, endPoint x: 584, endPoint y: 195, distance: 102.3
click at [584, 195] on input "14-17 Gaming - ENG Duplicate" at bounding box center [586, 192] width 353 height 32
type input "14-17 Gaming - ENG D"
type input "0.05"
type input "14-17 Gaming - ENG Du"
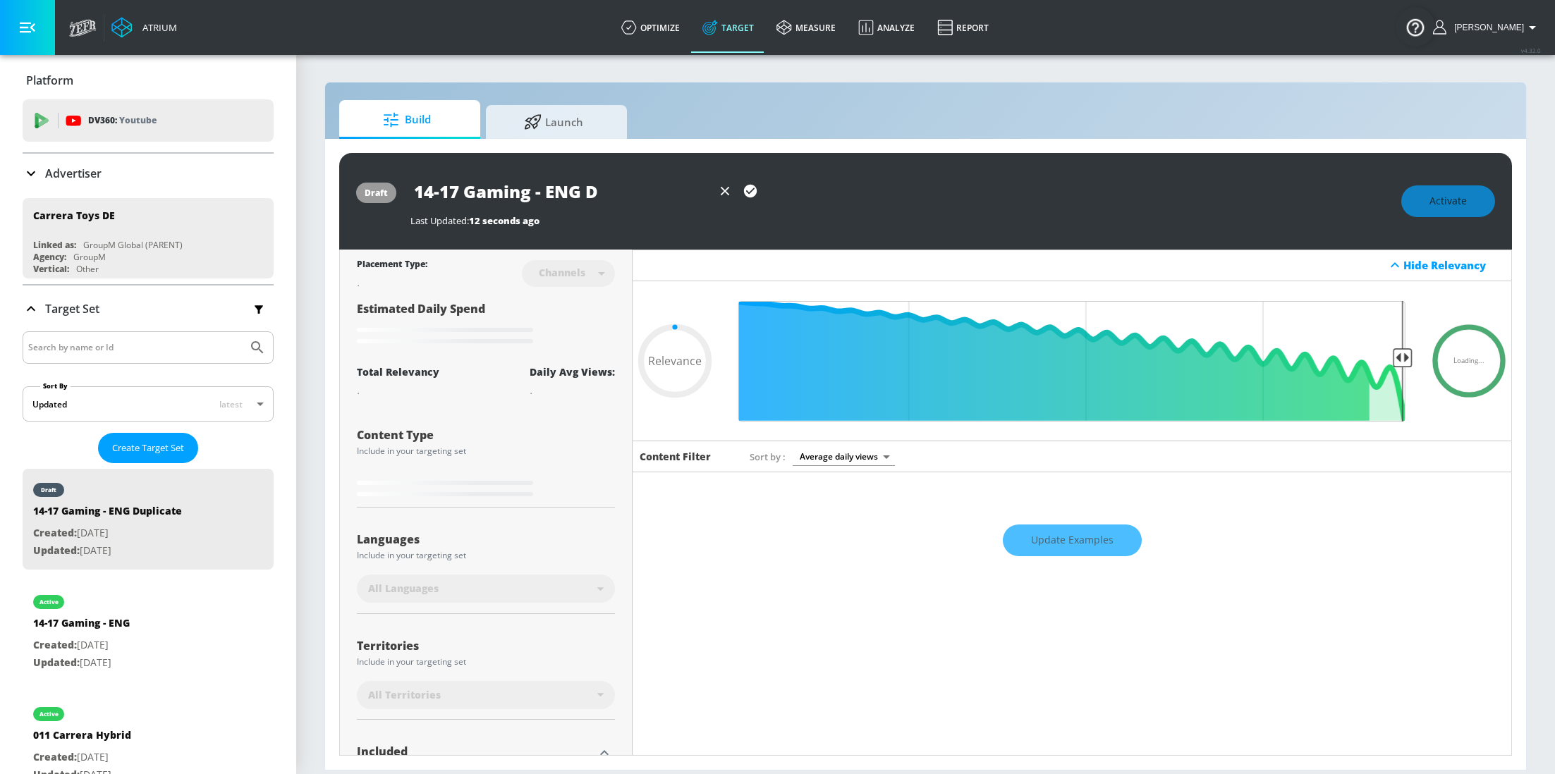
type input "0.05"
type input "14-17 Gaming - ENG Dut"
type input "0.05"
type input "14-17 Gaming - ENG Du"
type input "0.05"
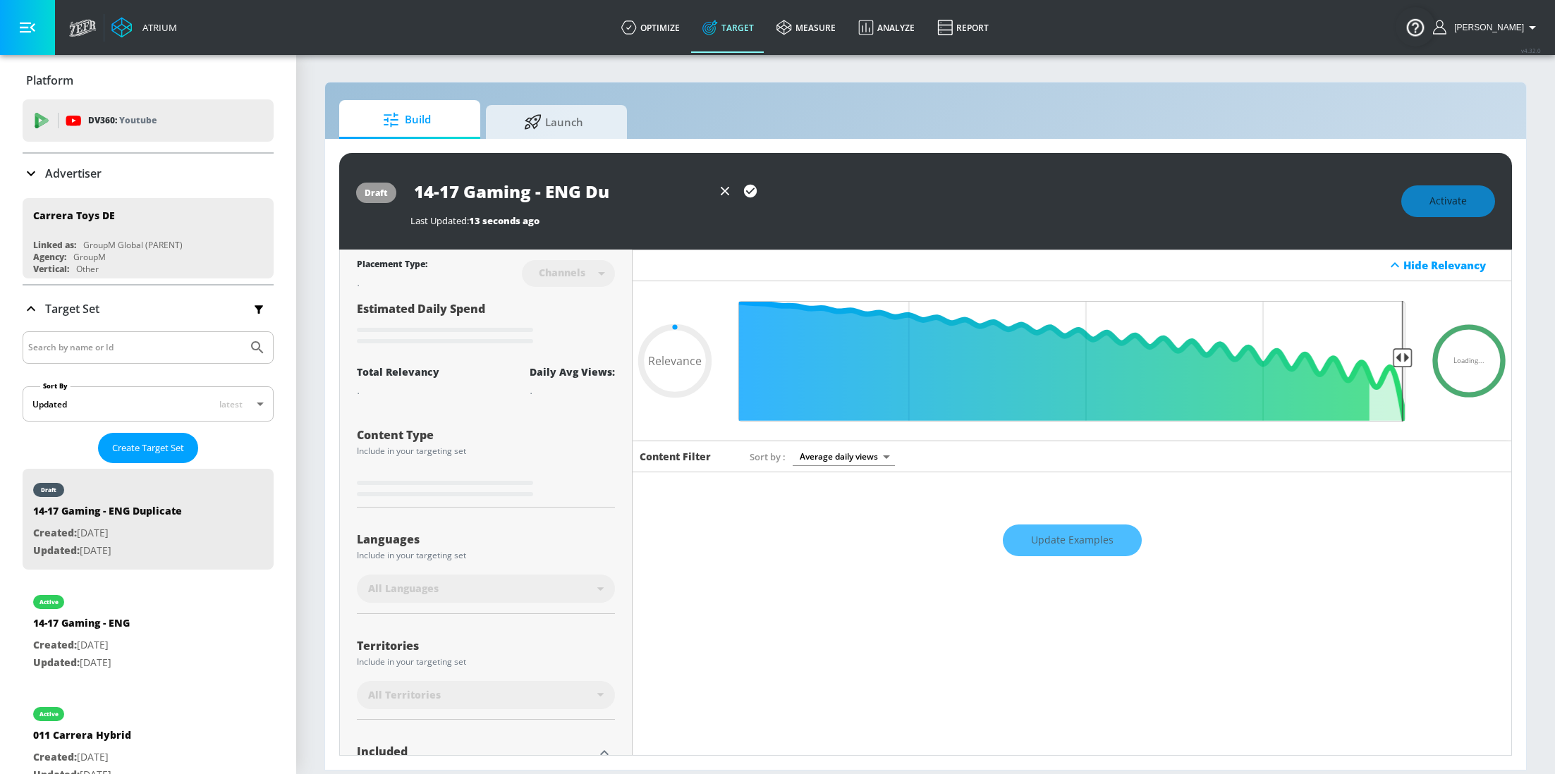
type input "14-17 Gaming - ENG D"
type input "0.6"
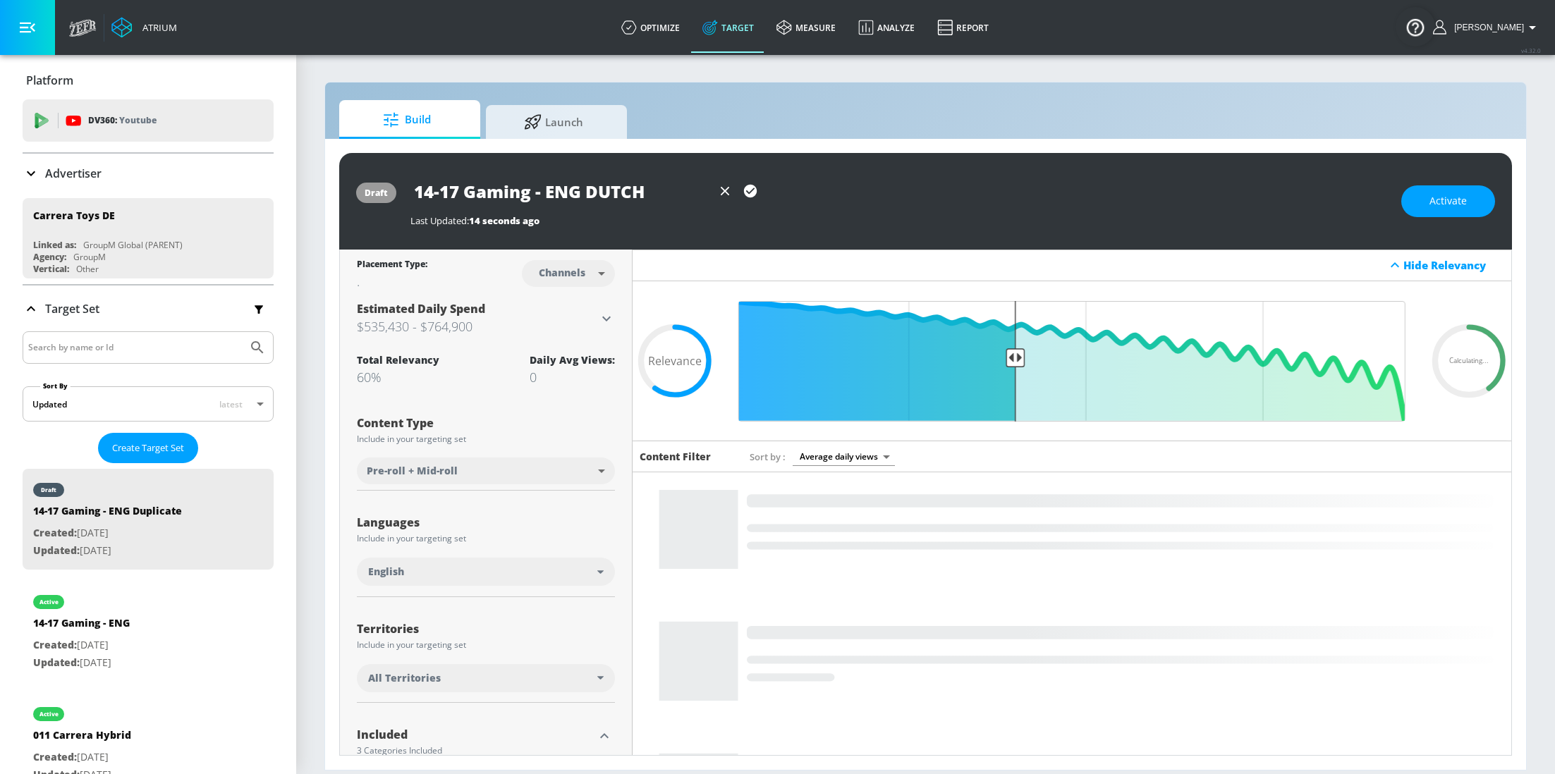
type input "14-17 Gaming - ENG DUTCH"
click at [745, 191] on icon "button" at bounding box center [750, 191] width 13 height 13
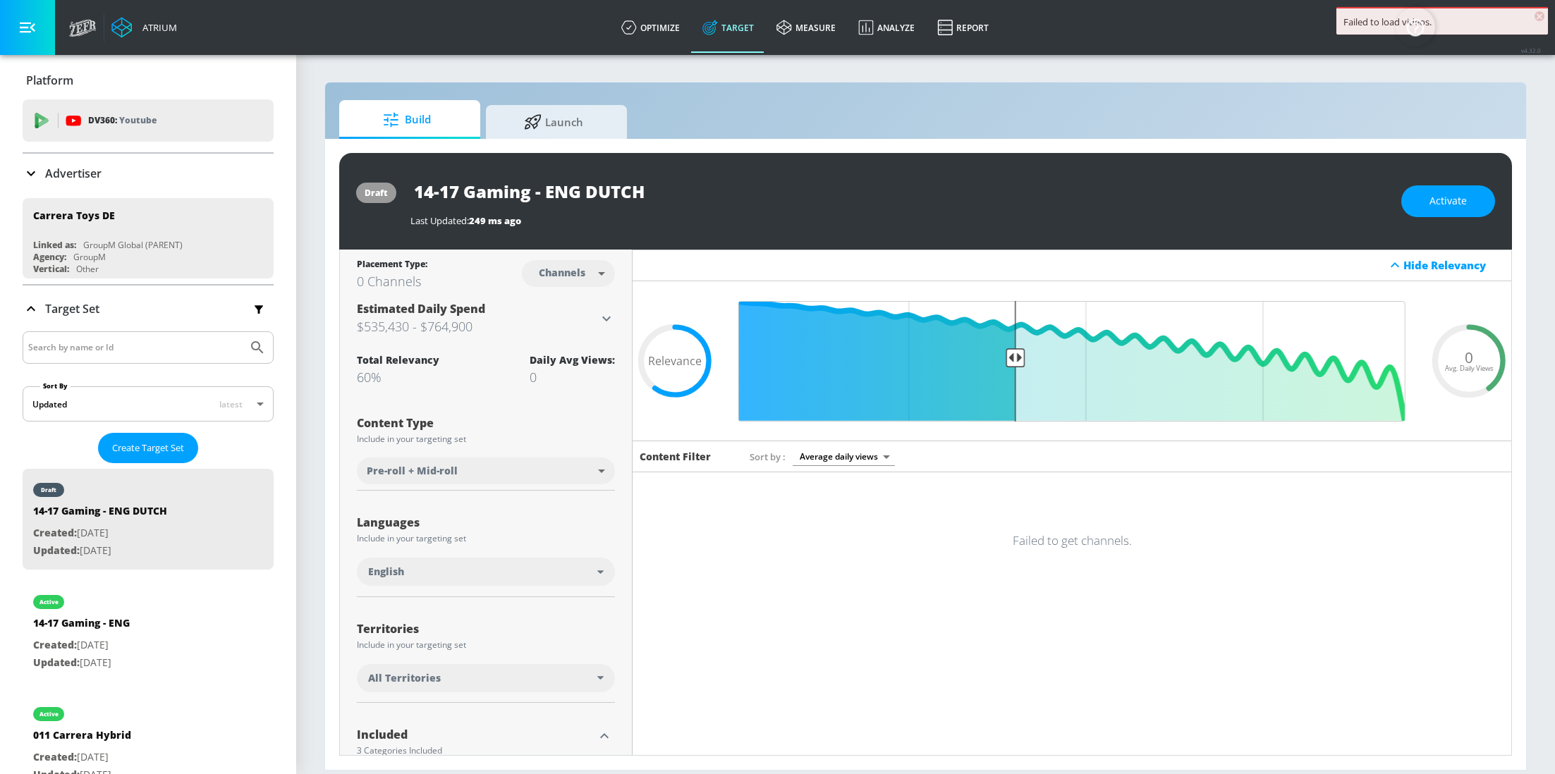
click at [820, 196] on div "14-17 Gaming - ENG DUTCH" at bounding box center [898, 192] width 977 height 32
click at [569, 569] on div "English" at bounding box center [482, 572] width 229 height 14
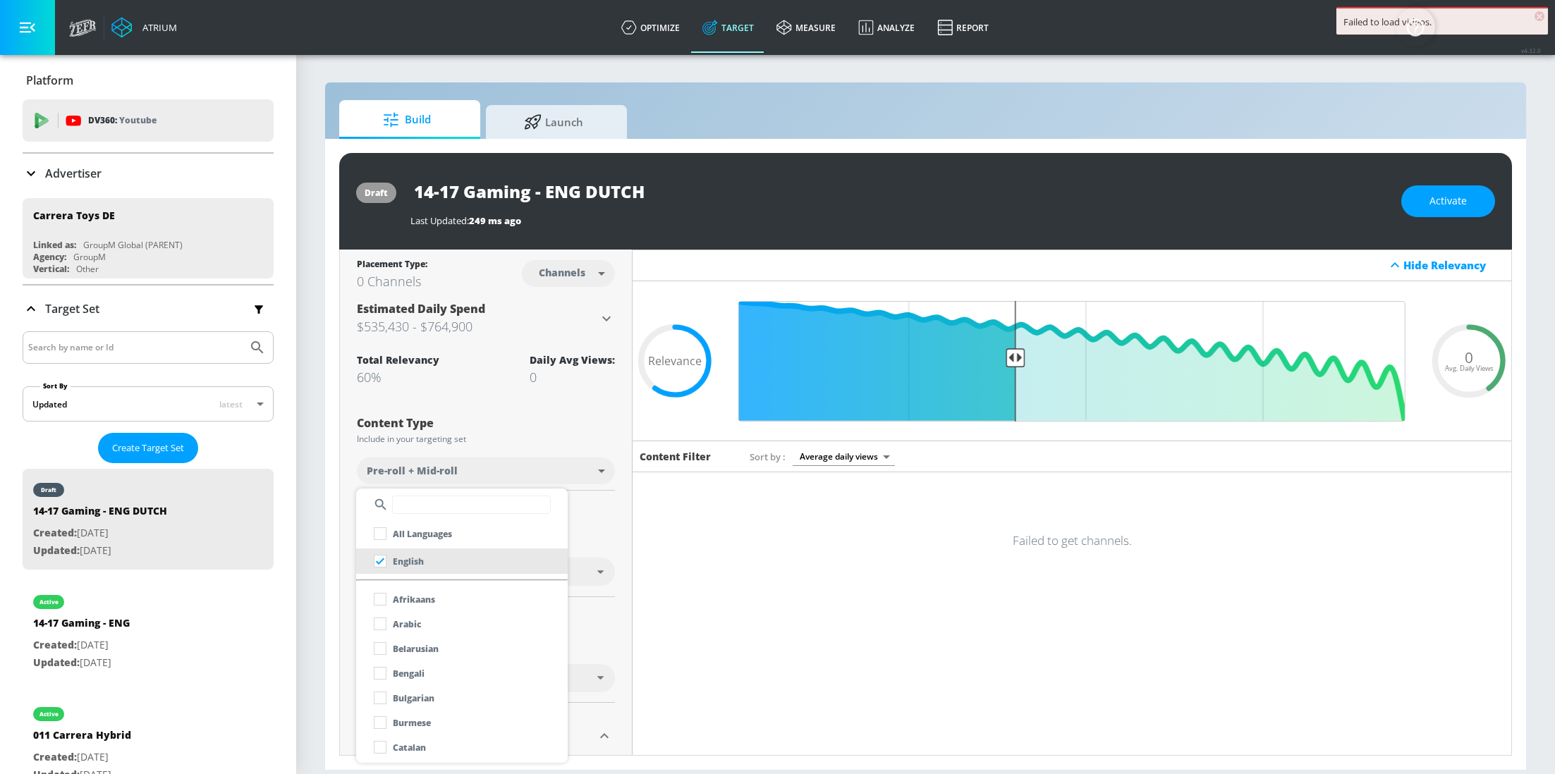
click at [478, 503] on input "text" at bounding box center [471, 505] width 159 height 18
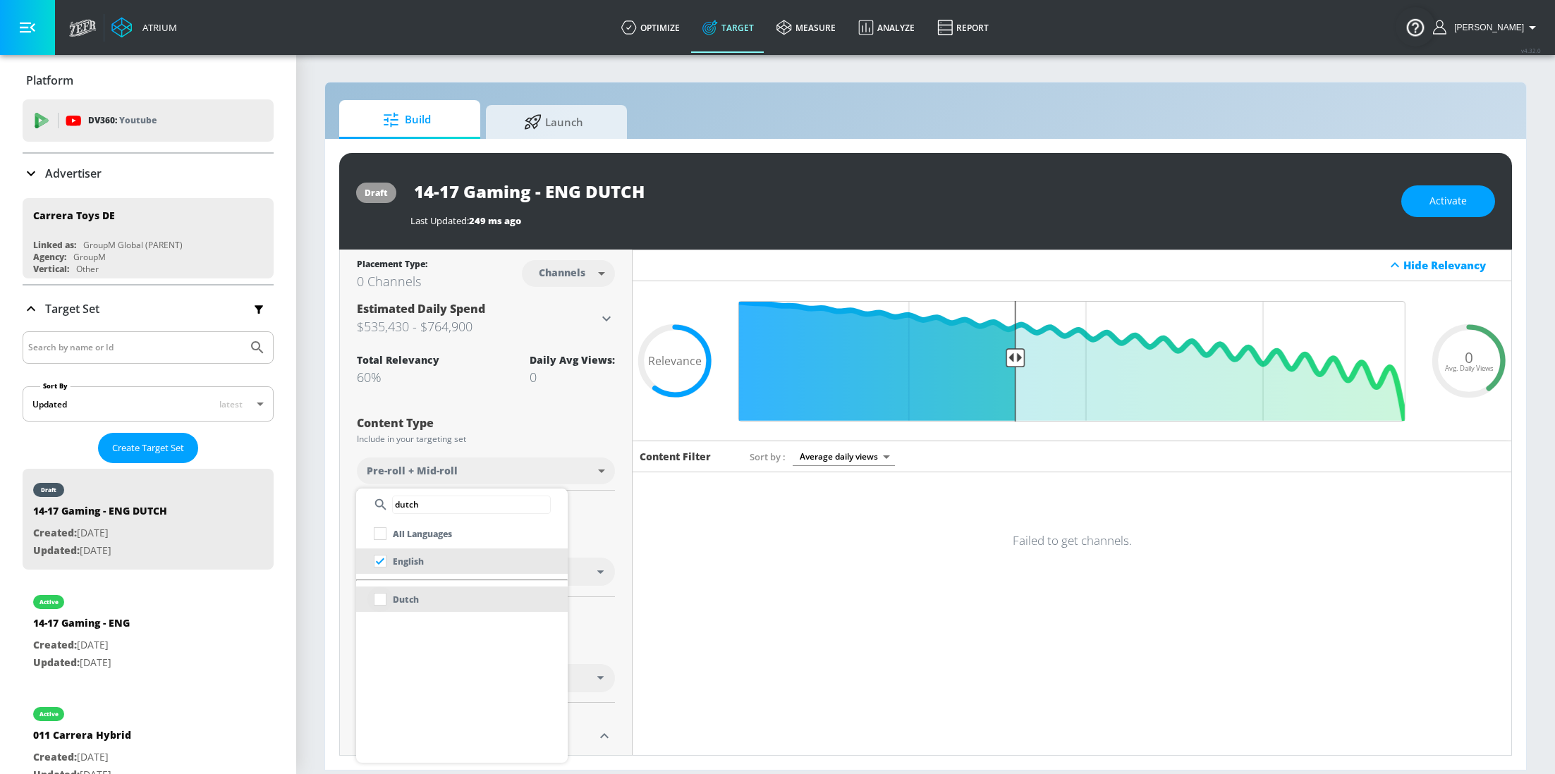
type input "dutch"
click at [383, 600] on input "checkbox" at bounding box center [379, 599] width 25 height 25
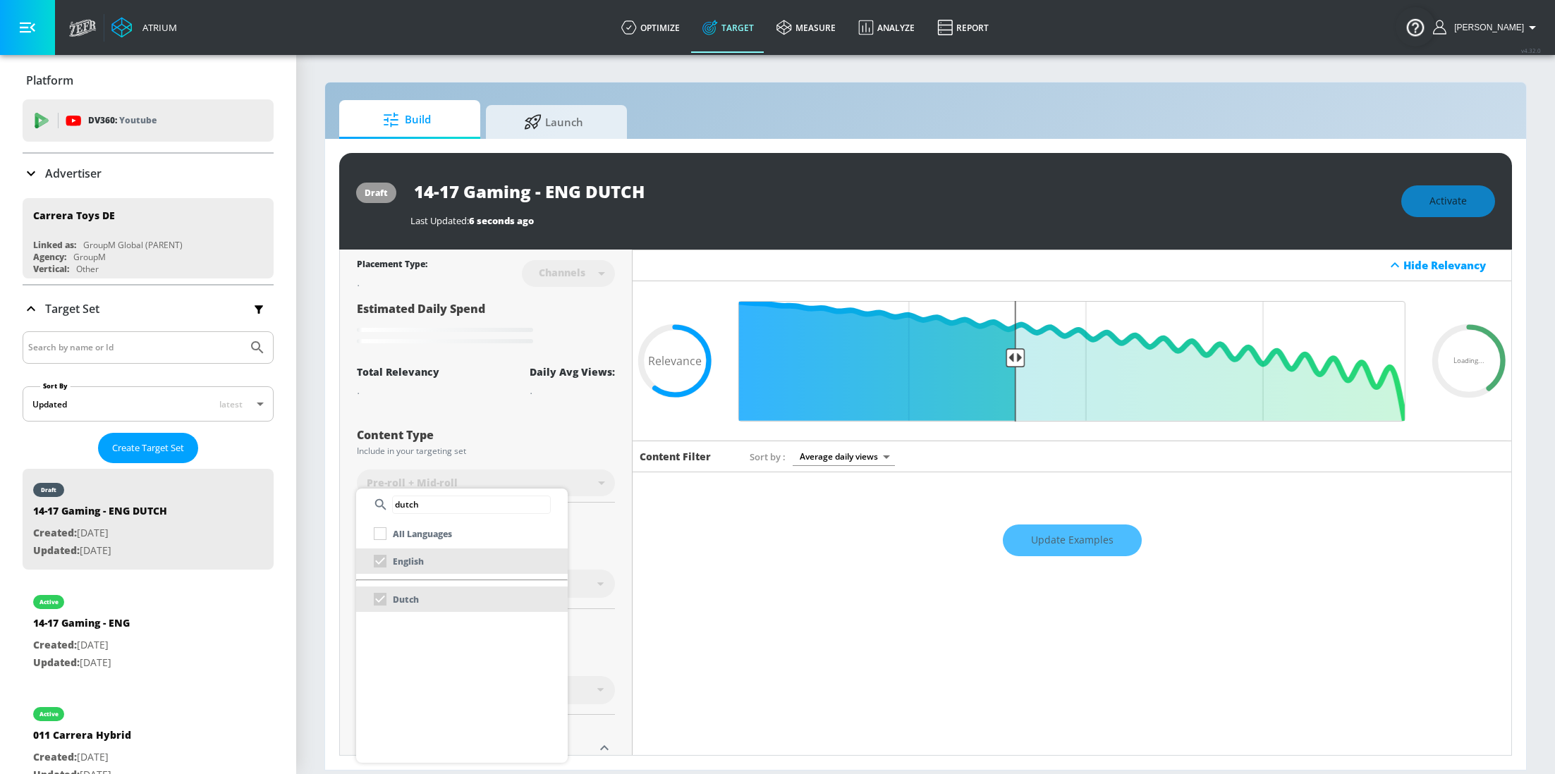
click at [614, 515] on div at bounding box center [777, 387] width 1555 height 774
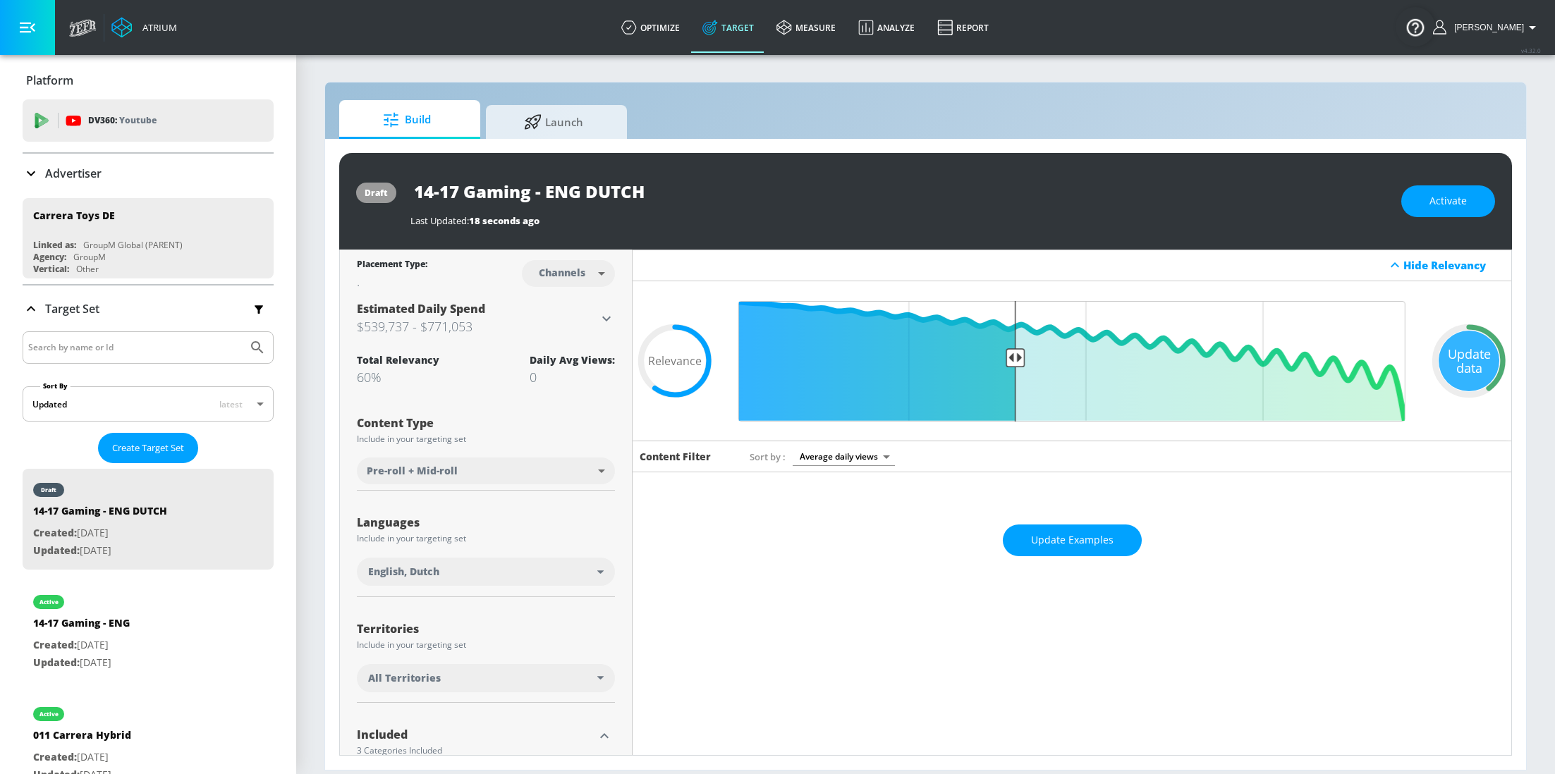
click at [585, 666] on div "All Territories" at bounding box center [486, 678] width 258 height 28
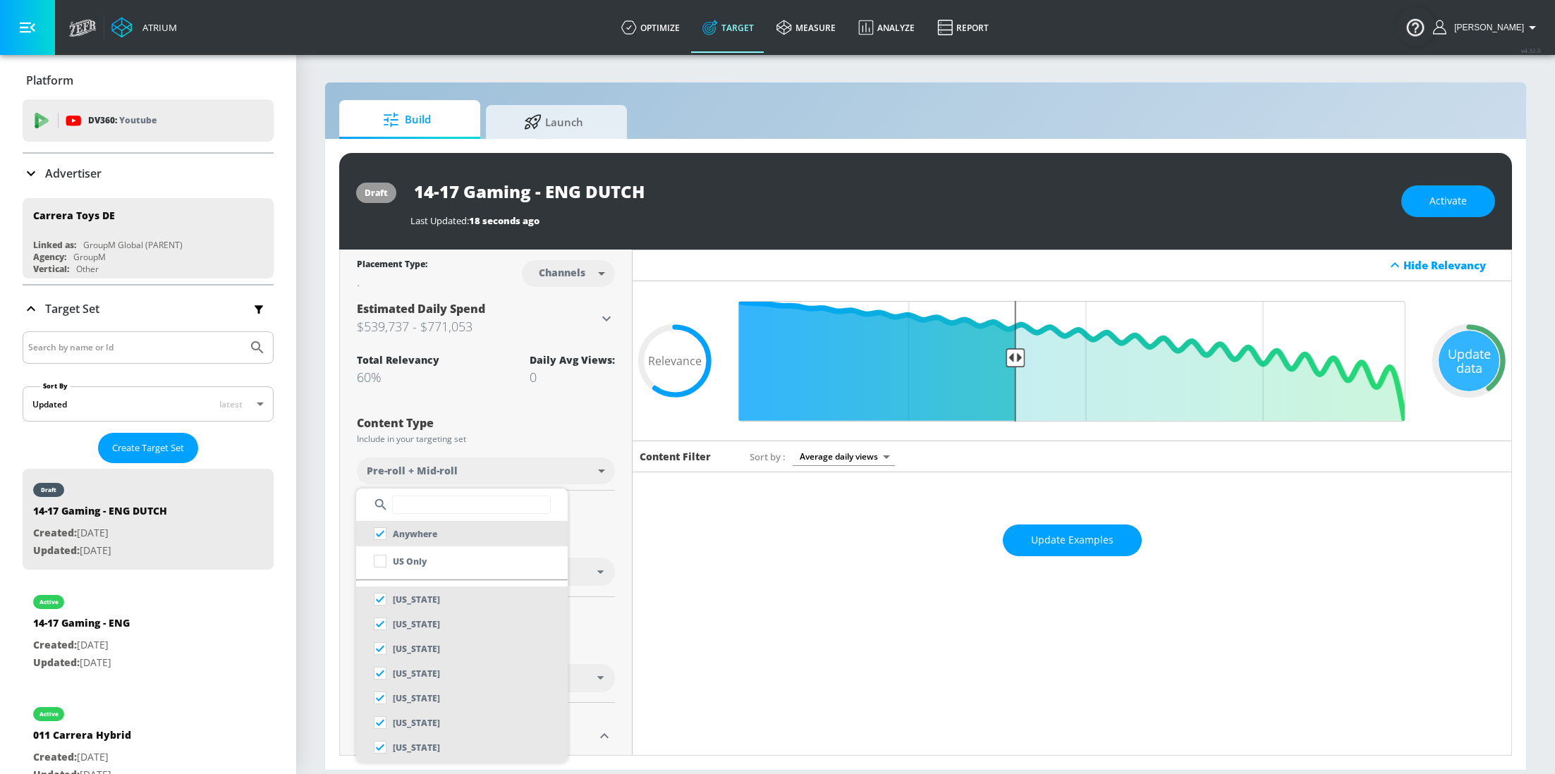
click at [448, 506] on input "text" at bounding box center [471, 505] width 159 height 18
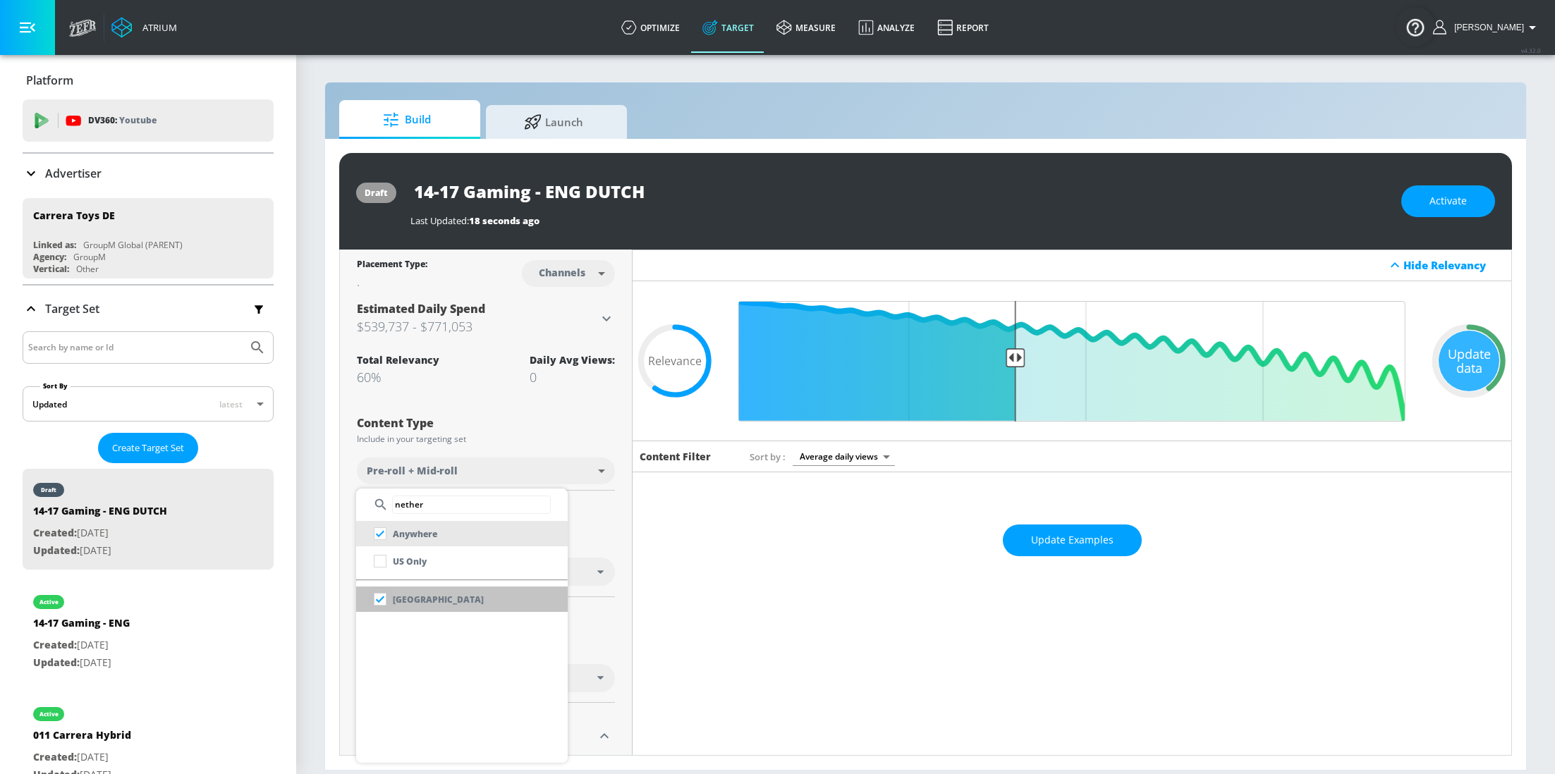
type input "nether"
click at [380, 597] on input "checkbox" at bounding box center [379, 599] width 25 height 25
checkbox input "false"
click at [611, 544] on div at bounding box center [777, 387] width 1555 height 774
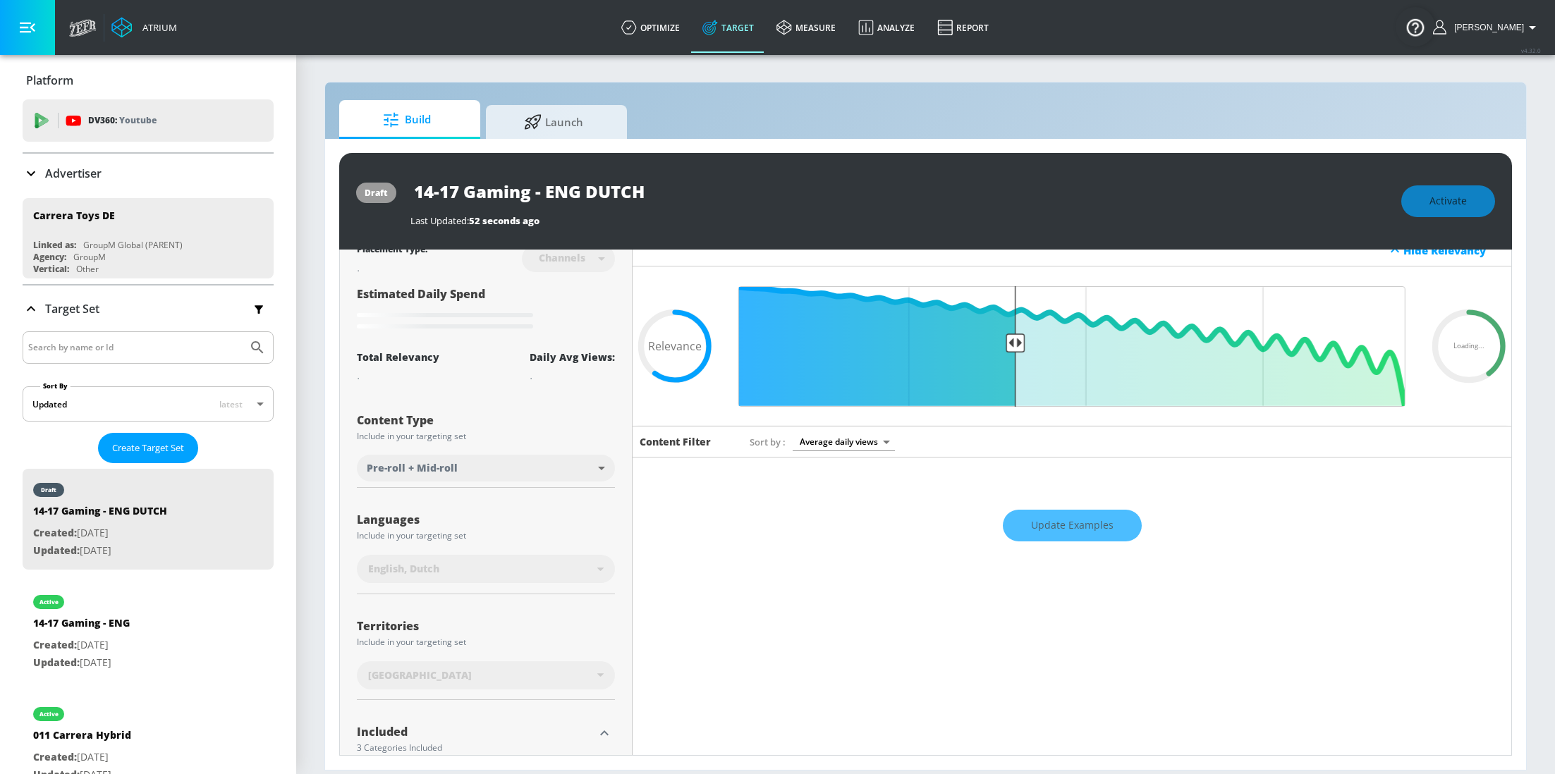
scroll to position [88, 0]
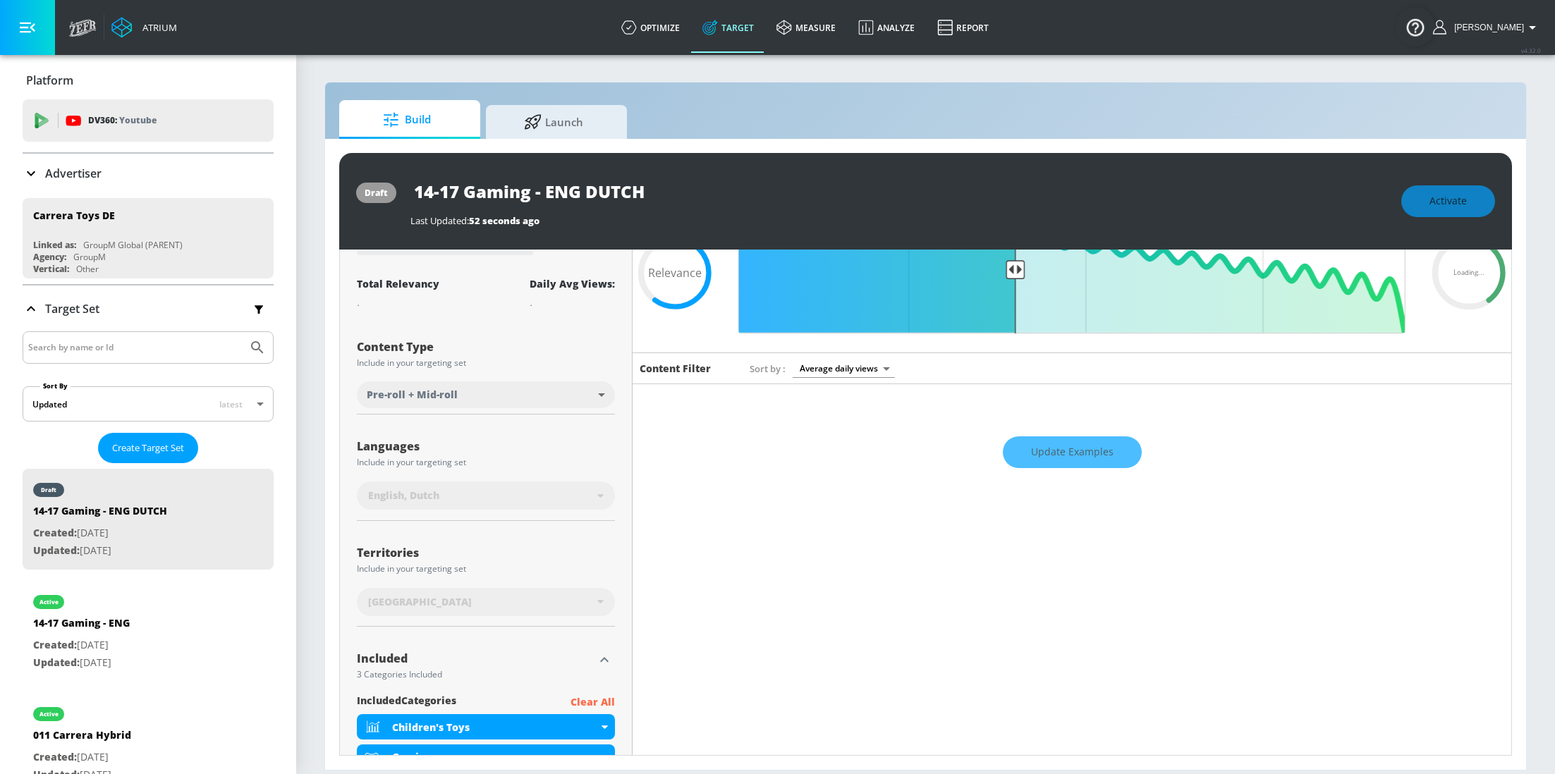
click at [1079, 459] on div "Update Examples" at bounding box center [1072, 451] width 879 height 49
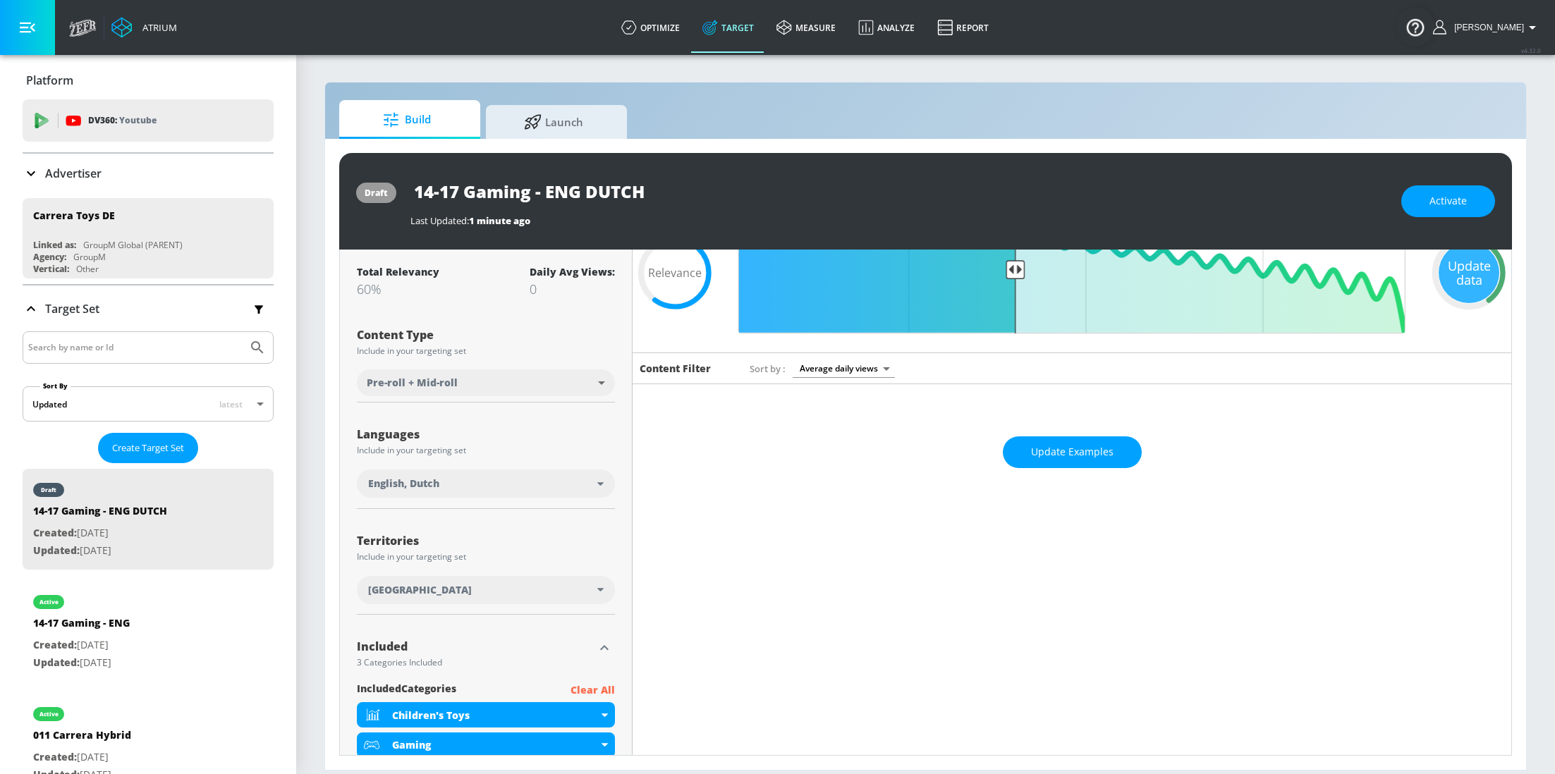
click at [1079, 458] on span "Update Examples" at bounding box center [1072, 453] width 83 height 18
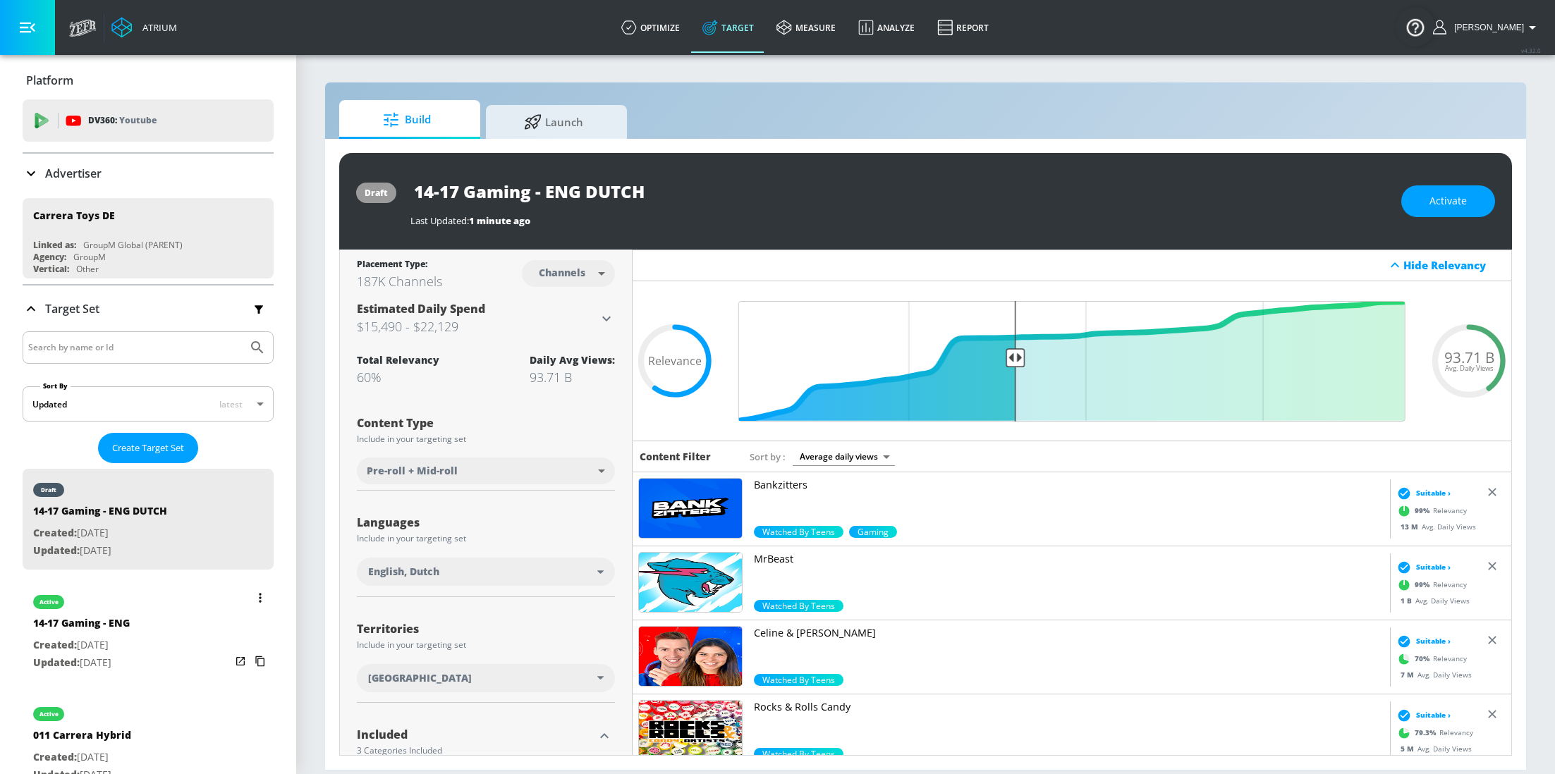
scroll to position [115, 0]
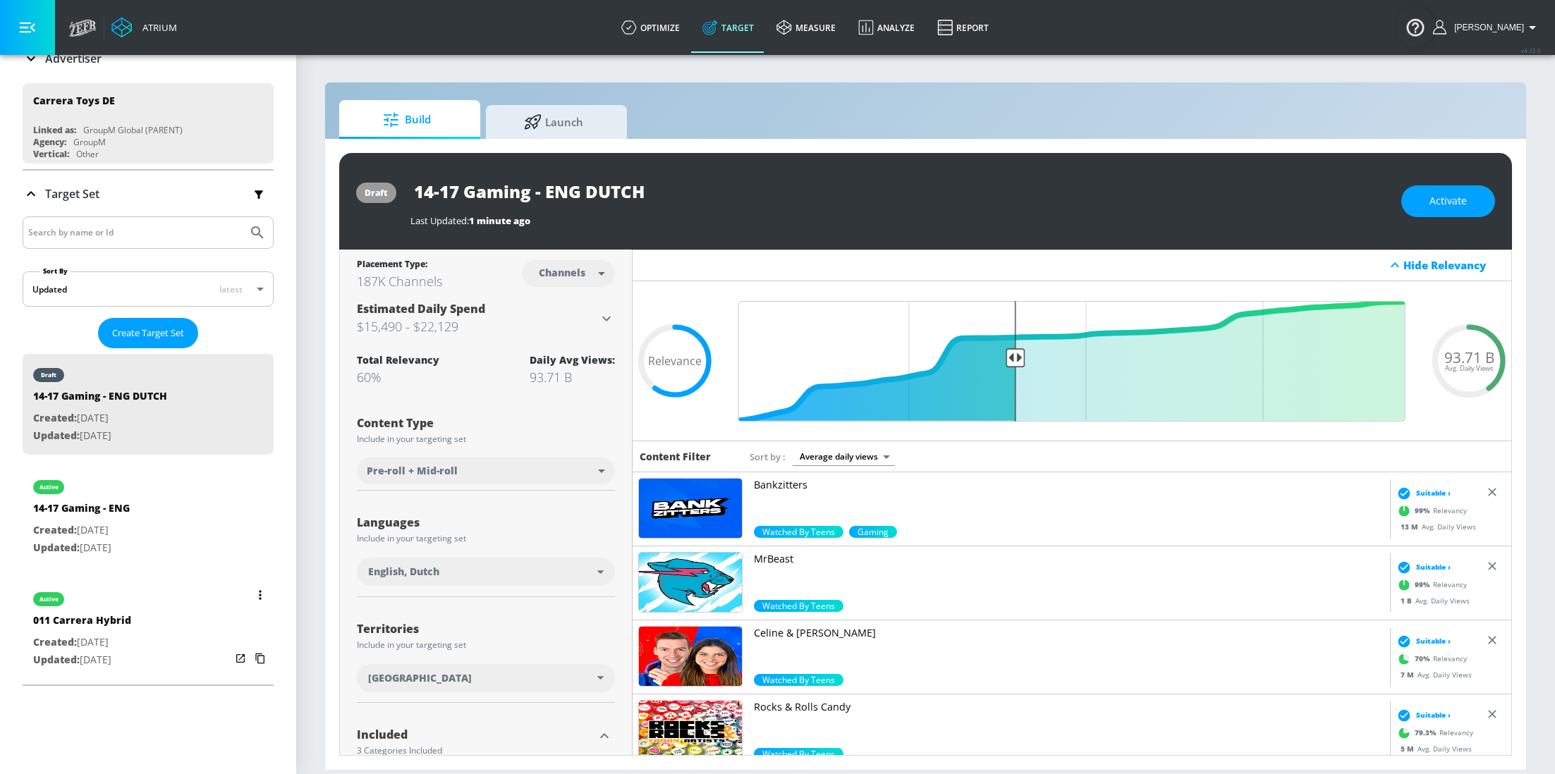
click at [104, 637] on p "Created: Sep. 26, 2025" at bounding box center [82, 643] width 98 height 18
type input "011 Carrera Hybrid"
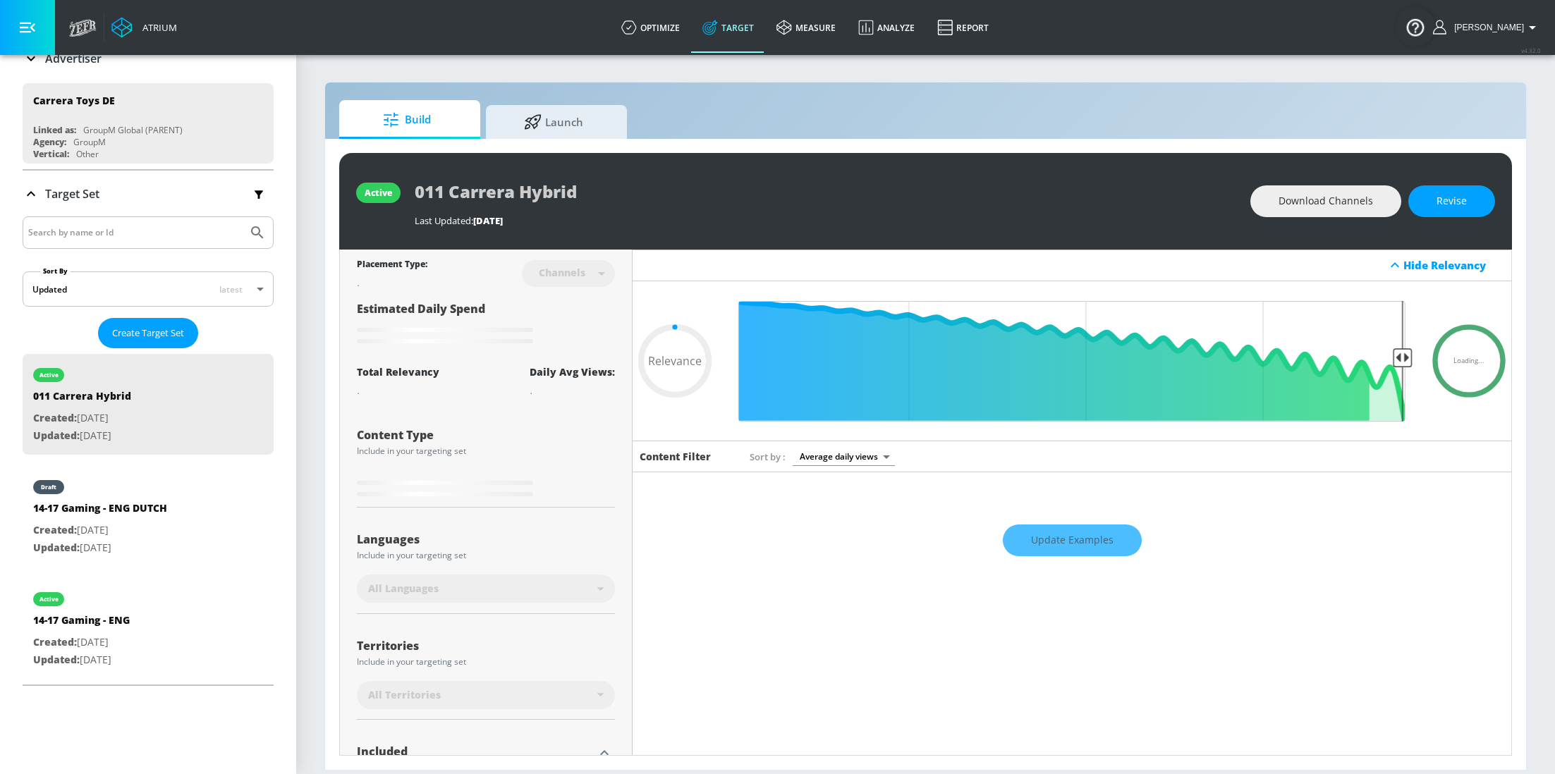
type input "0.6"
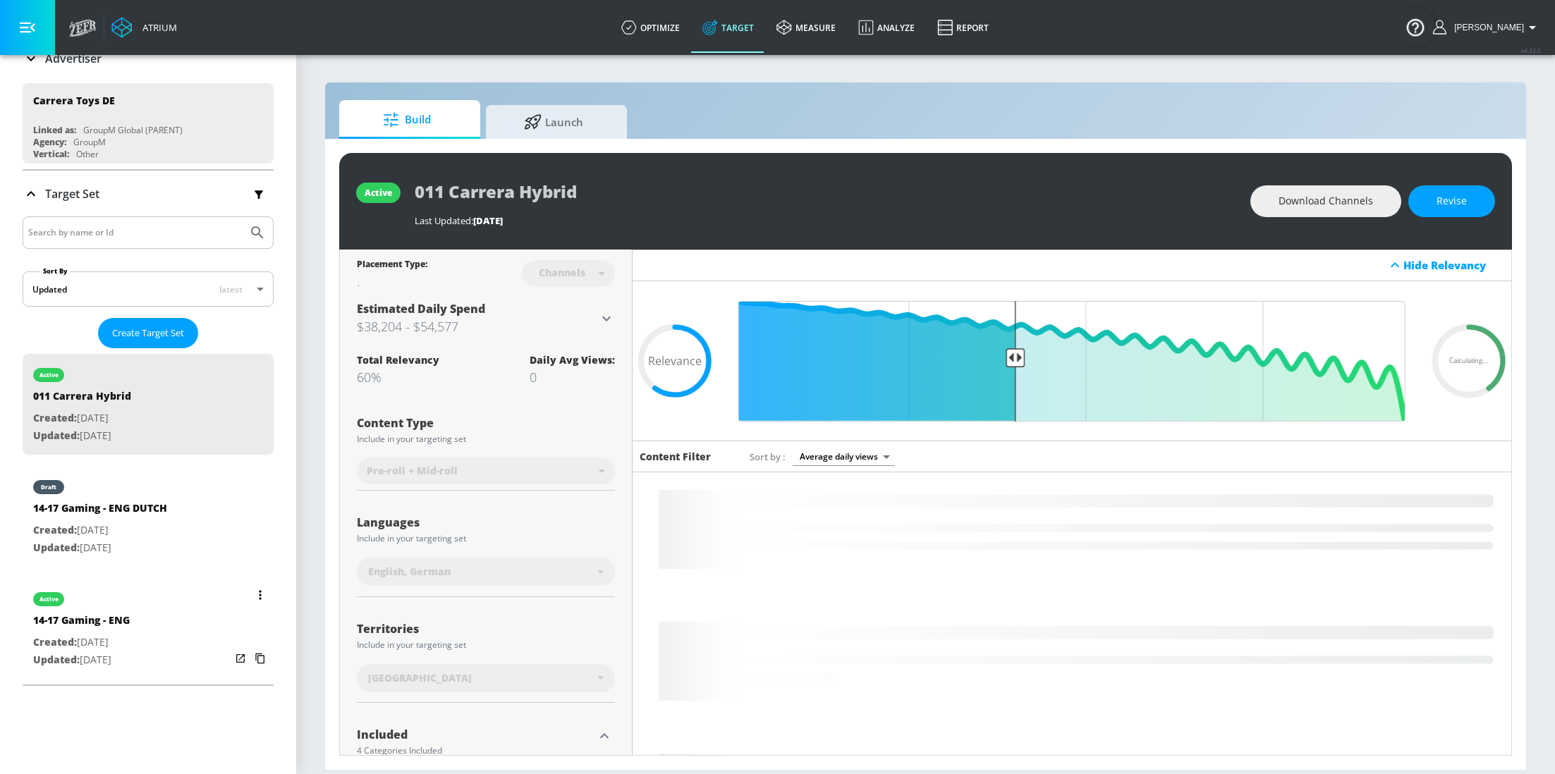
click at [106, 625] on div "14-17 Gaming - ENG" at bounding box center [81, 624] width 97 height 20
type input "14-17 Gaming - ENG"
type input "0.05"
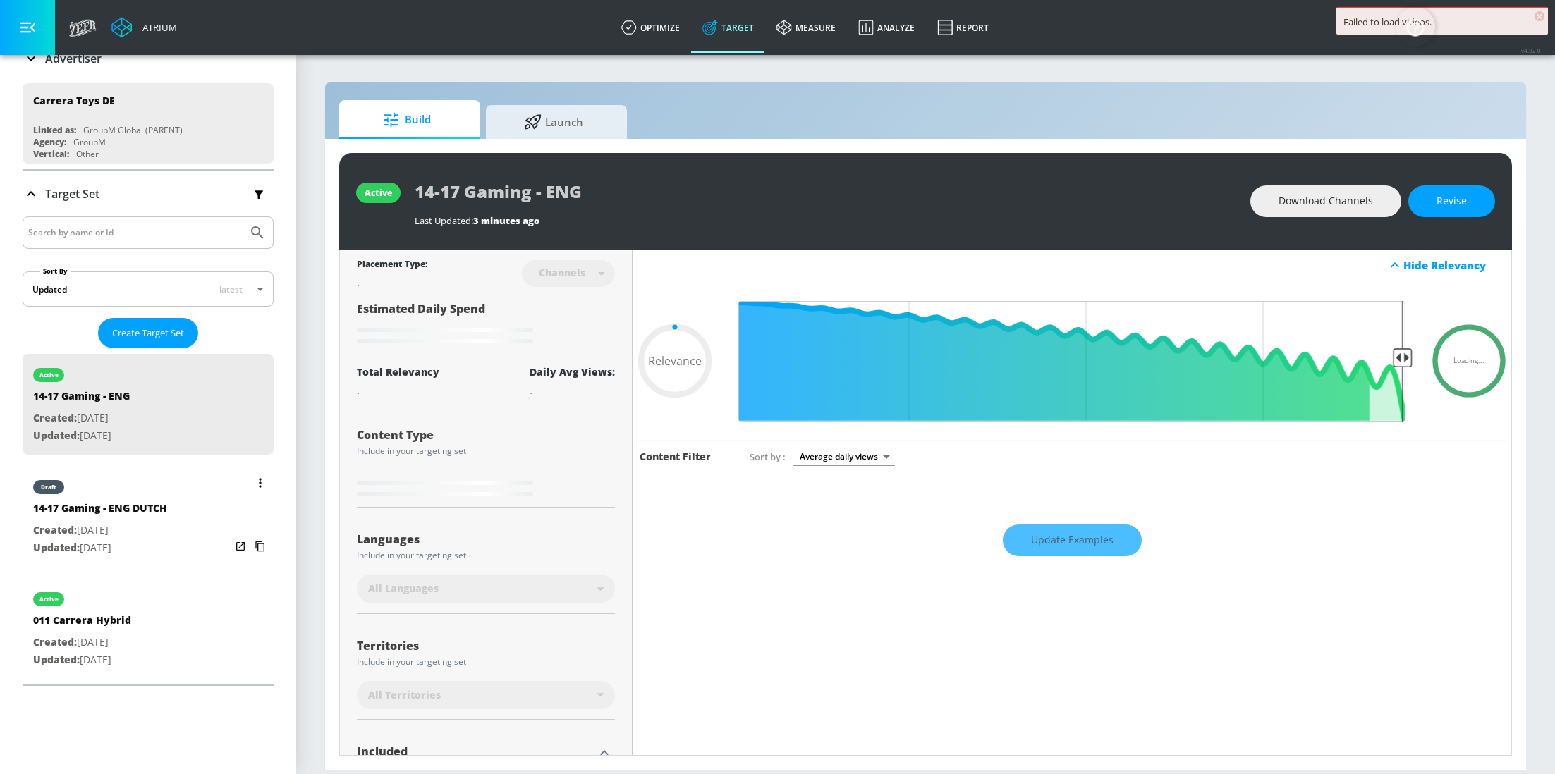
click at [125, 539] on p "Updated: Oct. 07, 2025" at bounding box center [100, 548] width 134 height 18
type input "14-17 Gaming - ENG DUTCH"
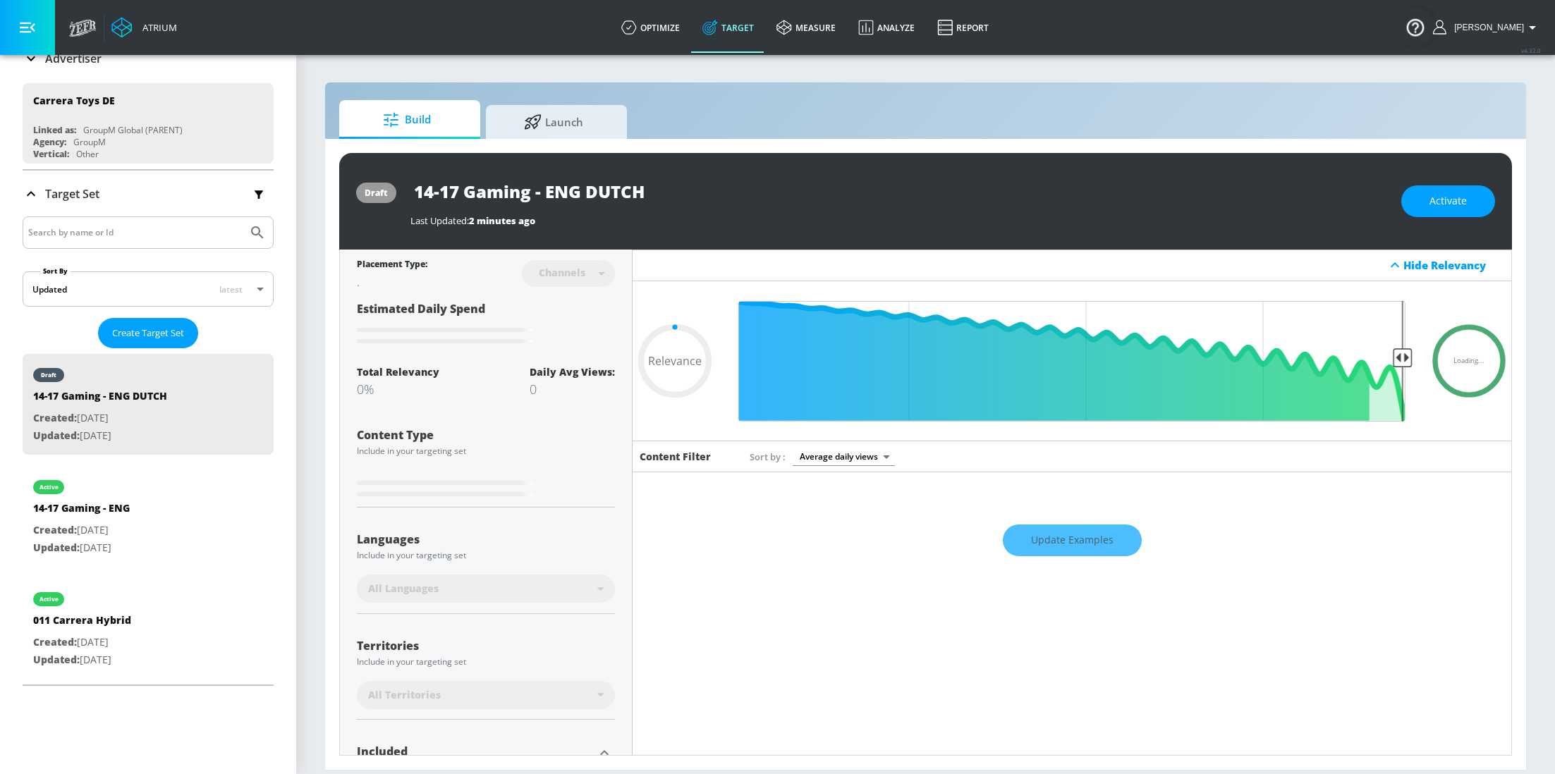
click at [1070, 554] on div "Update Examples" at bounding box center [1072, 540] width 879 height 49
click at [1079, 537] on div "Update Examples" at bounding box center [1072, 540] width 879 height 49
type input "0.6"
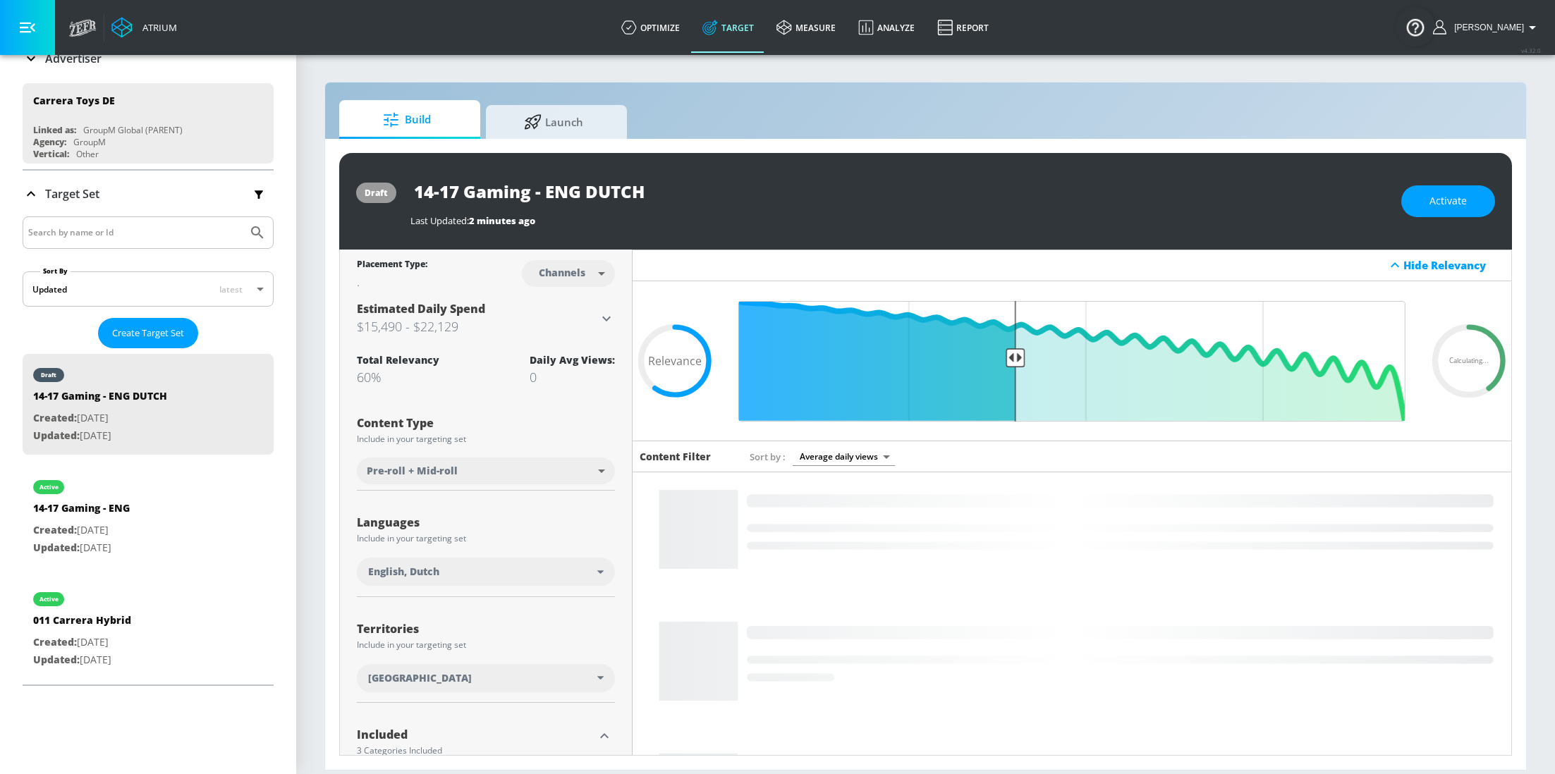
click at [596, 687] on div "Netherlands" at bounding box center [486, 678] width 258 height 28
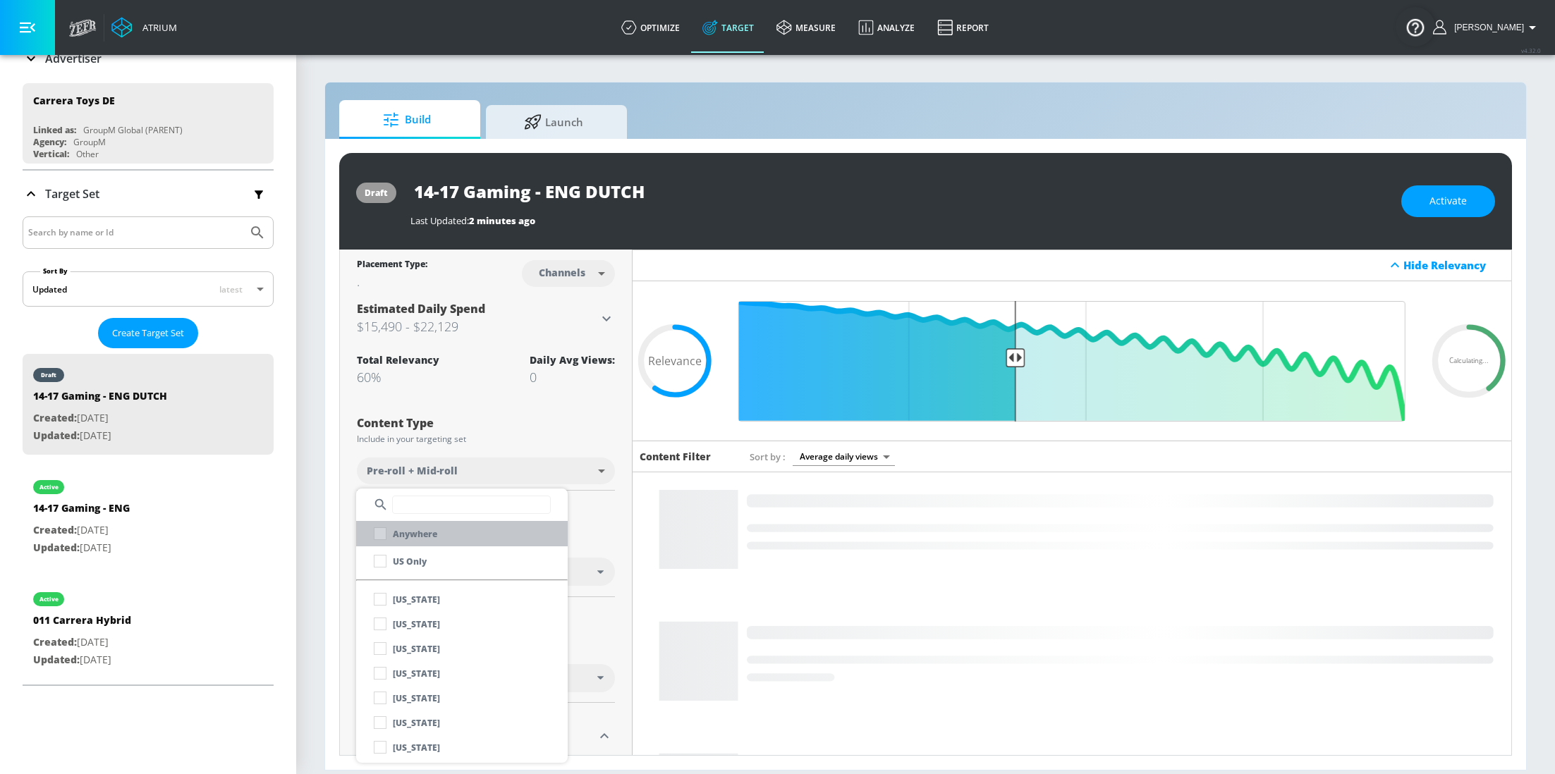
click at [443, 540] on li "Anywhere" at bounding box center [462, 533] width 212 height 25
checkbox input "true"
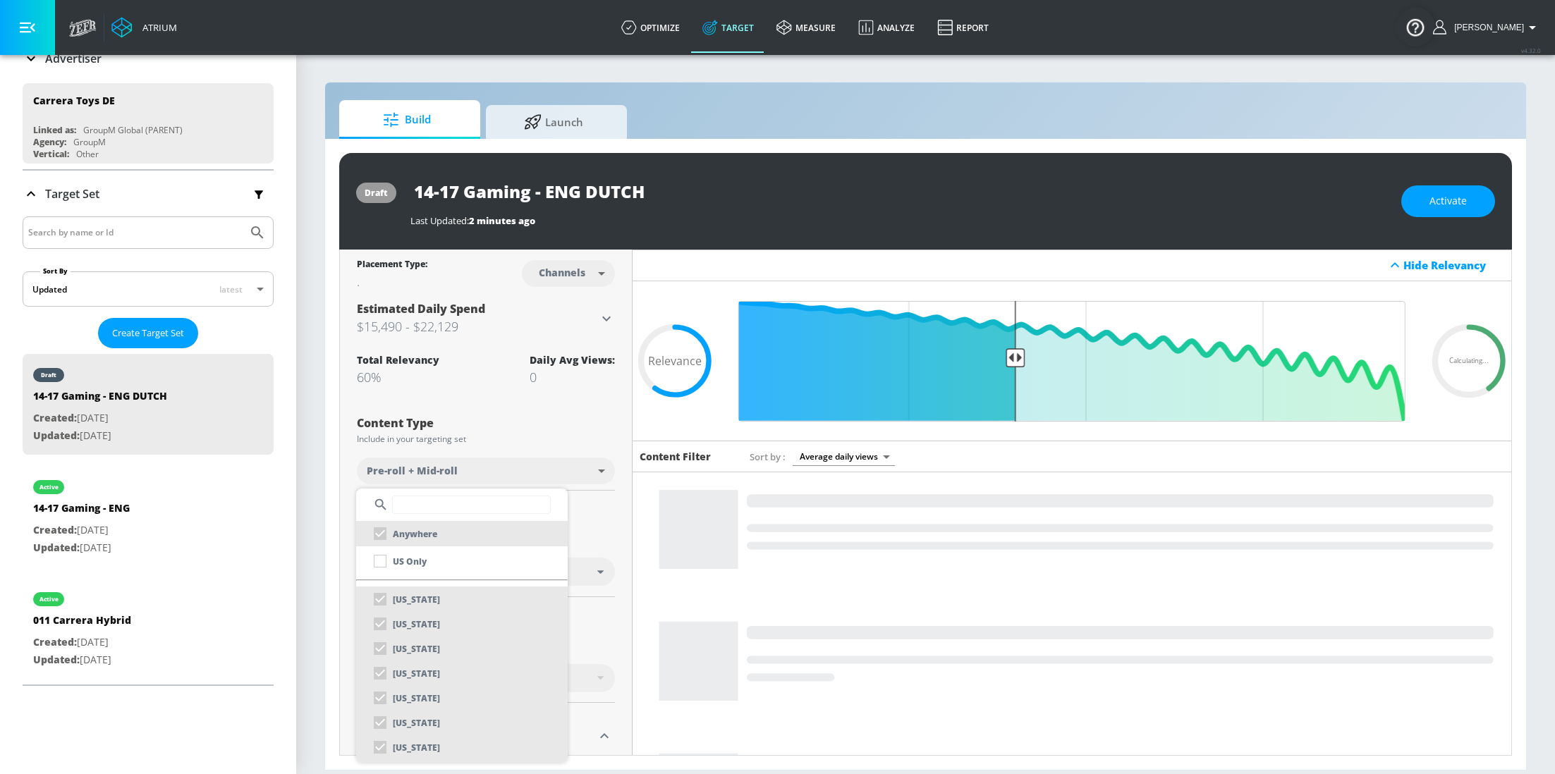
click at [607, 547] on div at bounding box center [777, 387] width 1555 height 774
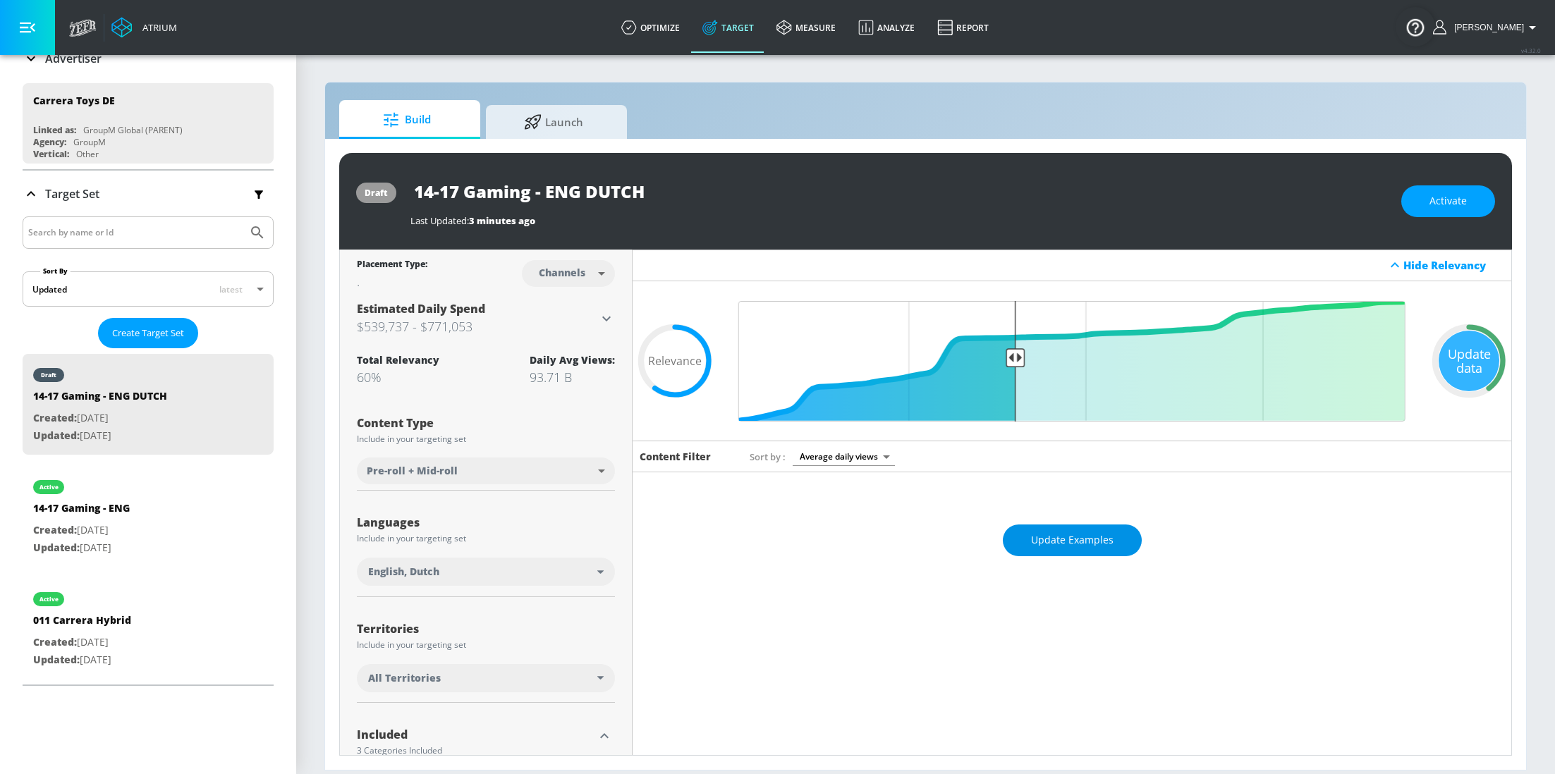
click at [1078, 530] on button "Update Examples" at bounding box center [1072, 541] width 139 height 32
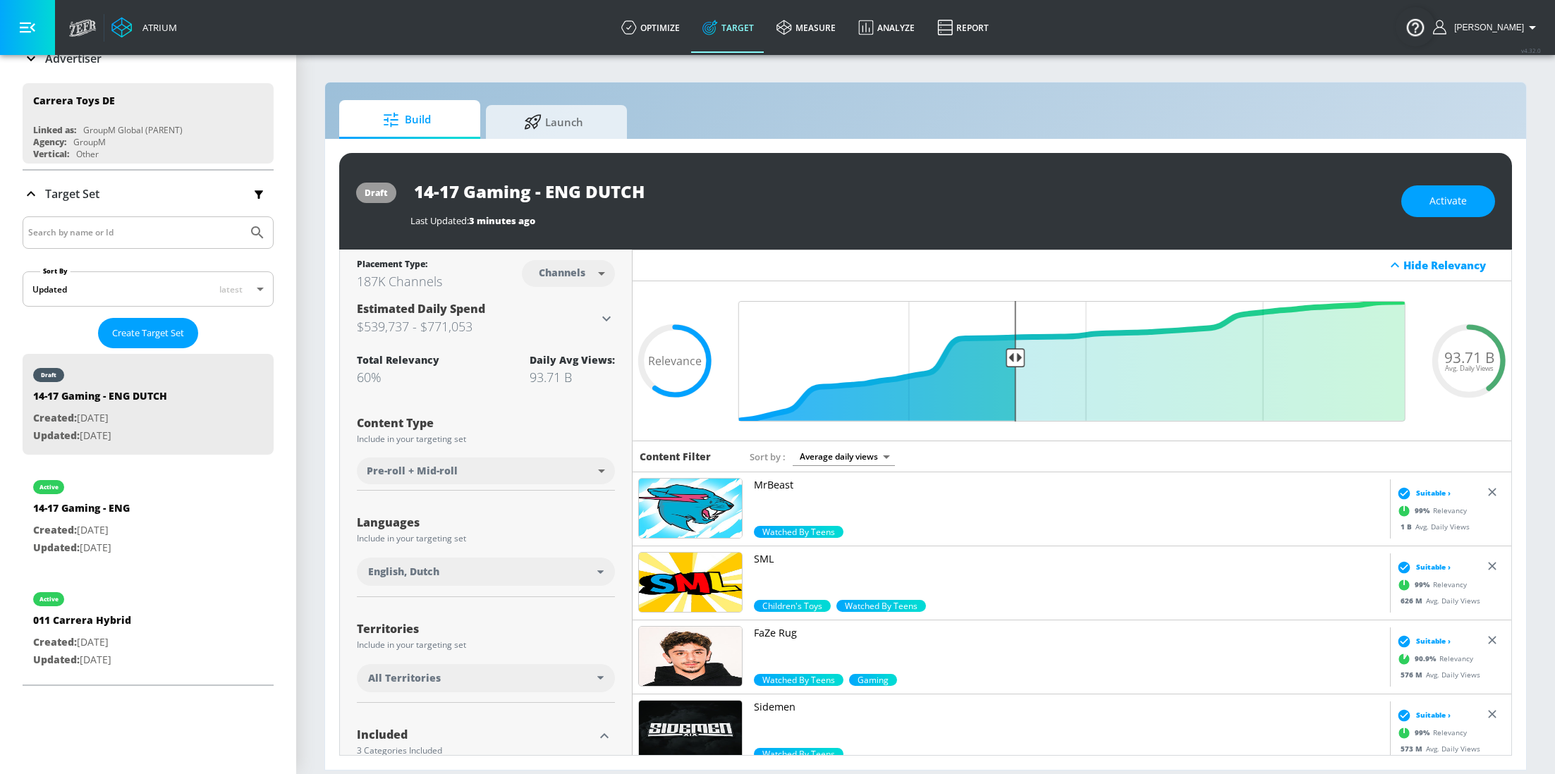
click at [548, 671] on div "All Territories" at bounding box center [482, 678] width 229 height 14
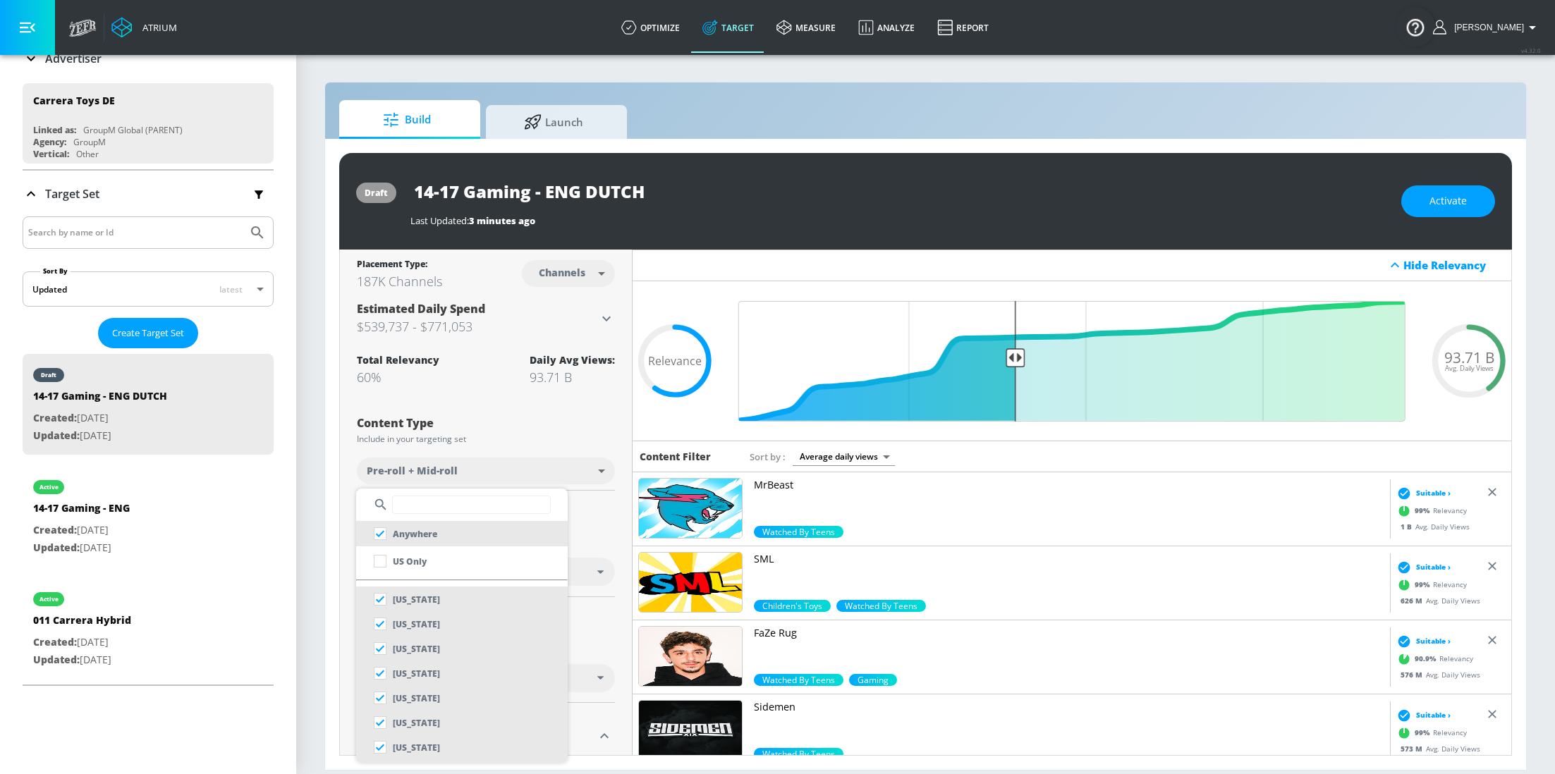
click at [478, 501] on input "text" at bounding box center [471, 505] width 159 height 18
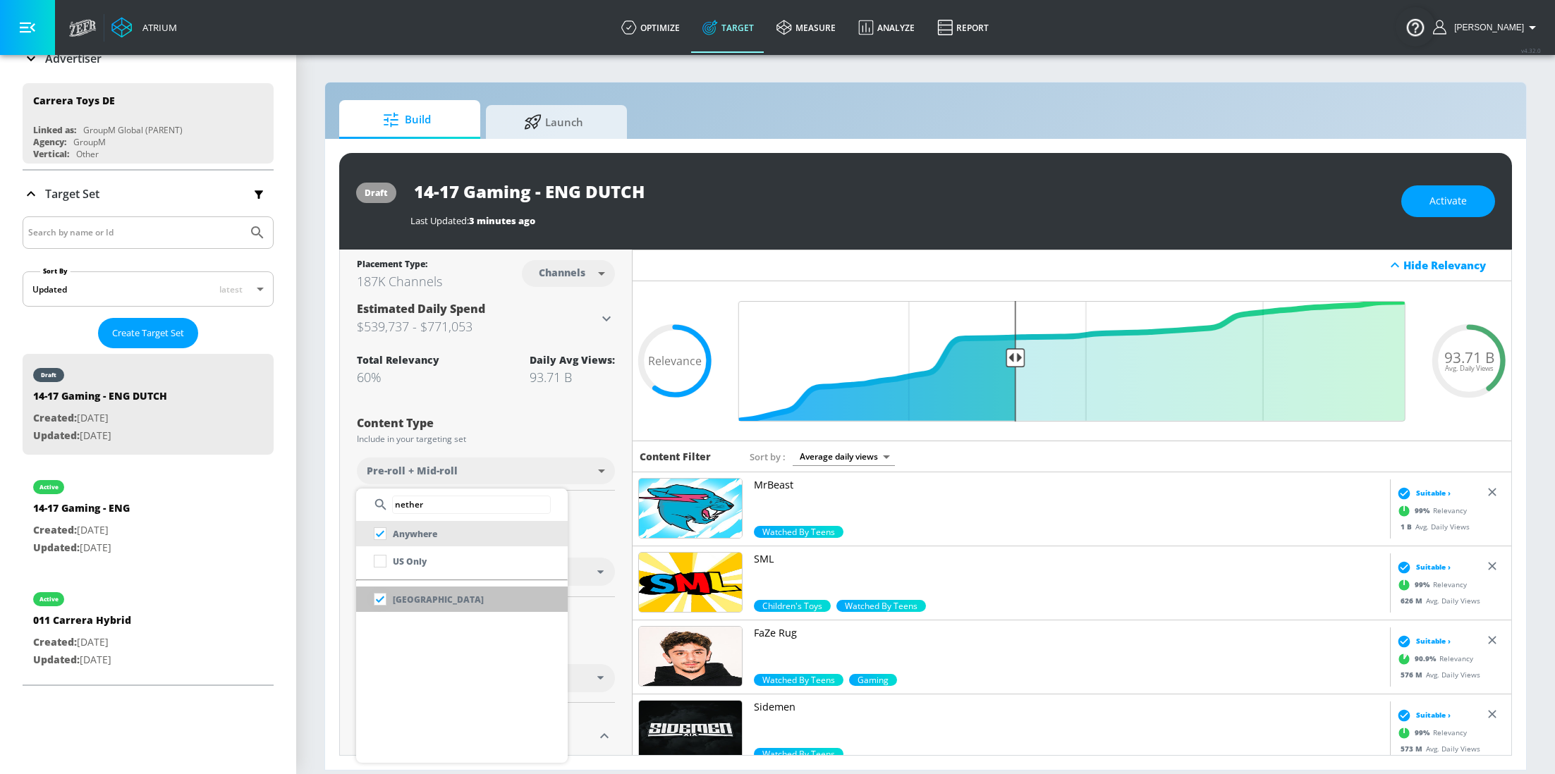
type input "nether"
click at [384, 599] on input "checkbox" at bounding box center [379, 599] width 25 height 25
checkbox input "false"
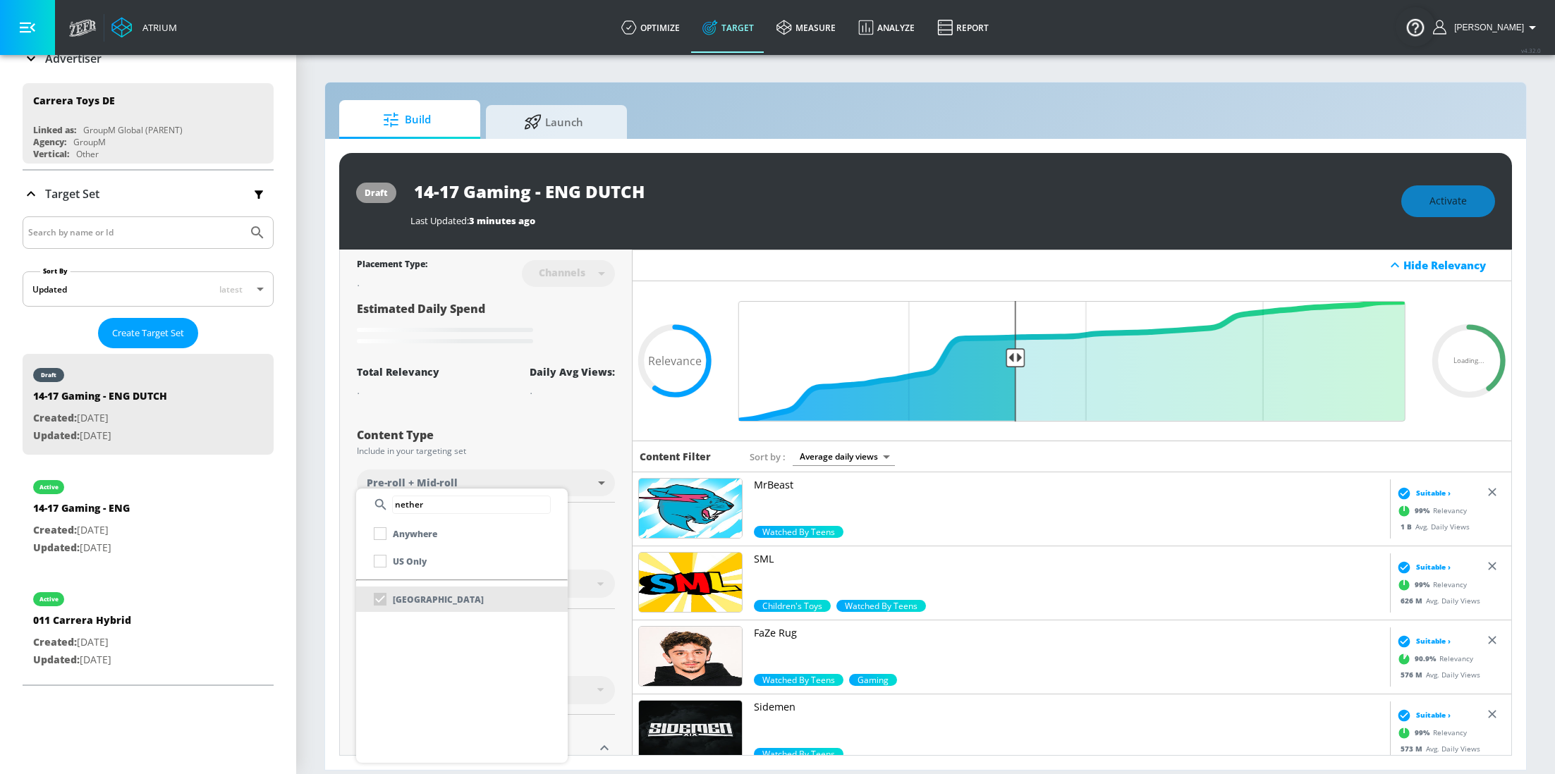
click at [617, 444] on div at bounding box center [777, 387] width 1555 height 774
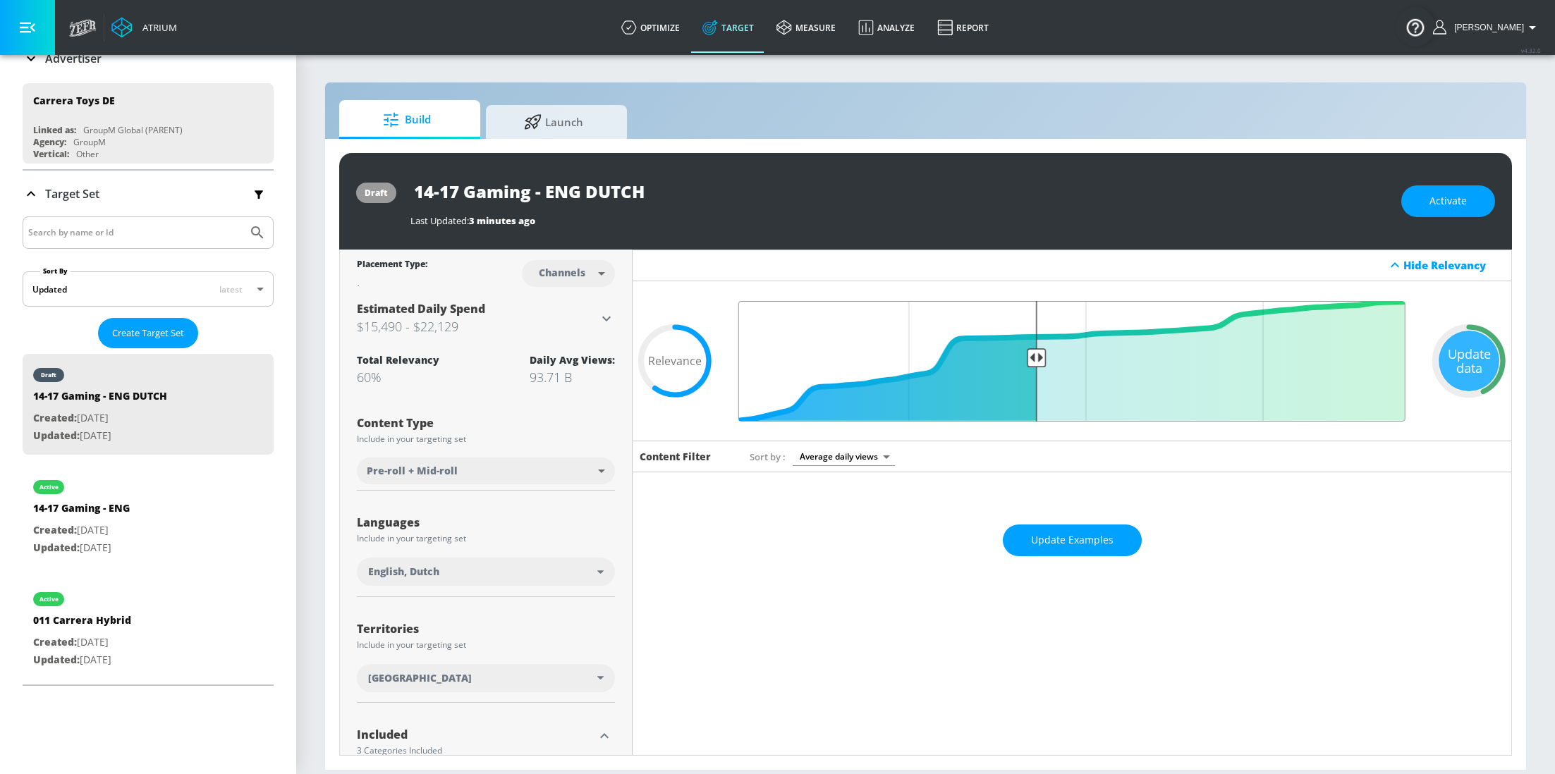
drag, startPoint x: 1014, startPoint y: 359, endPoint x: 1034, endPoint y: 359, distance: 19.7
click at [1034, 359] on input "Final Threshold" at bounding box center [1071, 361] width 681 height 121
drag, startPoint x: 1039, startPoint y: 358, endPoint x: 1018, endPoint y: 358, distance: 21.2
type input "0.6"
click at [1018, 358] on input "Final Threshold" at bounding box center [1071, 361] width 681 height 121
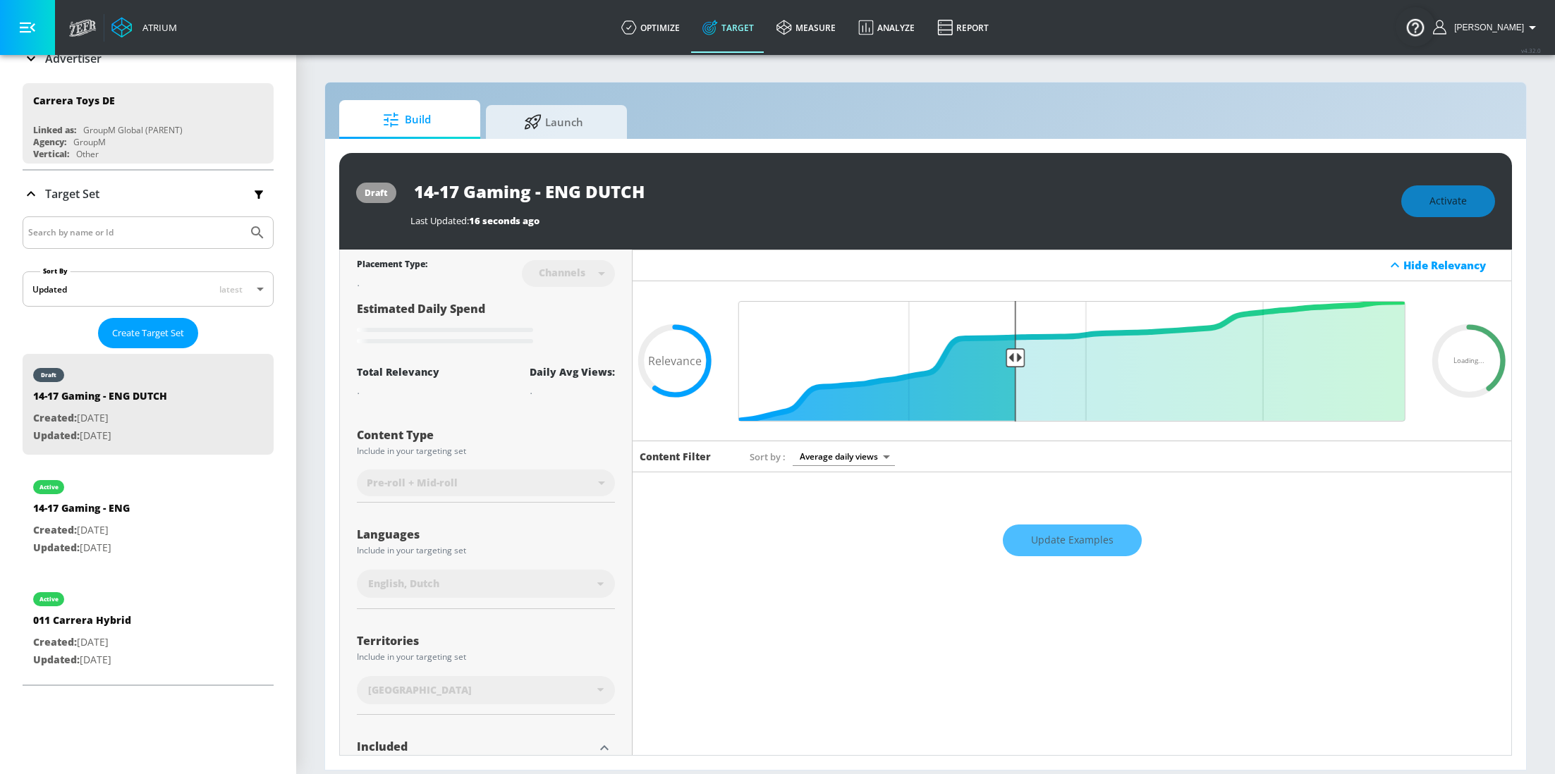
click at [1067, 532] on div "Update Examples" at bounding box center [1072, 540] width 879 height 49
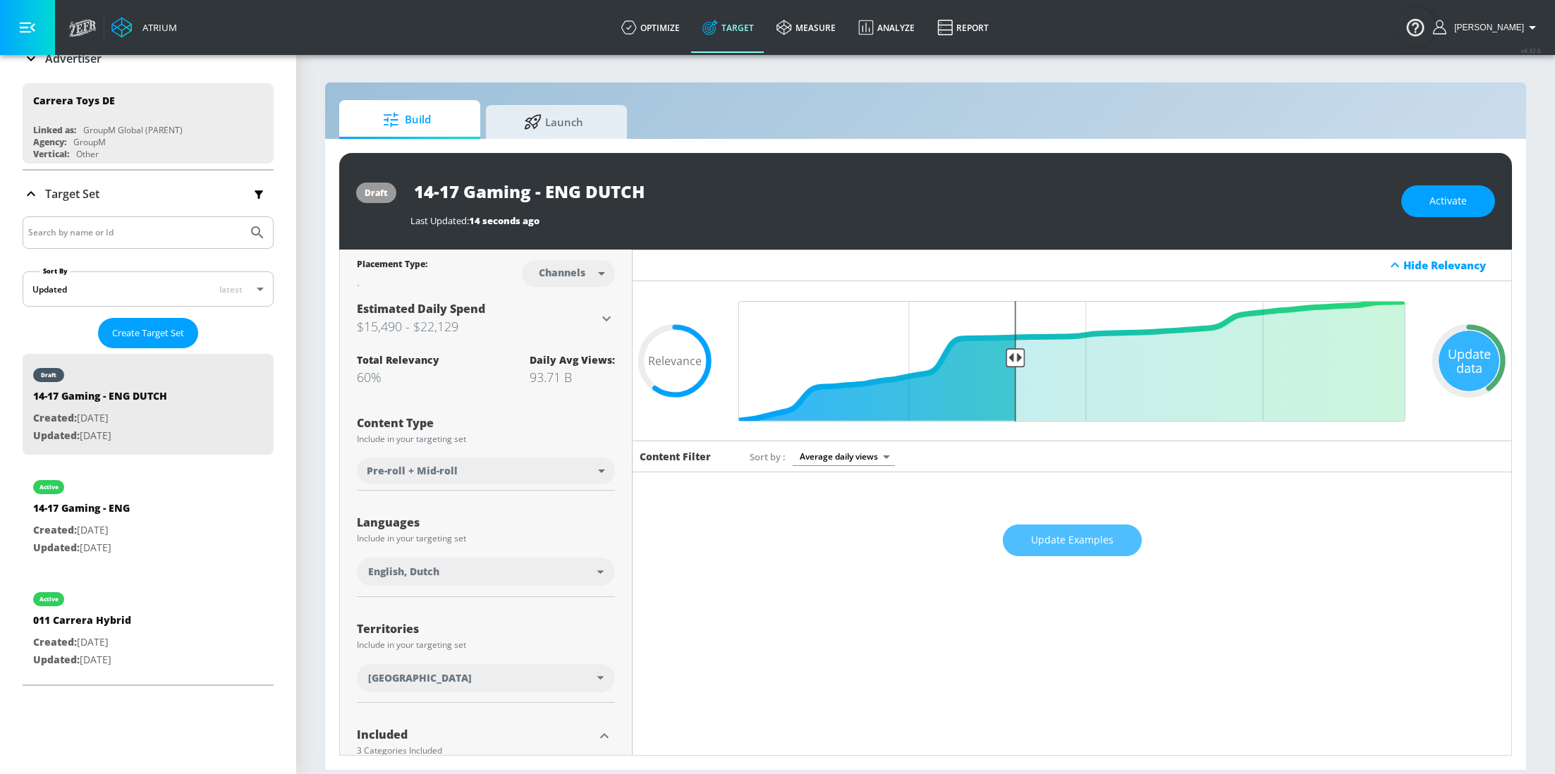
click at [1067, 532] on span "Update Examples" at bounding box center [1072, 541] width 83 height 18
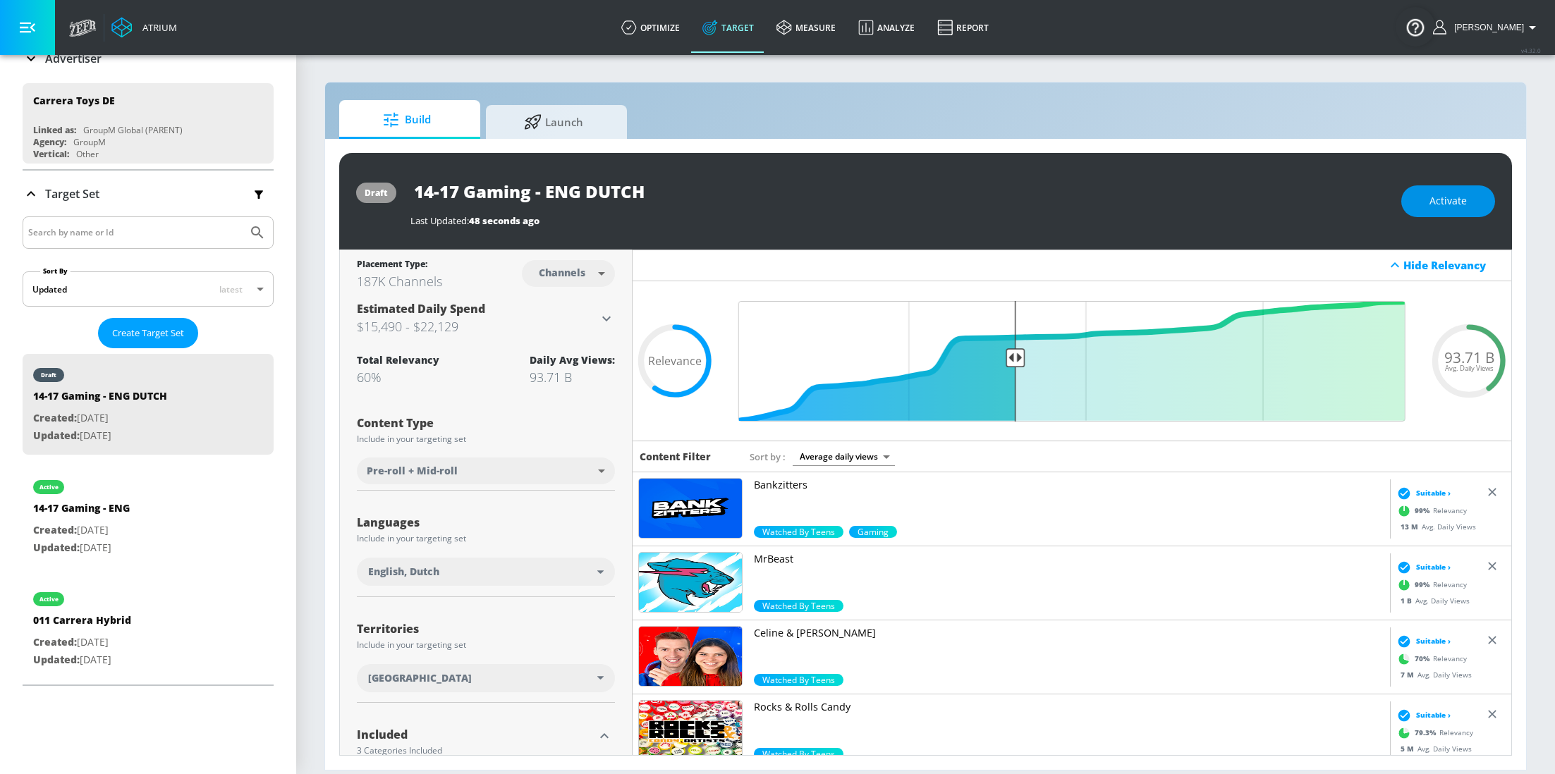
click at [1453, 197] on span "Activate" at bounding box center [1447, 202] width 37 height 18
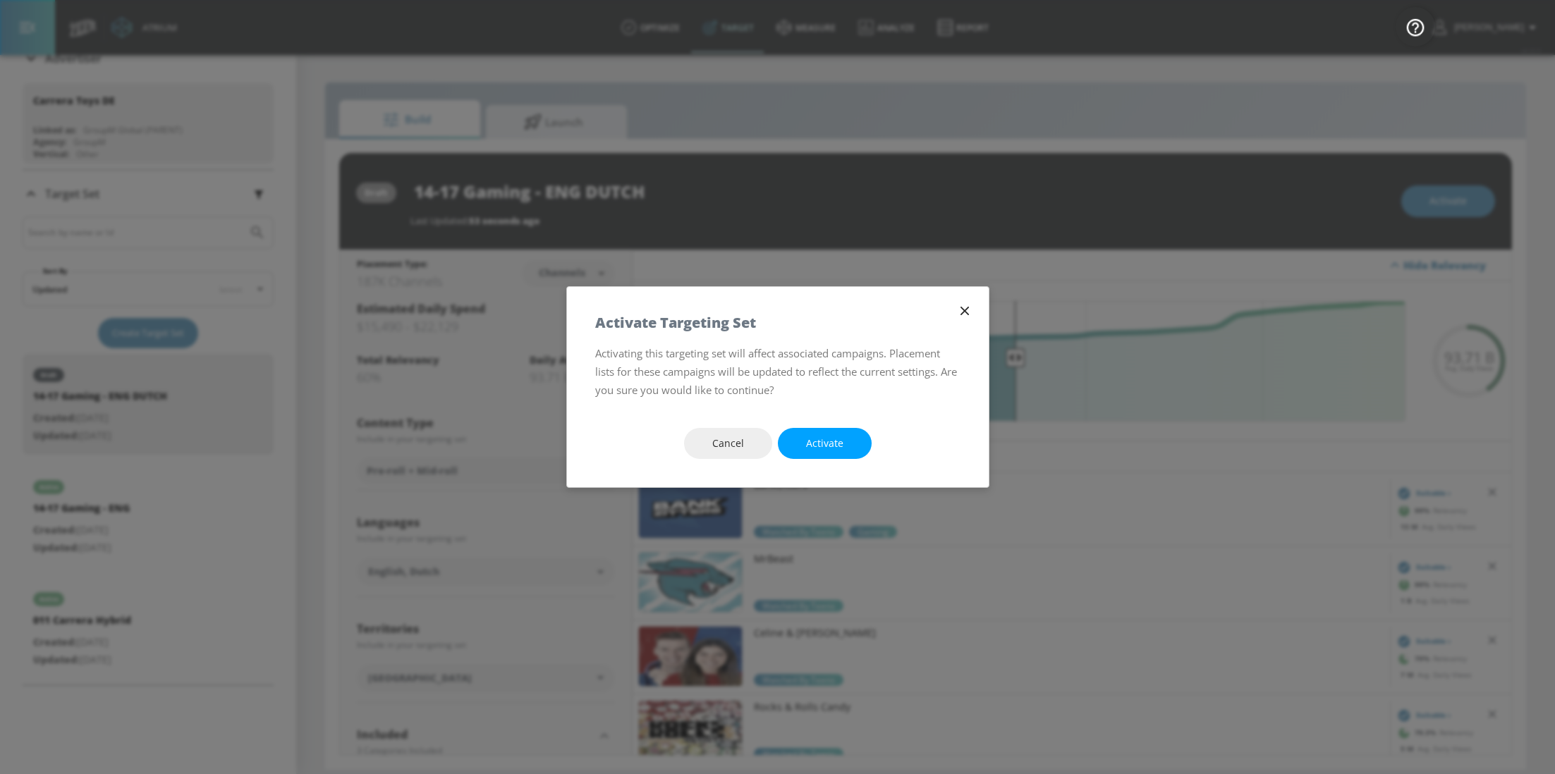
click at [820, 459] on div "Cancel Activate" at bounding box center [778, 444] width 422 height 88
click at [819, 445] on span "Activate" at bounding box center [824, 444] width 37 height 18
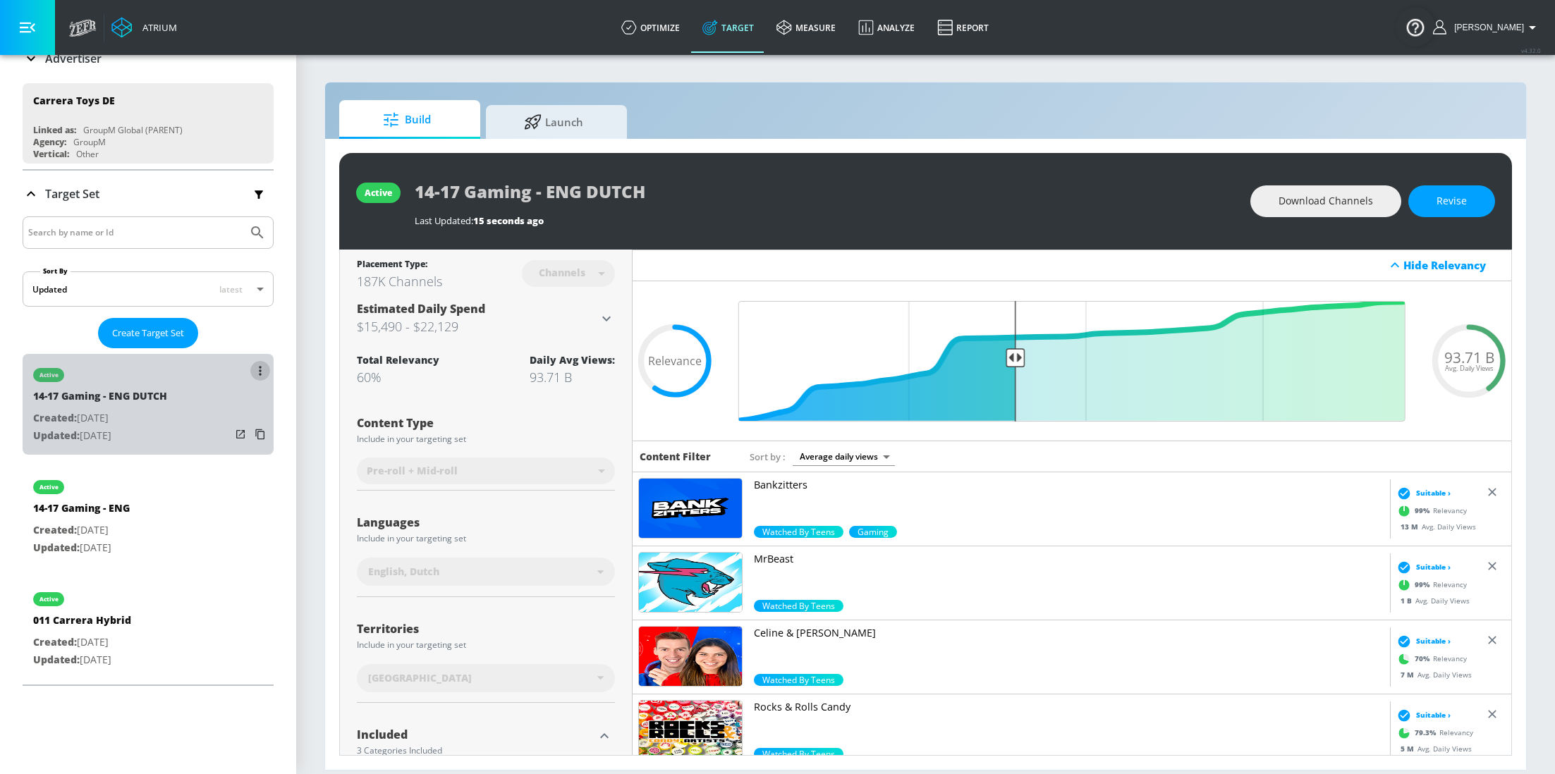
click at [261, 367] on icon "list of Target Set" at bounding box center [260, 370] width 2 height 9
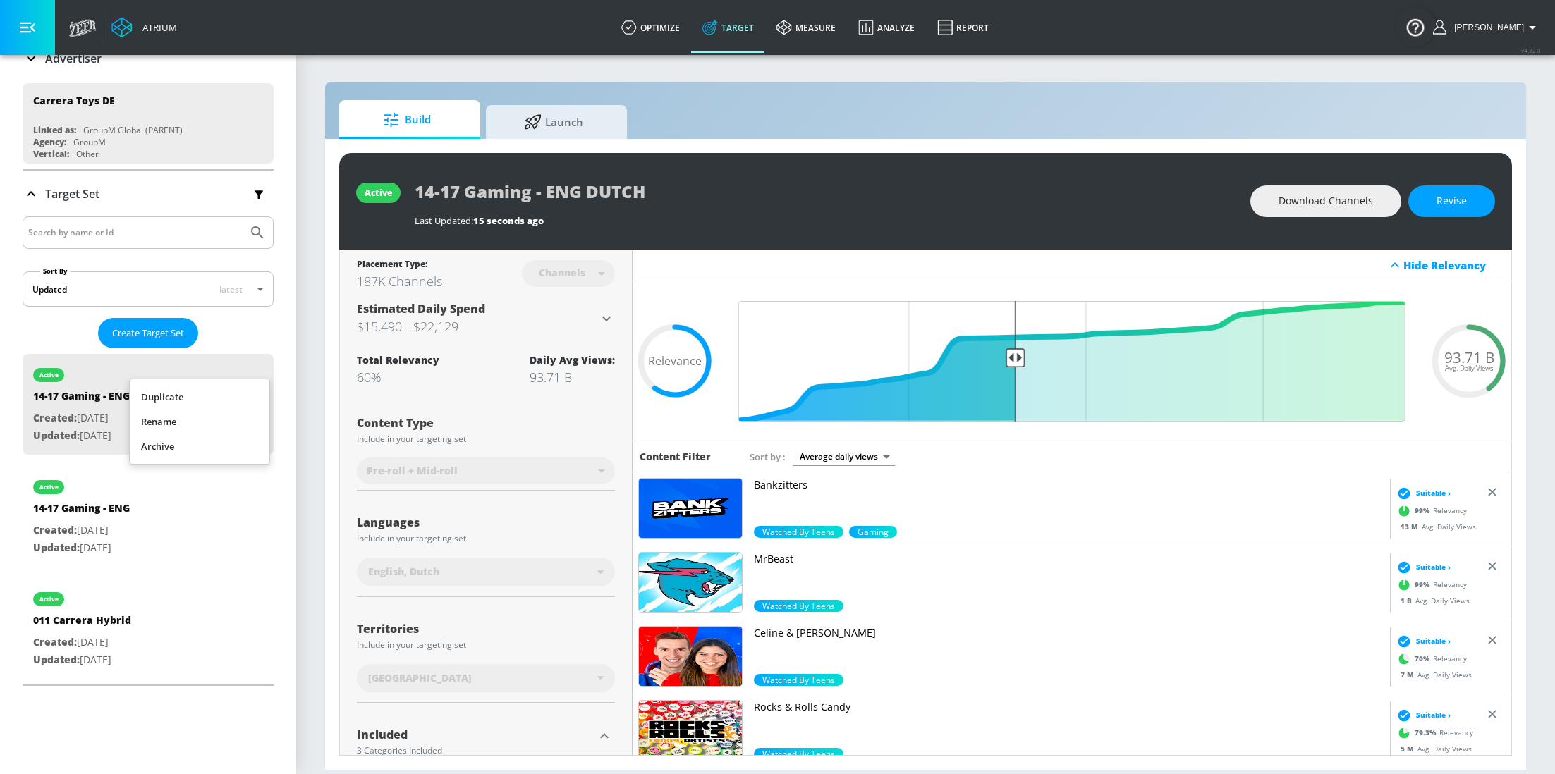
click at [245, 389] on li "Duplicate" at bounding box center [200, 397] width 140 height 25
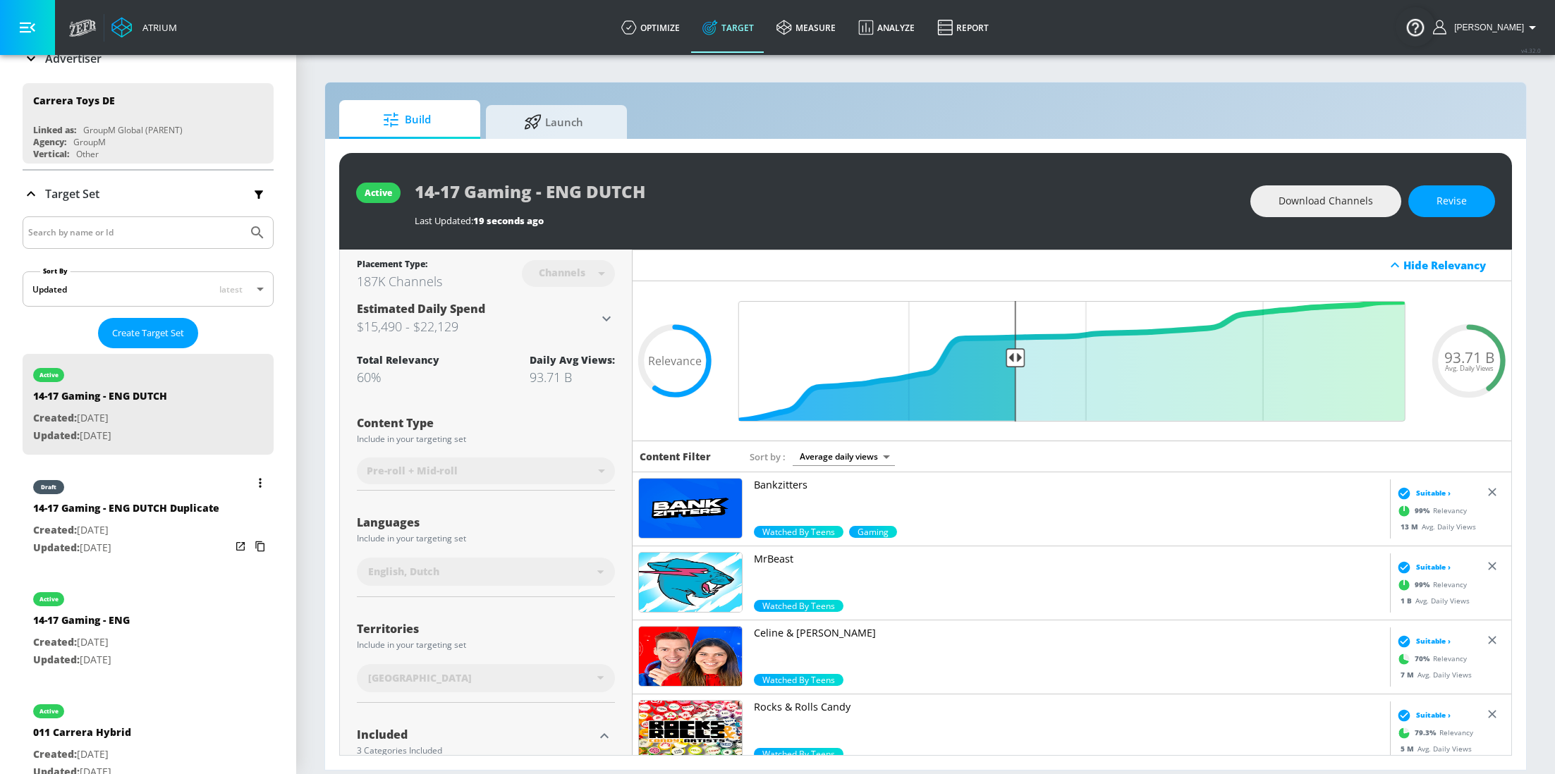
click at [170, 501] on div "14-17 Gaming - ENG DUTCH Duplicate" at bounding box center [126, 511] width 186 height 20
type input "14-17 Gaming - ENG DUTCH Duplicate"
type input "0.05"
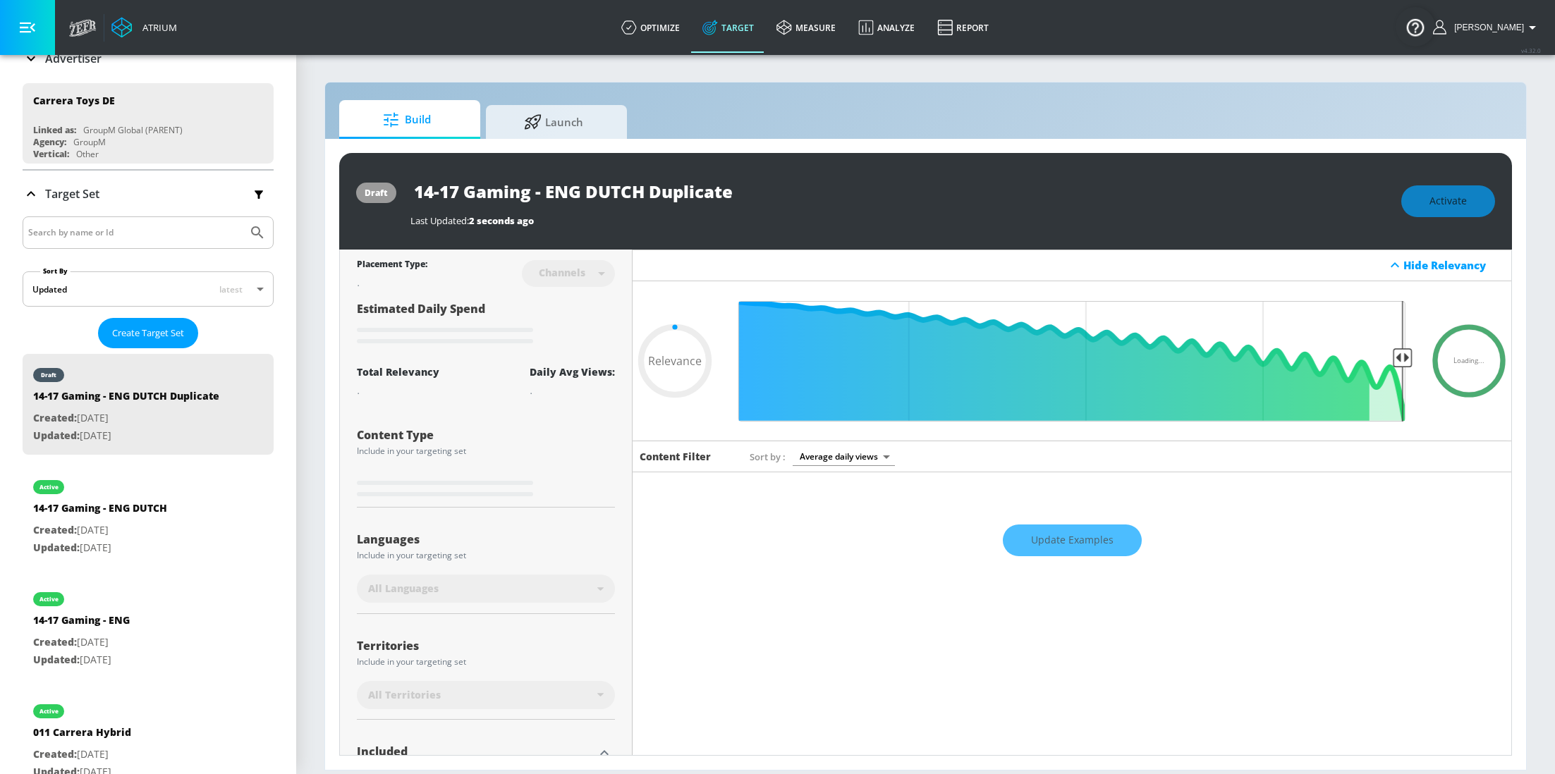
drag, startPoint x: 736, startPoint y: 195, endPoint x: 654, endPoint y: 194, distance: 81.1
click at [654, 194] on input "14-17 Gaming - ENG DUTCH Duplicate" at bounding box center [586, 192] width 353 height 32
type input "14-17 Gaming - ENG DUTCH D"
type input "0.05"
type input "14-17 Gaming - ENG DUTCH"
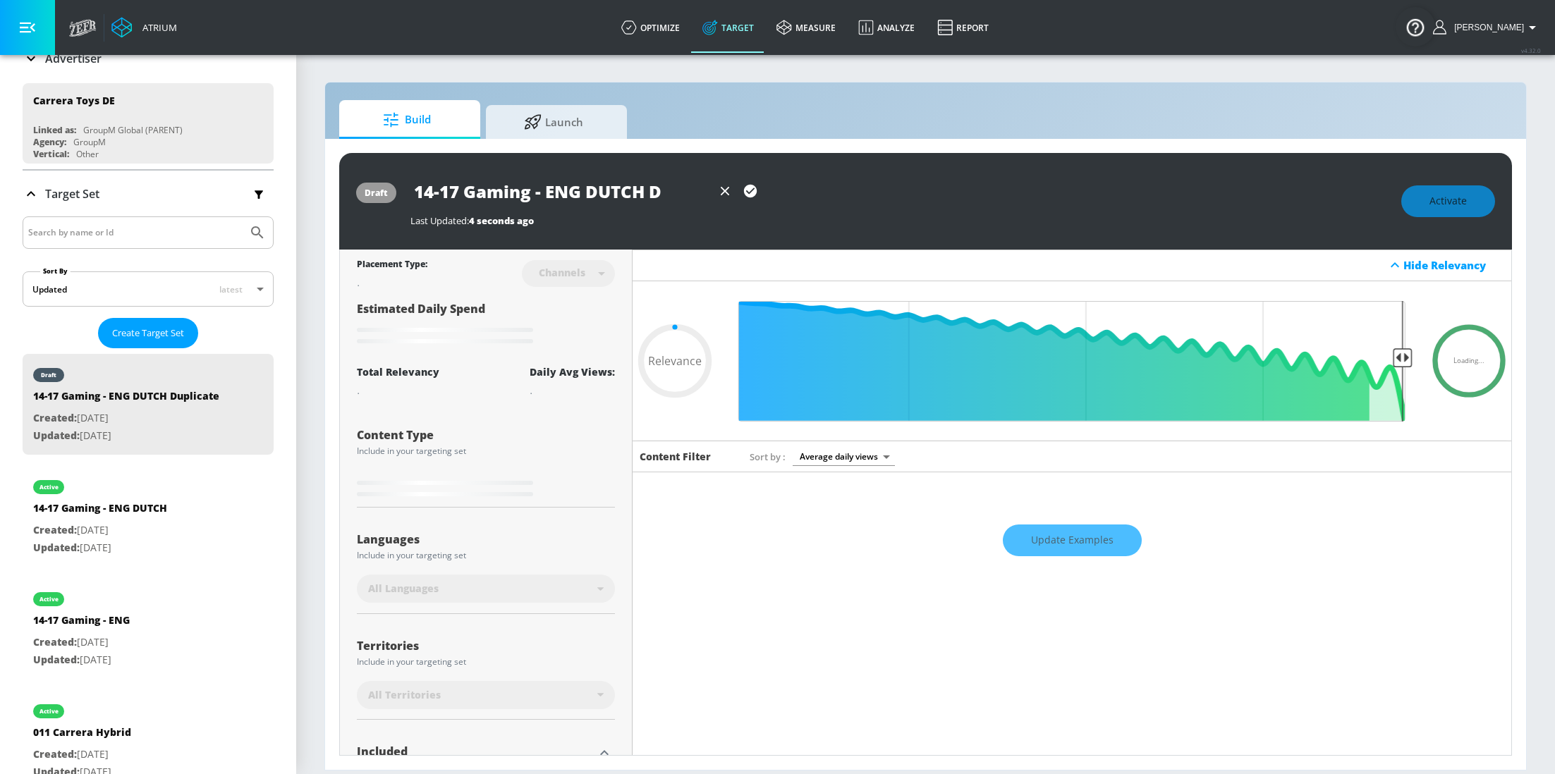
type input "0.05"
type input "14-17 Gaming - ENG DUTCH F"
type input "0.05"
type input "14-17 Gaming - ENG DUTCH FR"
type input "0.05"
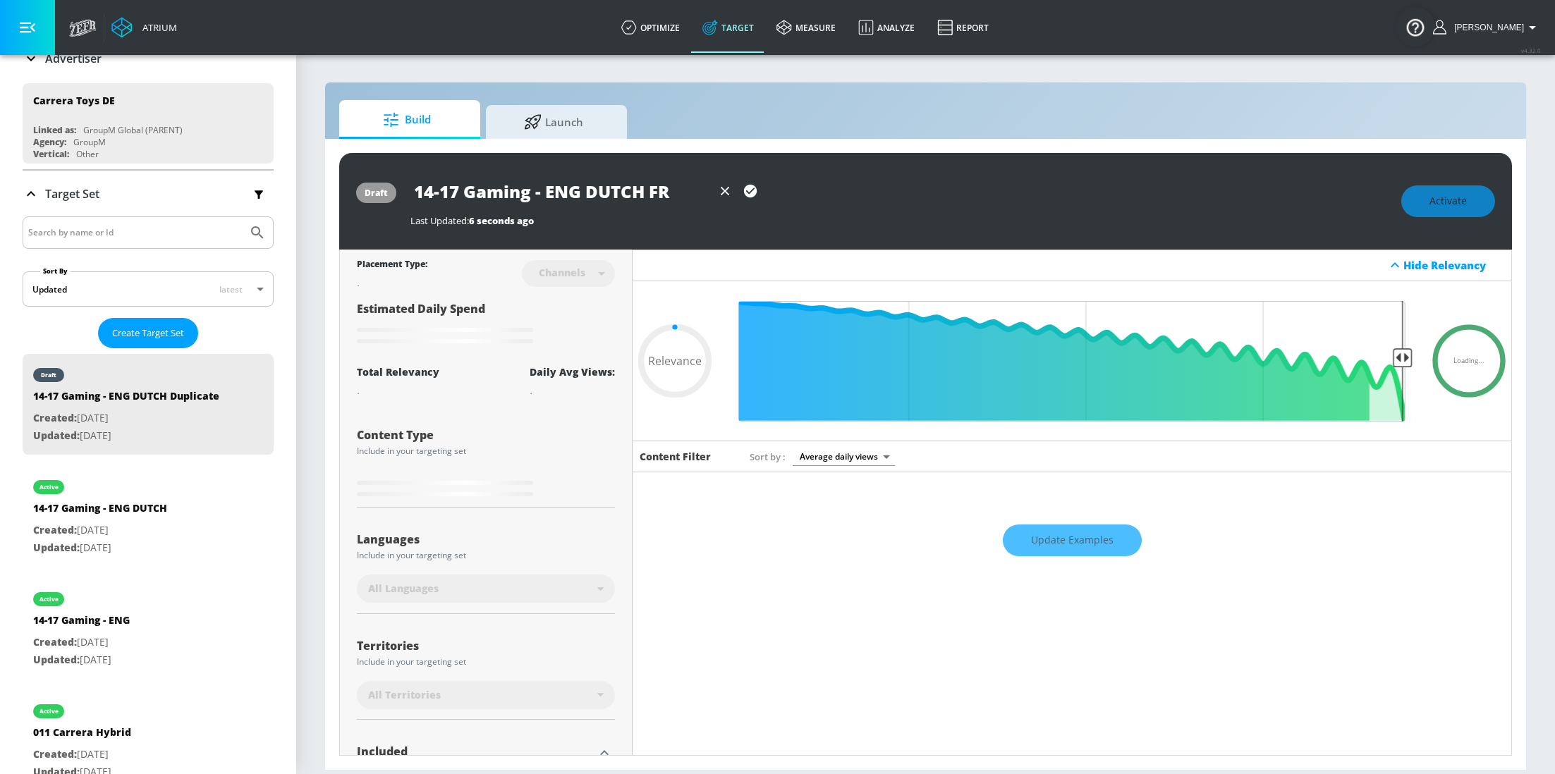
type input "14-17 Gaming - ENG DUTCH FR"
click at [748, 191] on icon "button" at bounding box center [750, 191] width 13 height 13
type input "0.05"
click at [542, 591] on div "All Languages" at bounding box center [482, 589] width 229 height 14
type input "14-17 Gaming - ENG DUTCH Duplicate"
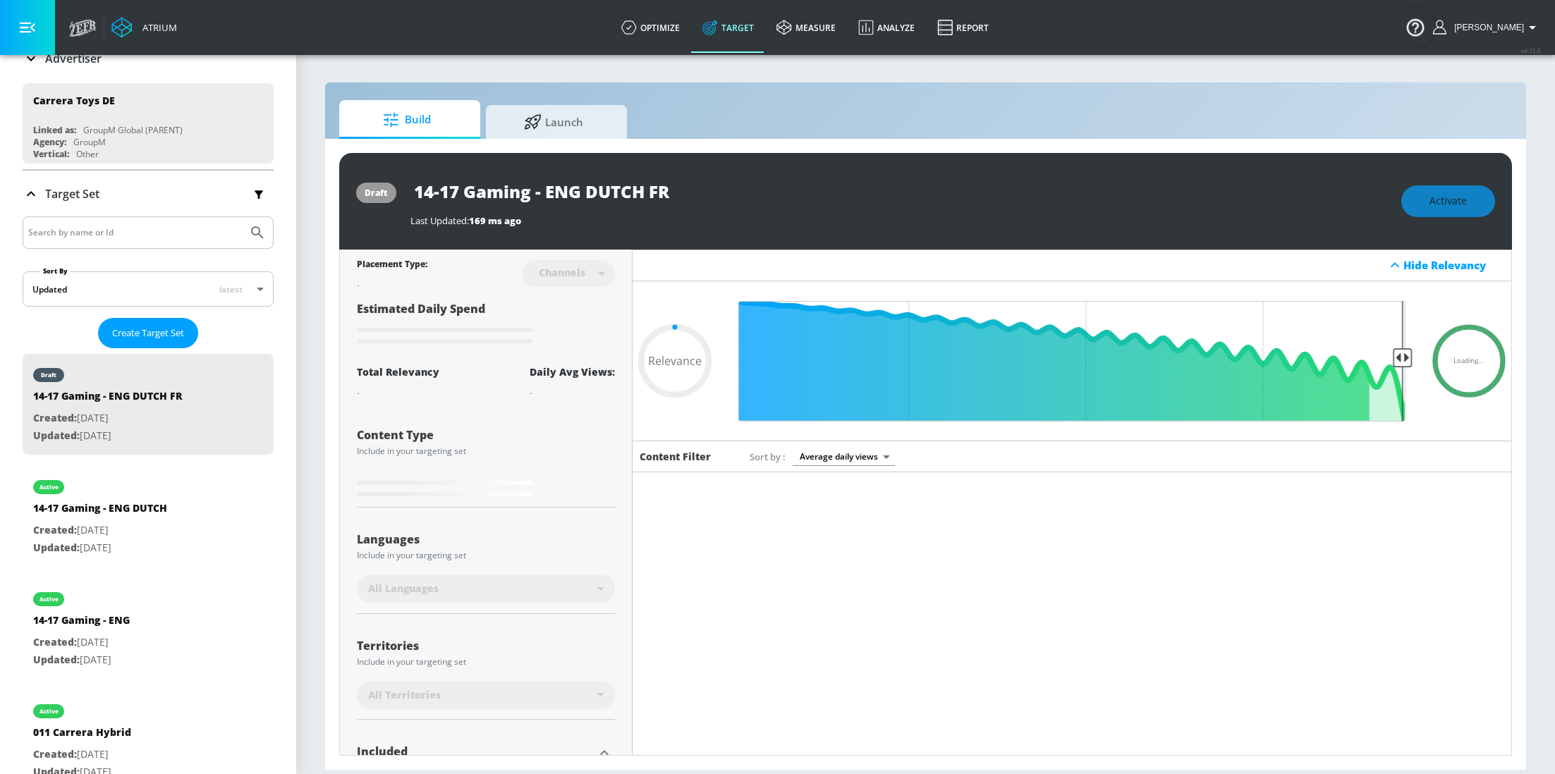
type input "0.6"
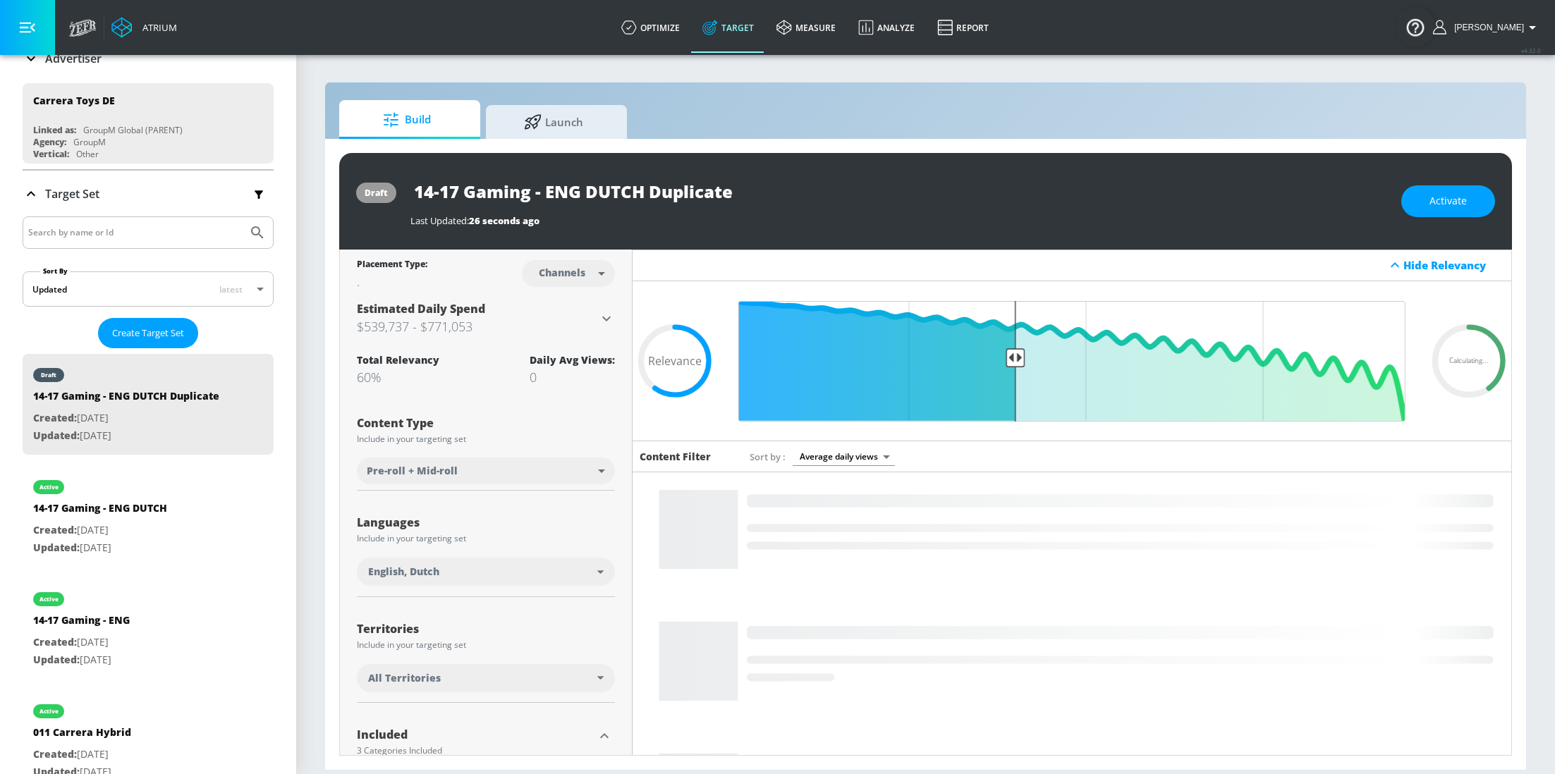
click at [590, 568] on div "English, Dutch" at bounding box center [482, 572] width 229 height 14
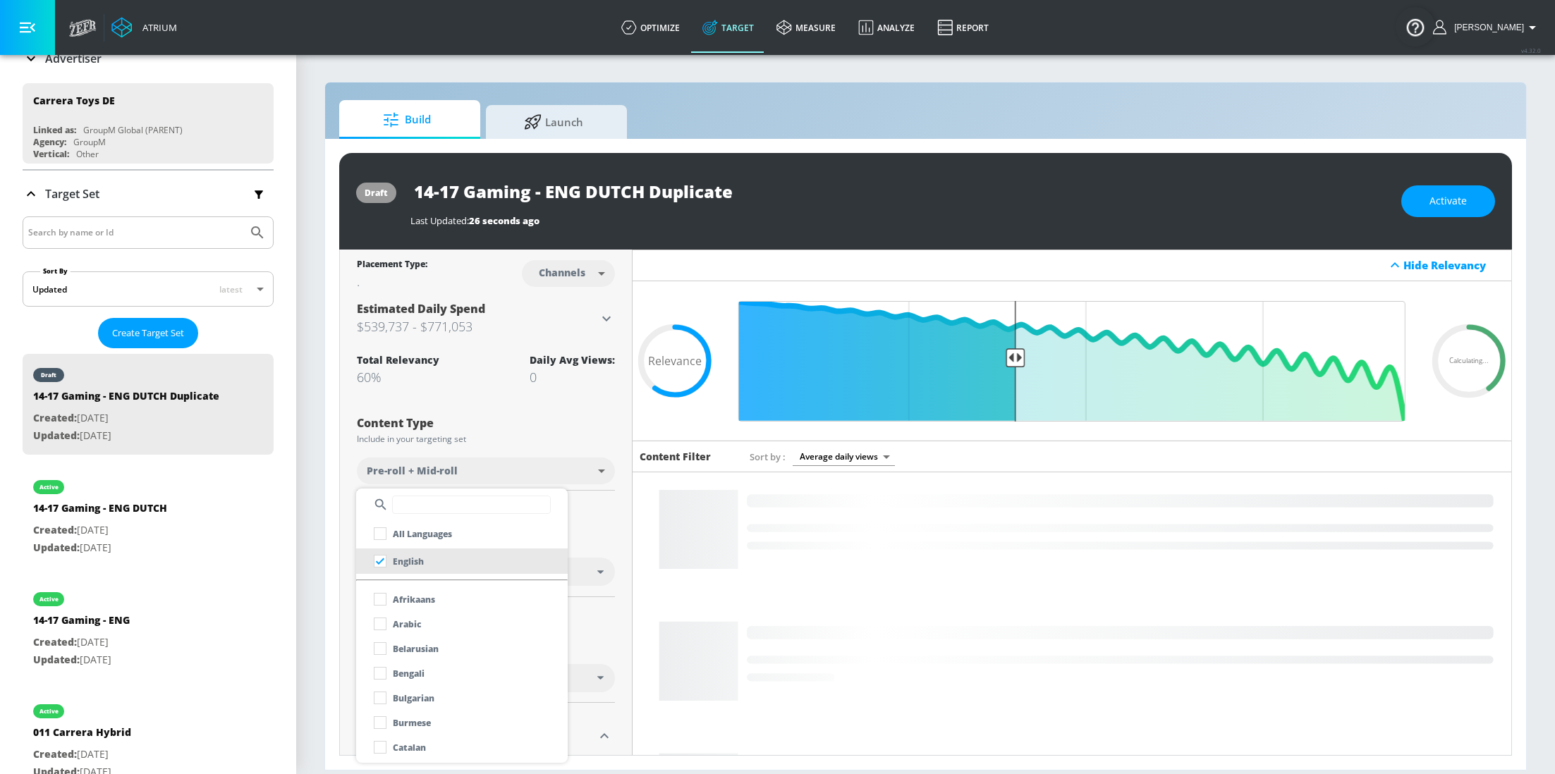
click at [445, 495] on div at bounding box center [462, 505] width 212 height 32
click at [461, 501] on input "text" at bounding box center [471, 505] width 159 height 18
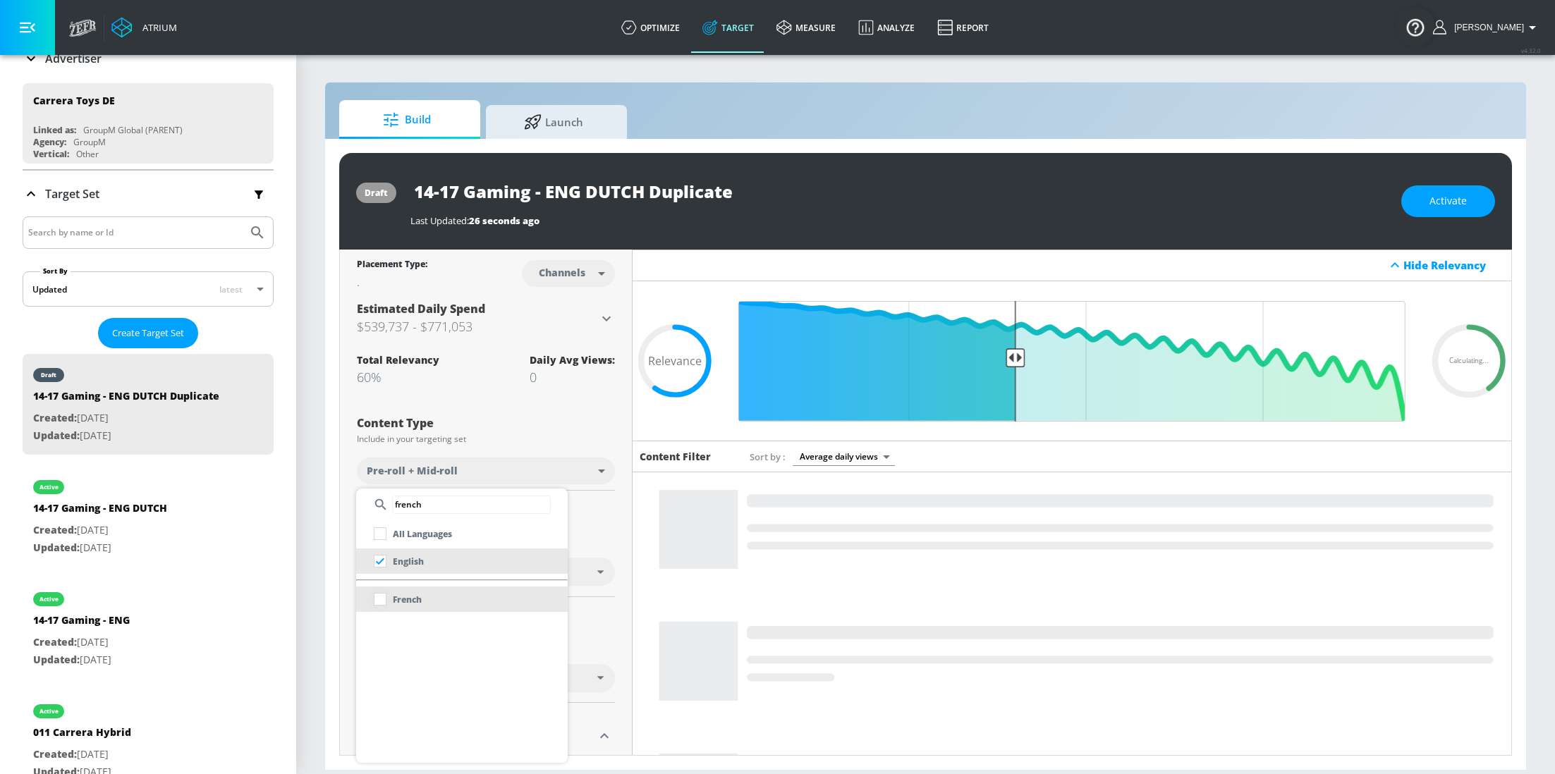
type input "french"
click at [384, 596] on input "checkbox" at bounding box center [379, 599] width 25 height 25
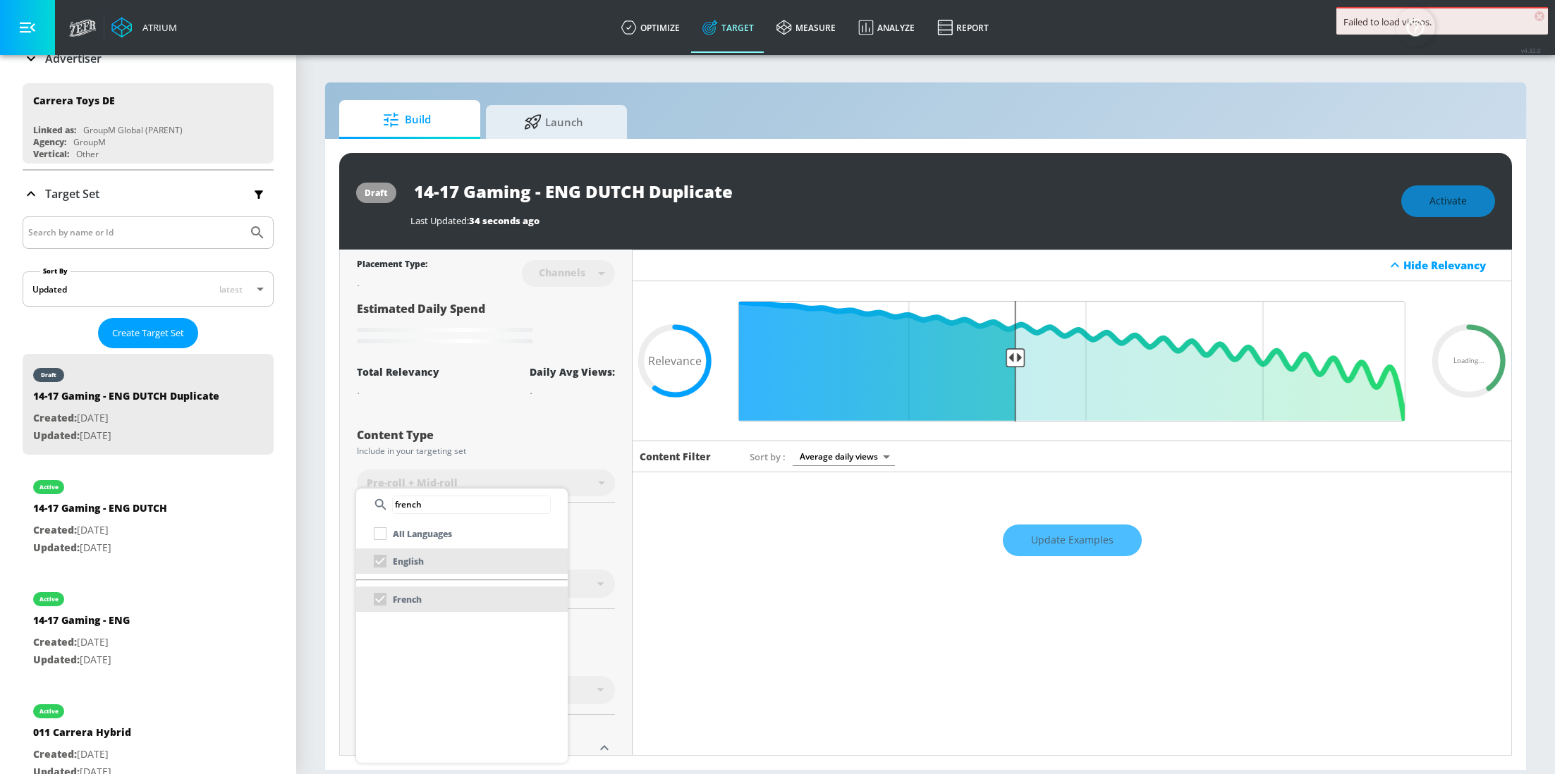
click at [606, 532] on div at bounding box center [777, 387] width 1555 height 774
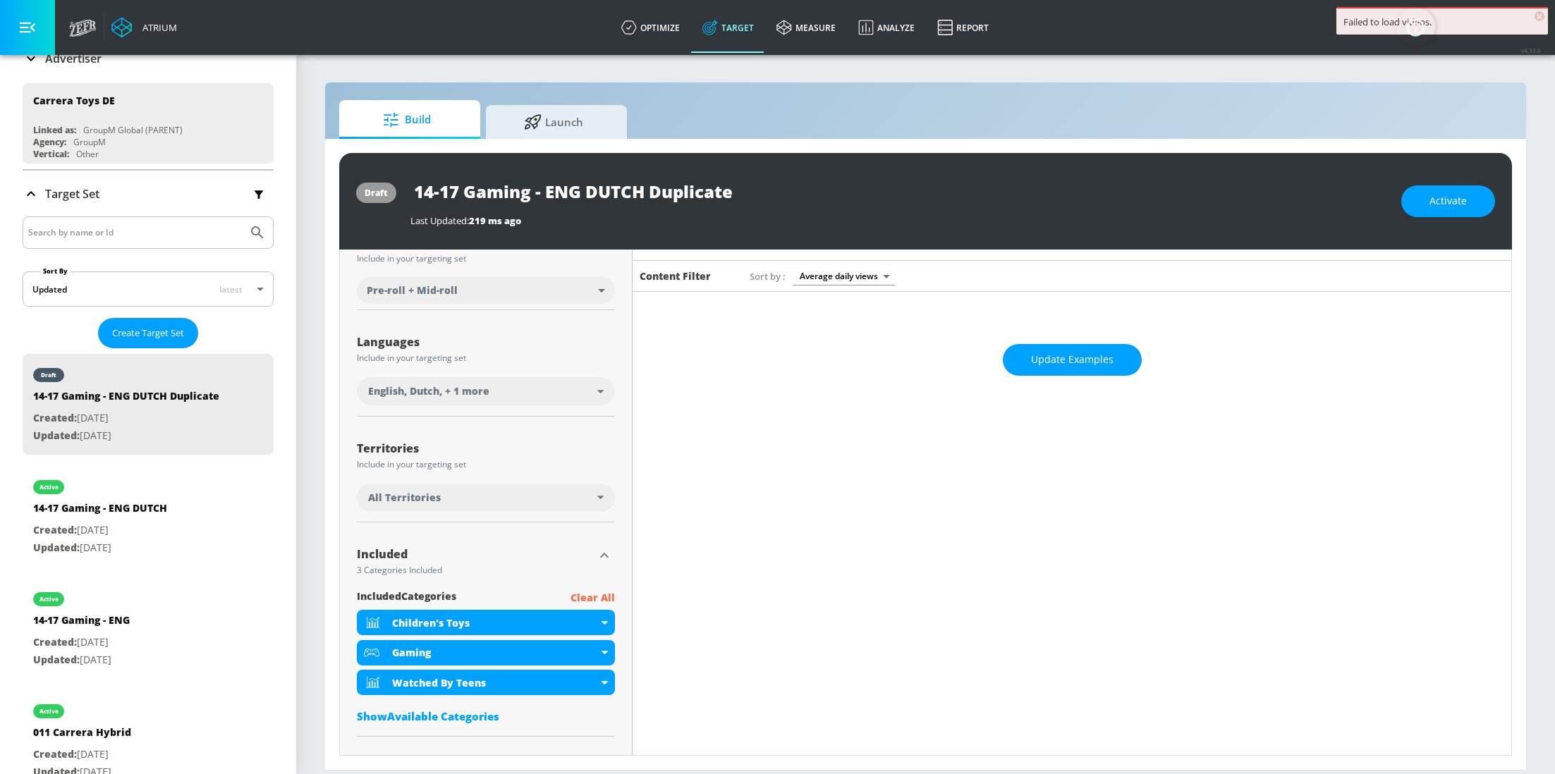
scroll to position [197, 0]
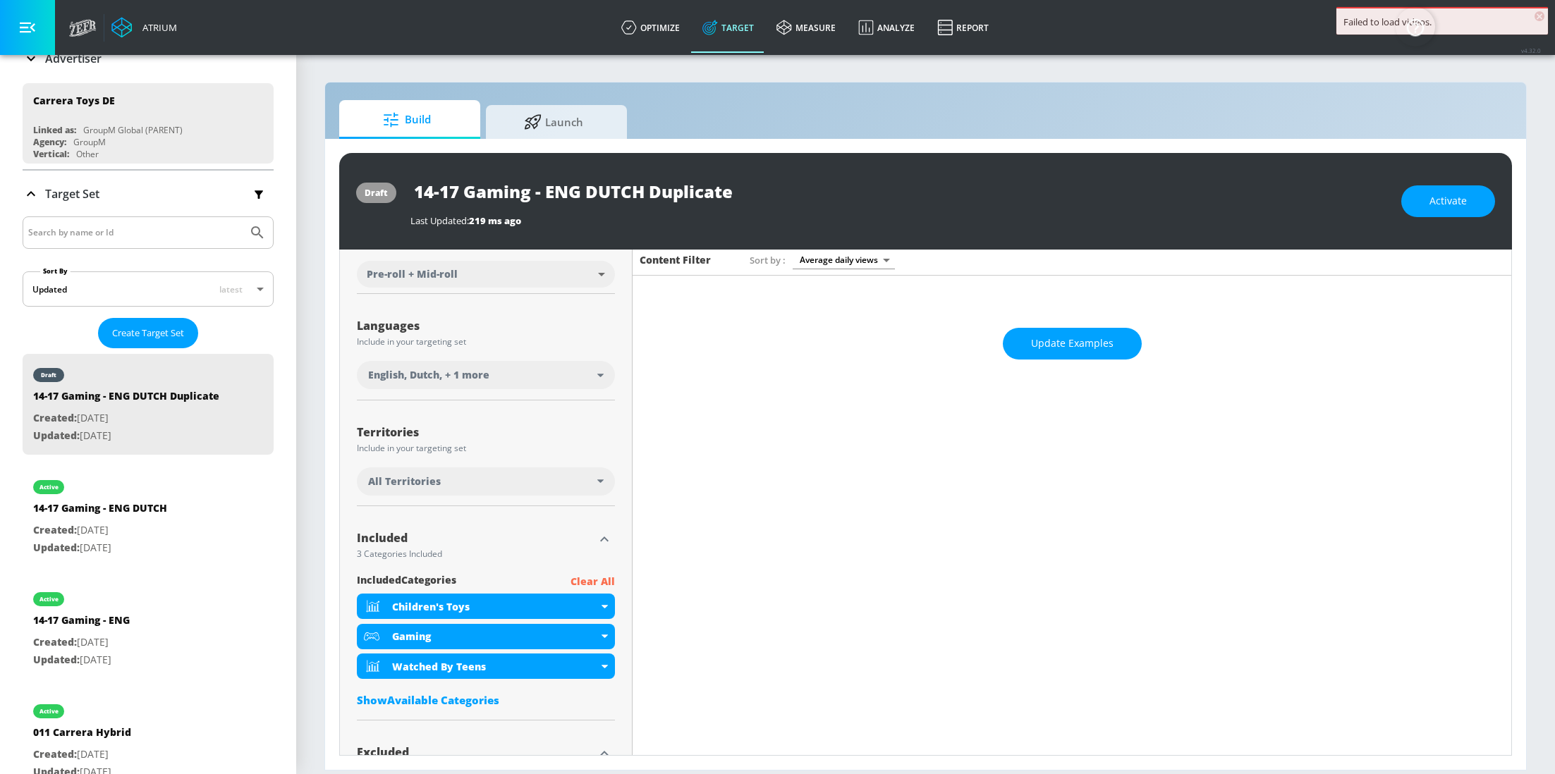
click at [600, 487] on div "All Territories" at bounding box center [486, 482] width 258 height 28
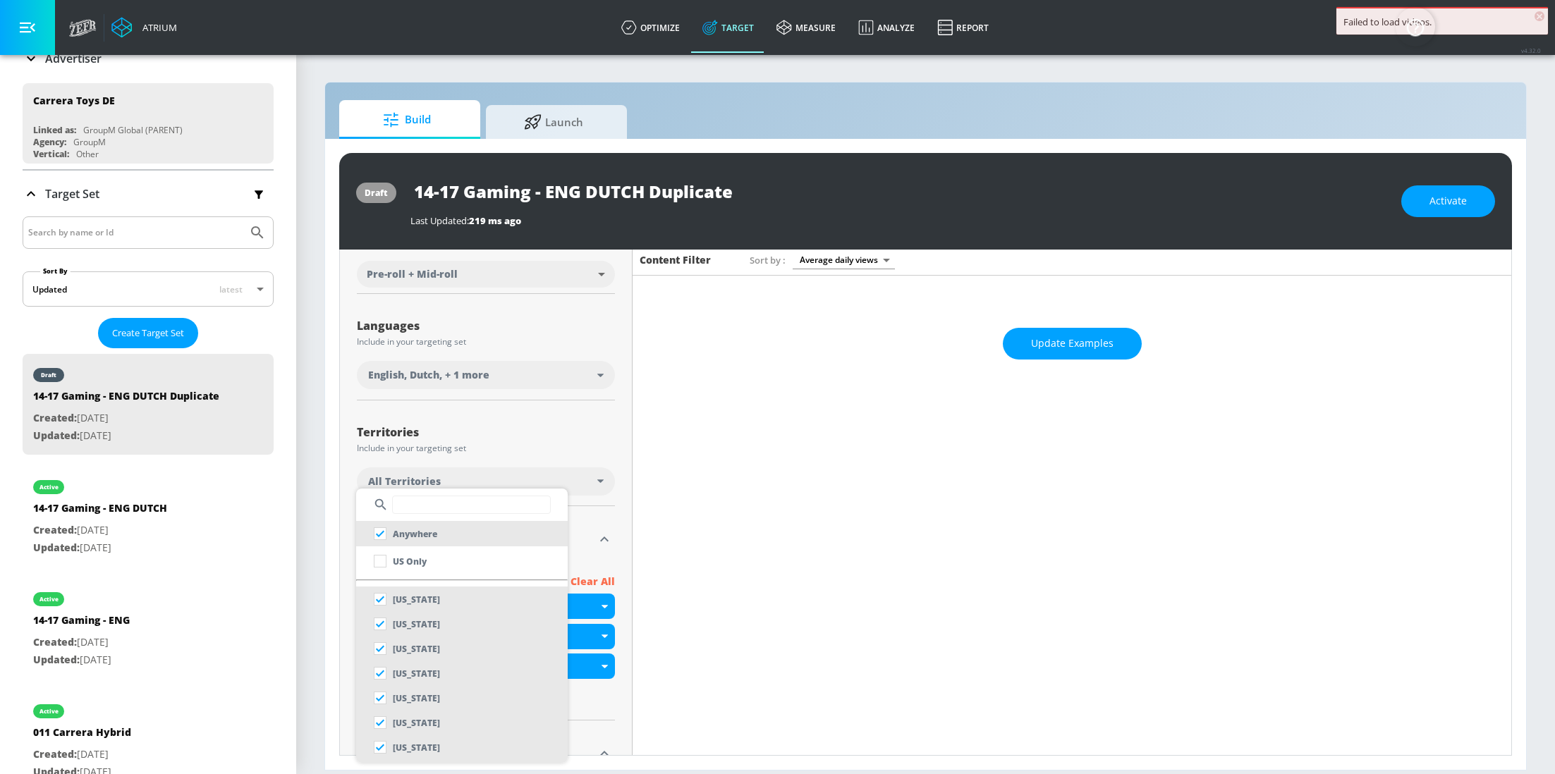
click at [460, 509] on input "text" at bounding box center [471, 505] width 159 height 18
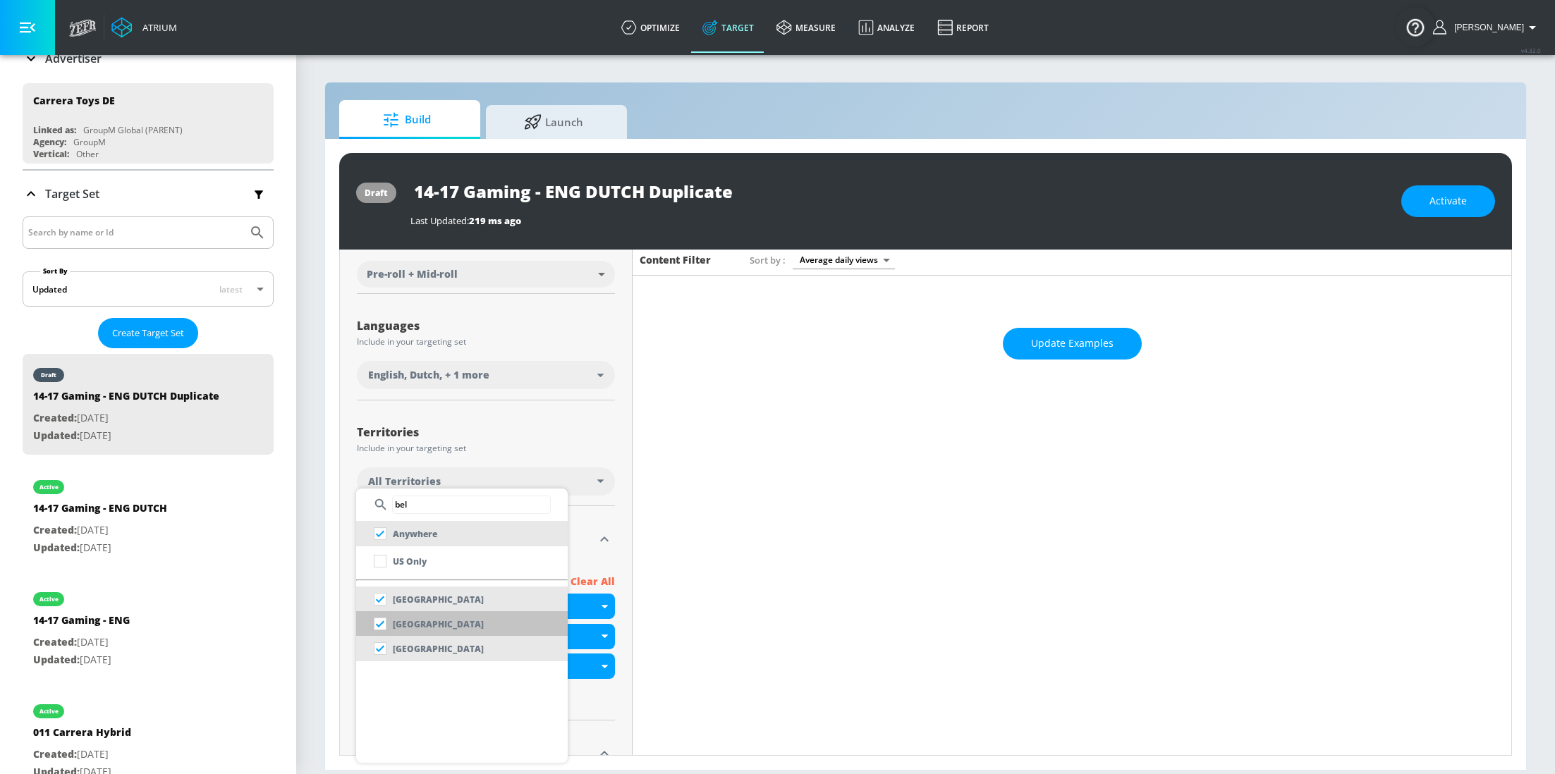
type input "bel"
click at [375, 625] on input "checkbox" at bounding box center [379, 623] width 25 height 25
checkbox input "false"
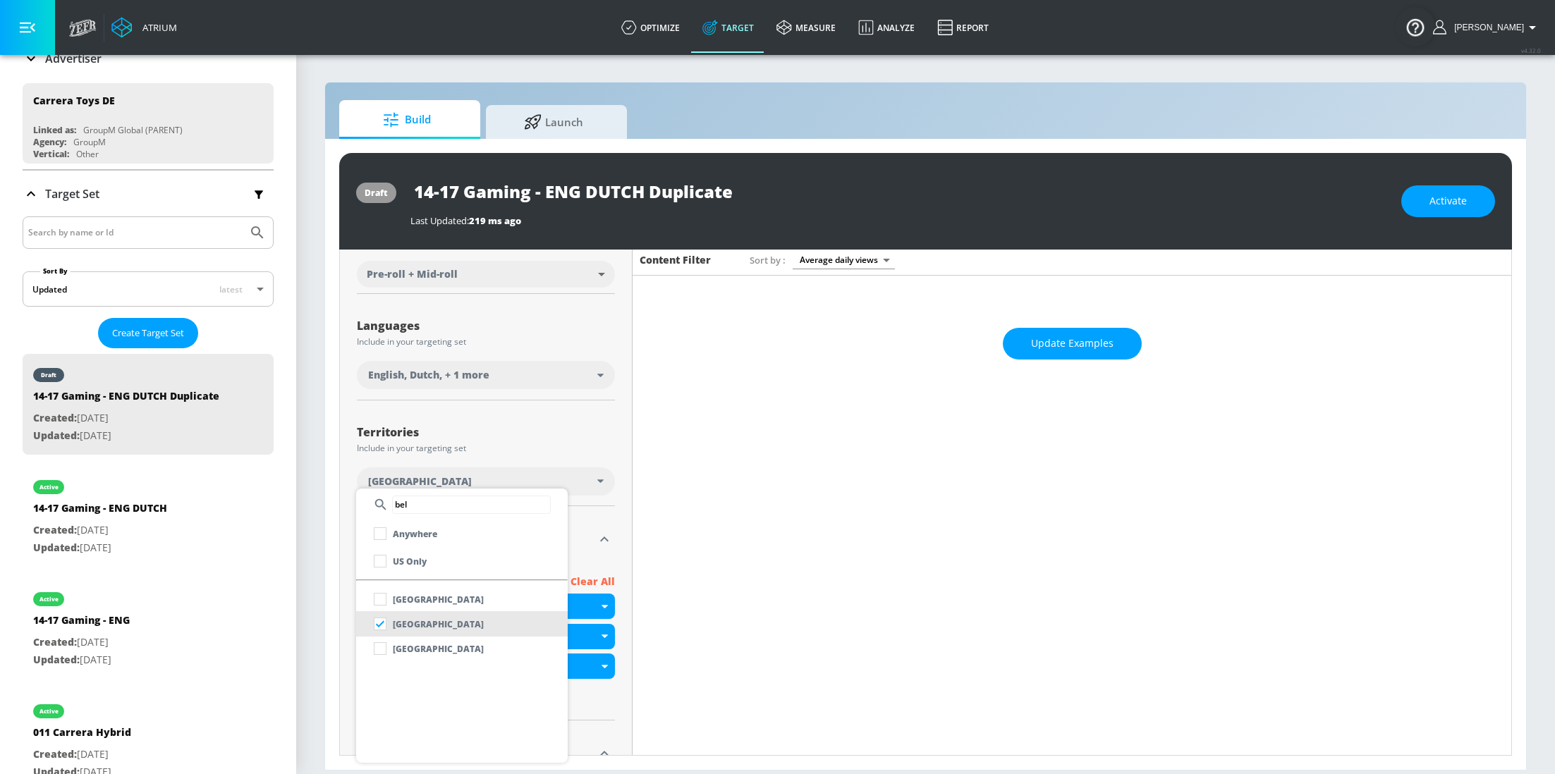
click at [602, 425] on div at bounding box center [777, 387] width 1555 height 774
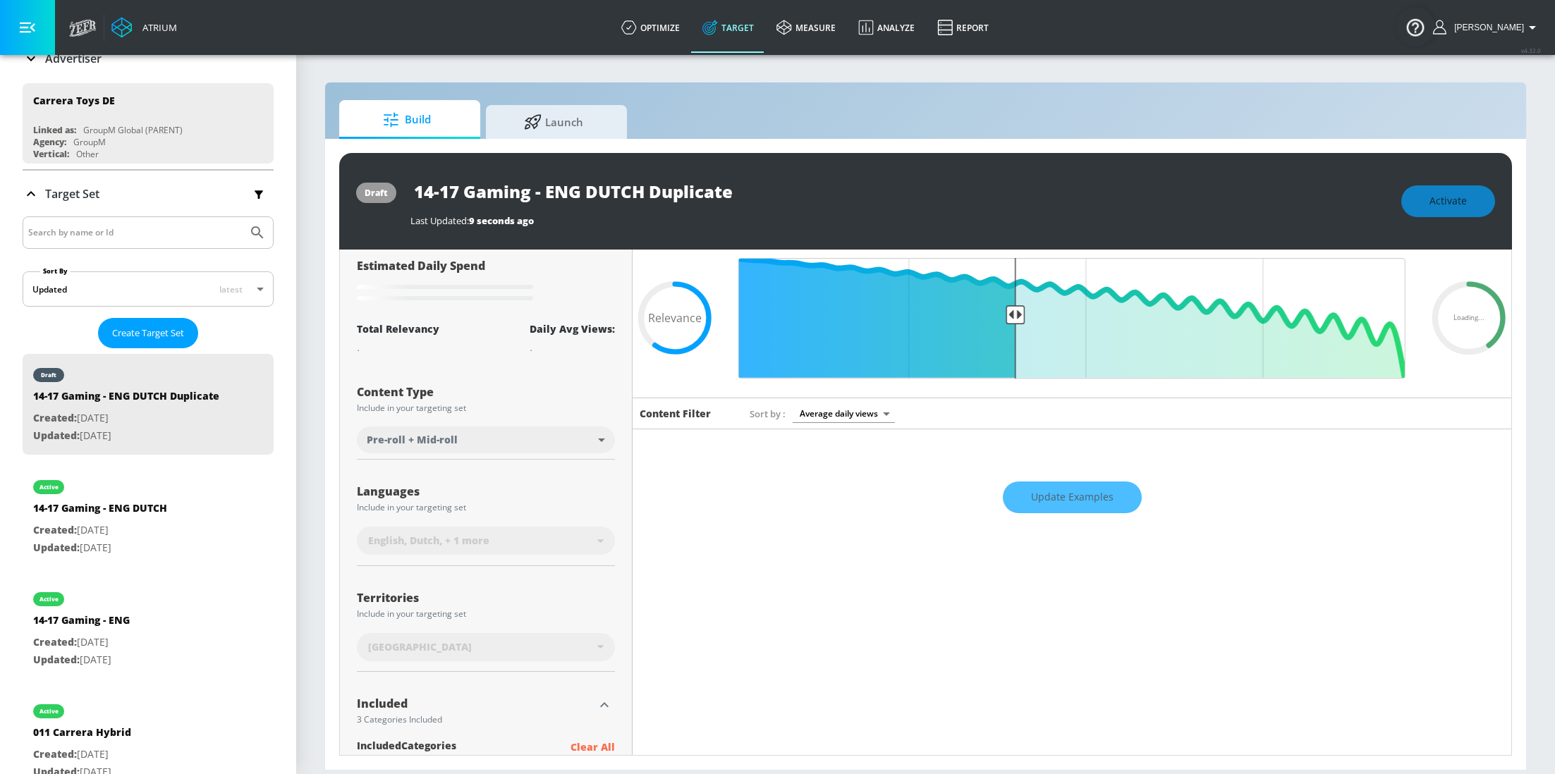
scroll to position [0, 0]
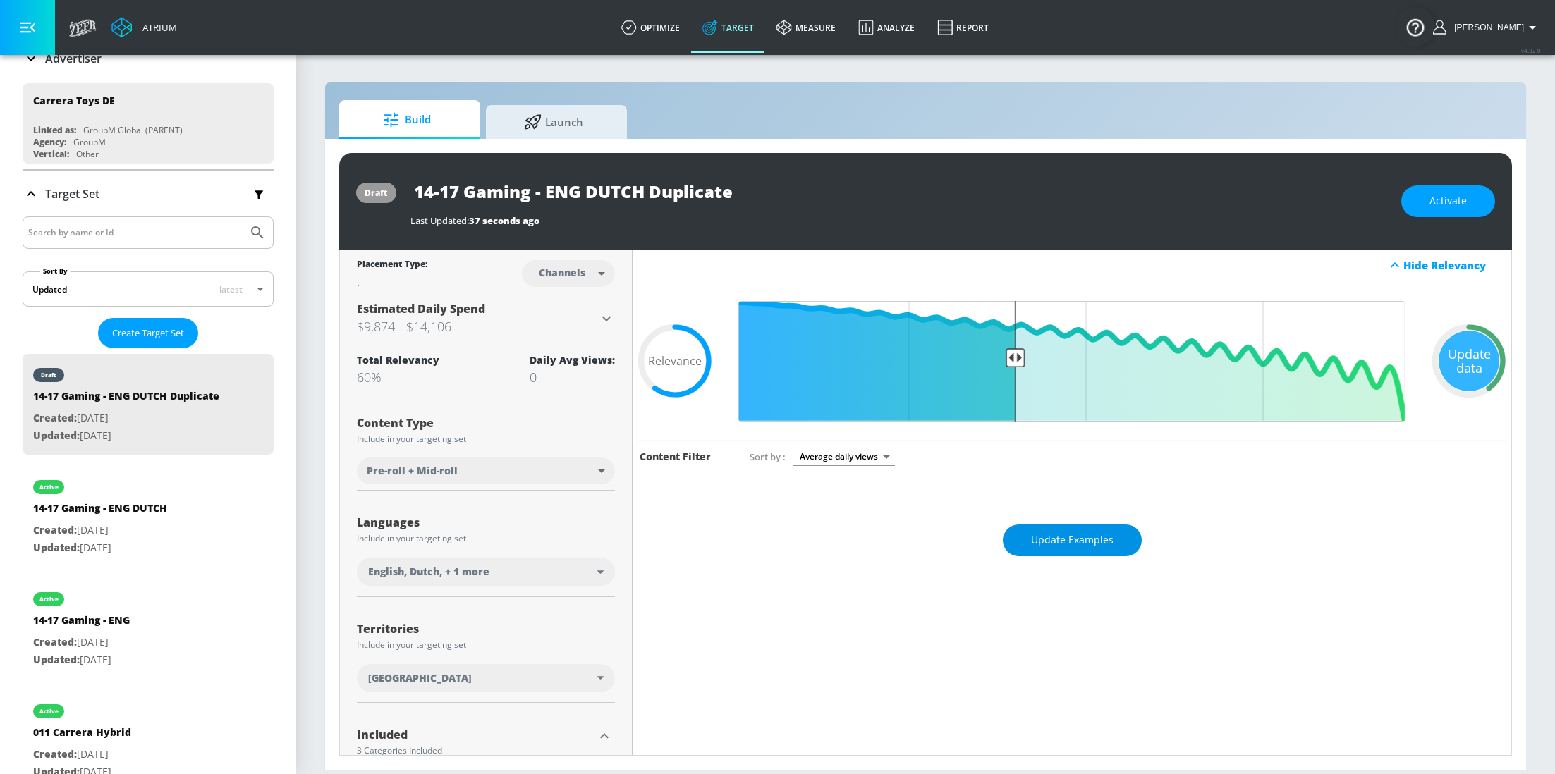
click at [1052, 542] on span "Update Examples" at bounding box center [1072, 541] width 83 height 18
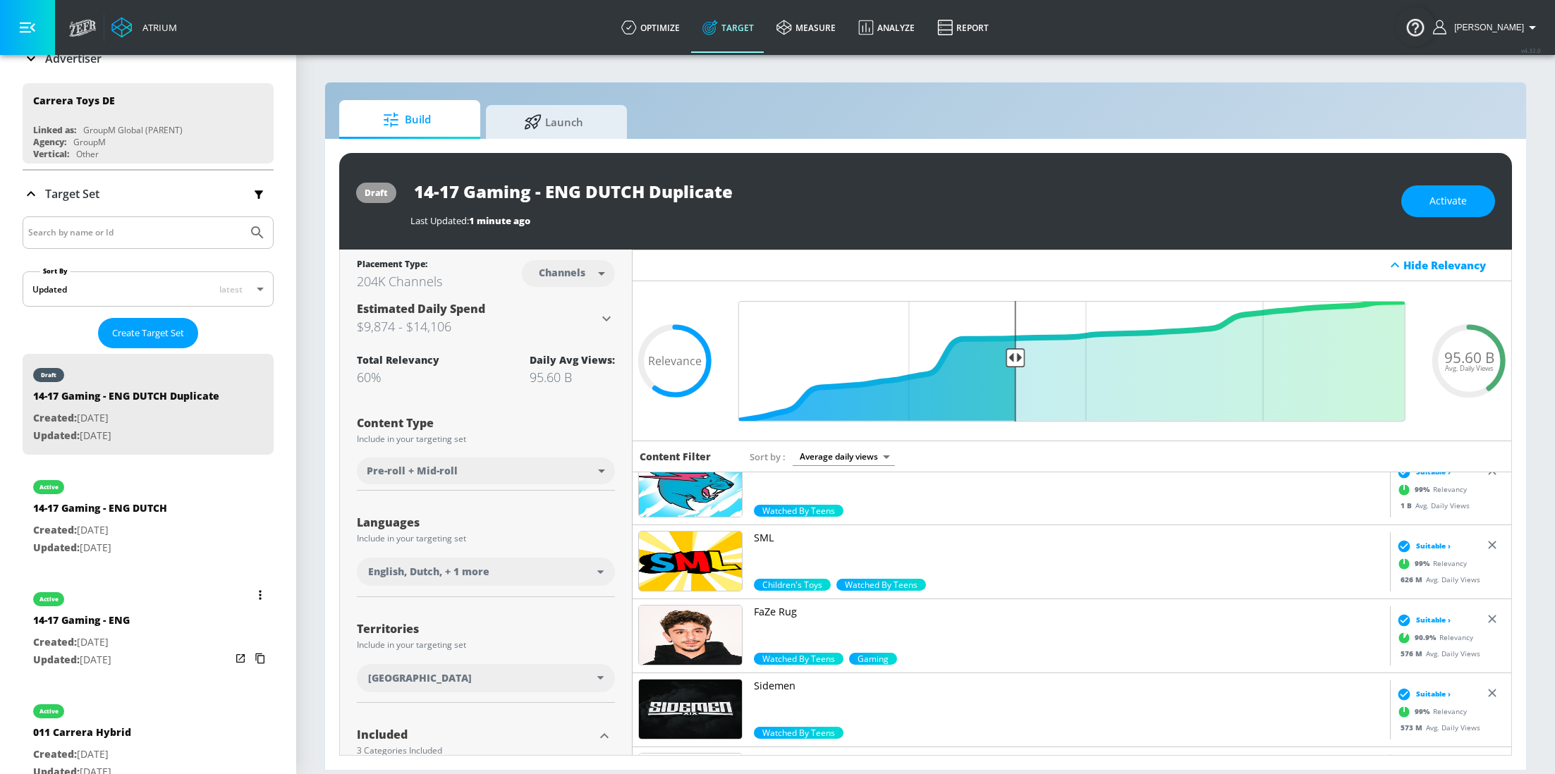
scroll to position [22, 0]
click at [623, 190] on input "14-17 Gaming - ENG DUTCH Duplicate" at bounding box center [586, 192] width 353 height 32
drag, startPoint x: 742, startPoint y: 190, endPoint x: 652, endPoint y: 190, distance: 90.3
click at [652, 190] on input "14-17 Gaming - ENG DUTCH Duplicate" at bounding box center [586, 192] width 353 height 32
type input "14-17 Gaming - ENG DUTCH FR"
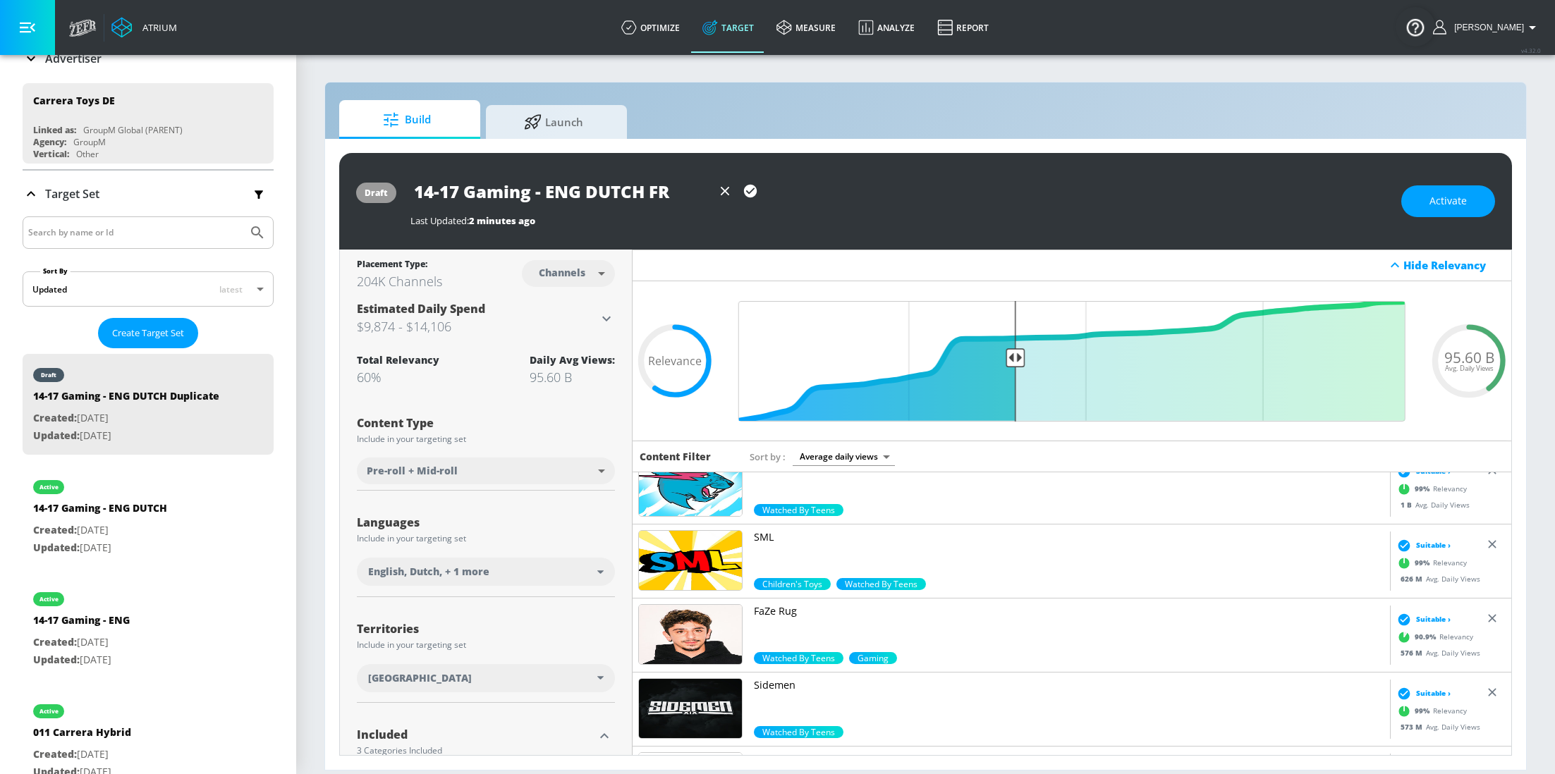
click at [752, 195] on icon "button" at bounding box center [750, 191] width 13 height 13
click at [1461, 209] on button "Activate" at bounding box center [1448, 201] width 94 height 32
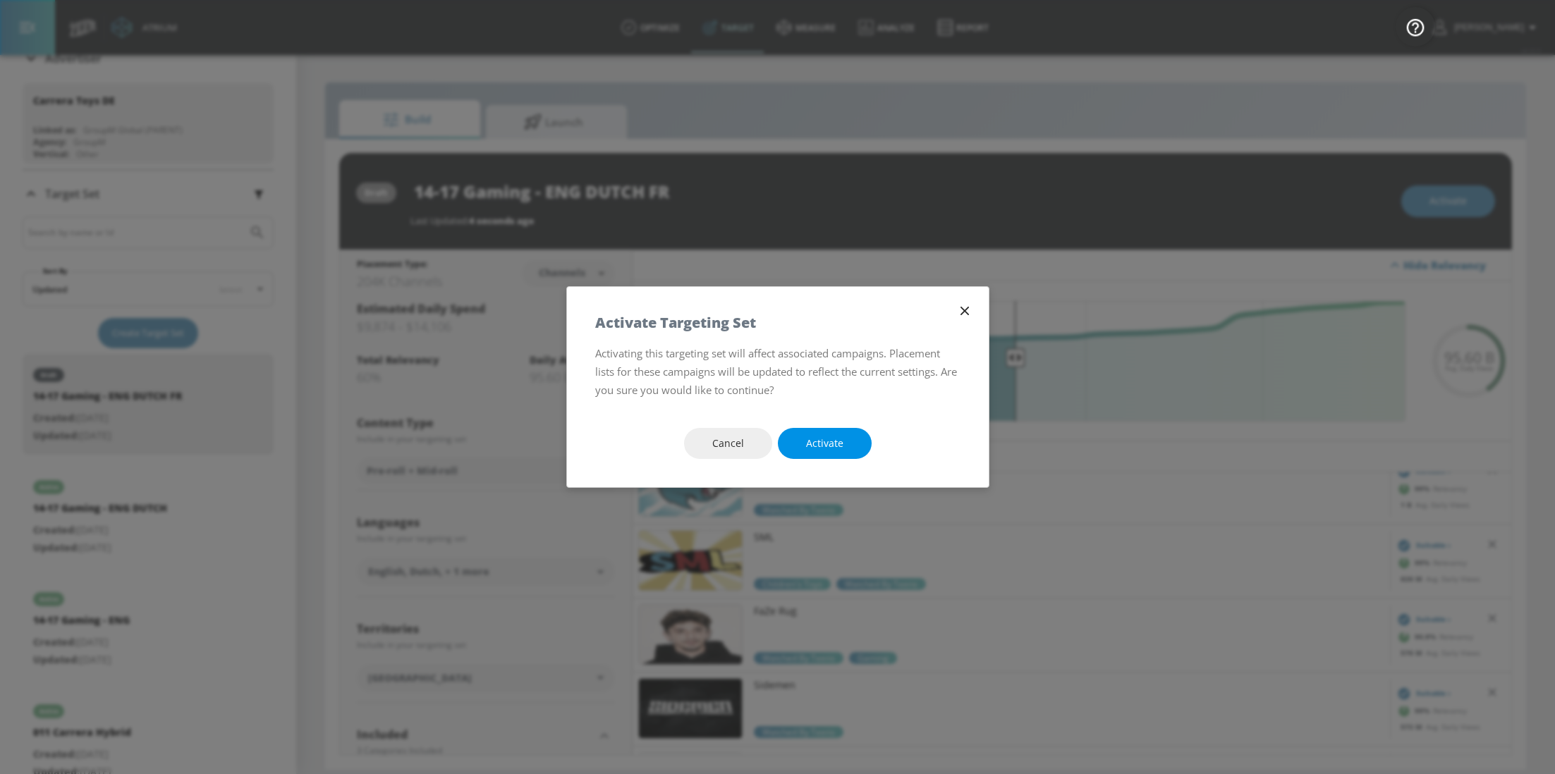
click at [830, 442] on span "Activate" at bounding box center [824, 444] width 37 height 18
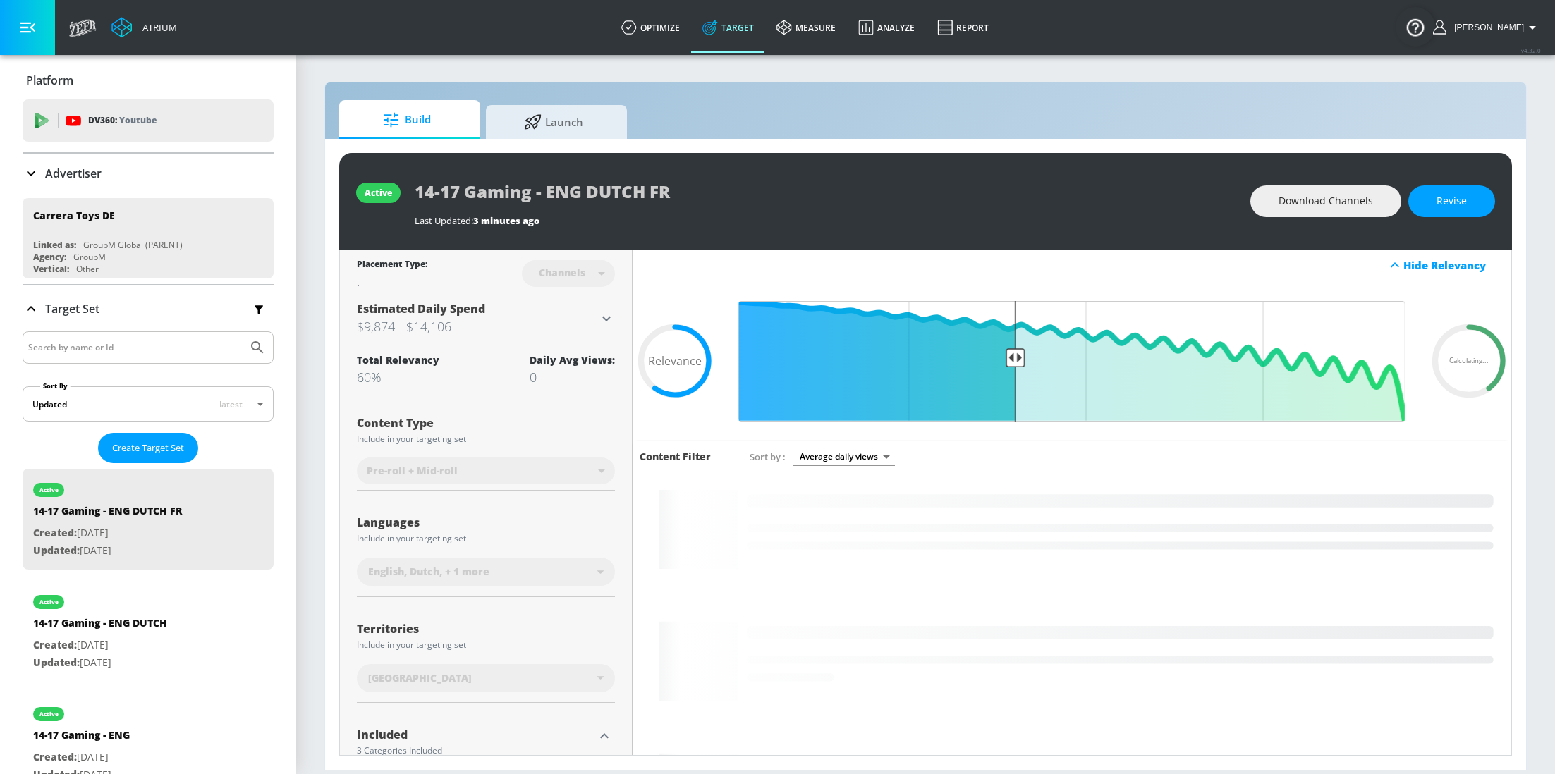
scroll to position [228, 0]
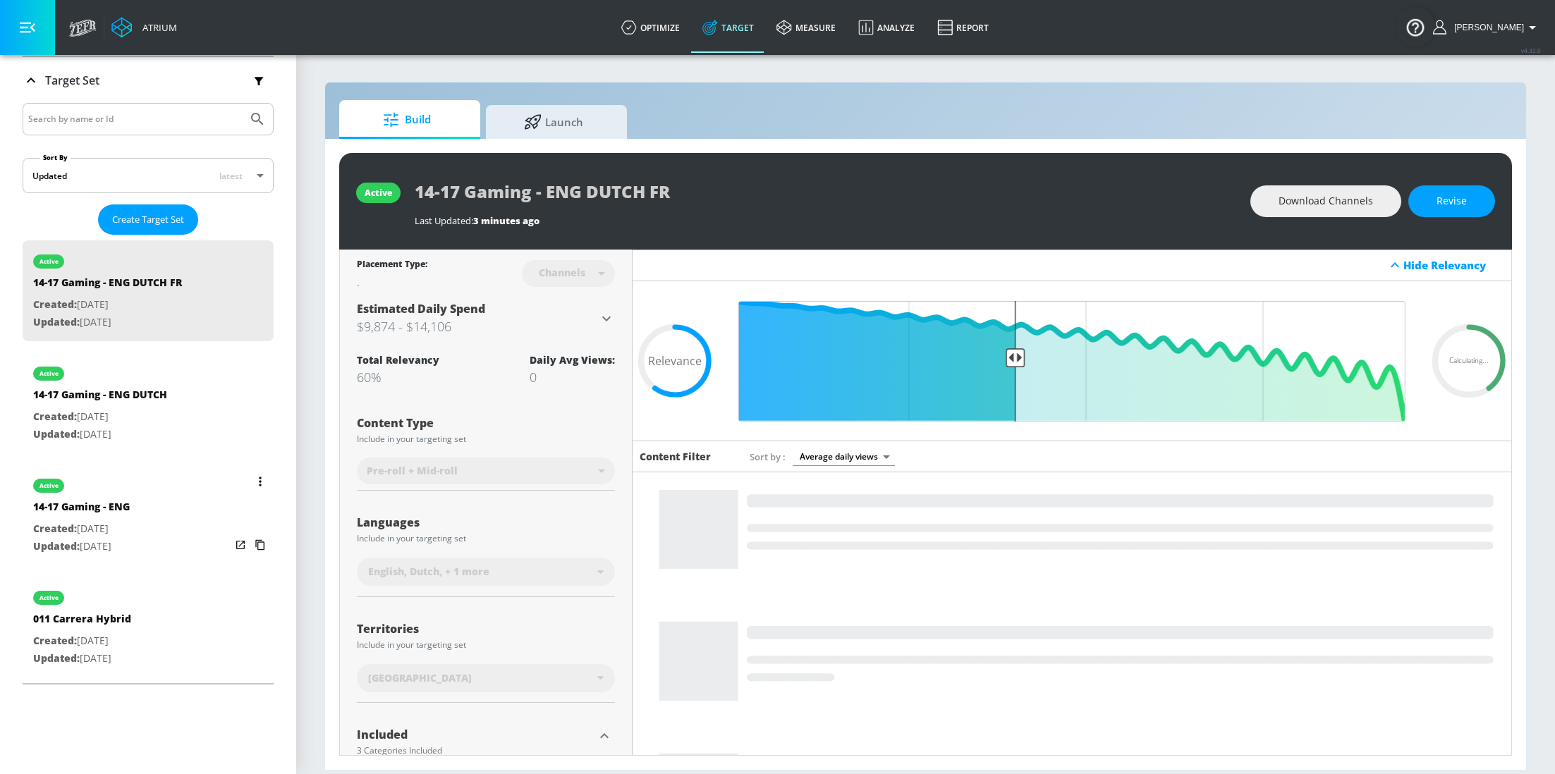
click at [259, 483] on icon "list of Target Set" at bounding box center [260, 482] width 3 height 10
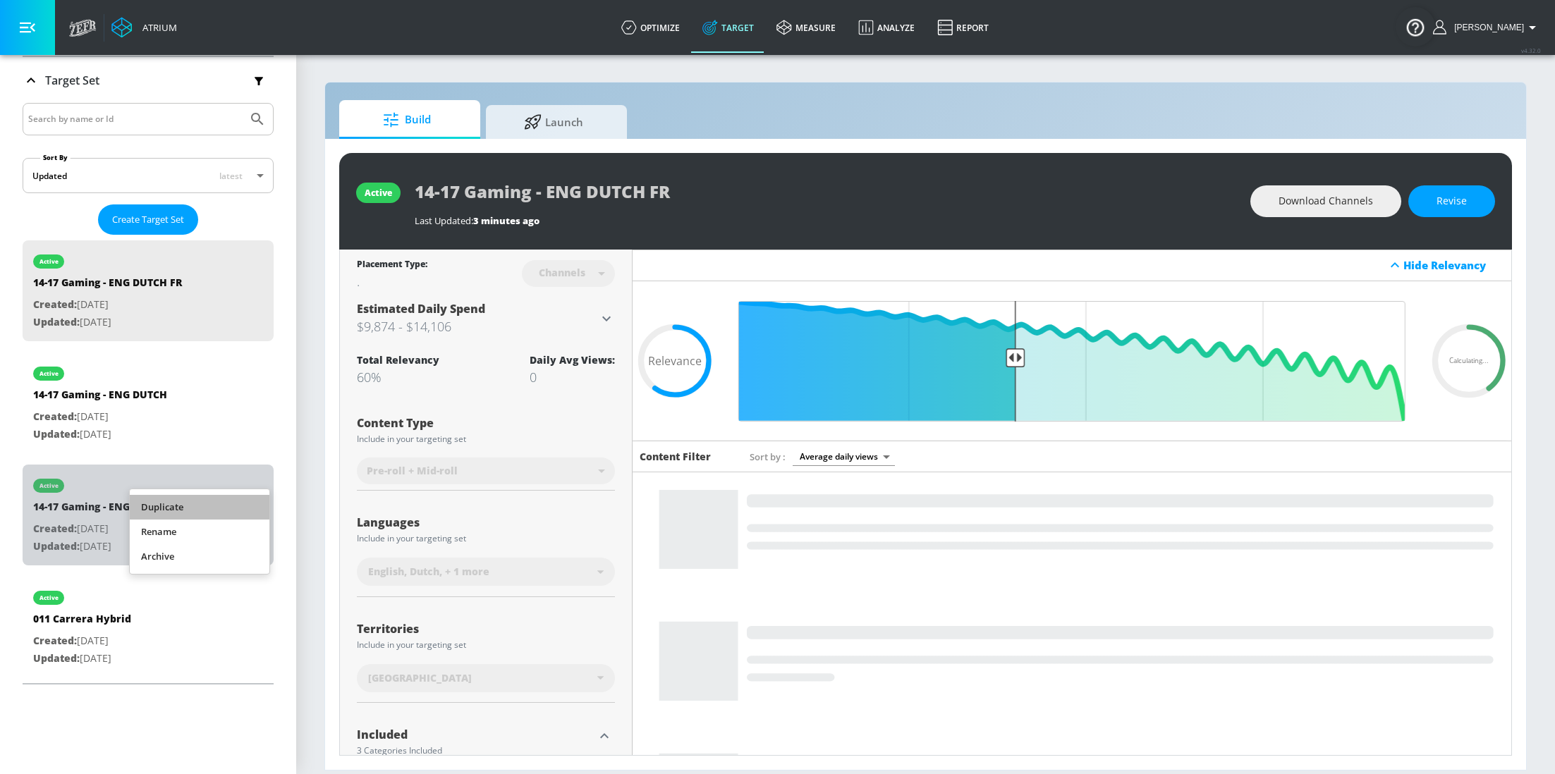
click at [188, 503] on li "Duplicate" at bounding box center [200, 507] width 140 height 25
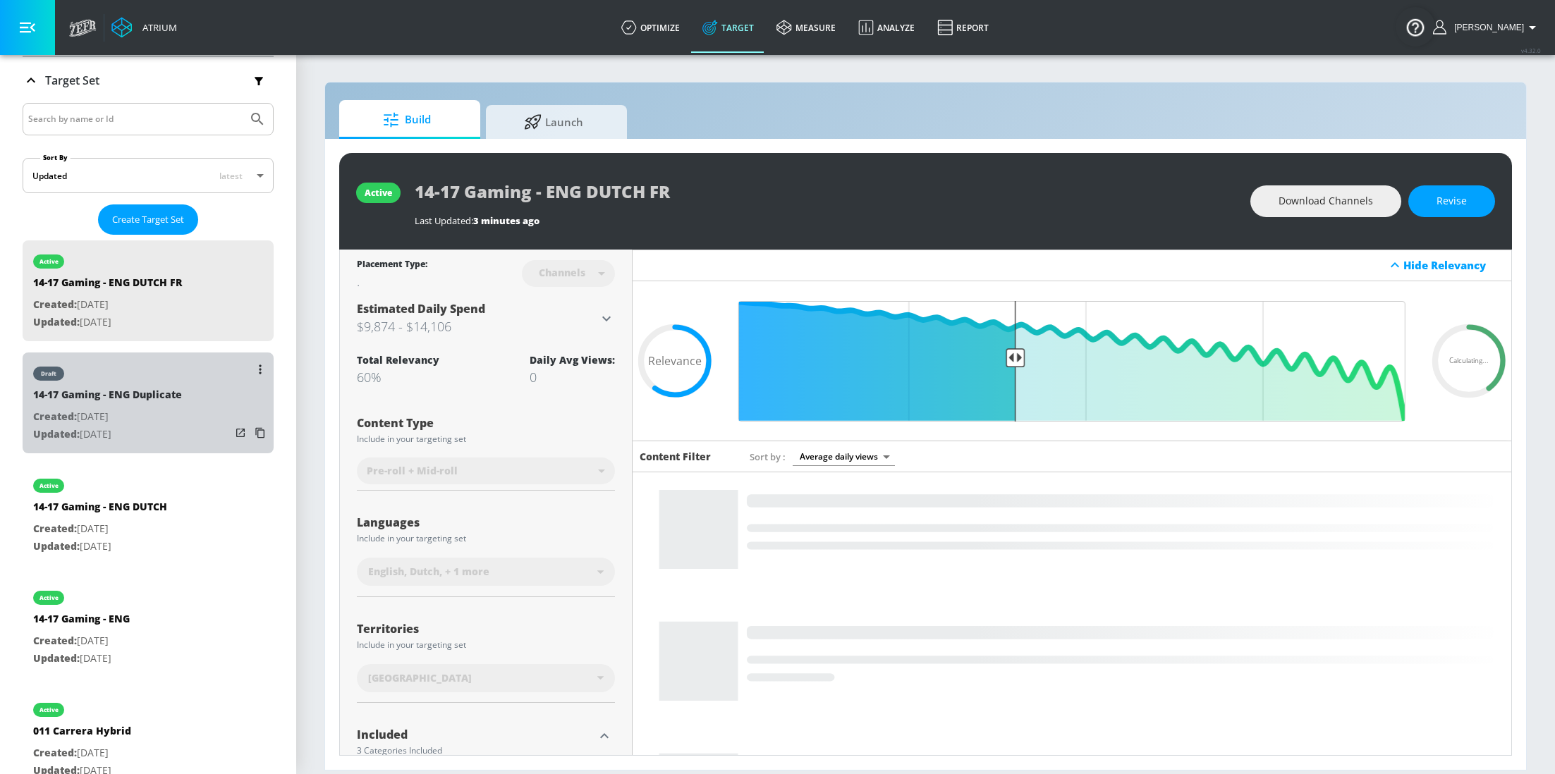
click at [124, 415] on p "Created: [DATE]" at bounding box center [107, 417] width 149 height 18
type input "14-17 Gaming - ENG Duplicate"
type input "0.05"
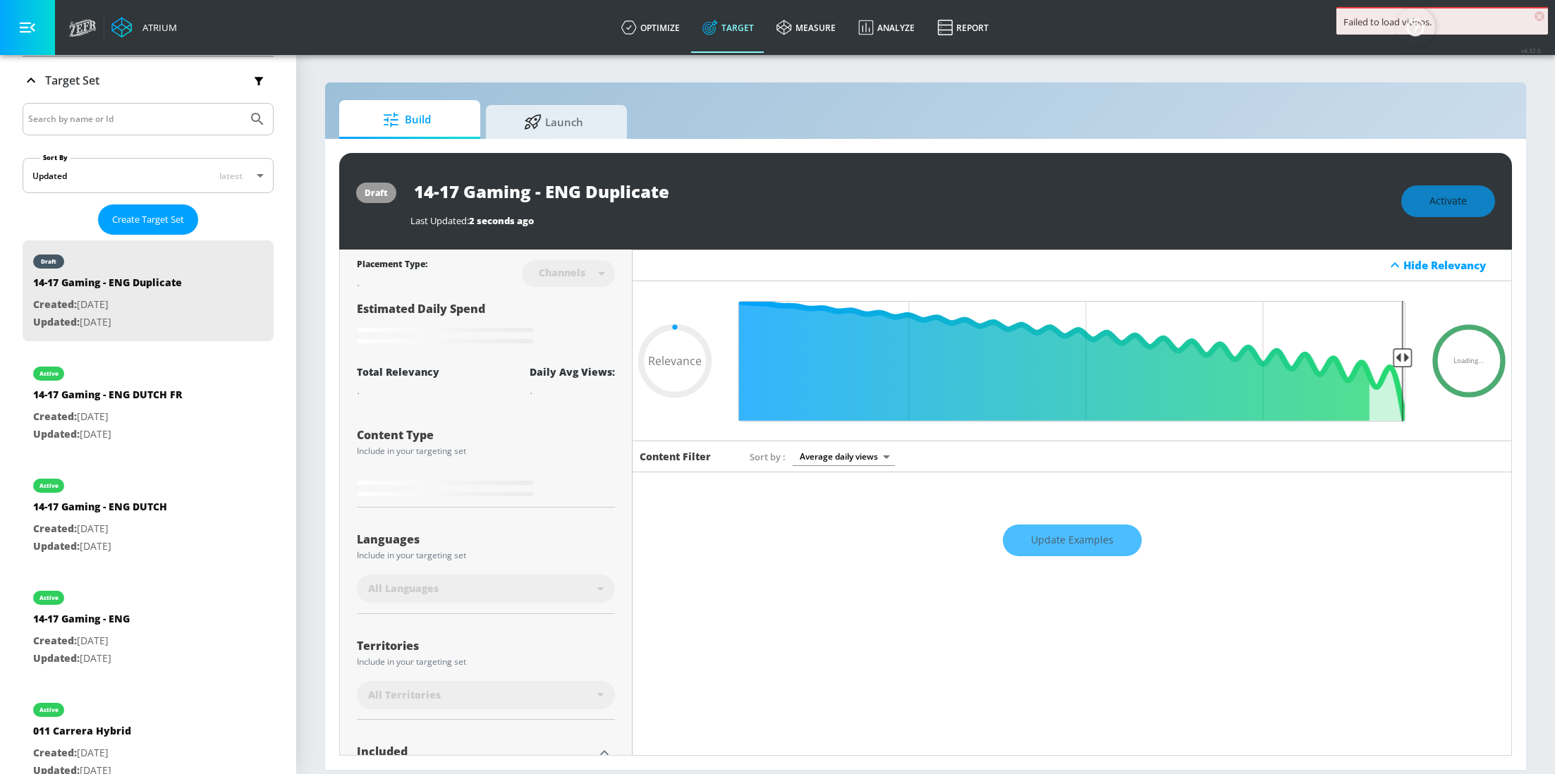
drag, startPoint x: 686, startPoint y: 195, endPoint x: 547, endPoint y: 195, distance: 139.6
click at [547, 195] on input "14-17 Gaming - ENG Duplicate" at bounding box center [586, 192] width 353 height 32
type input "14-17 Gaming - F"
type input "0.05"
type input "14-17 Gaming - FR"
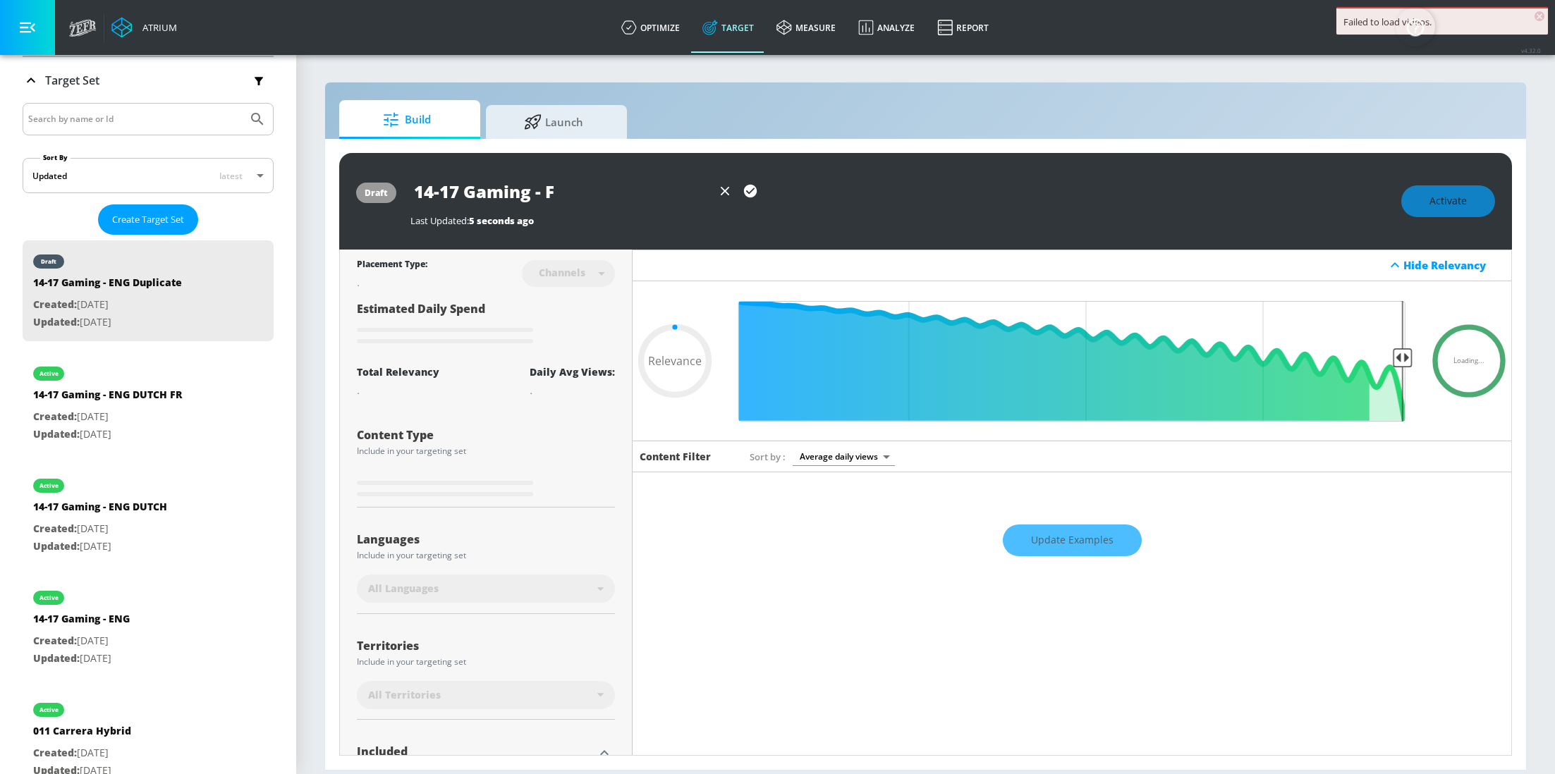
type input "0.05"
type input "14-17 Gaming - FRE"
type input "0.05"
type input "14-17 Gaming - FREN"
type input "0.05"
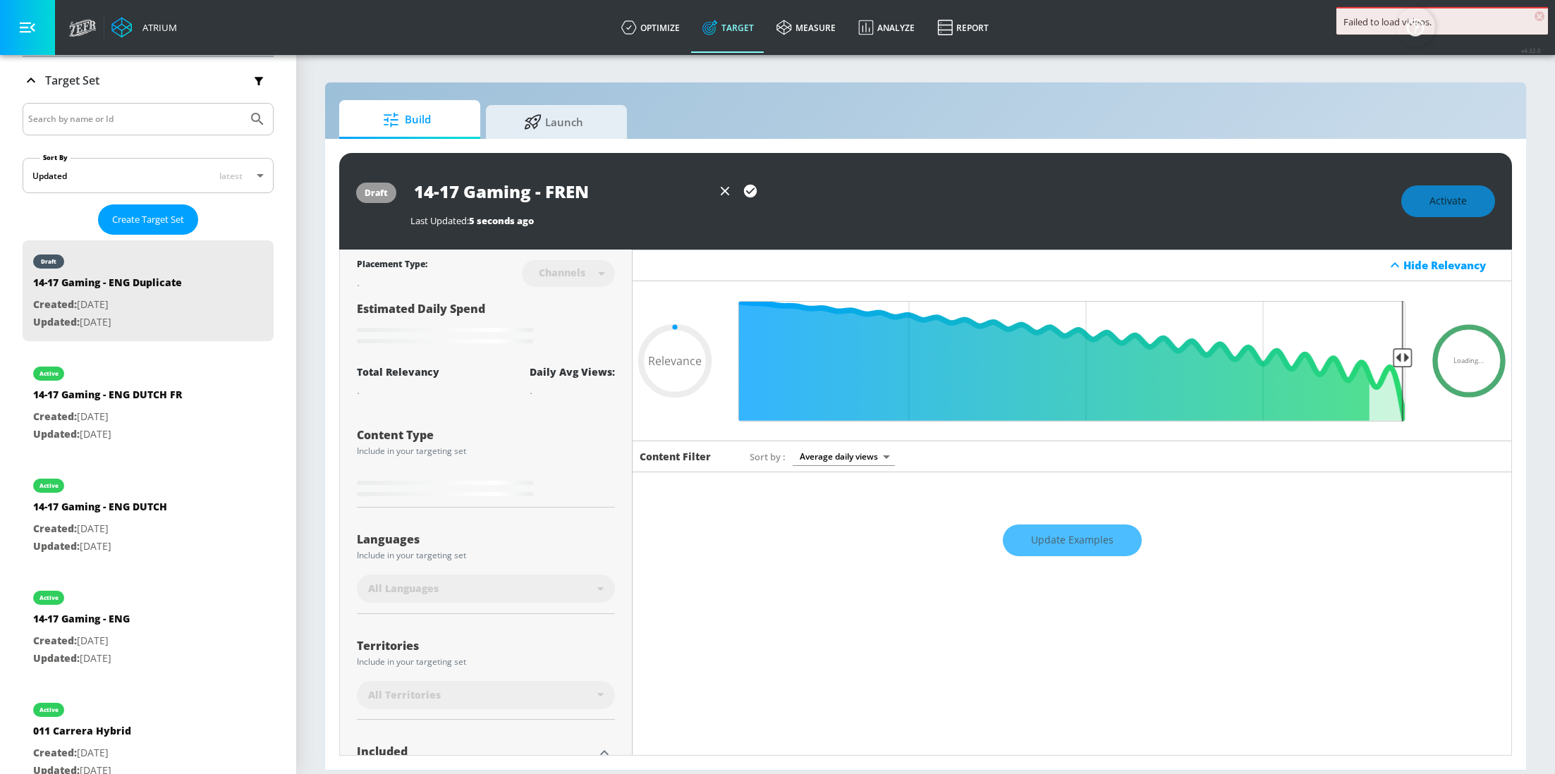
type input "14-17 Gaming - FRENC"
type input "0.05"
type input "14-17 Gaming - FRENCH"
type input "0.05"
type input "14-17 Gaming - FRENCH"
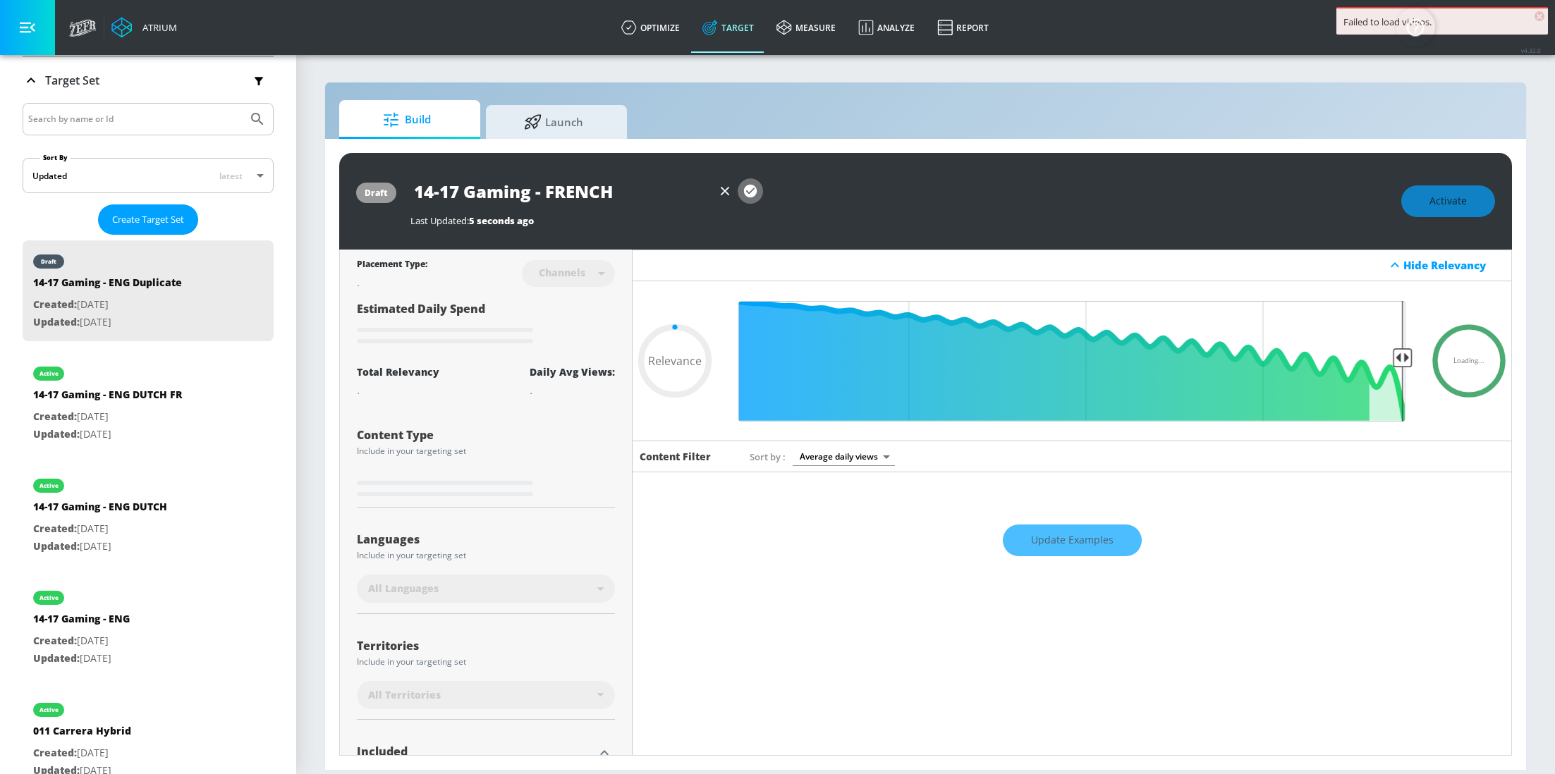
click at [748, 193] on icon "button" at bounding box center [751, 191] width 16 height 16
type input "0.05"
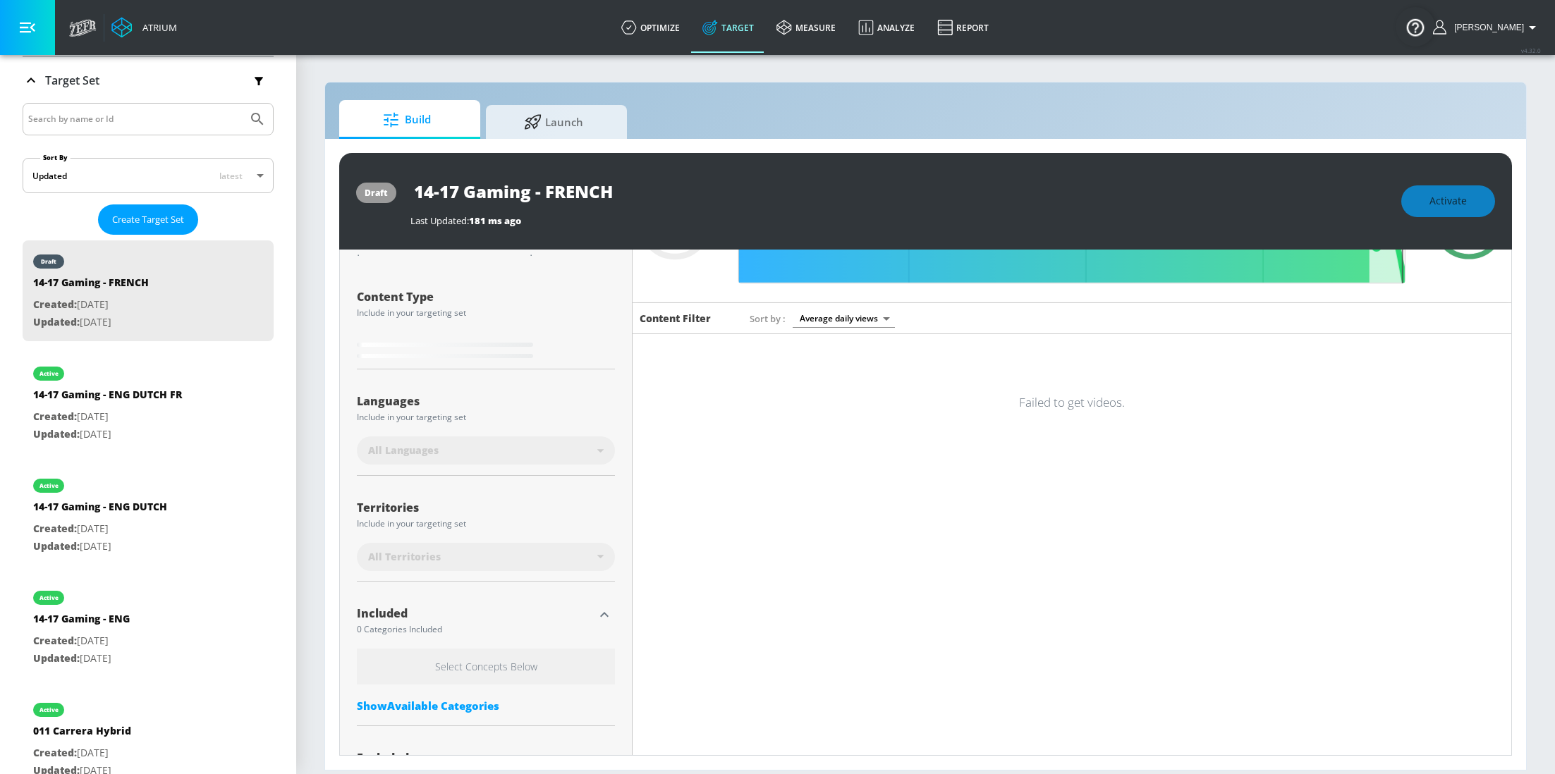
scroll to position [142, 0]
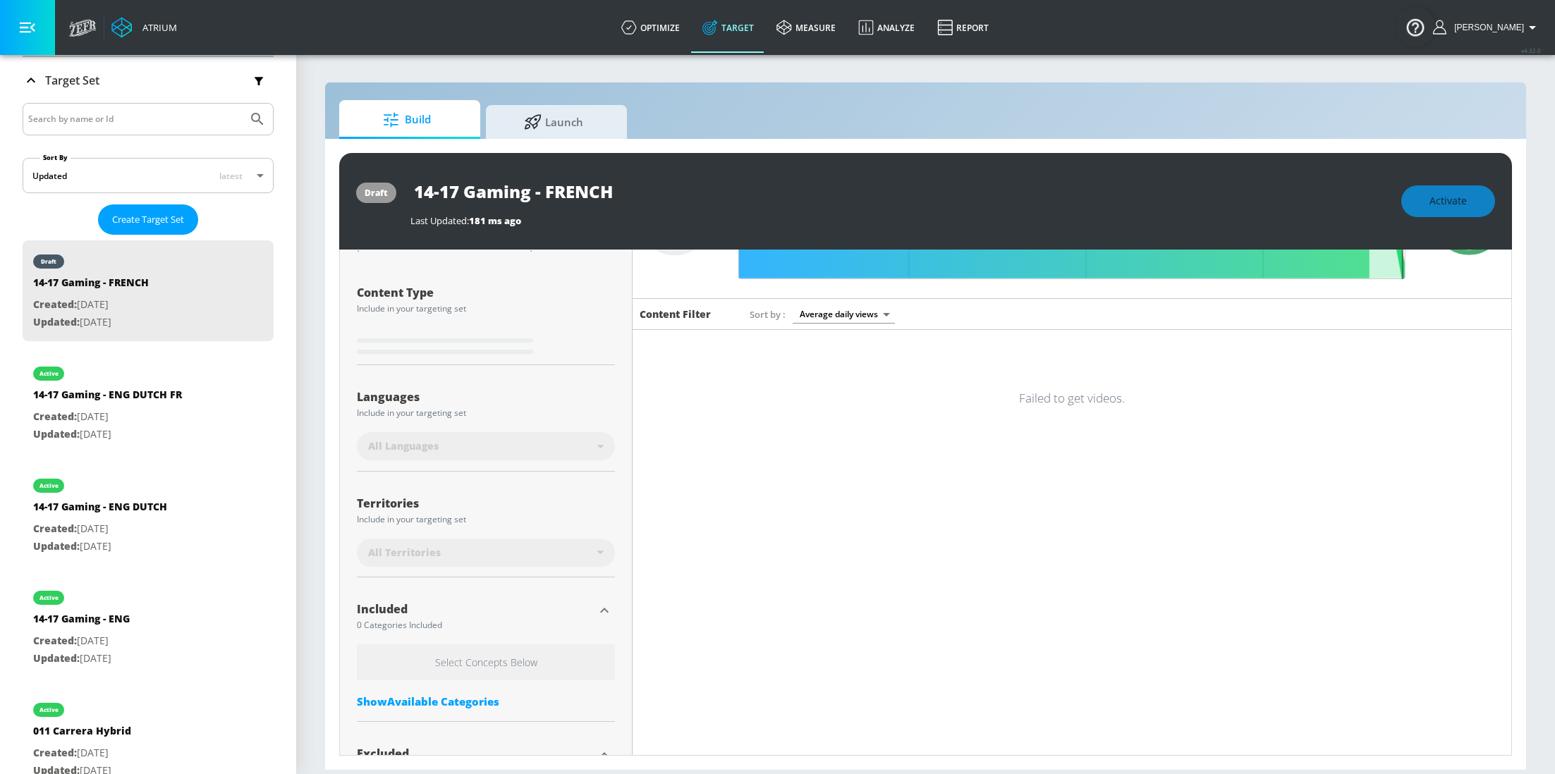
type input "14-17 Gaming - ENG Duplicate"
type input "0.6"
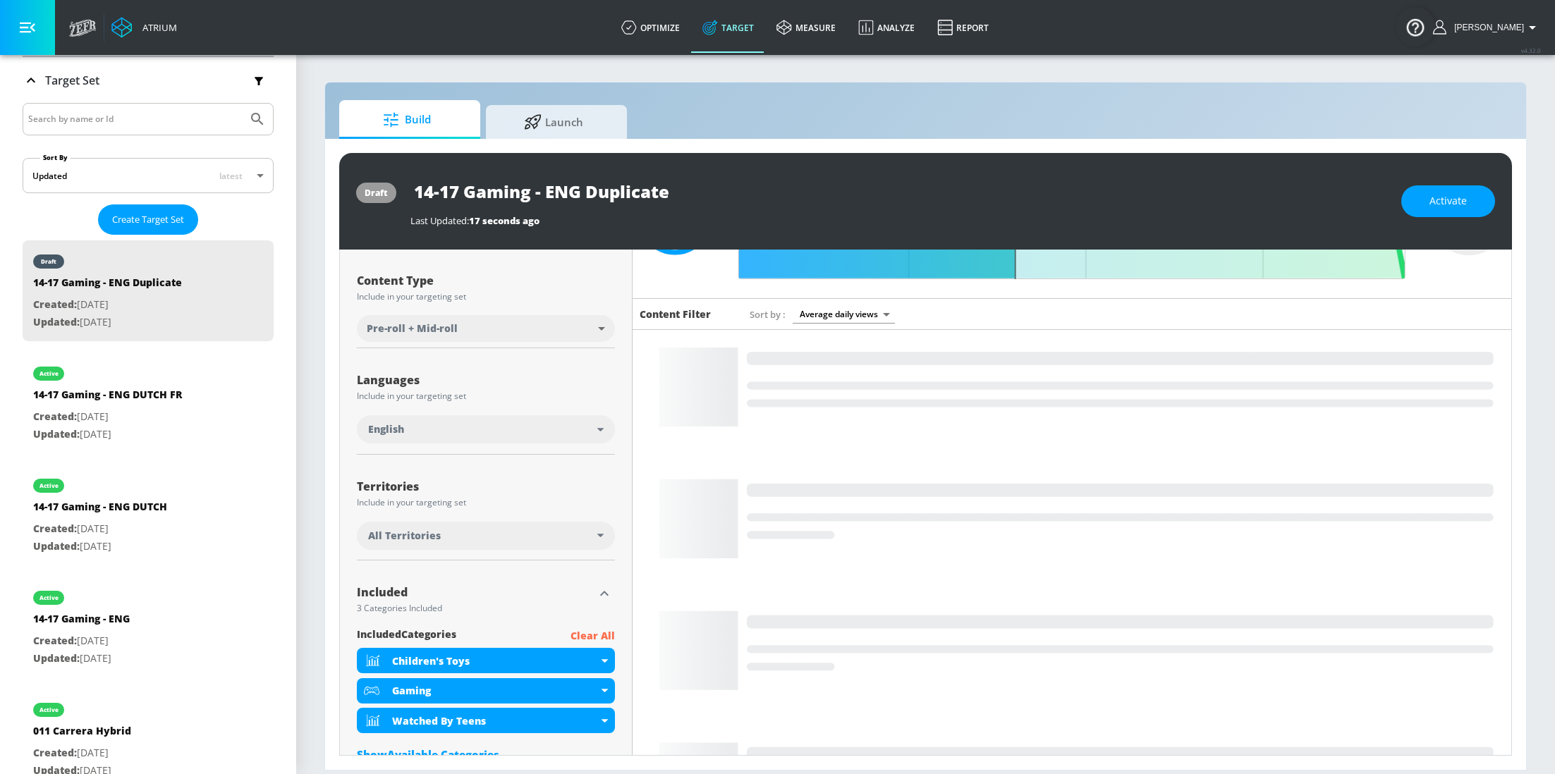
scroll to position [131, 0]
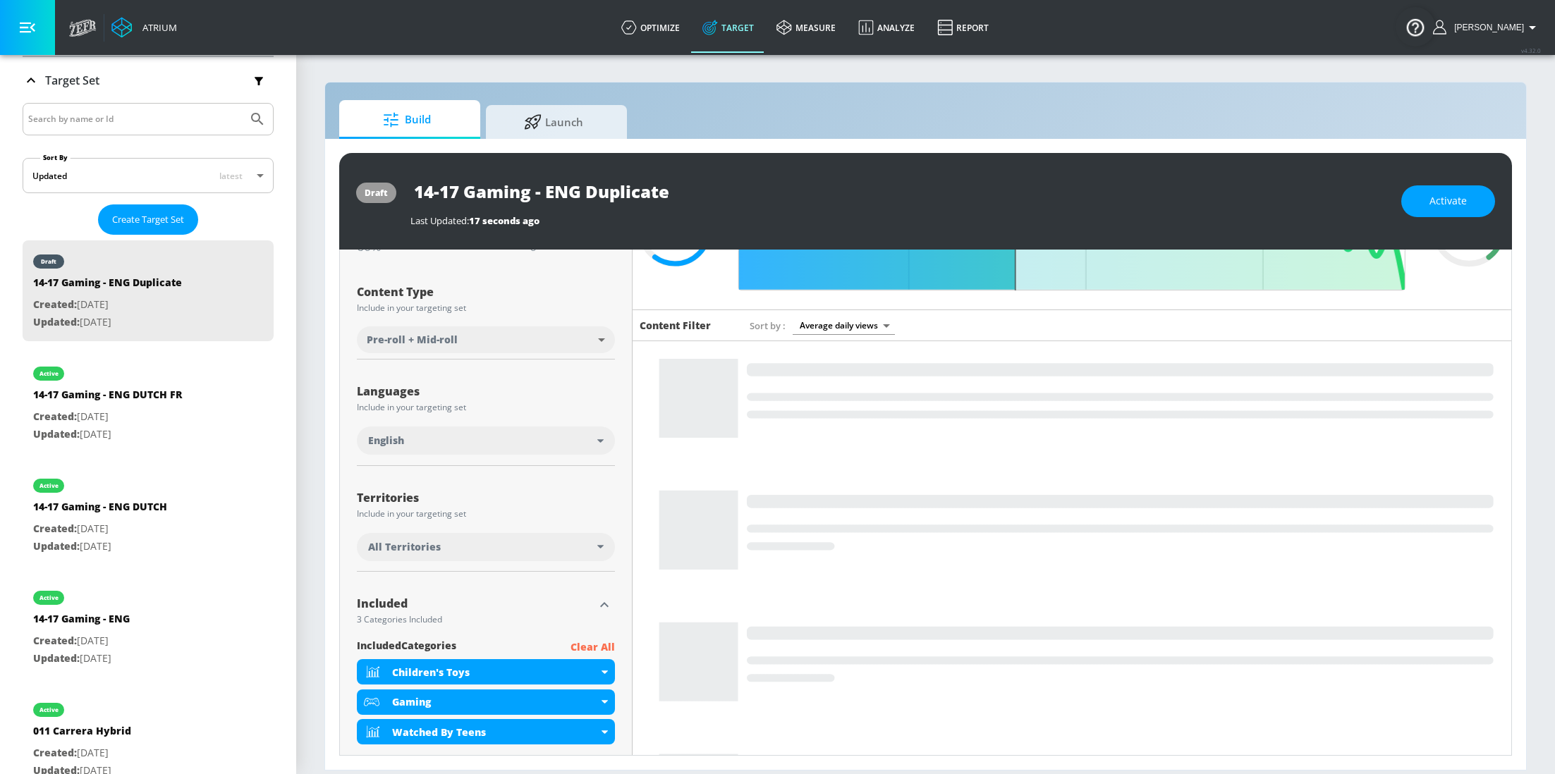
click at [592, 444] on div "English" at bounding box center [482, 441] width 229 height 14
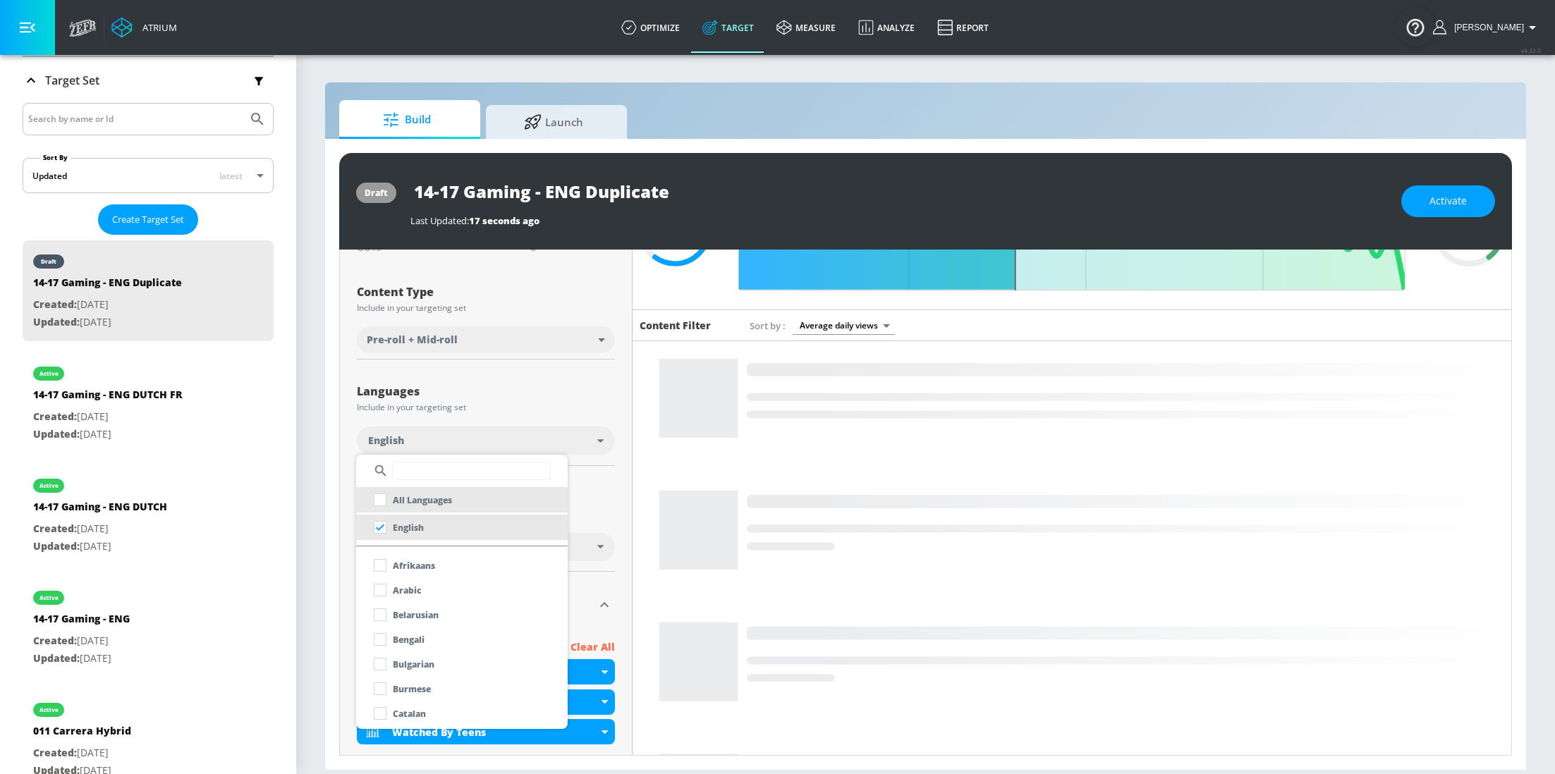
click at [458, 495] on li "All Languages" at bounding box center [462, 499] width 212 height 25
checkbox input "true"
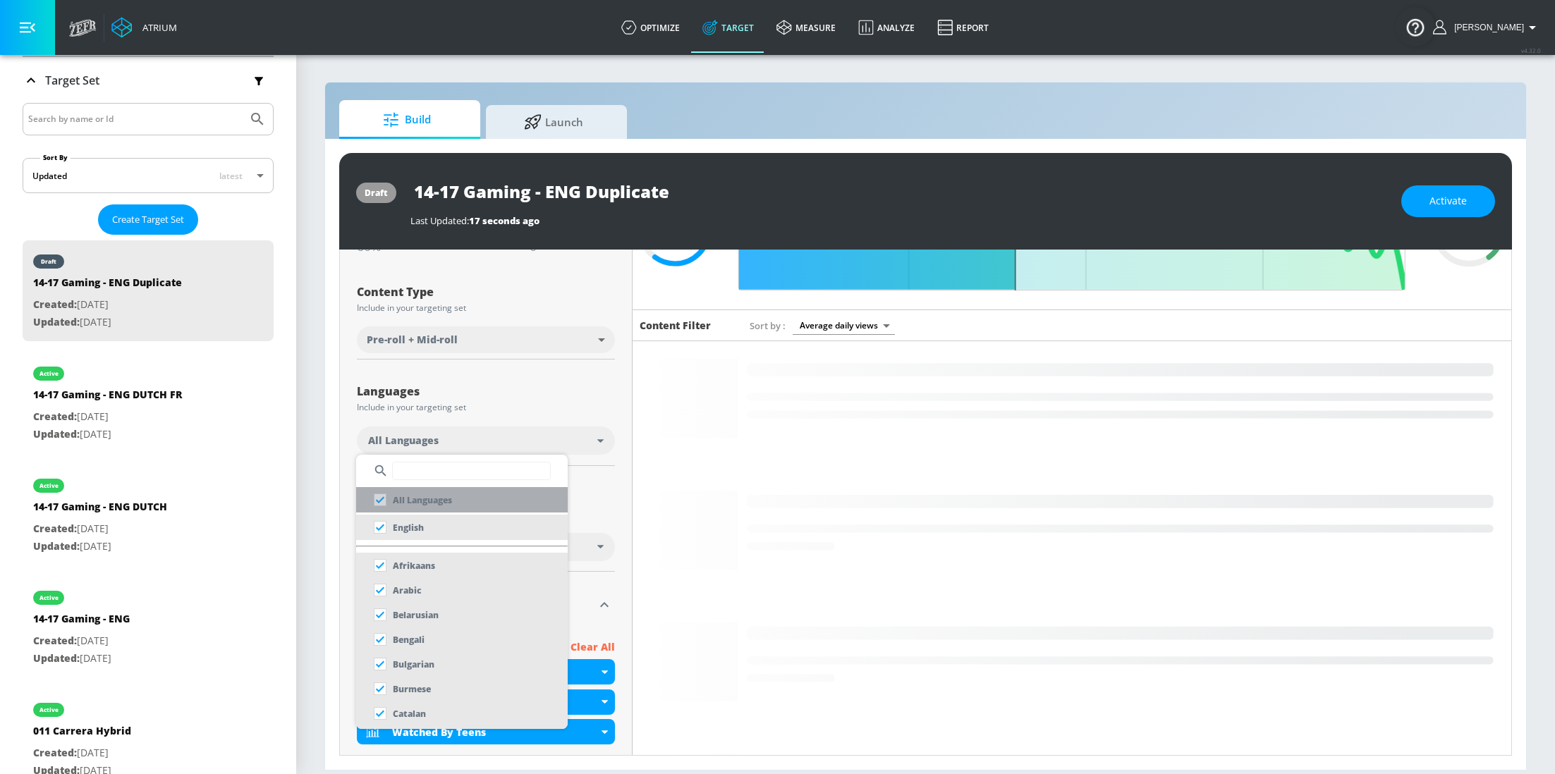
click at [458, 495] on li "All Languages" at bounding box center [462, 499] width 212 height 25
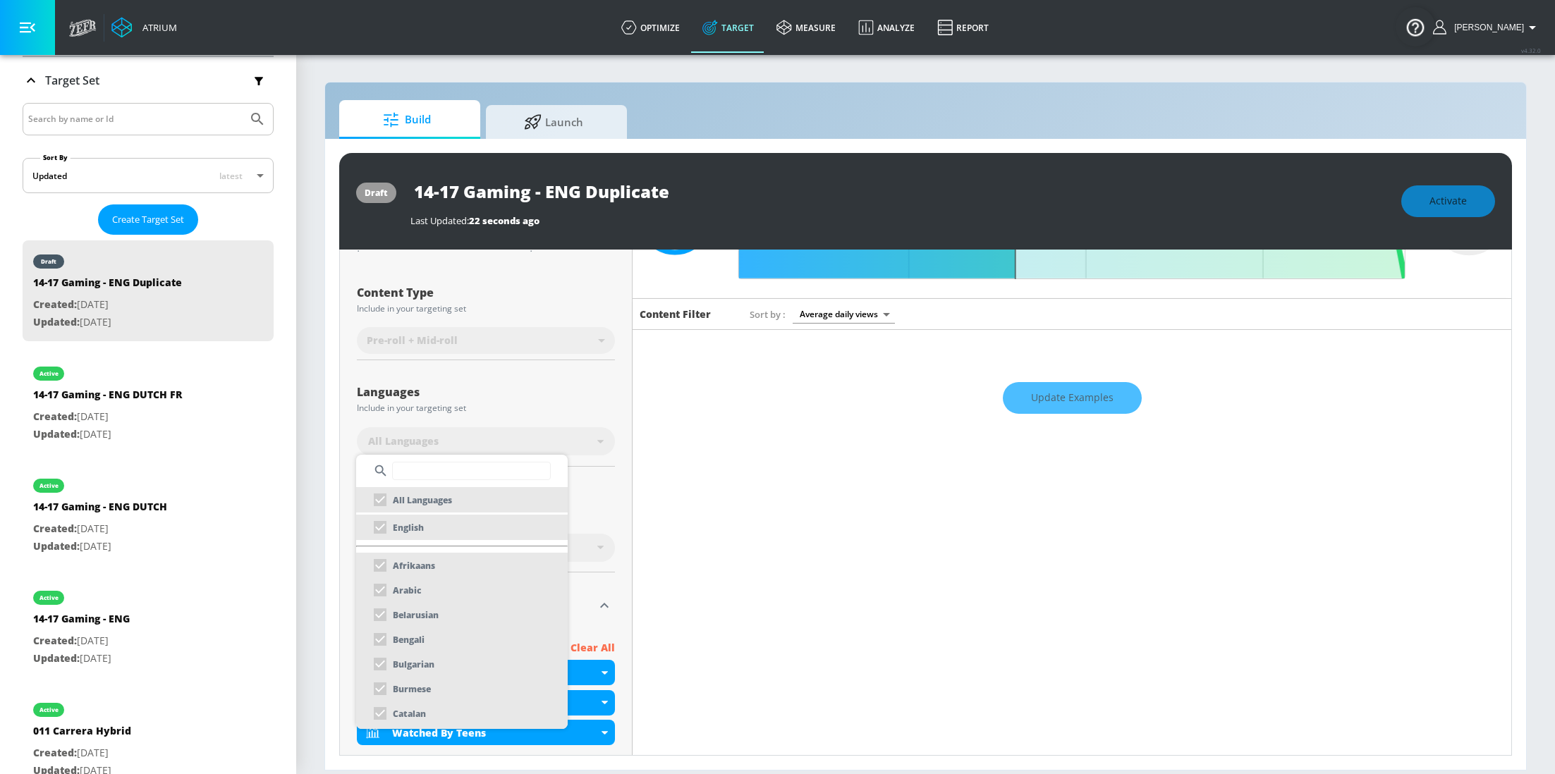
click at [461, 466] on input "text" at bounding box center [471, 471] width 159 height 18
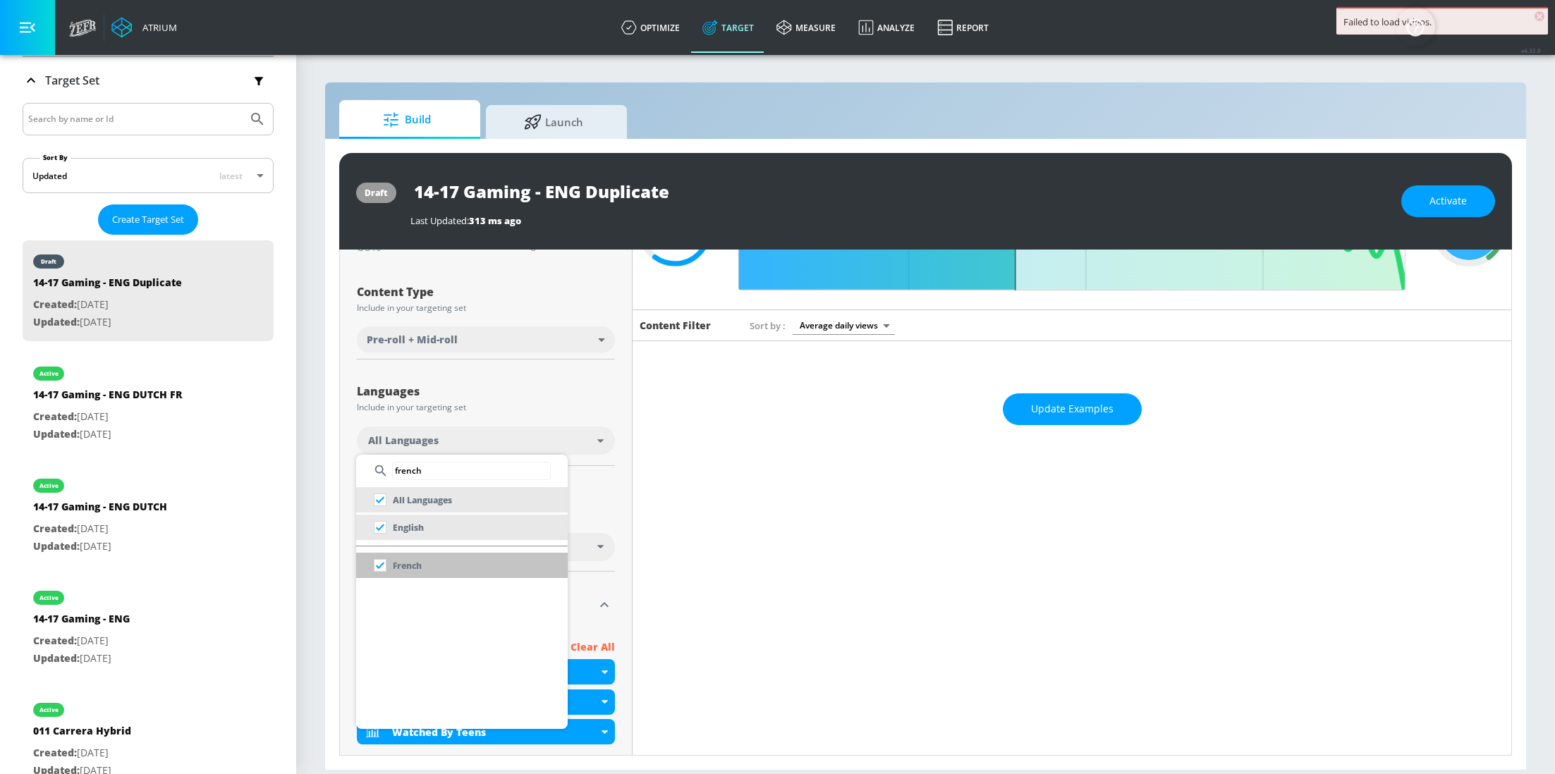
type input "french"
click at [384, 567] on input "checkbox" at bounding box center [379, 565] width 25 height 25
checkbox input "false"
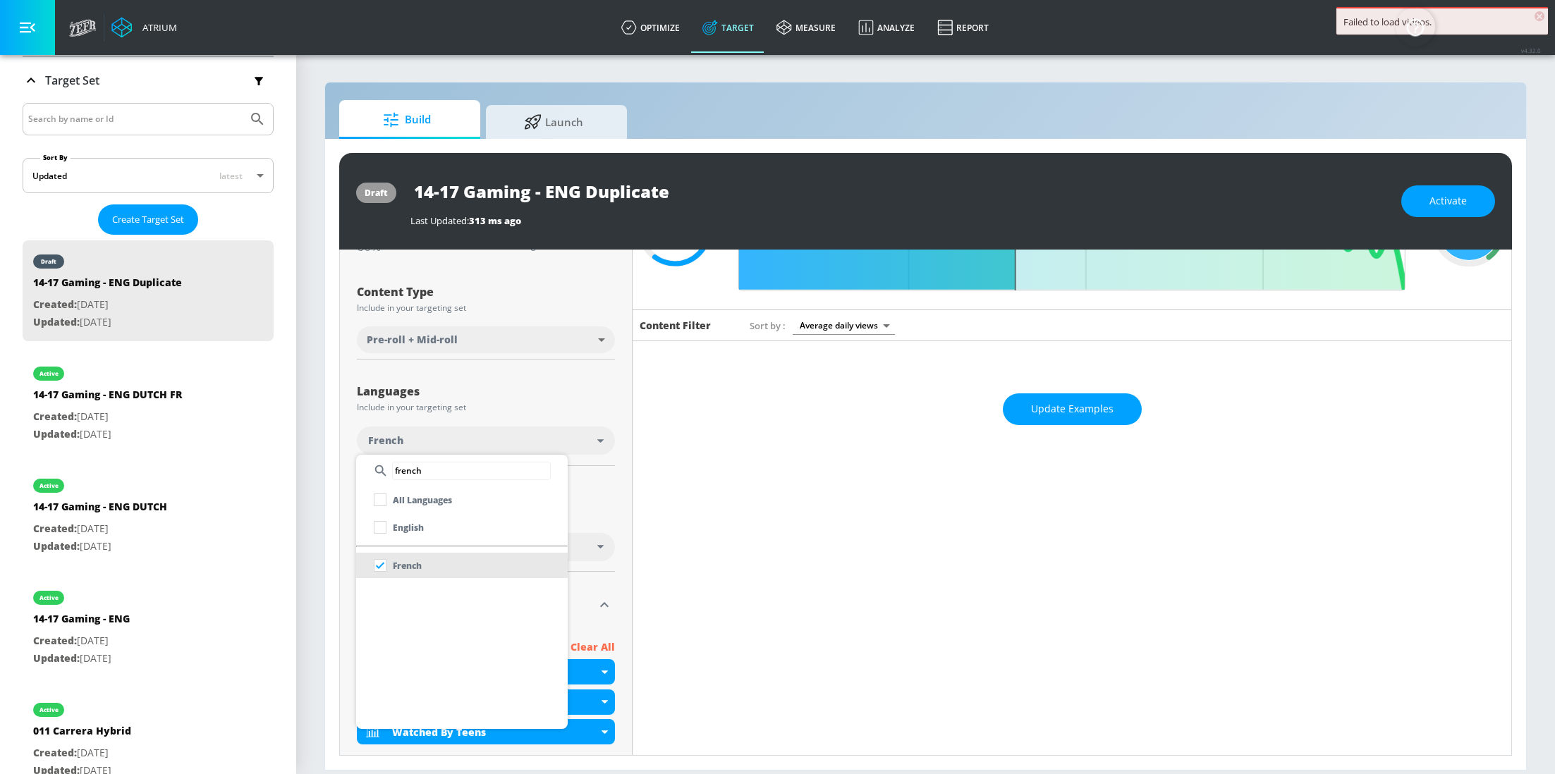
click at [616, 396] on div at bounding box center [777, 387] width 1555 height 774
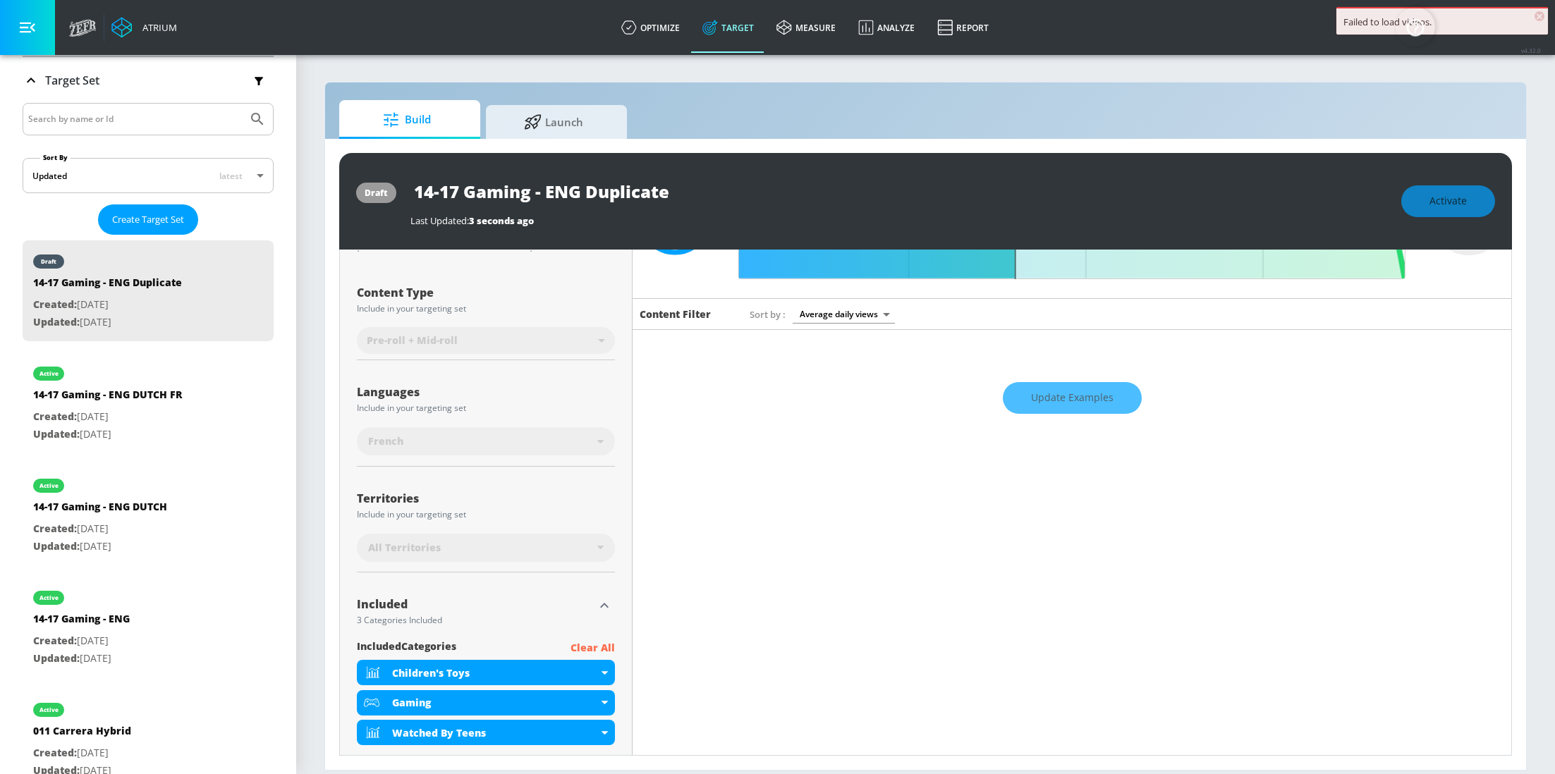
click at [554, 541] on div "All Territories" at bounding box center [482, 548] width 229 height 14
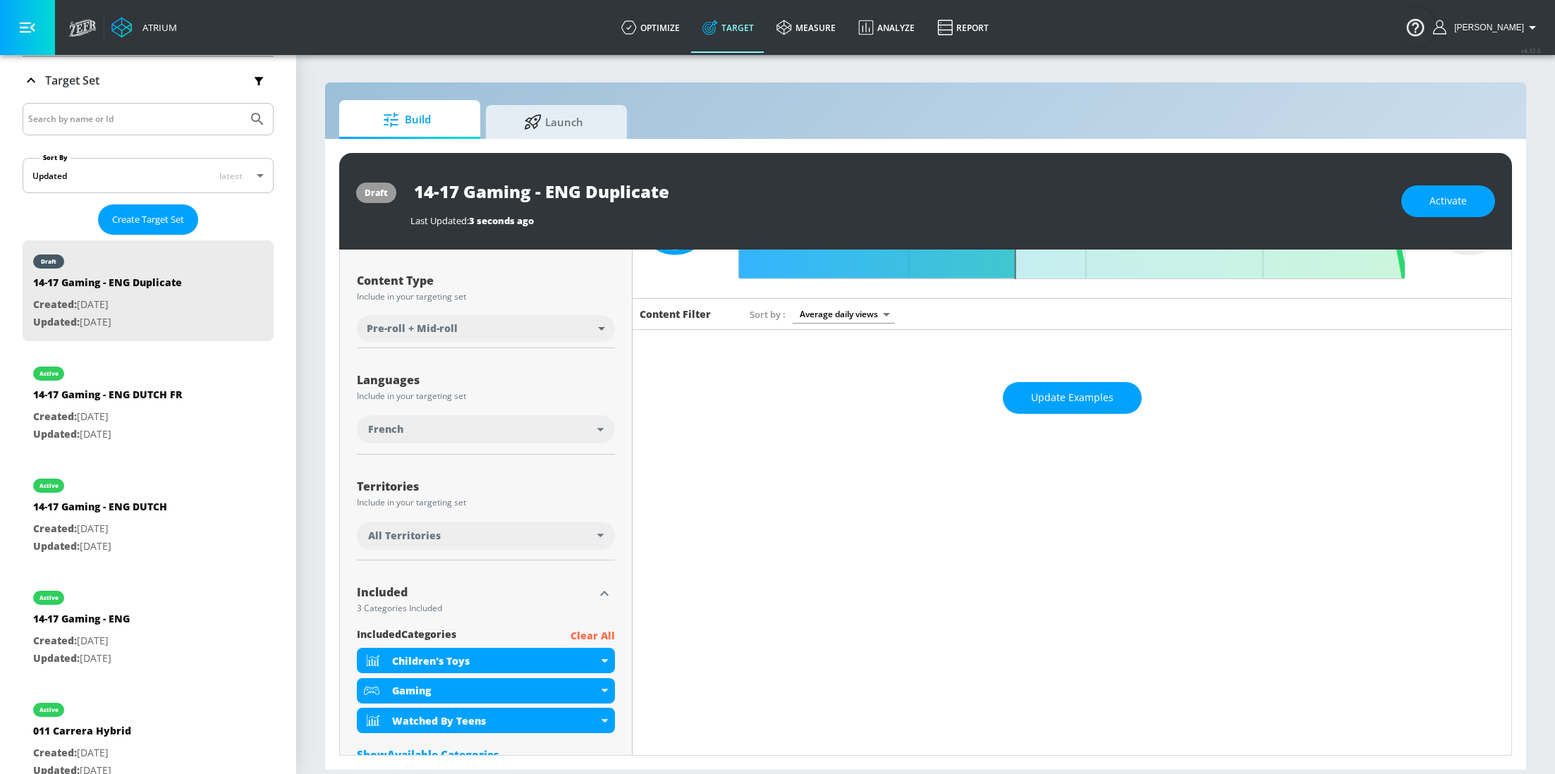
scroll to position [131, 0]
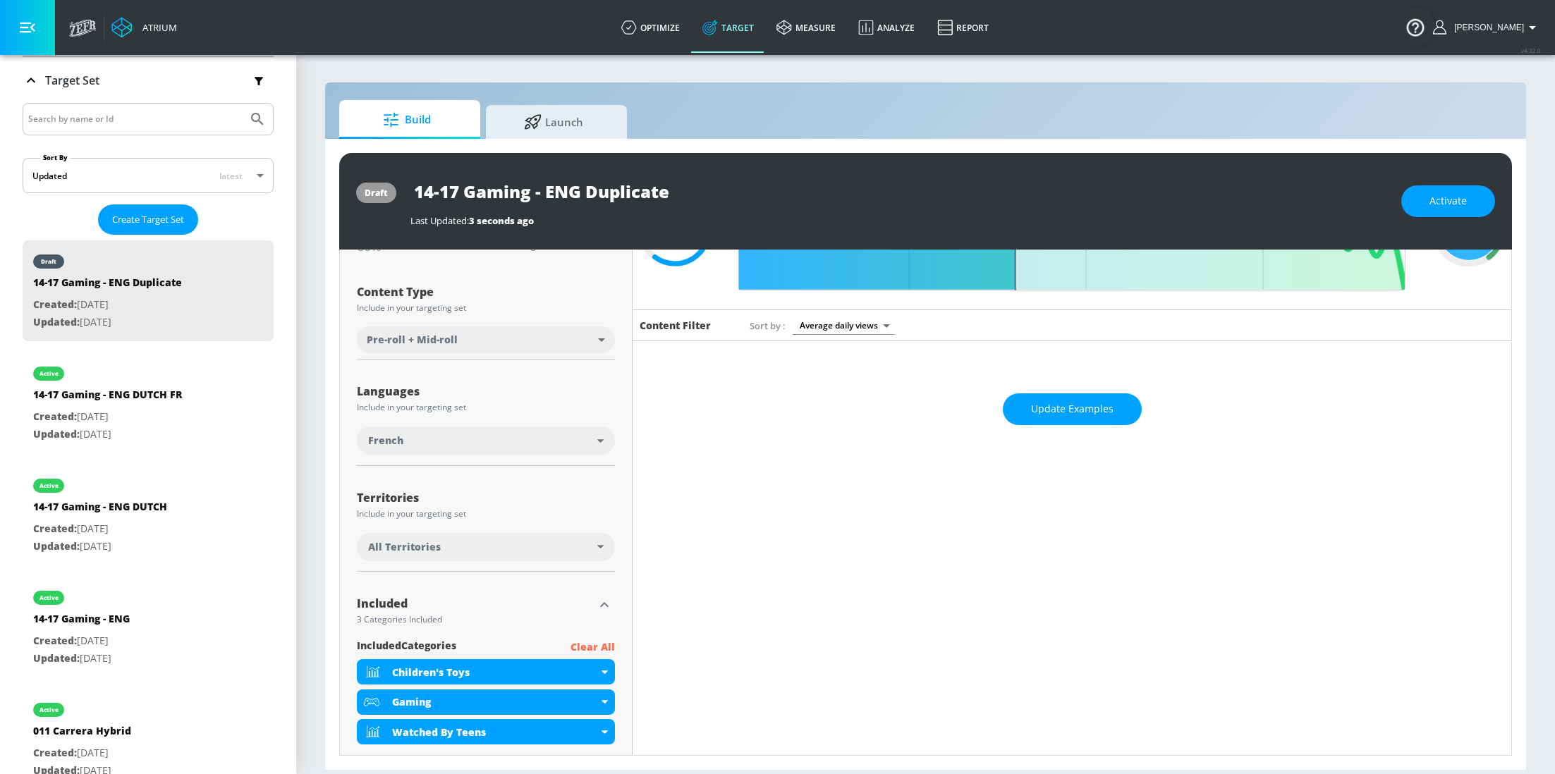
click at [554, 541] on div "All Territories" at bounding box center [482, 547] width 229 height 14
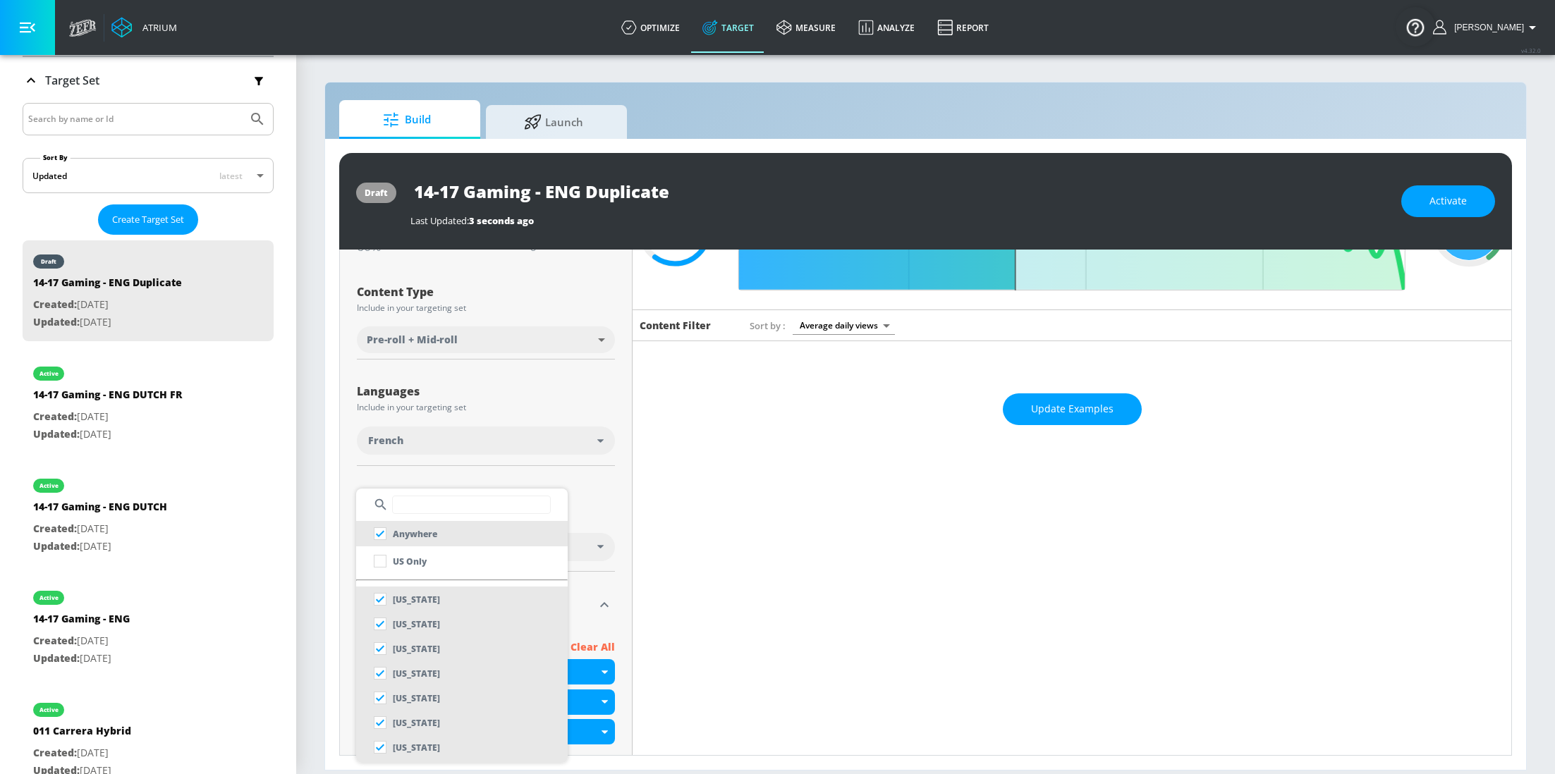
click at [503, 506] on input "text" at bounding box center [471, 505] width 159 height 18
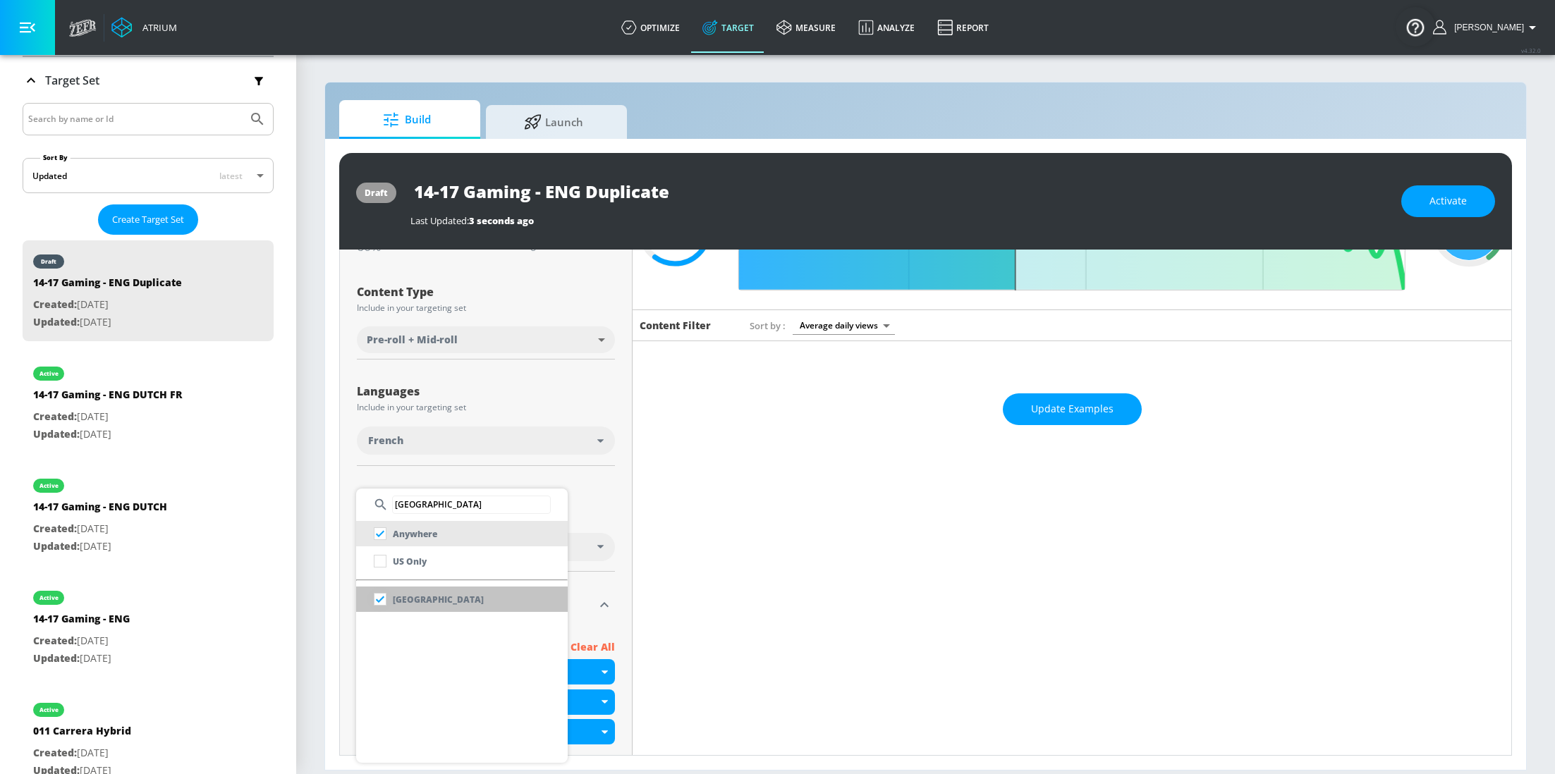
type input "[GEOGRAPHIC_DATA]"
click at [385, 599] on input "checkbox" at bounding box center [379, 599] width 25 height 25
checkbox input "false"
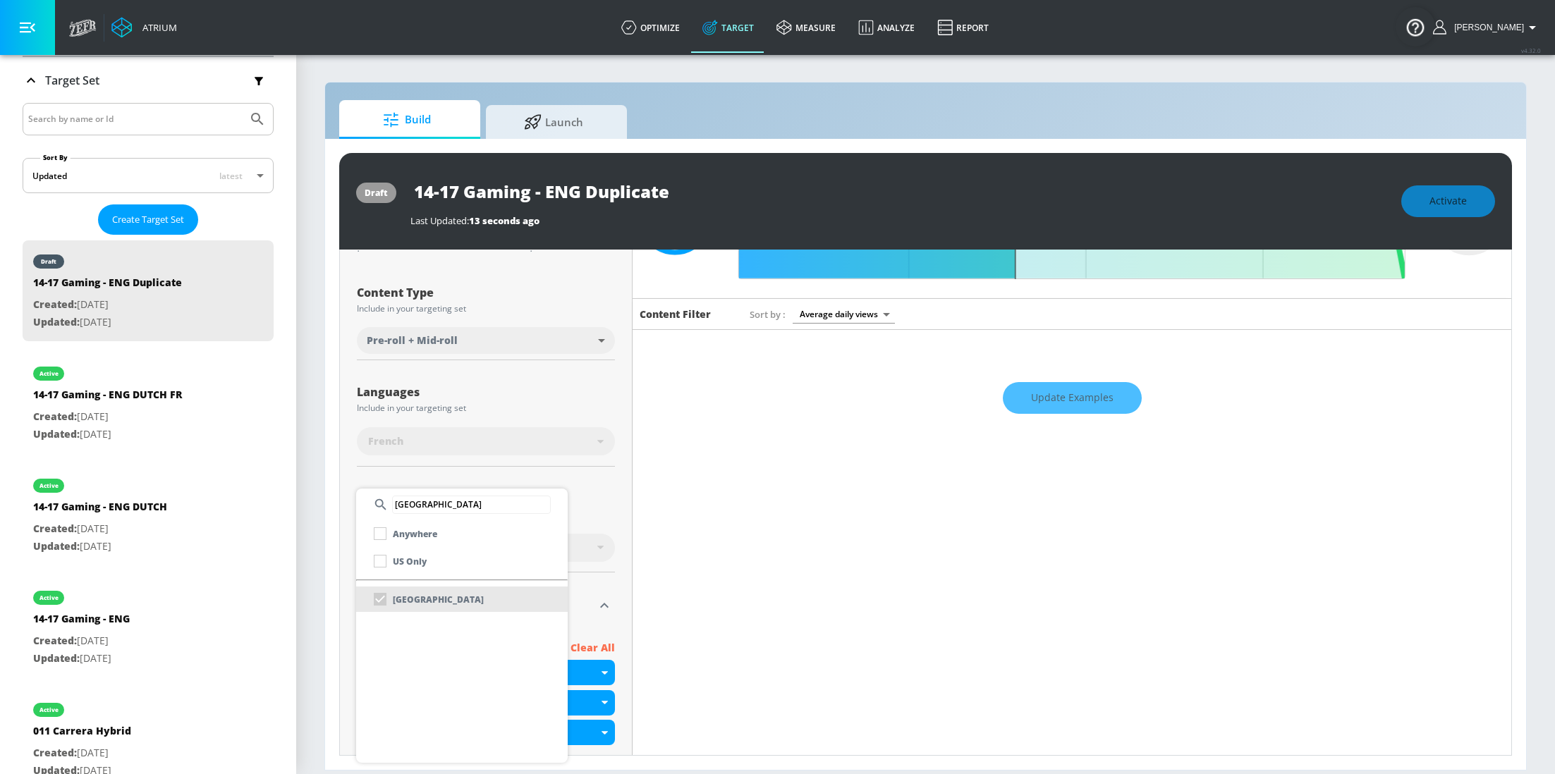
click at [613, 494] on div at bounding box center [777, 387] width 1555 height 774
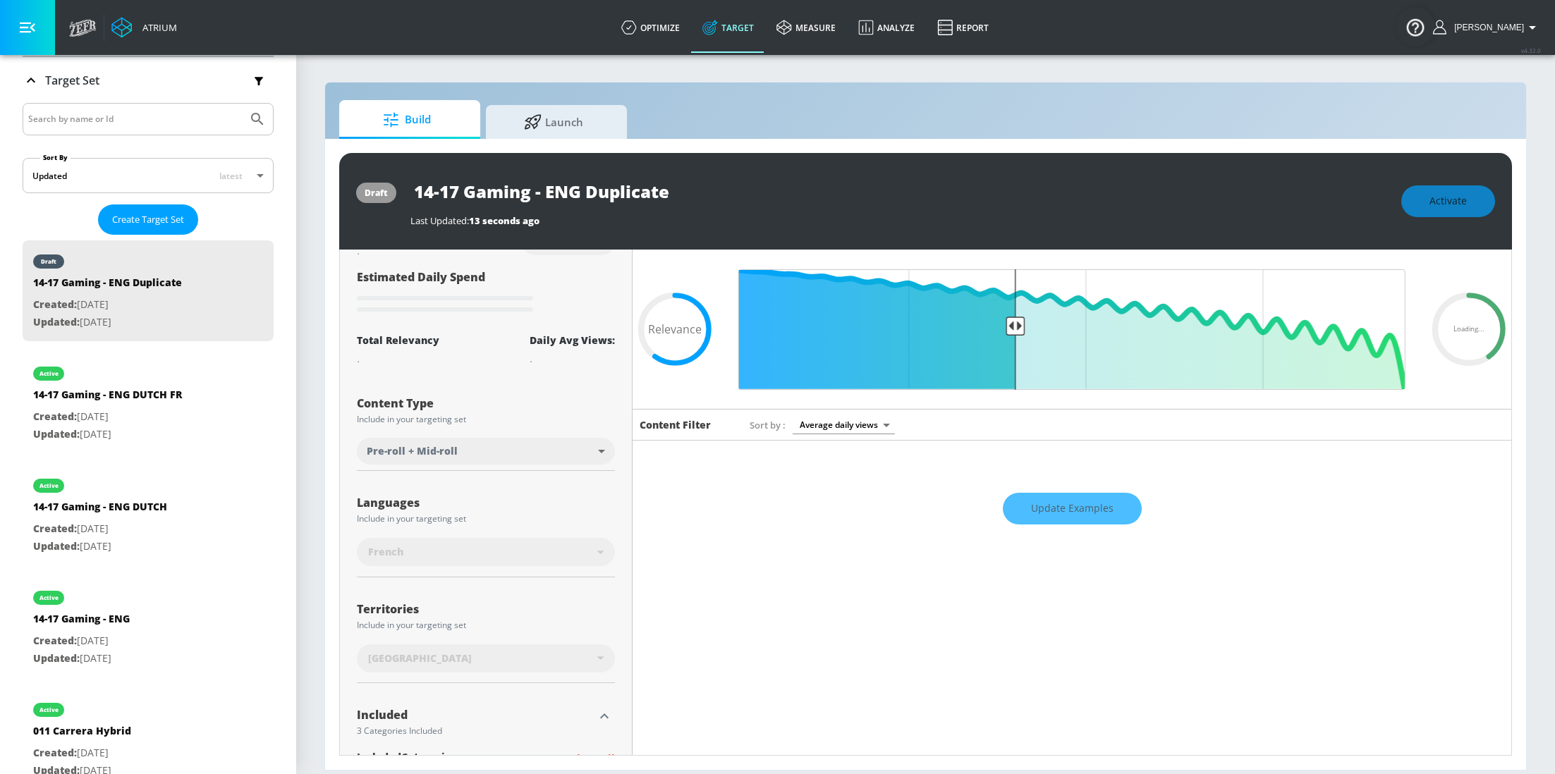
scroll to position [28, 0]
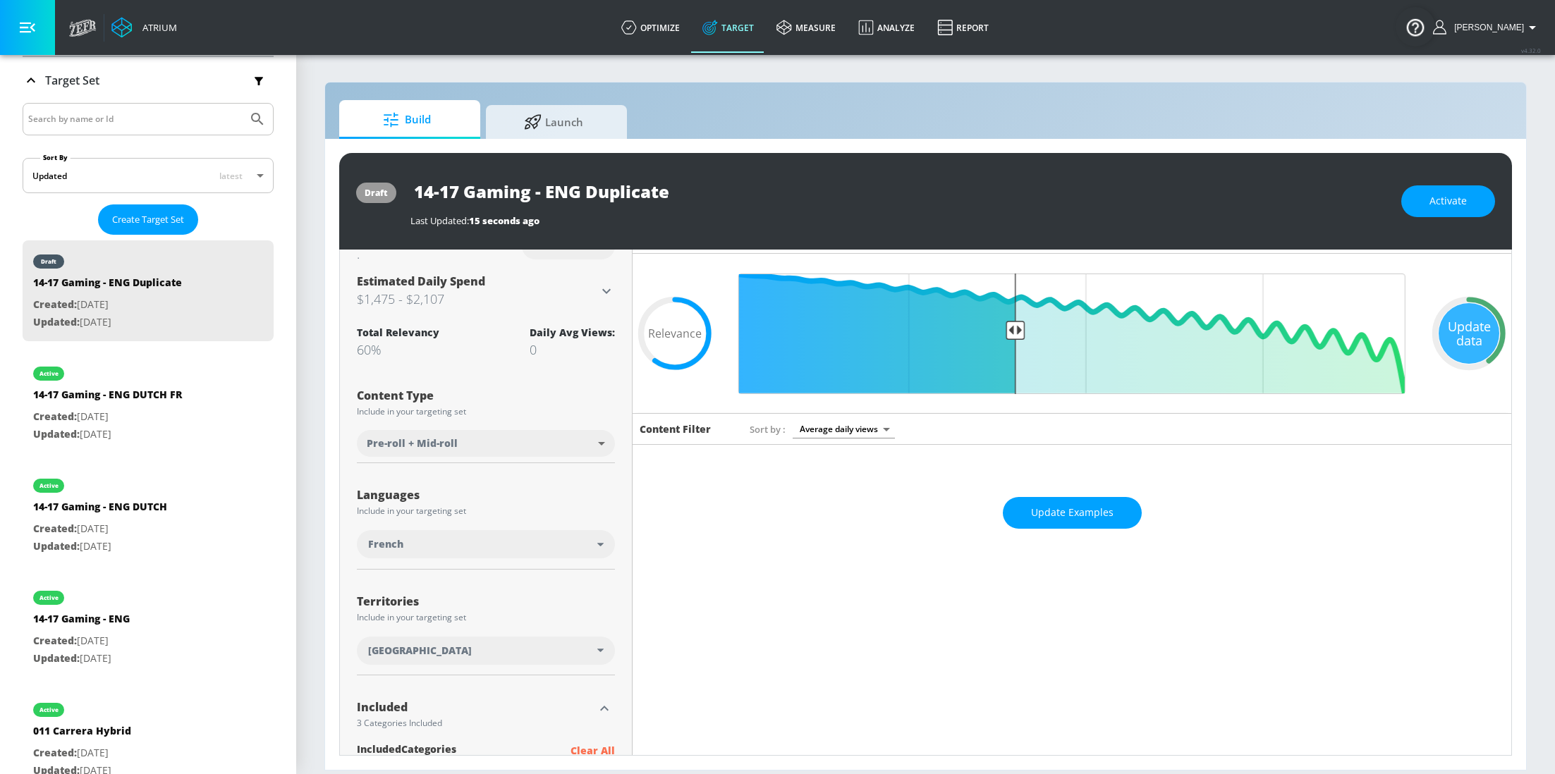
click at [612, 201] on input "14-17 Gaming - ENG Duplicate" at bounding box center [586, 192] width 353 height 32
drag, startPoint x: 690, startPoint y: 202, endPoint x: 550, endPoint y: 193, distance: 140.6
click at [550, 194] on input "14-17 Gaming - ENG Duplicate" at bounding box center [586, 192] width 353 height 32
type input "14-17 Gaming - FRENCH"
click at [750, 191] on icon "button" at bounding box center [751, 191] width 16 height 16
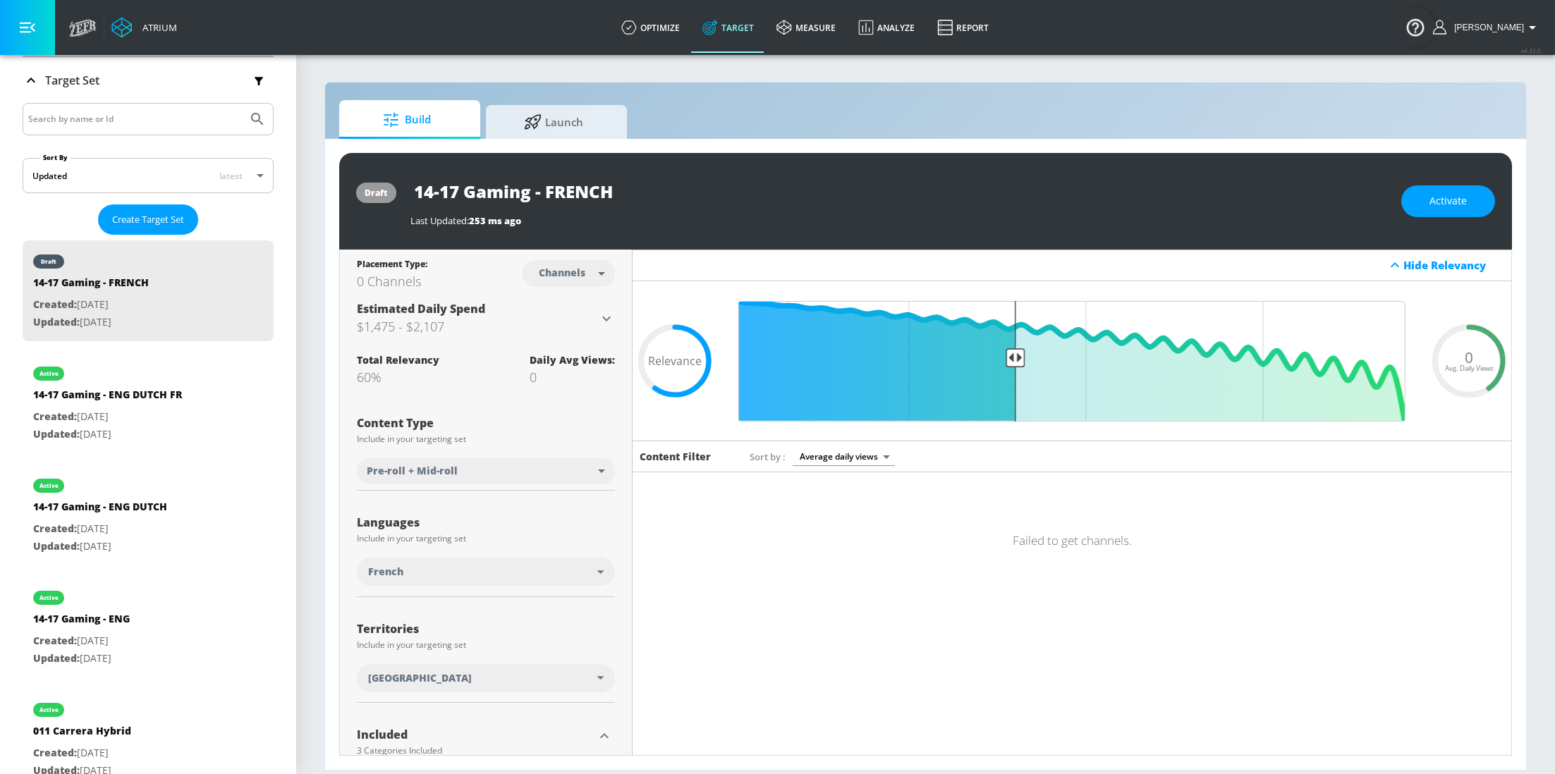
scroll to position [49, 0]
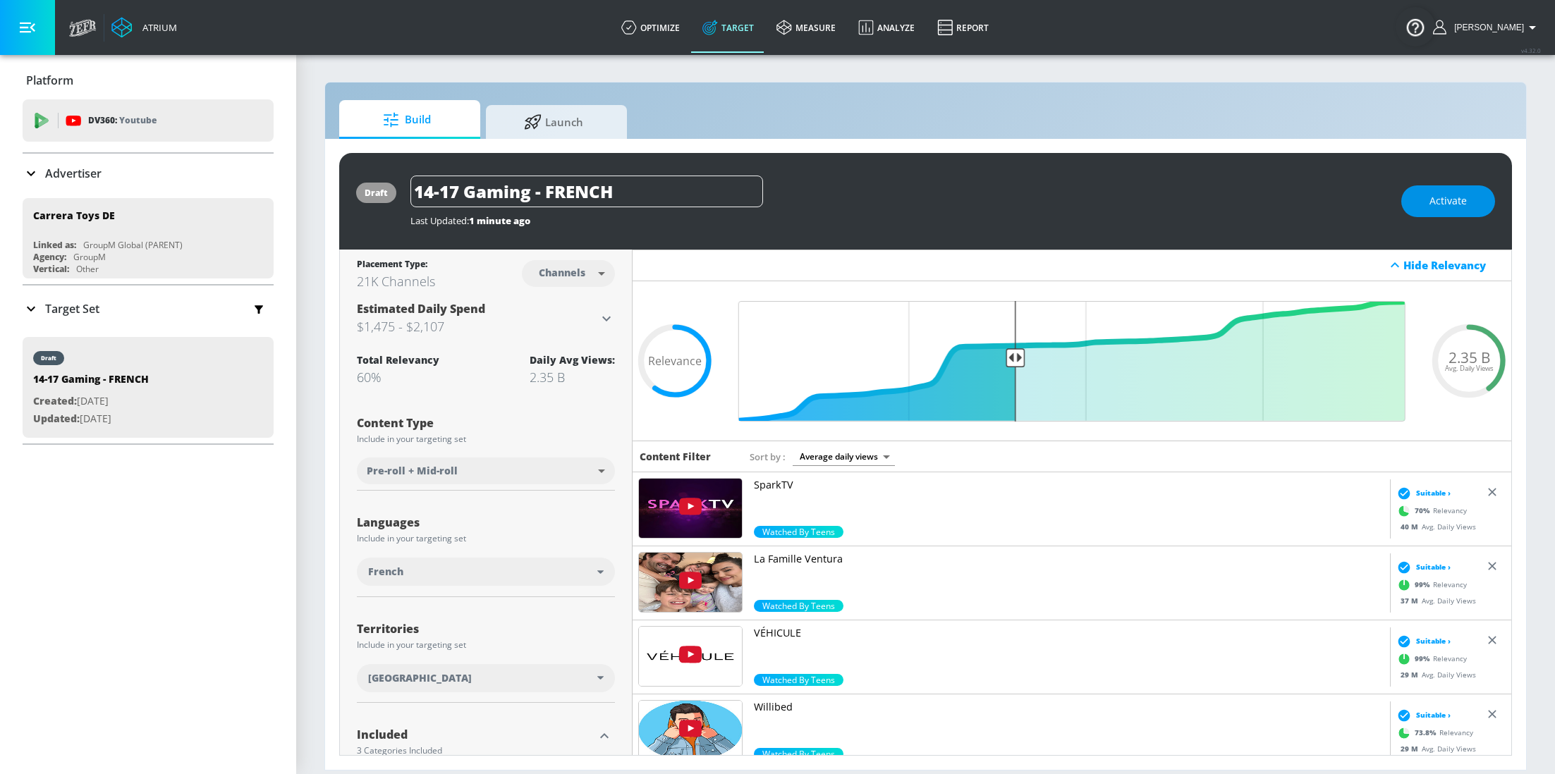
click at [1437, 212] on button "Activate" at bounding box center [1448, 201] width 94 height 32
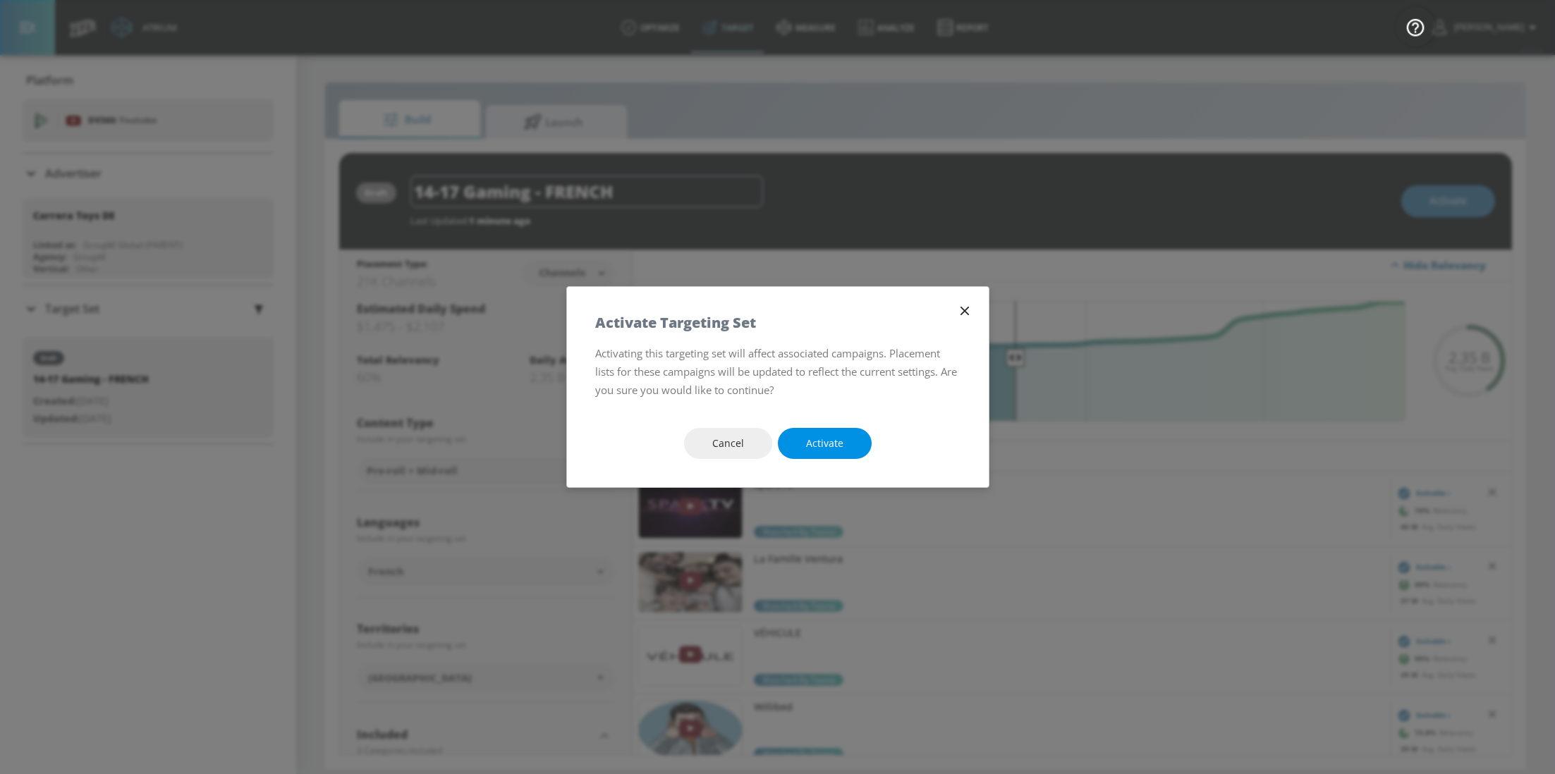
click at [827, 442] on span "Activate" at bounding box center [824, 444] width 37 height 18
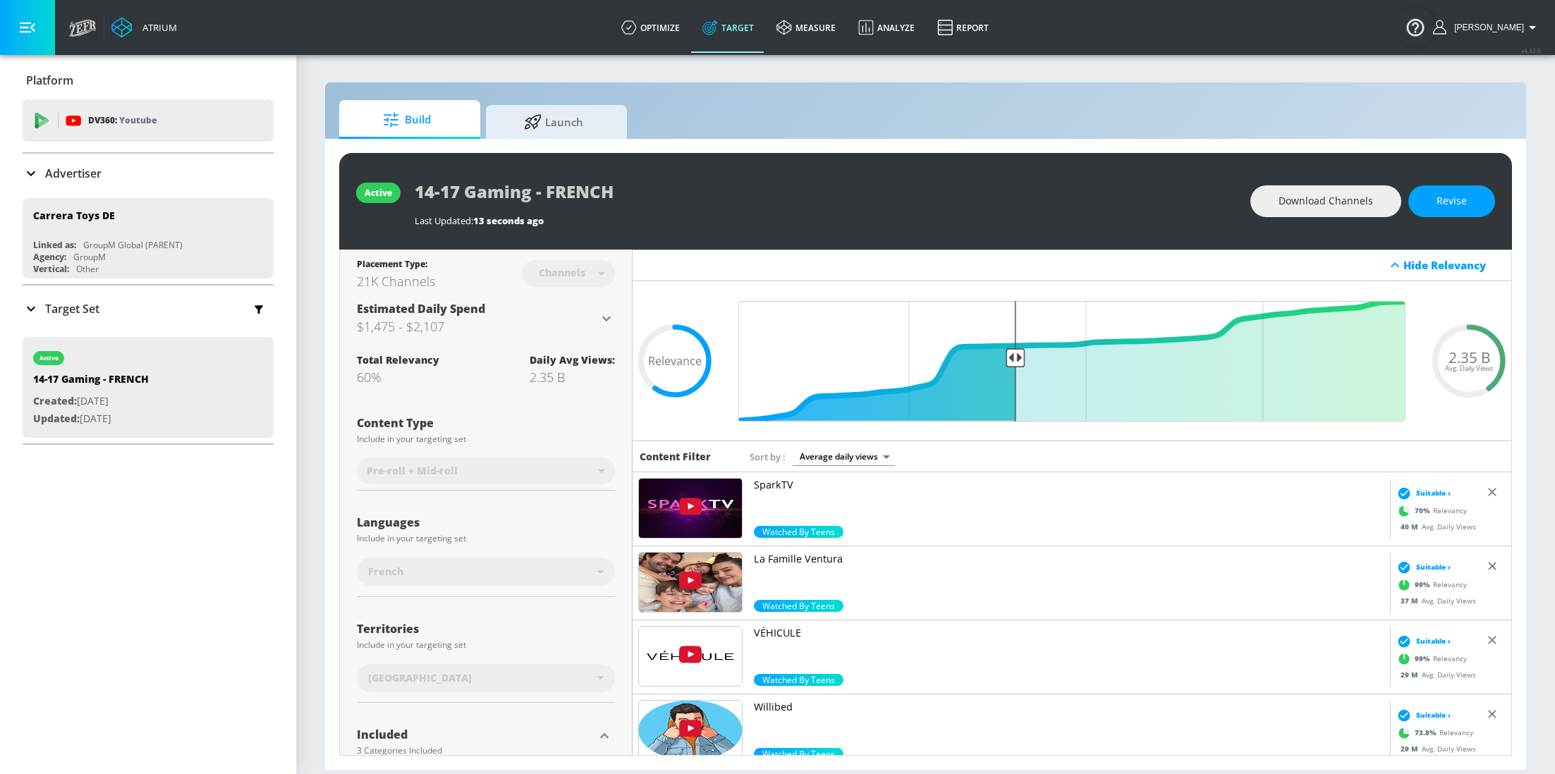
click at [40, 315] on div "Target Set" at bounding box center [61, 308] width 77 height 17
